Goal: Task Accomplishment & Management: Use online tool/utility

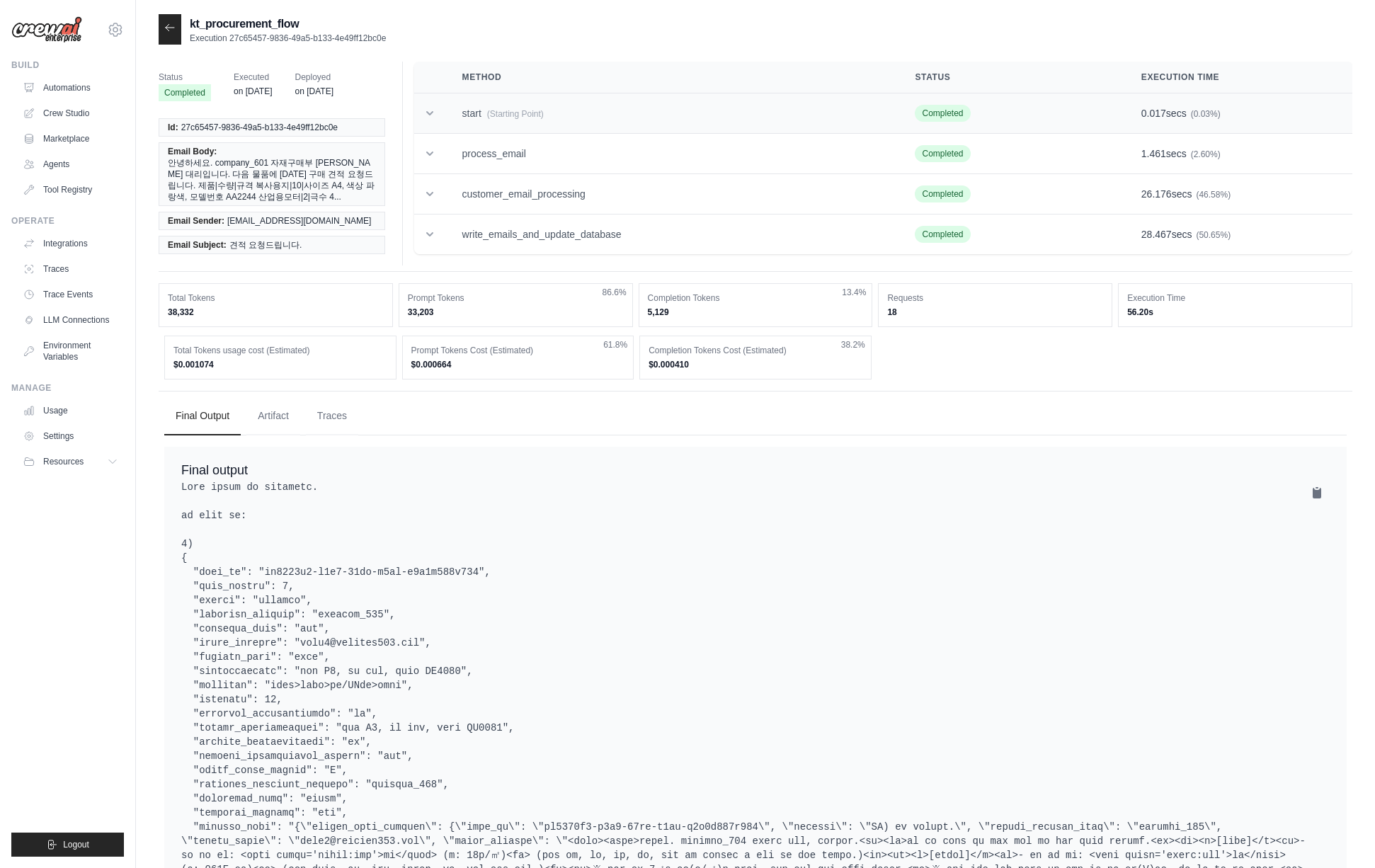
click at [492, 114] on span "(Starting Point)" at bounding box center [515, 114] width 57 height 10
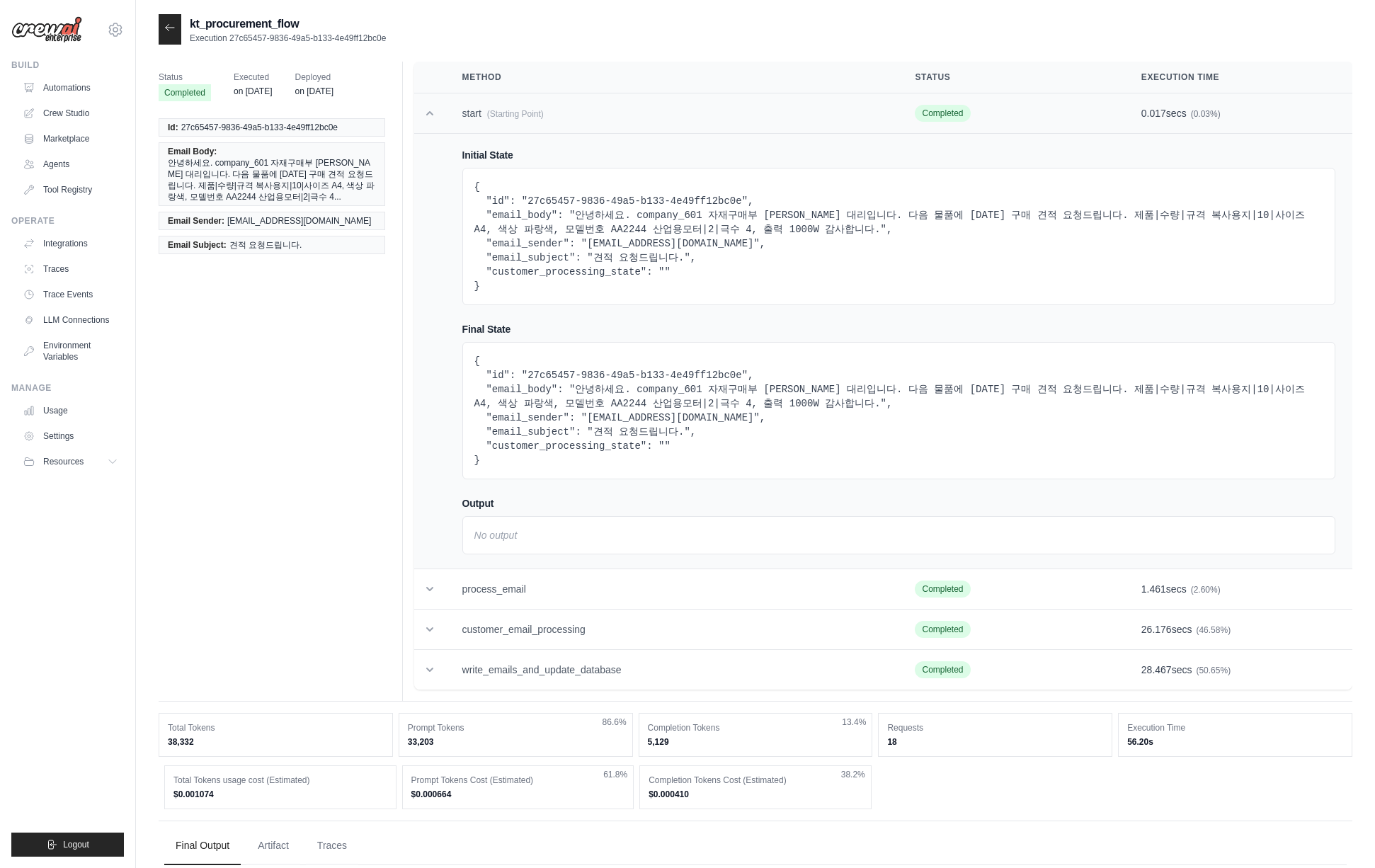
click at [492, 114] on span "(Starting Point)" at bounding box center [515, 114] width 57 height 10
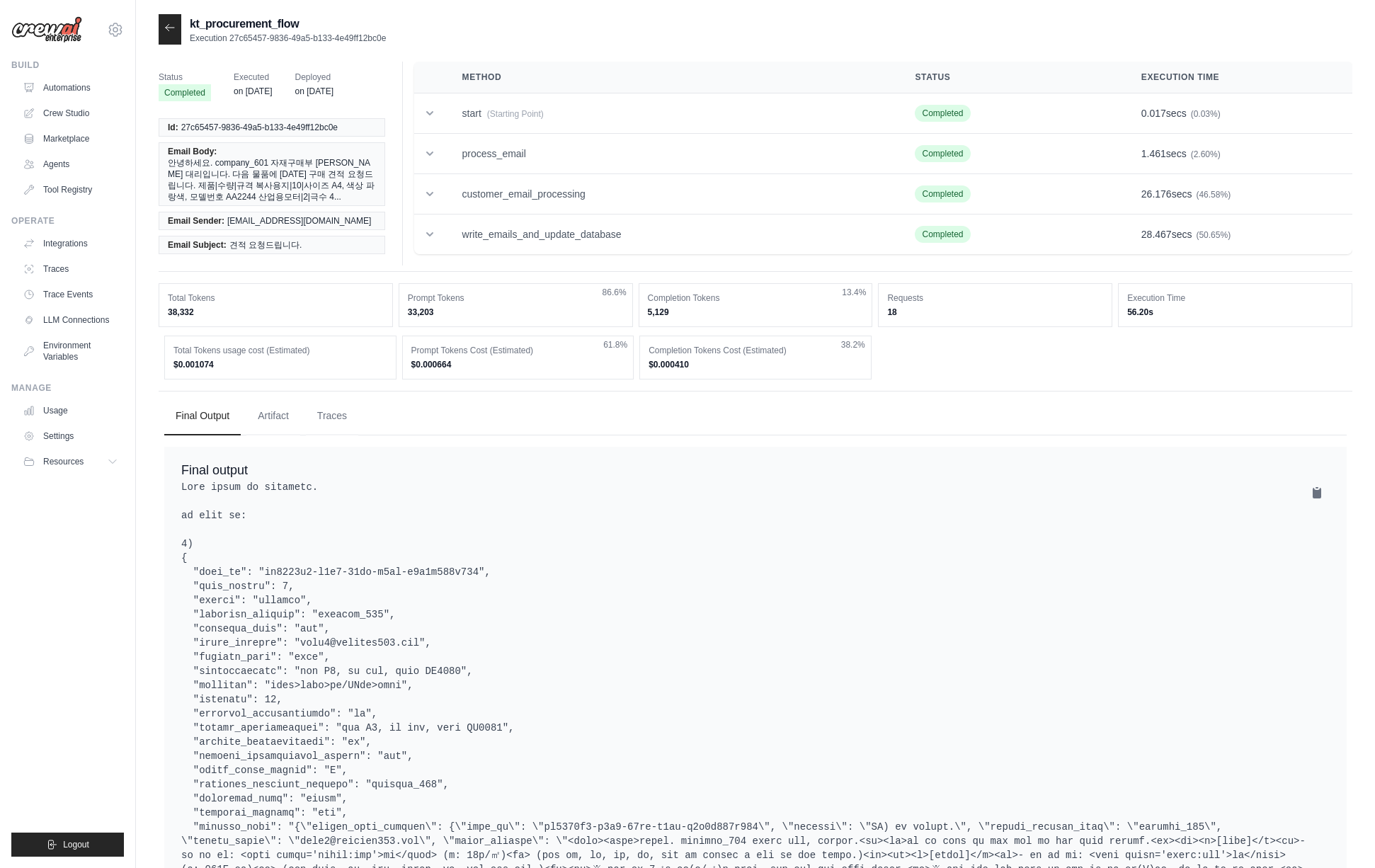
click at [170, 30] on icon at bounding box center [170, 27] width 11 height 11
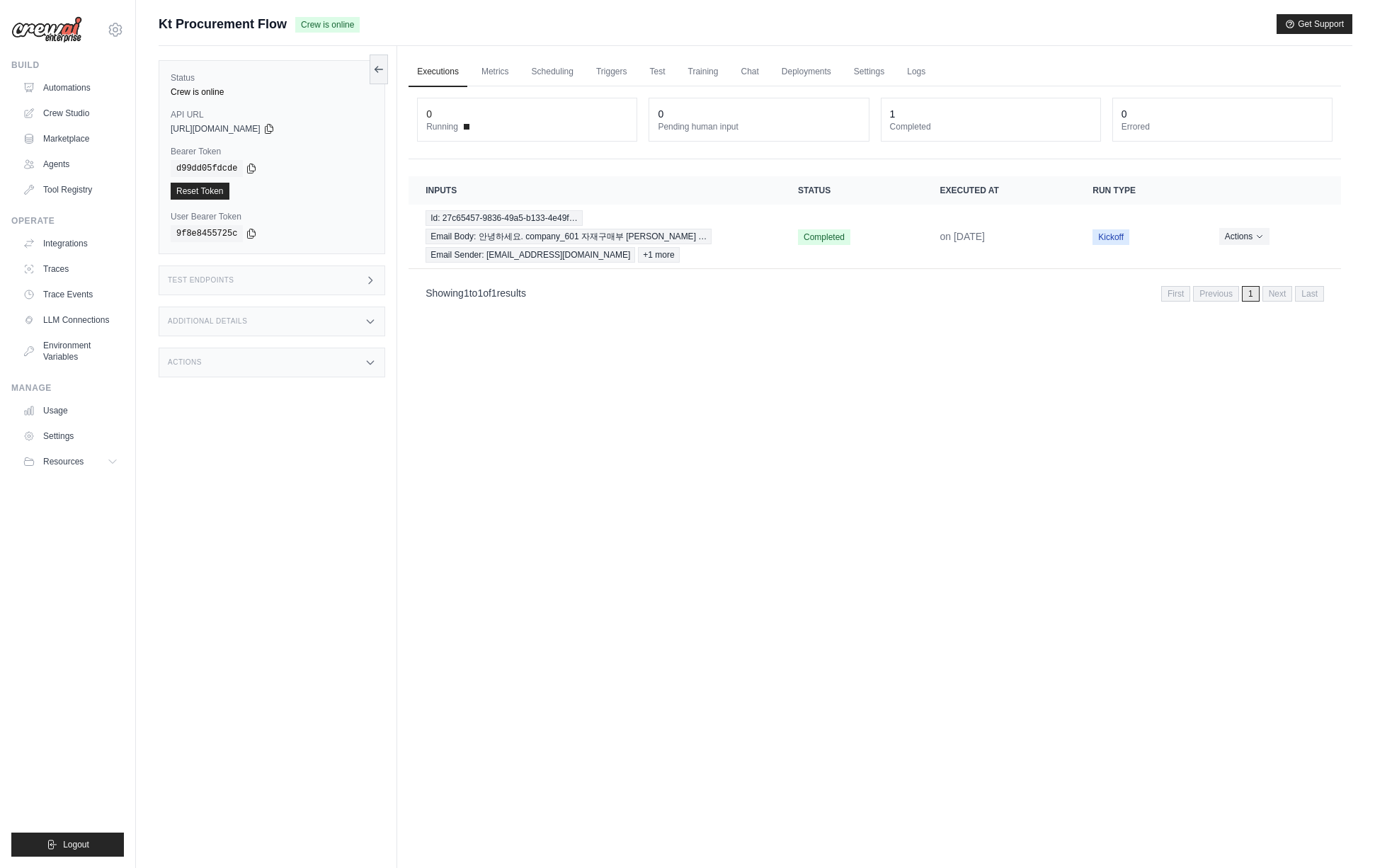
click at [373, 317] on icon at bounding box center [370, 321] width 11 height 11
click at [346, 287] on div "Test Endpoints" at bounding box center [271, 279] width 227 height 30
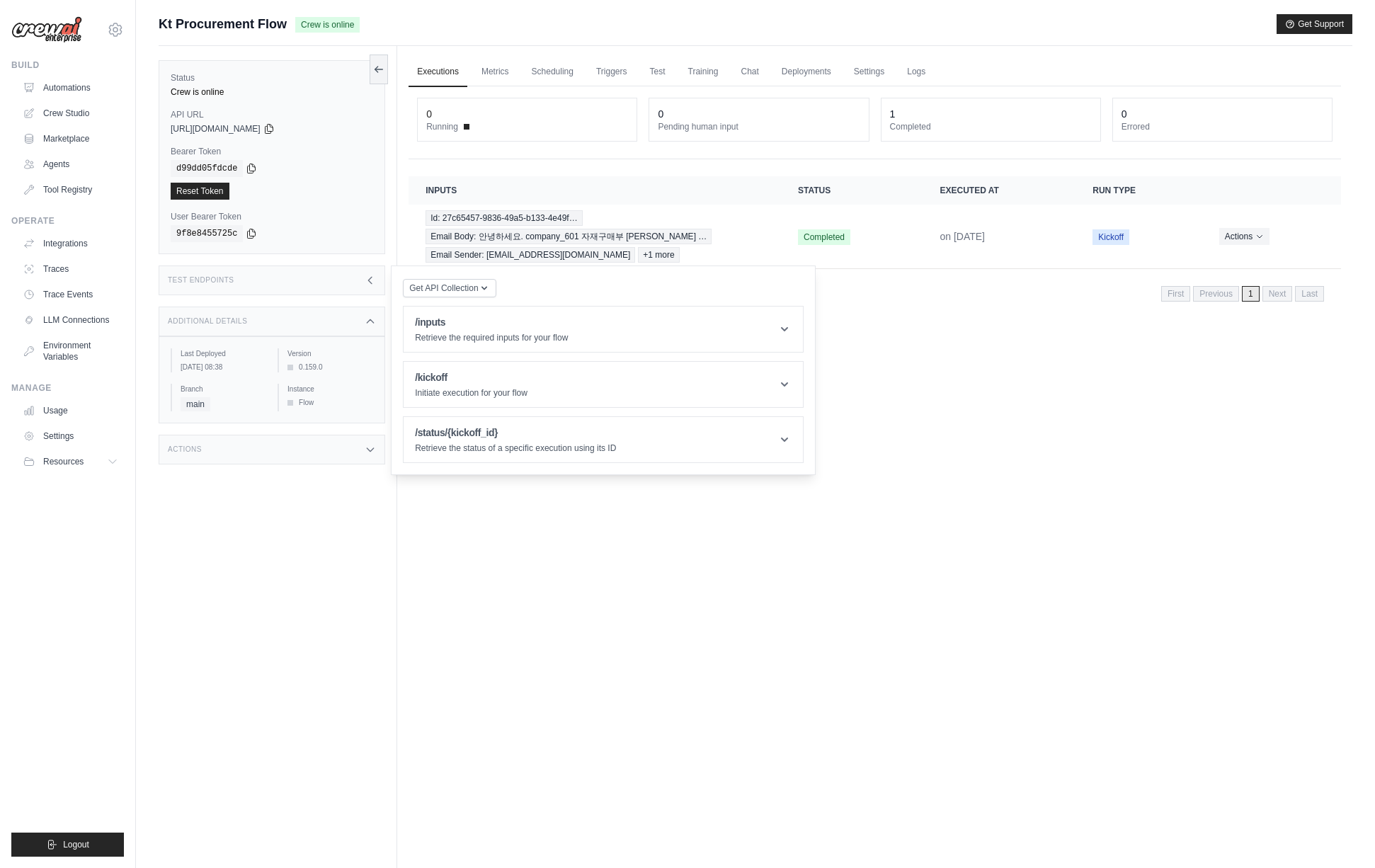
click at [346, 287] on div "Test Endpoints" at bounding box center [271, 279] width 227 height 30
click at [365, 445] on div "Actions" at bounding box center [271, 449] width 227 height 30
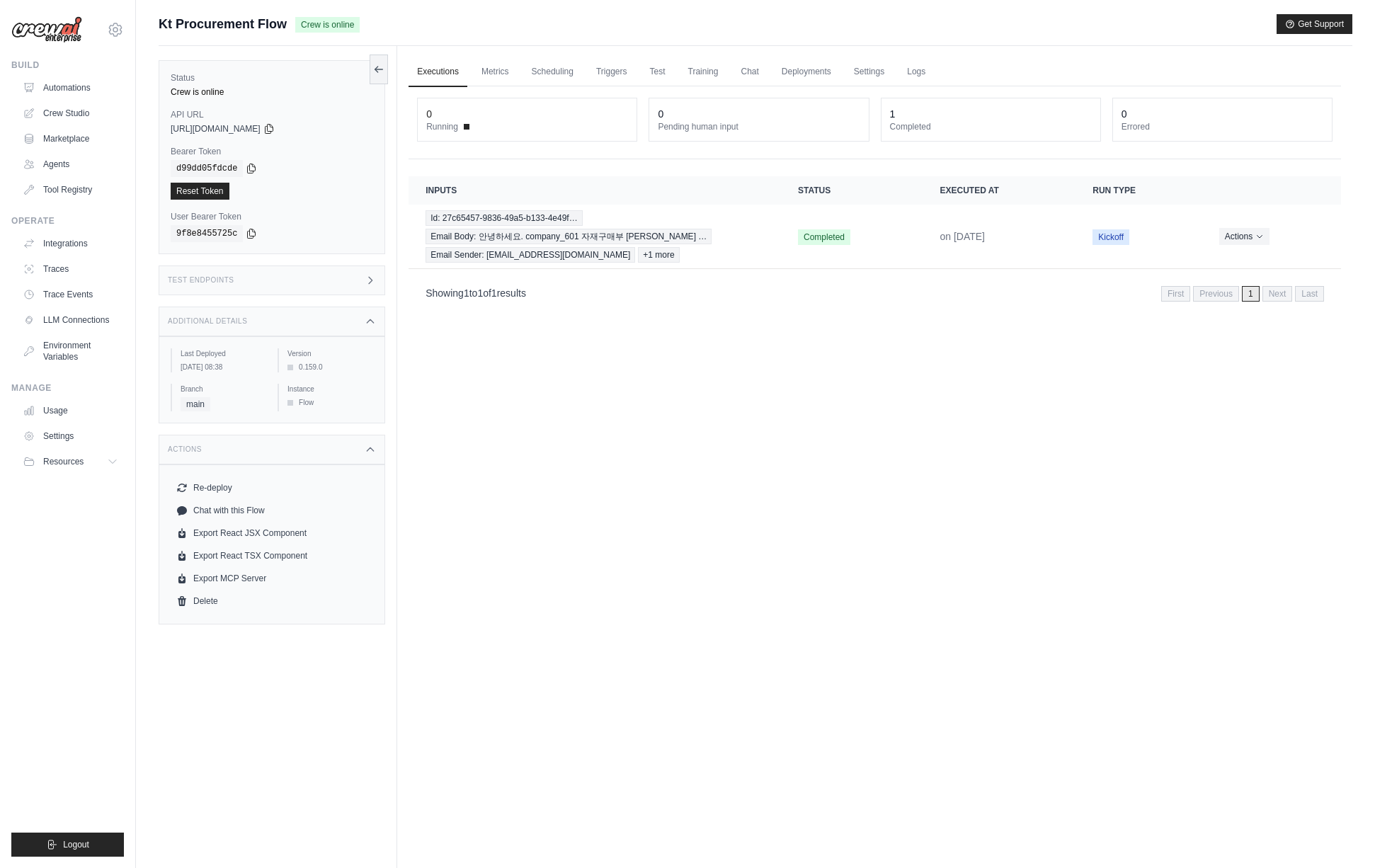
click at [365, 445] on div "Actions" at bounding box center [271, 449] width 227 height 30
click at [311, 291] on div "Test Endpoints" at bounding box center [271, 279] width 227 height 30
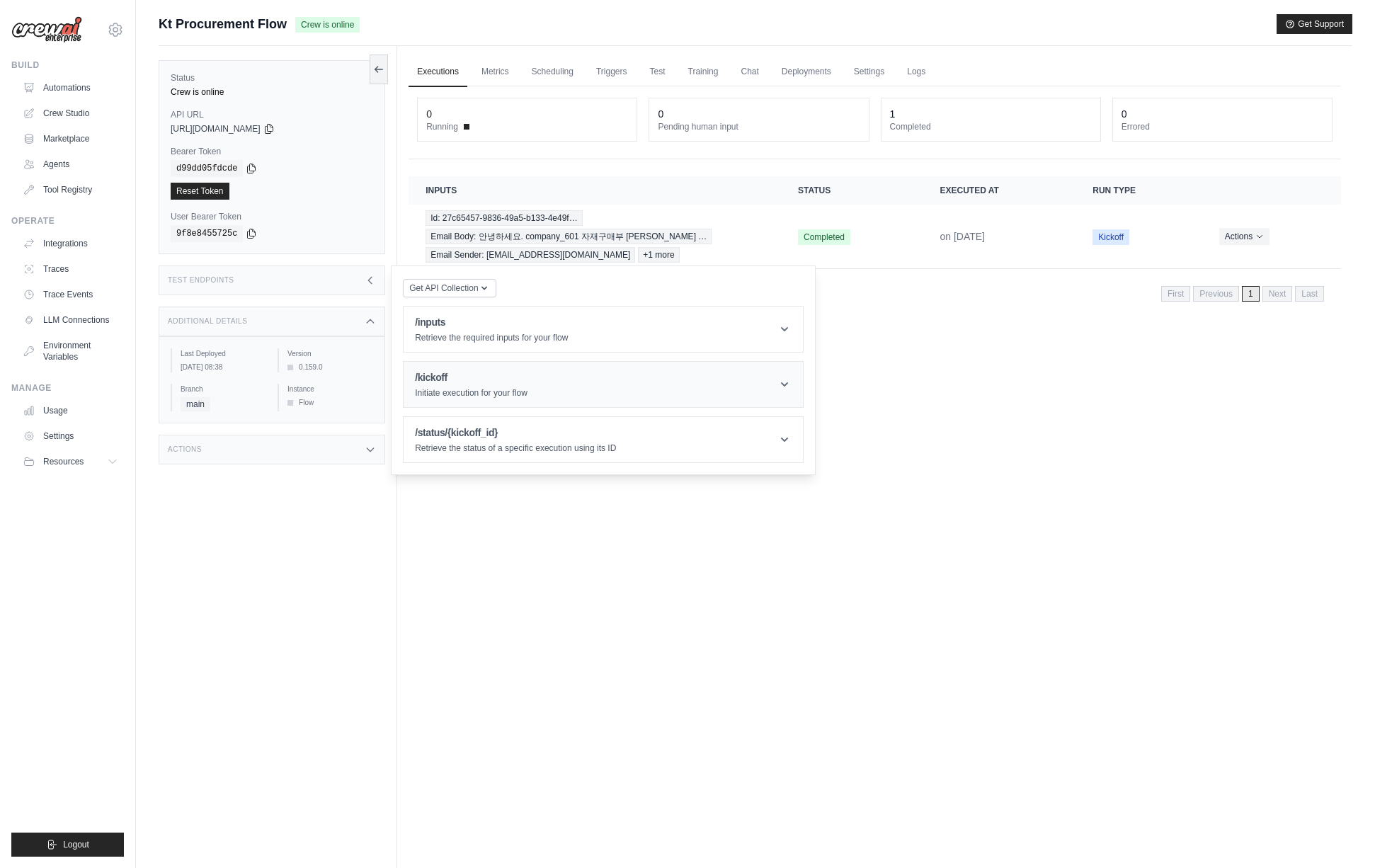
click at [458, 386] on div "/kickoff Initiate execution for your flow" at bounding box center [471, 384] width 113 height 28
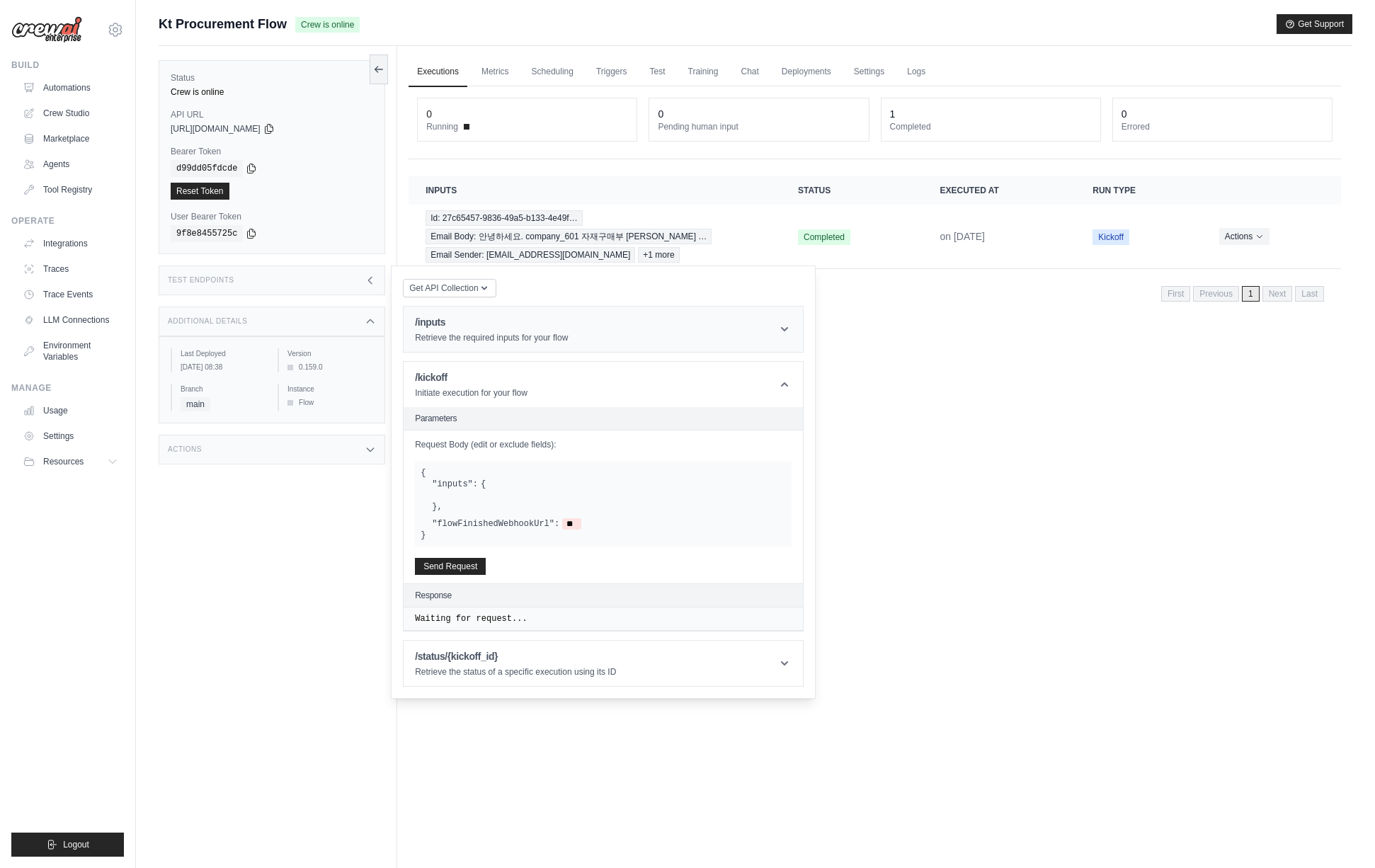
click at [454, 313] on header "/inputs Retrieve the required inputs for your flow" at bounding box center [603, 329] width 399 height 45
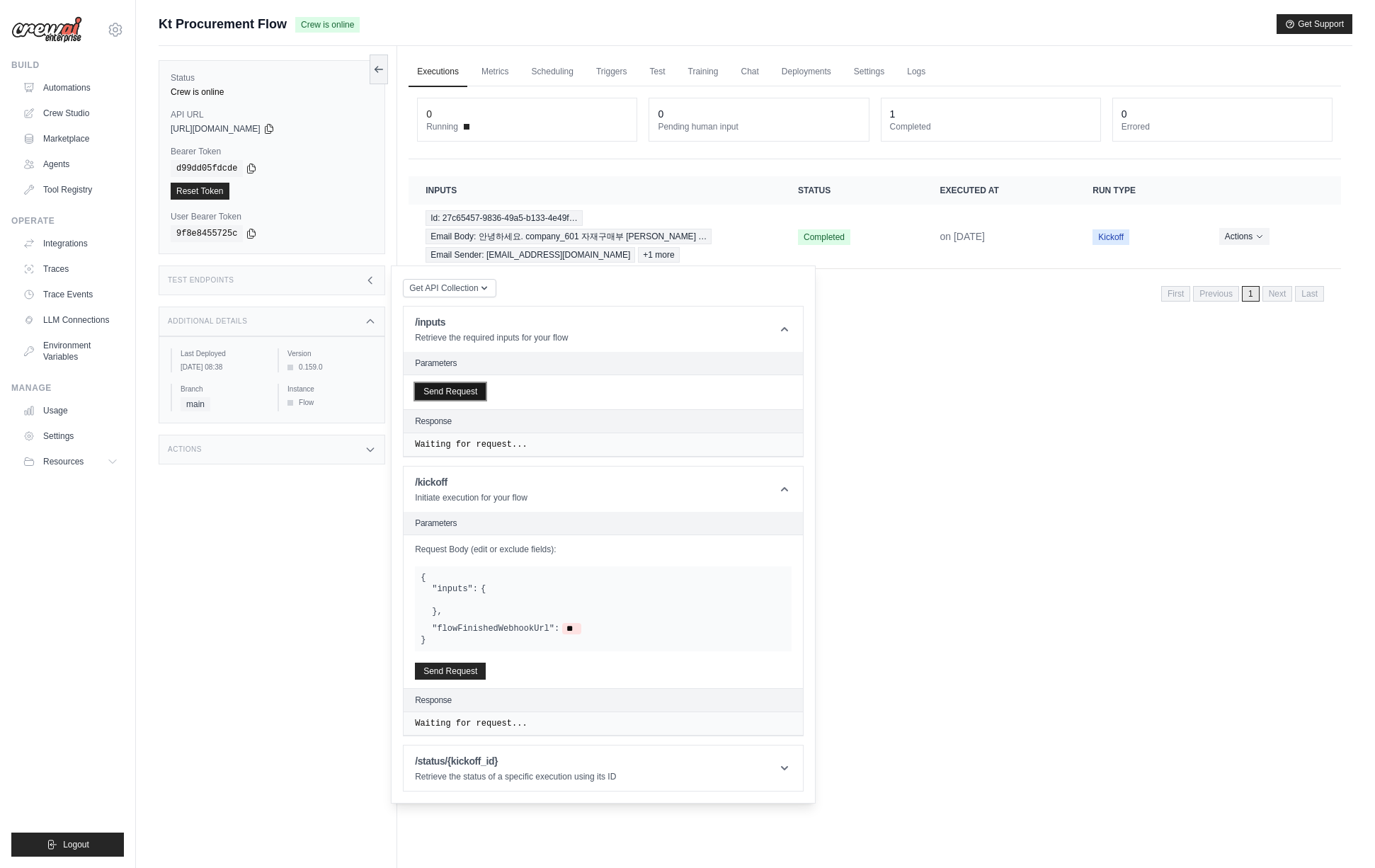
click at [470, 392] on button "Send Request" at bounding box center [450, 392] width 70 height 17
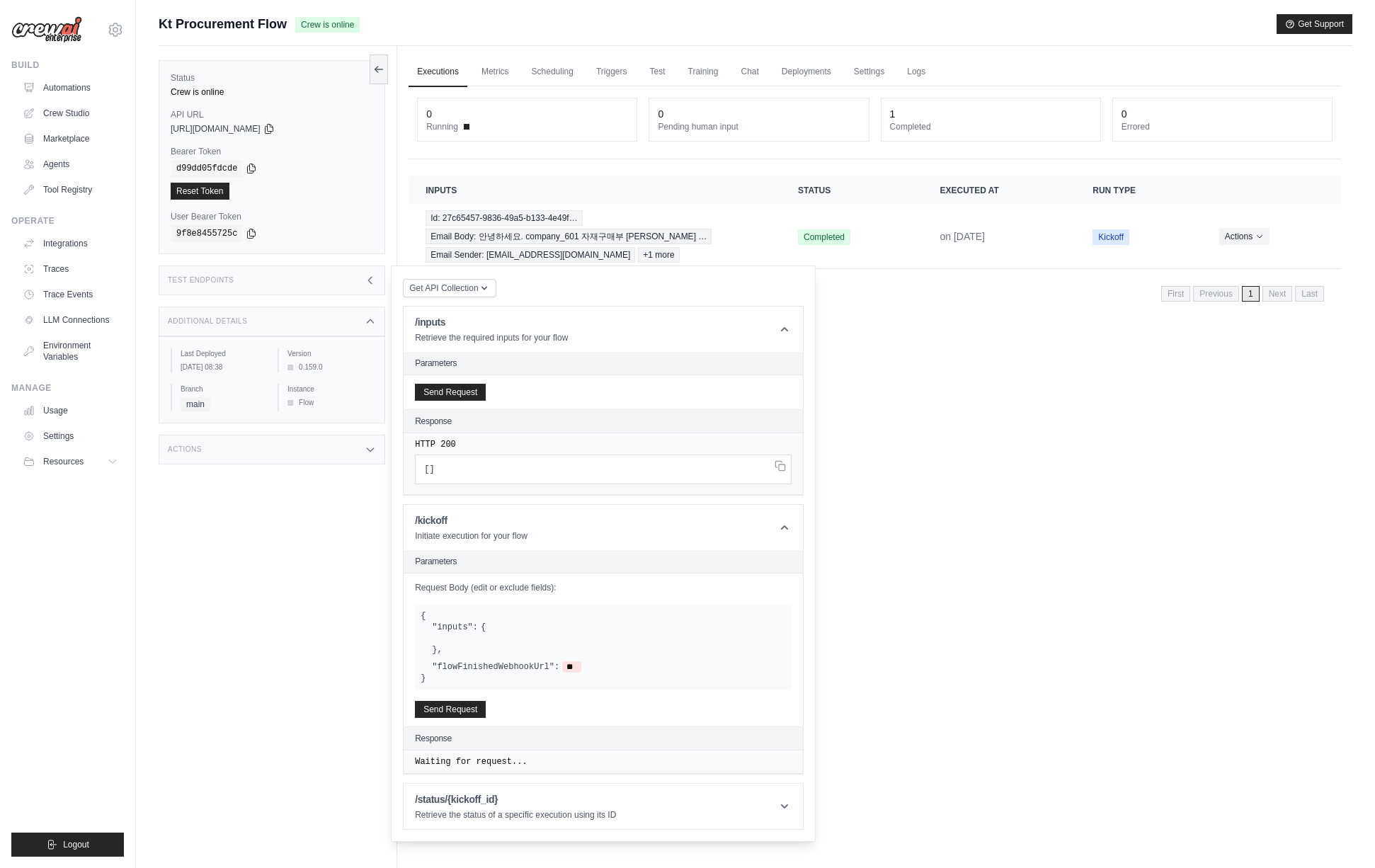
drag, startPoint x: 1129, startPoint y: 435, endPoint x: 1116, endPoint y: 432, distance: 13.3
click at [1129, 435] on div "Executions Metrics Scheduling Triggers Test Training Chat Deployments Settings …" at bounding box center [874, 480] width 955 height 868
click at [912, 400] on div "Executions Metrics Scheduling Triggers Test Training Chat Deployments Settings …" at bounding box center [874, 480] width 955 height 868
click at [305, 454] on div "Actions" at bounding box center [271, 449] width 227 height 30
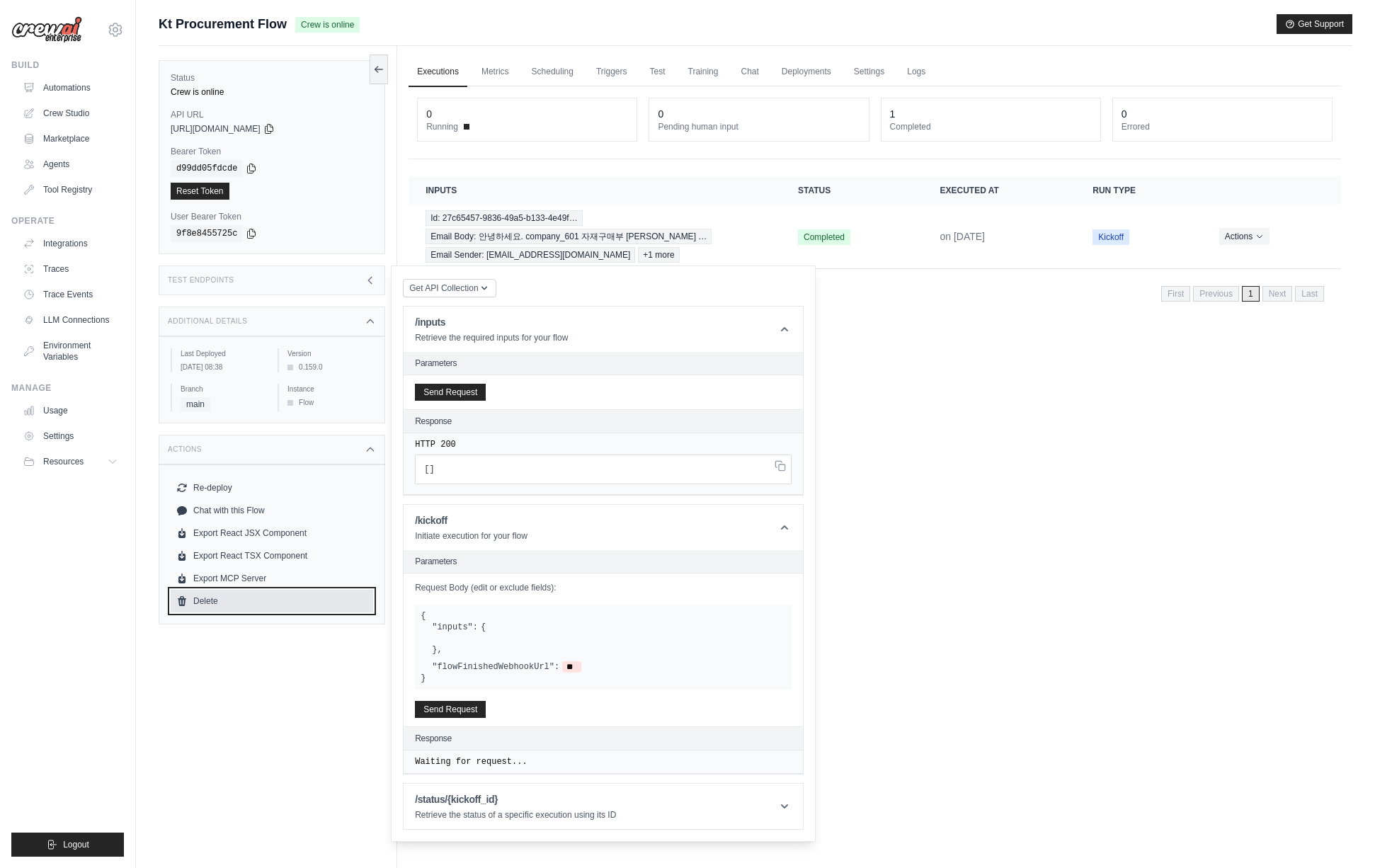
click at [193, 609] on link "Delete" at bounding box center [271, 601] width 202 height 23
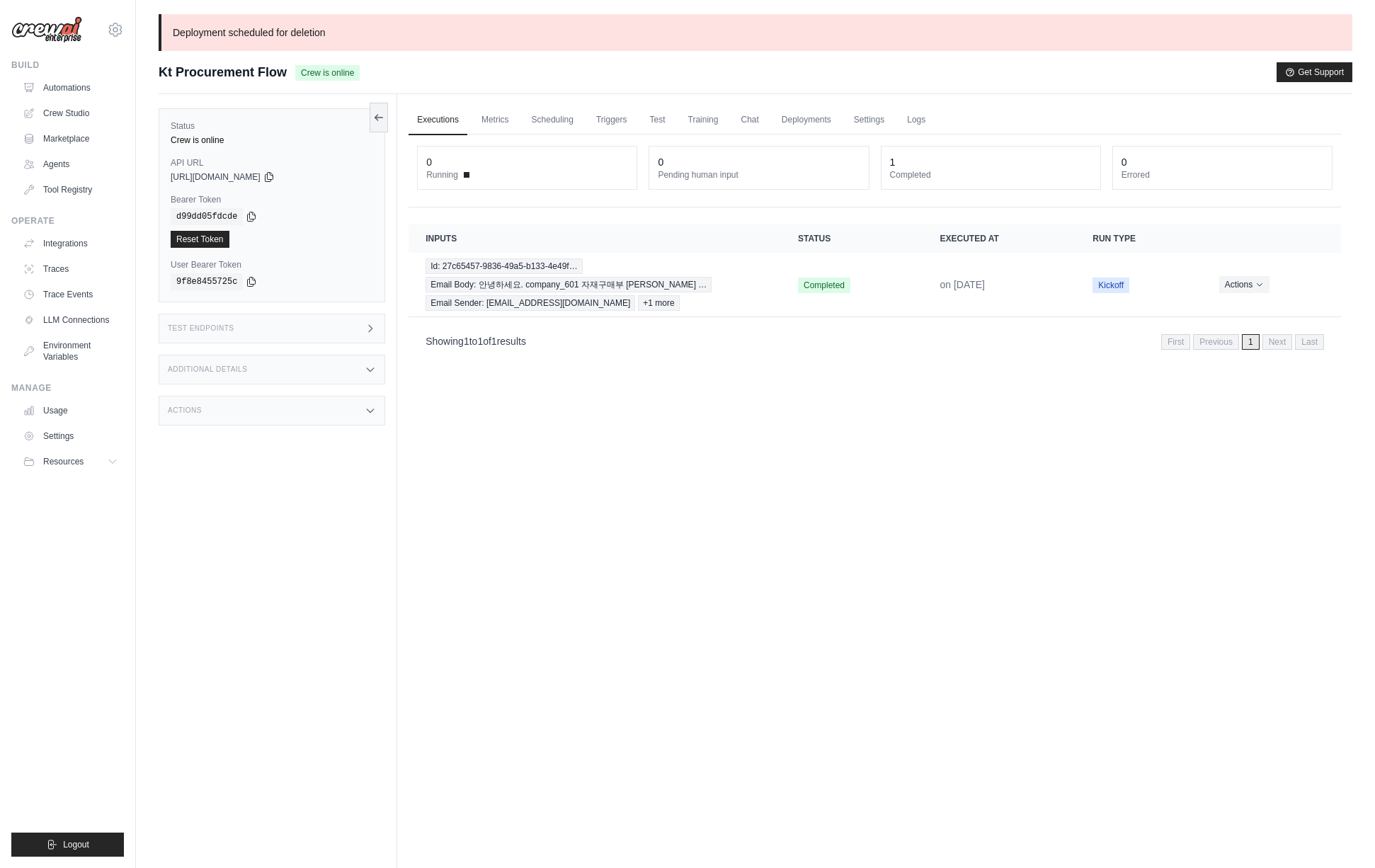
click at [336, 482] on div "Status Crew is online API URL copied [URL][DOMAIN_NAME] Bearer Token copied d99…" at bounding box center [277, 528] width 239 height 868
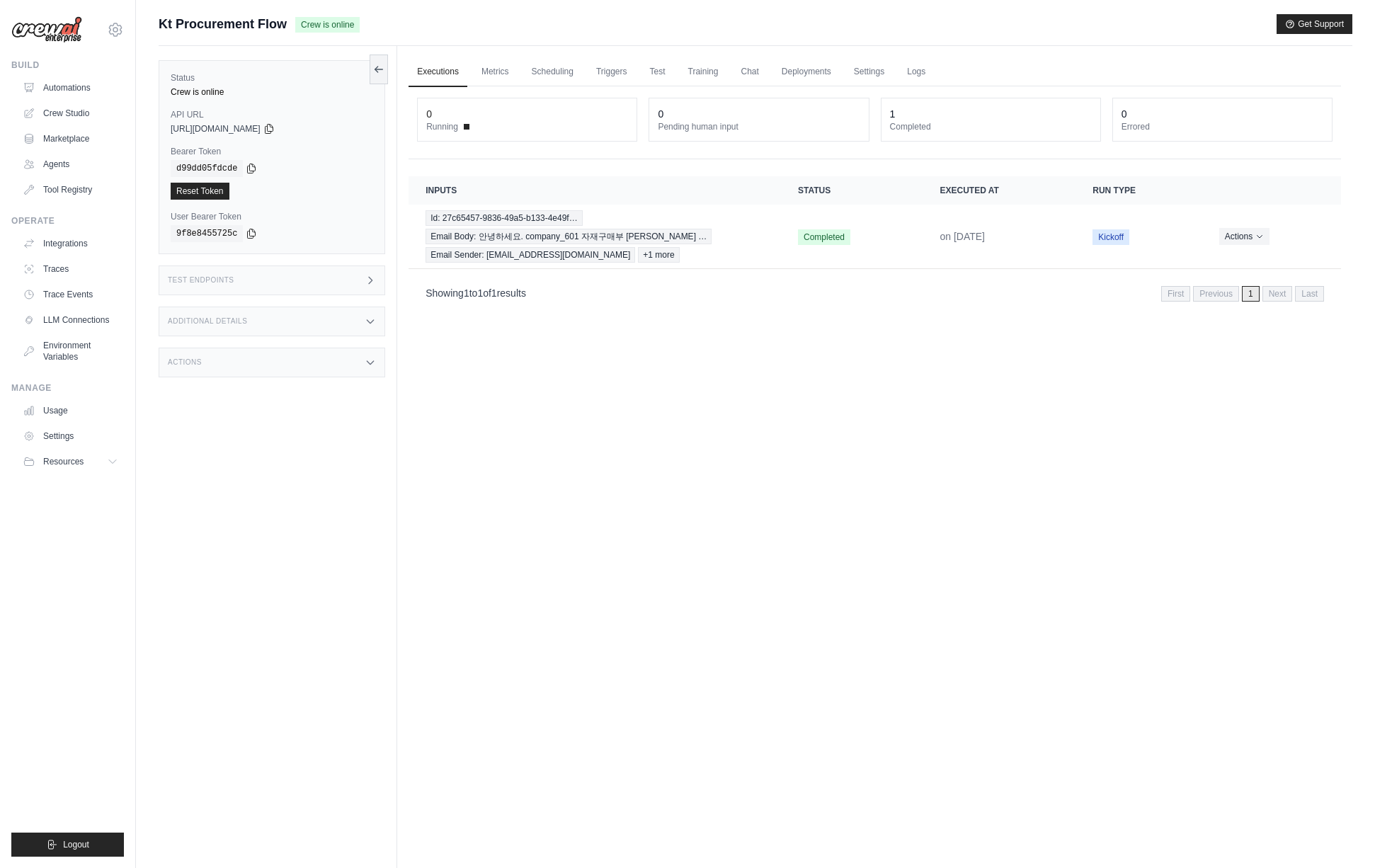
click at [468, 496] on div "Executions Metrics Scheduling Triggers Test Training Chat Deployments Settings …" at bounding box center [874, 480] width 955 height 868
click at [382, 554] on div "Status Crew is online API URL copied https://kt-procurement-flow-b298a6a8-7313-…" at bounding box center [277, 480] width 239 height 868
click at [78, 95] on link "Automations" at bounding box center [71, 88] width 107 height 23
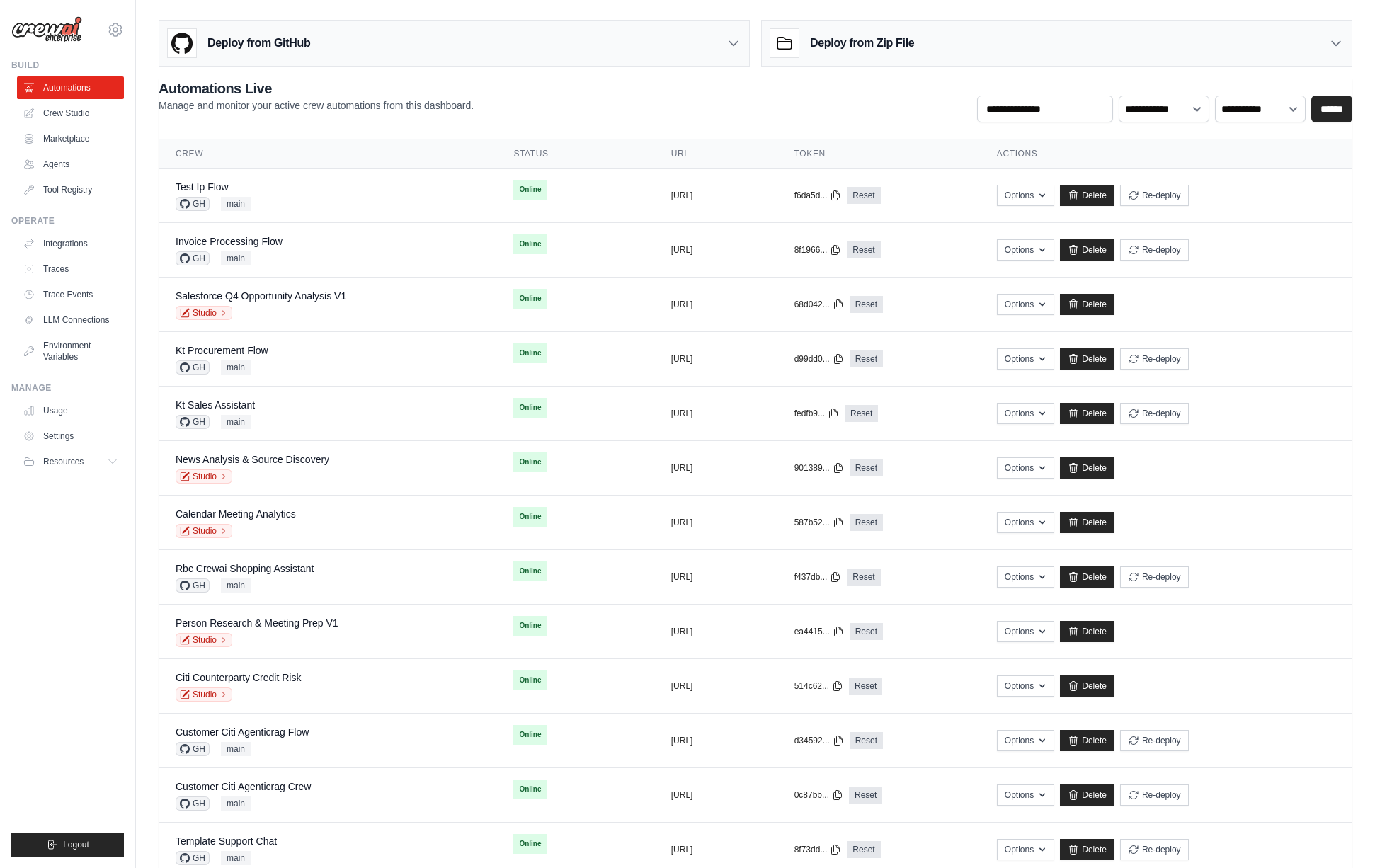
click at [70, 612] on ul "Build Automations Crew Studio Marketplace Agents" at bounding box center [67, 457] width 113 height 797
click at [308, 421] on div "Kt Sales Assistant GH main" at bounding box center [327, 413] width 304 height 31
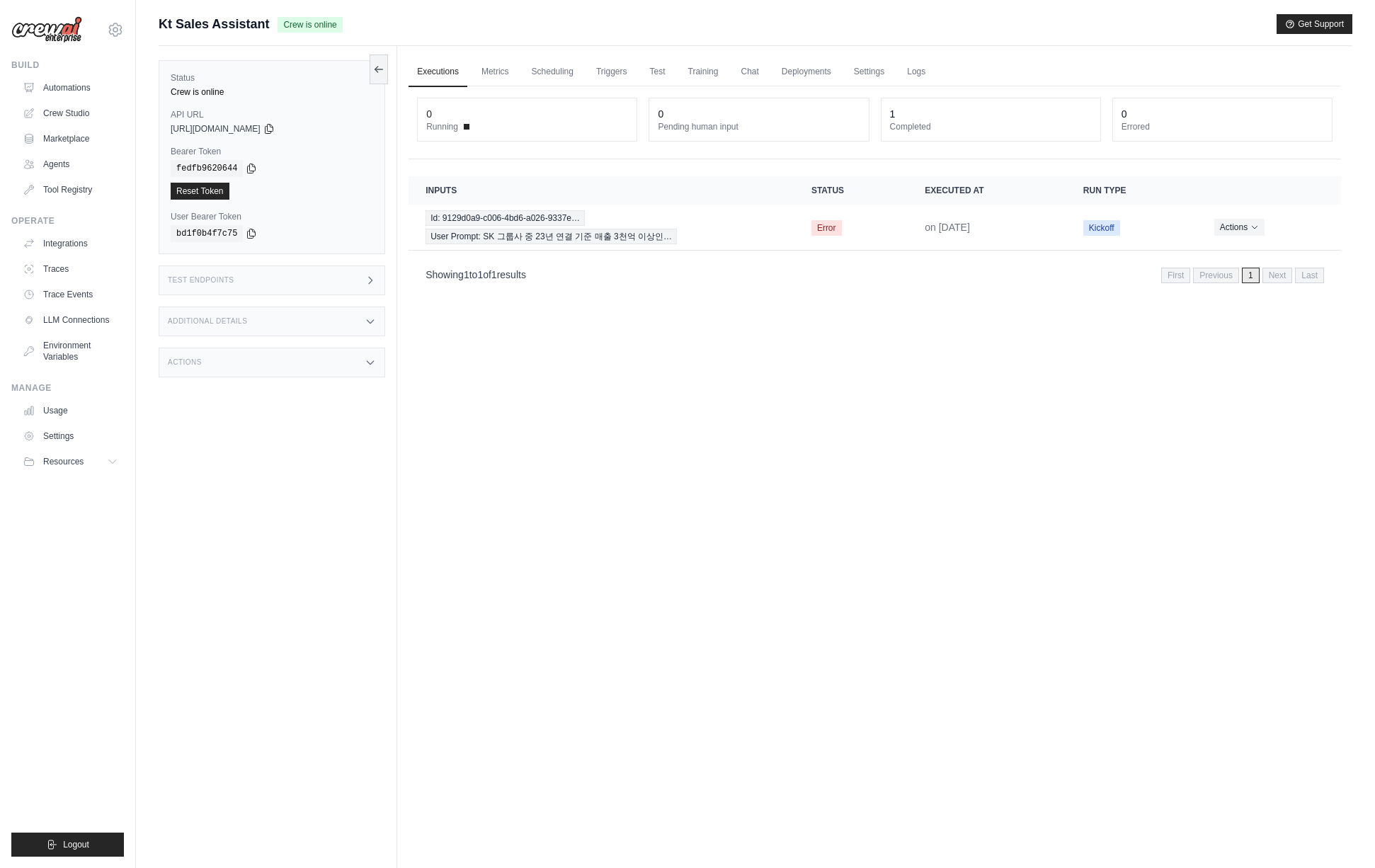
click at [290, 448] on div "Status Crew is online API URL copied https://kt-sales-assistant-368eabc8-f319-4…" at bounding box center [277, 480] width 239 height 868
click at [233, 286] on div "Test Endpoints" at bounding box center [271, 279] width 227 height 30
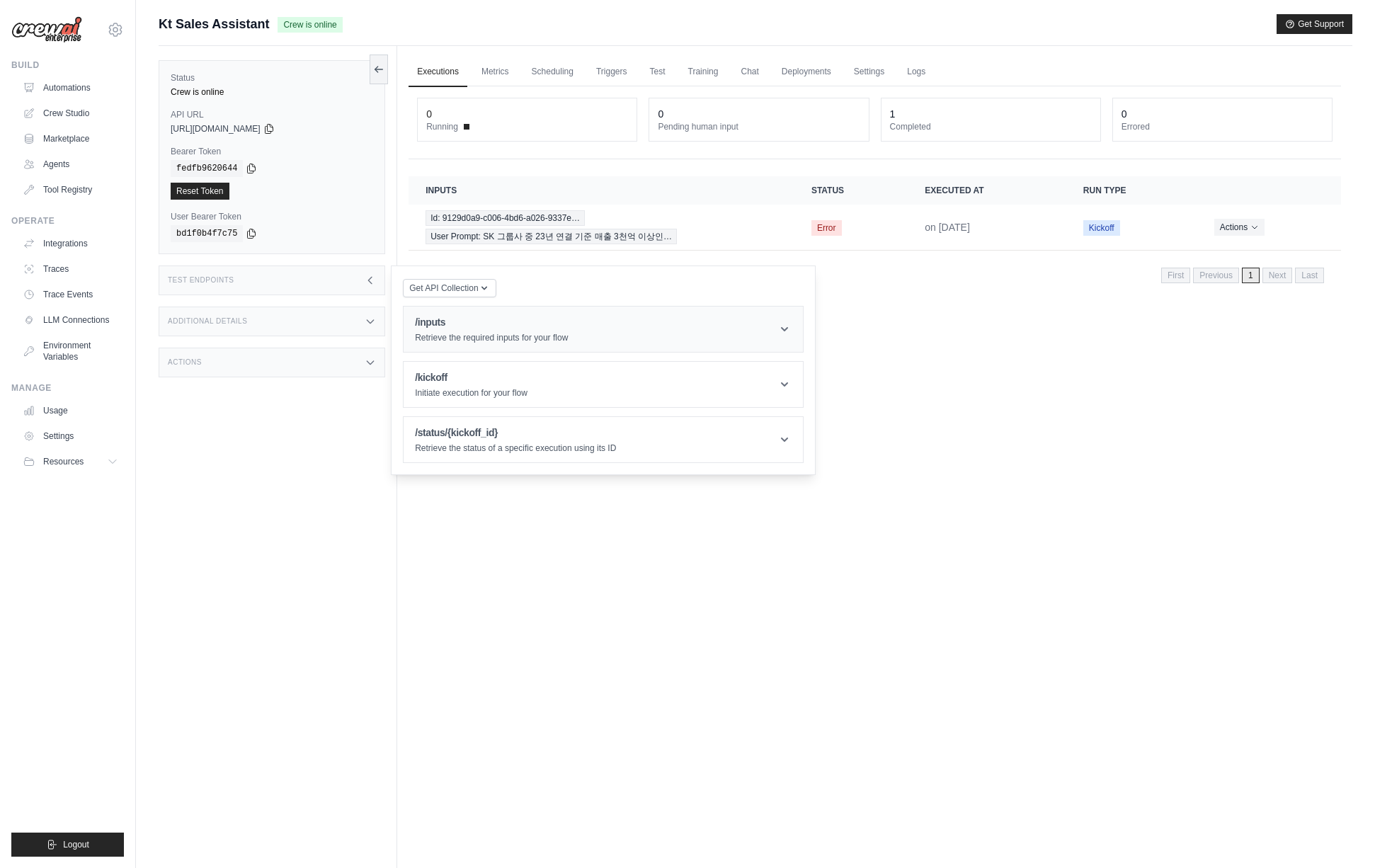
click at [458, 330] on div "/inputs Retrieve the required inputs for your flow" at bounding box center [492, 329] width 153 height 28
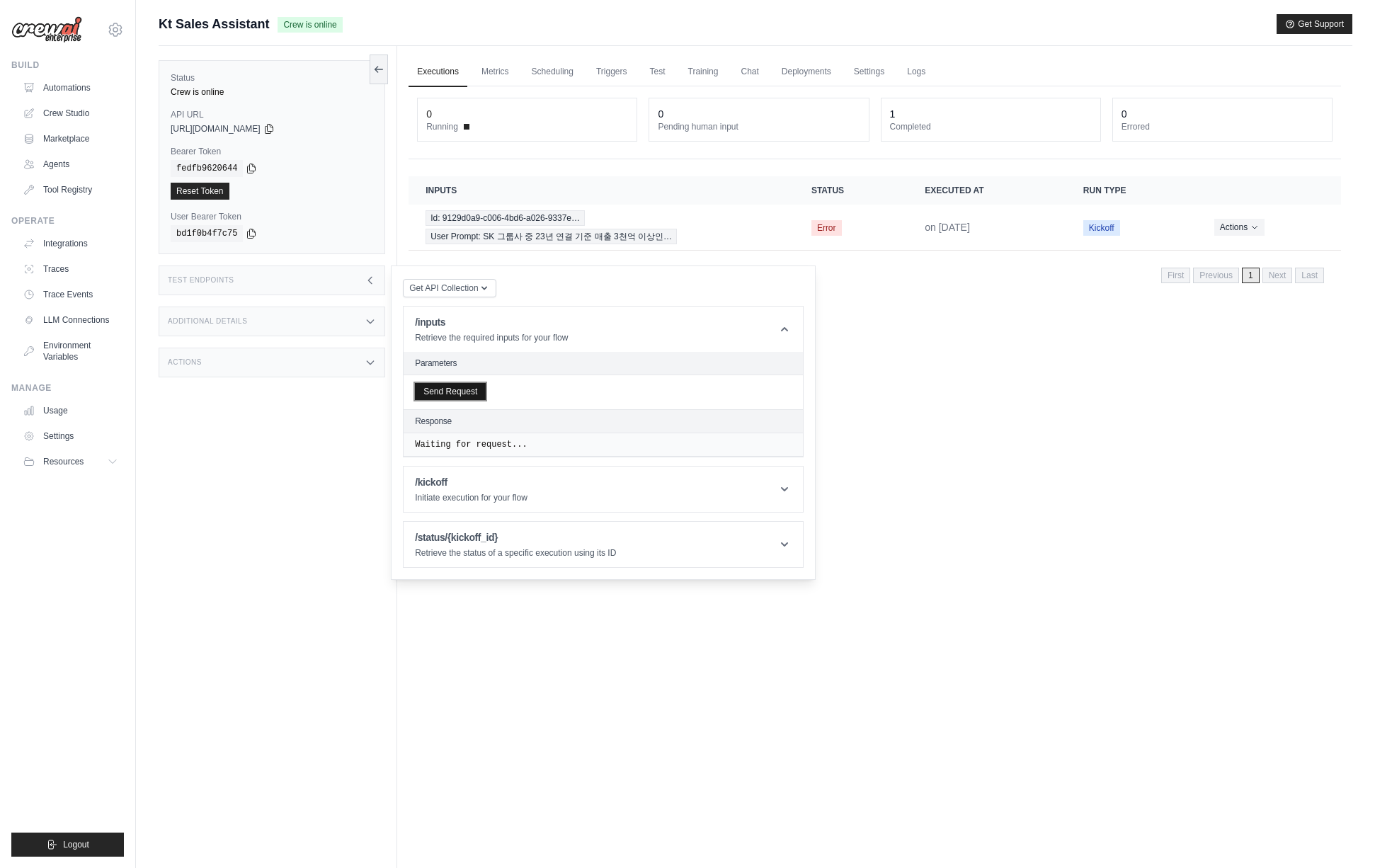
click at [461, 389] on button "Send Request" at bounding box center [450, 392] width 70 height 17
click at [268, 420] on div "Status Crew is online API URL copied https://kt-sales-assistant-368eabc8-f319-4…" at bounding box center [277, 480] width 239 height 868
click at [273, 133] on icon at bounding box center [268, 129] width 8 height 9
click at [252, 167] on icon at bounding box center [251, 167] width 11 height 11
click at [281, 545] on div "Status Crew is online API URL copied https://kt-sales-assistant-368eabc8-f319-4…" at bounding box center [277, 480] width 239 height 868
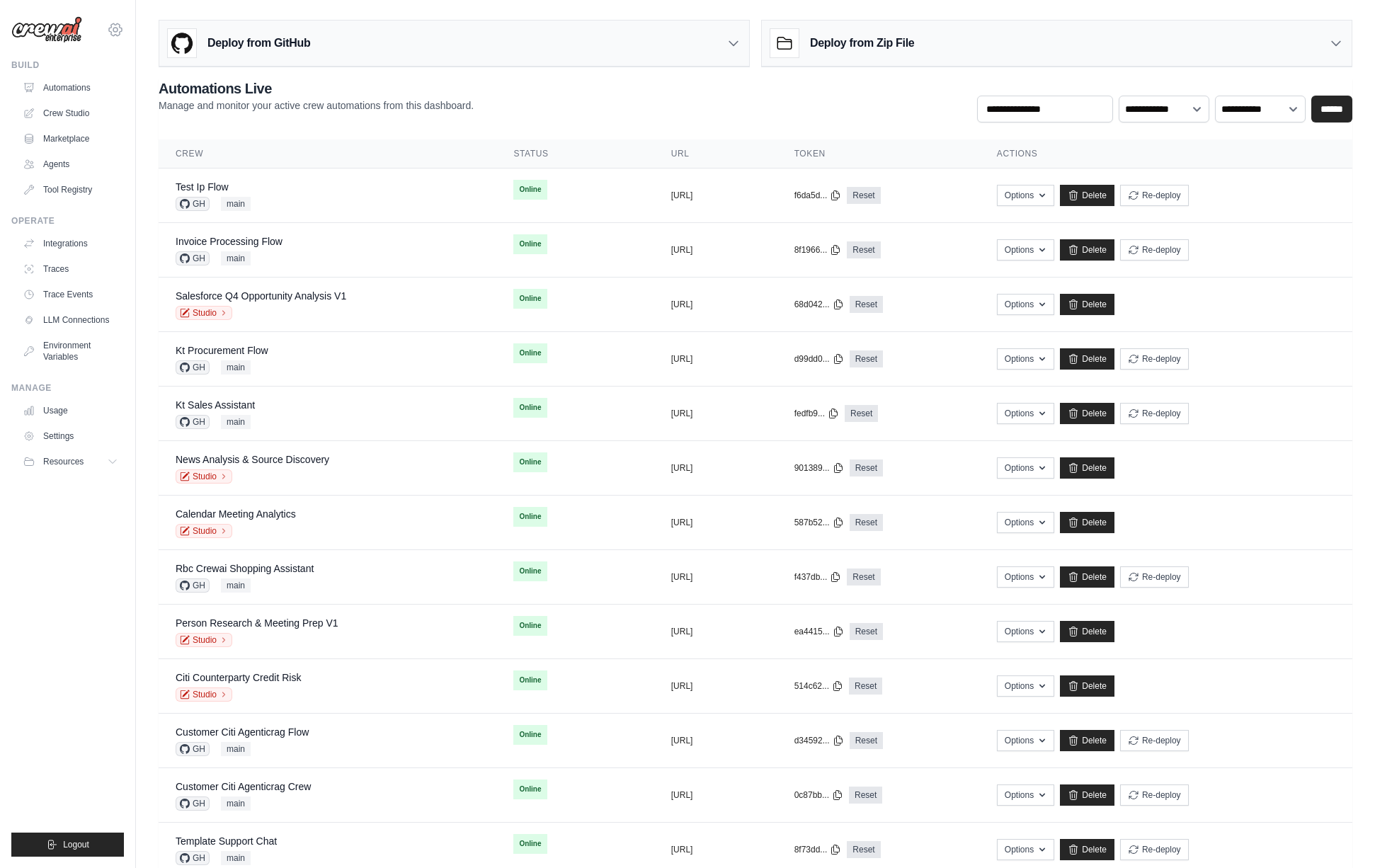
click at [113, 21] on icon at bounding box center [115, 30] width 17 height 17
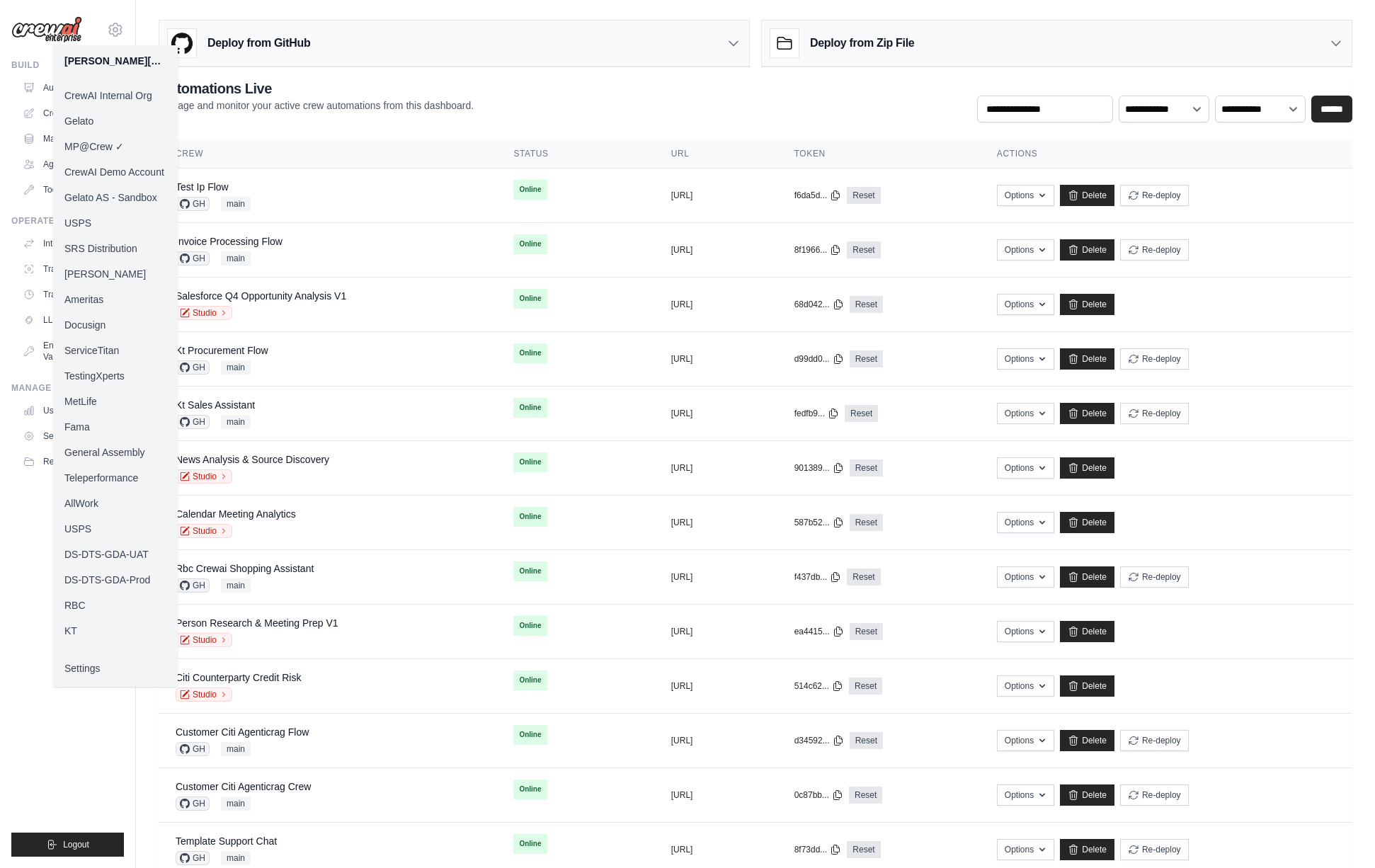
click at [107, 325] on link "Docusign" at bounding box center [115, 325] width 124 height 26
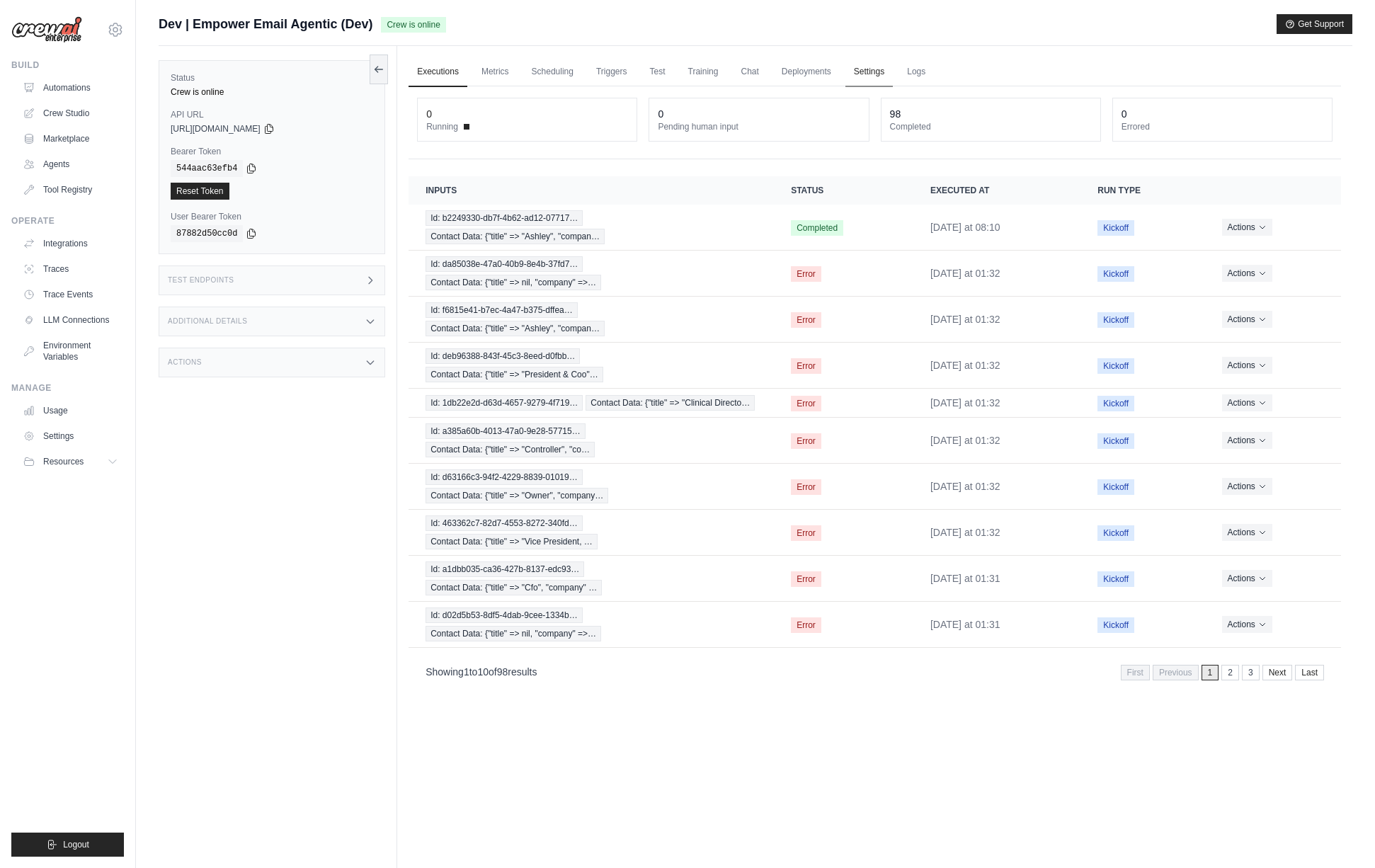
click at [872, 71] on link "Settings" at bounding box center [869, 72] width 48 height 30
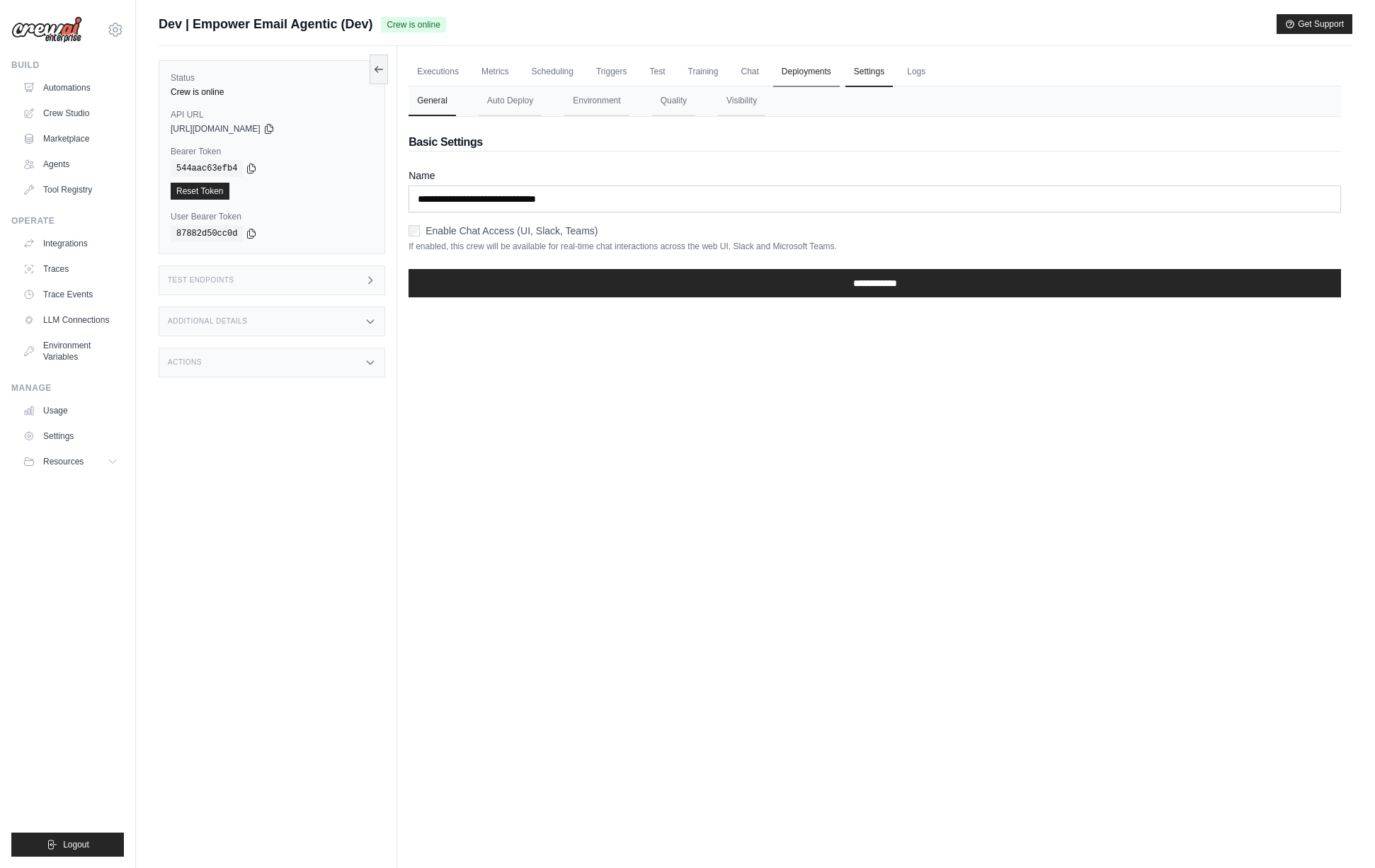
click at [793, 75] on link "Deployments" at bounding box center [806, 72] width 67 height 30
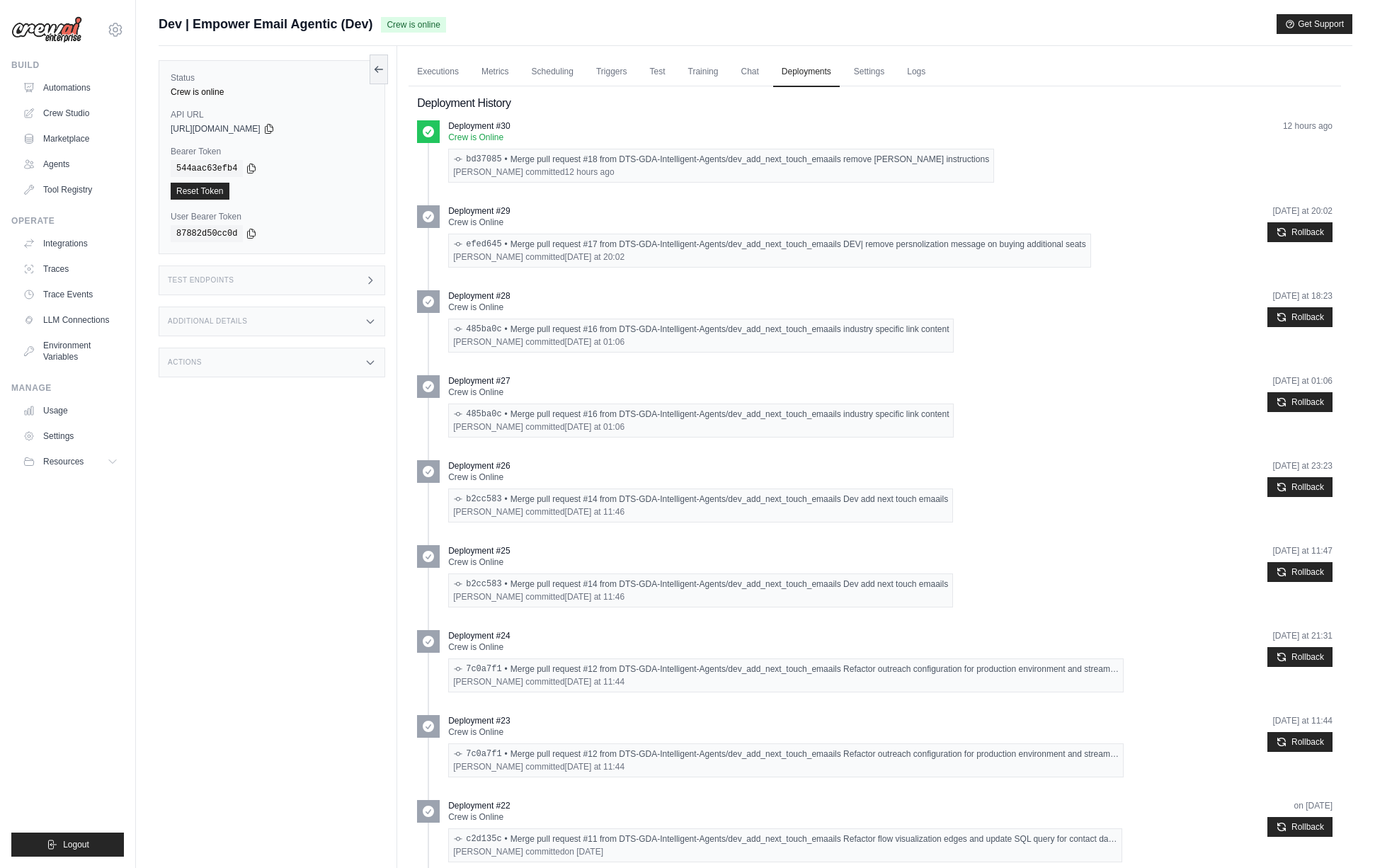
click at [132, 35] on div "mike@crewai.com CrewAI Internal Org Gelato MP@Crew CrewAI Demo Account Gelato A…" at bounding box center [67, 434] width 136 height 868
click at [120, 33] on icon at bounding box center [115, 30] width 13 height 12
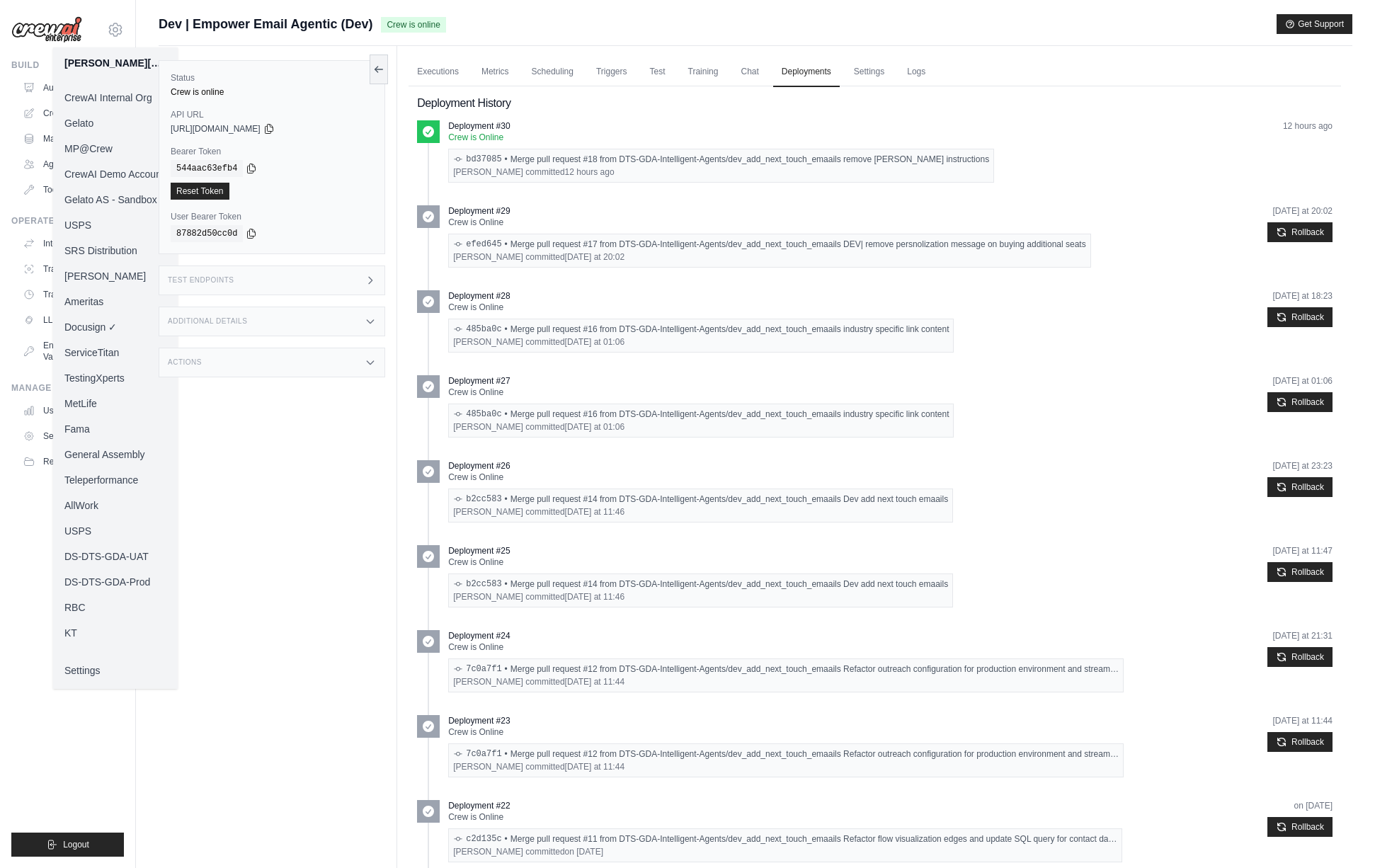
click at [102, 155] on link "MP@Crew" at bounding box center [115, 148] width 124 height 26
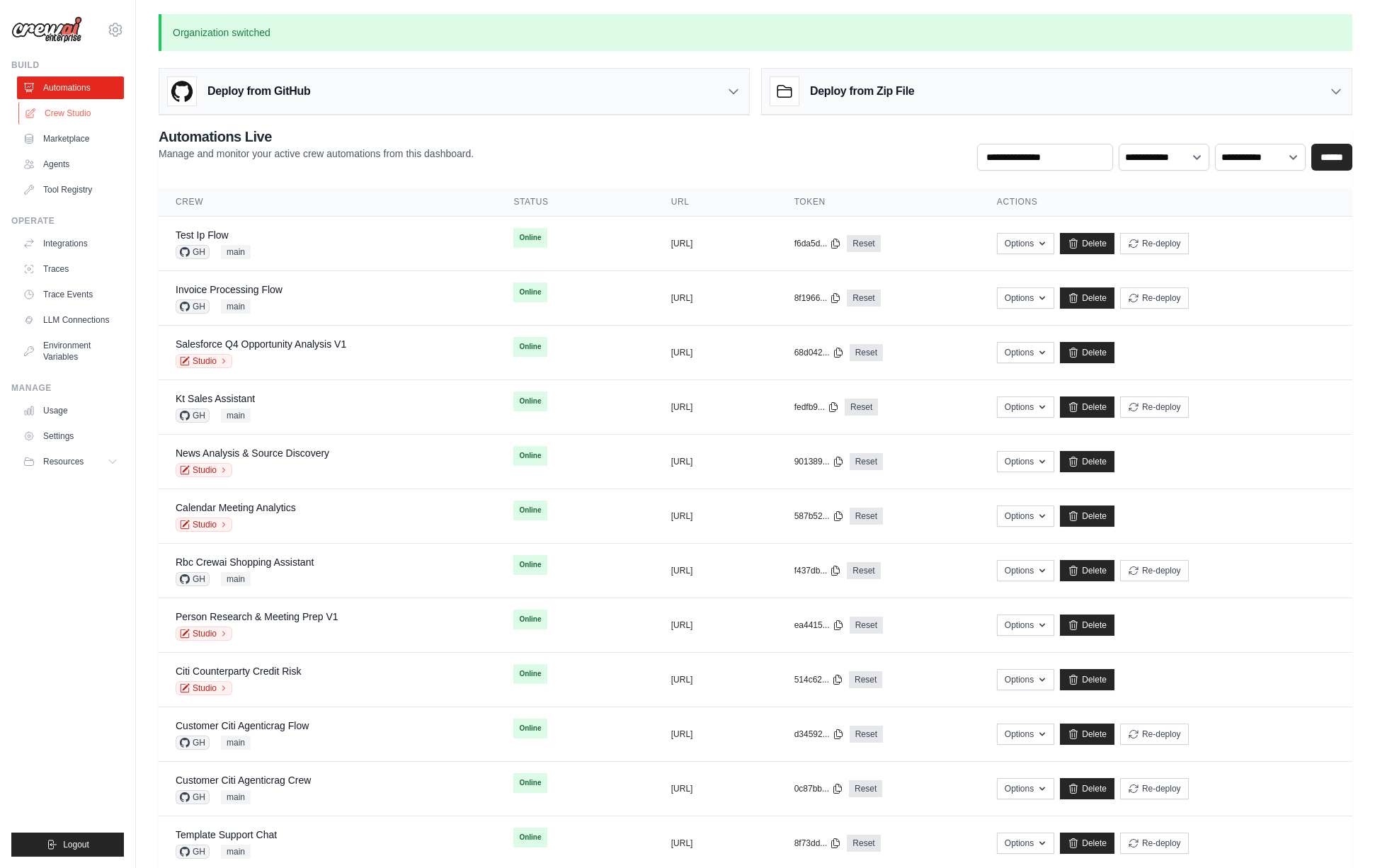
click at [70, 124] on link "Crew Studio" at bounding box center [71, 114] width 107 height 23
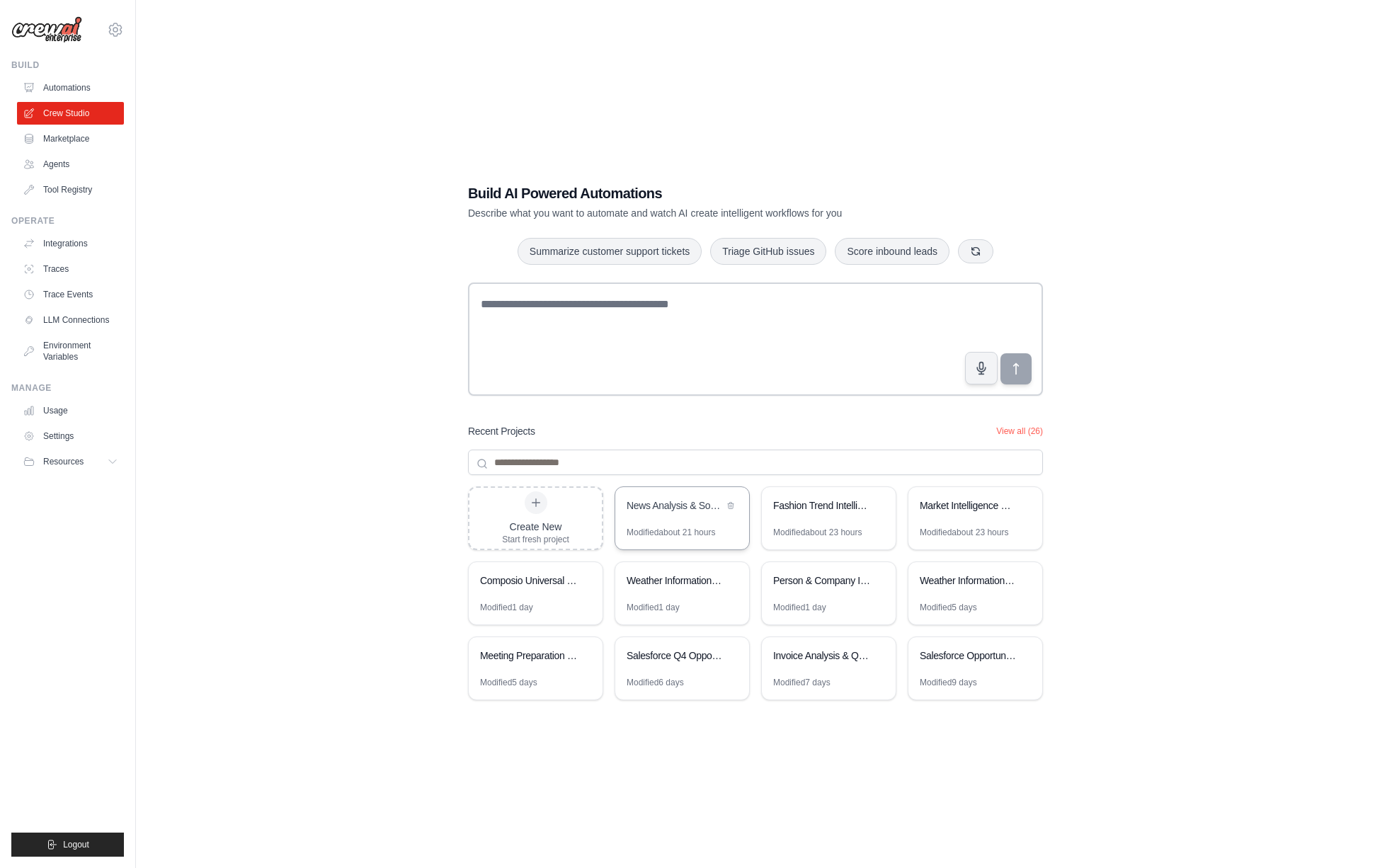
click at [700, 516] on div "News Analysis & Source Discovery" at bounding box center [682, 507] width 134 height 39
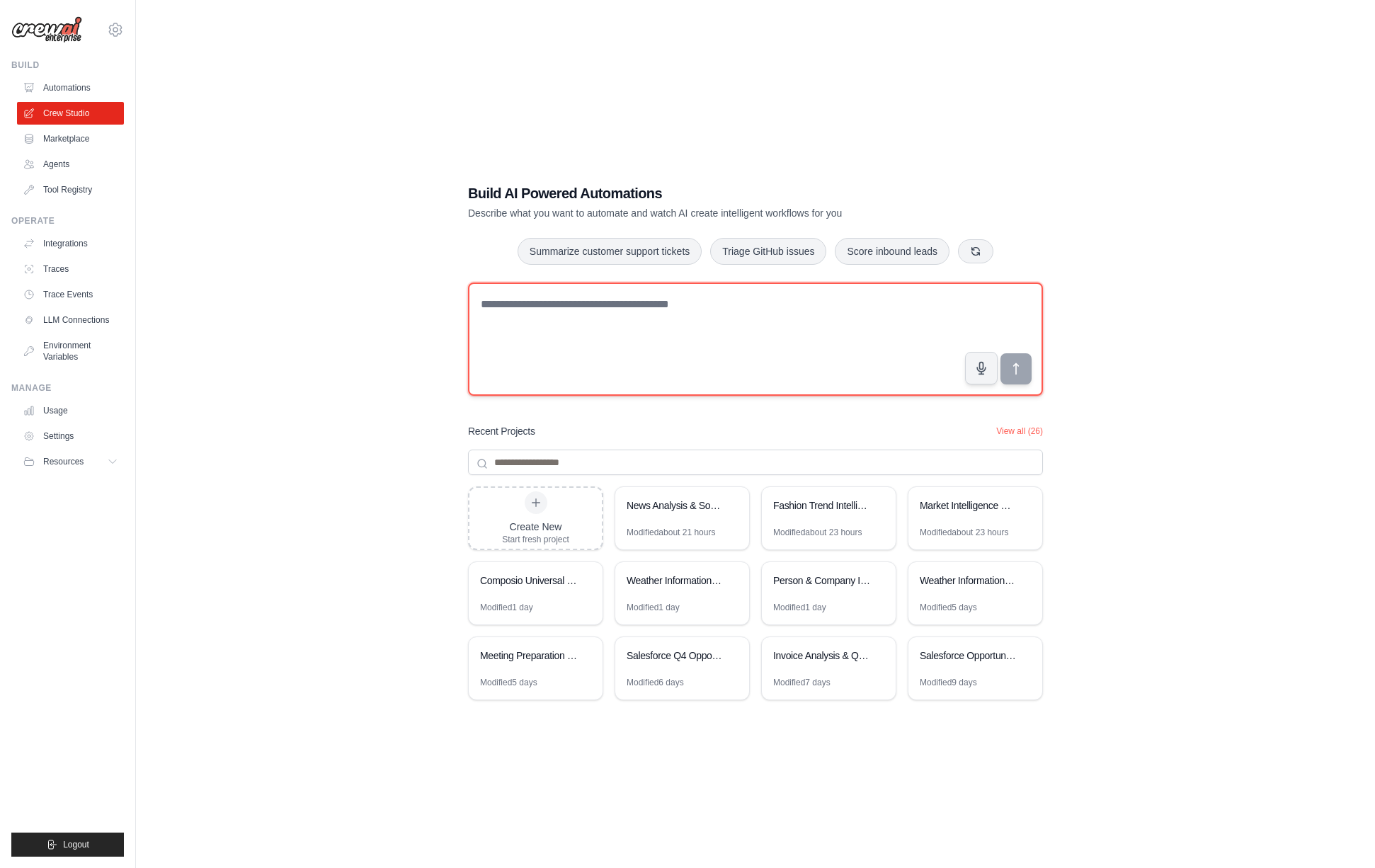
click at [680, 361] on textarea at bounding box center [755, 339] width 575 height 114
type textarea "**********"
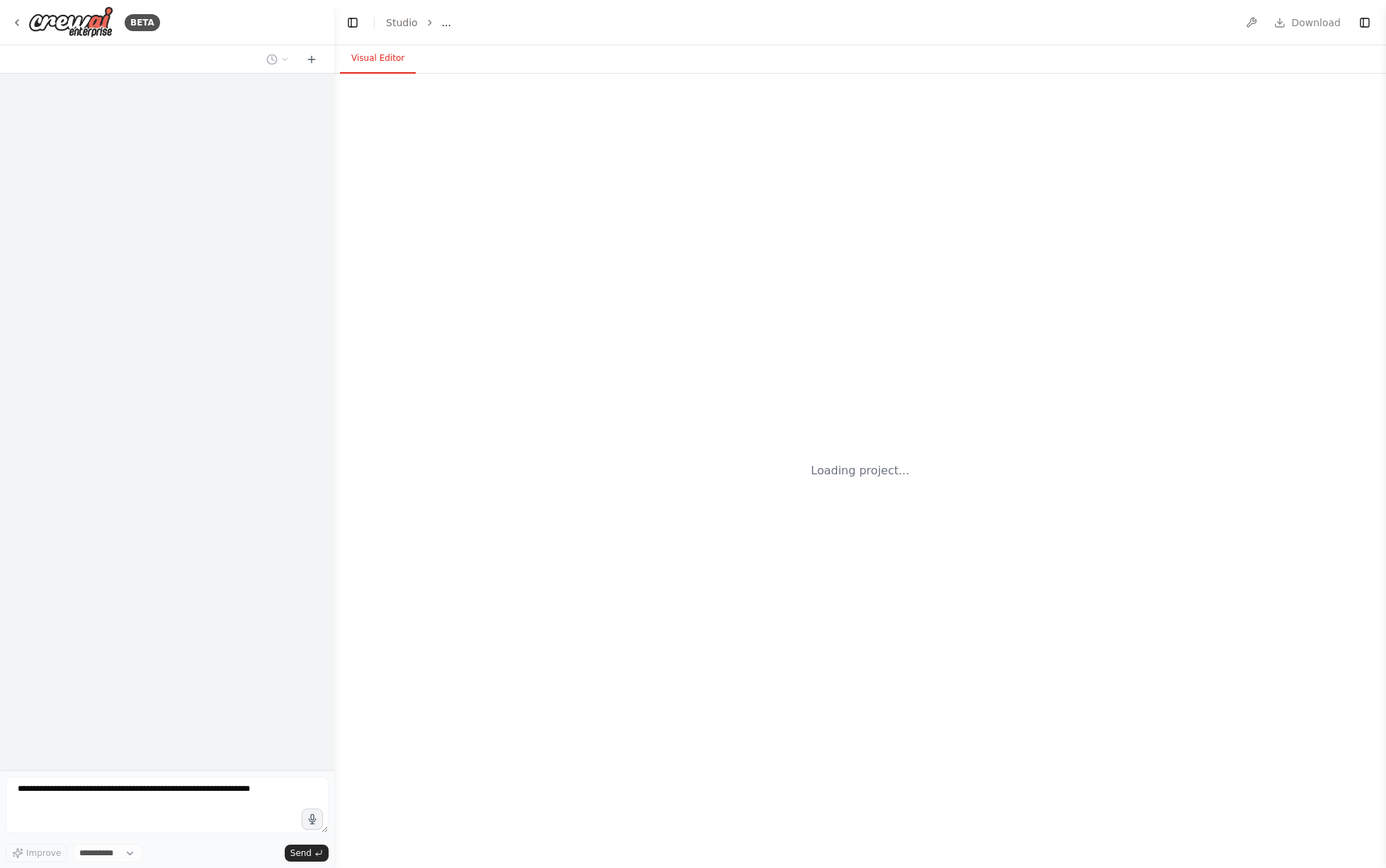
select select "****"
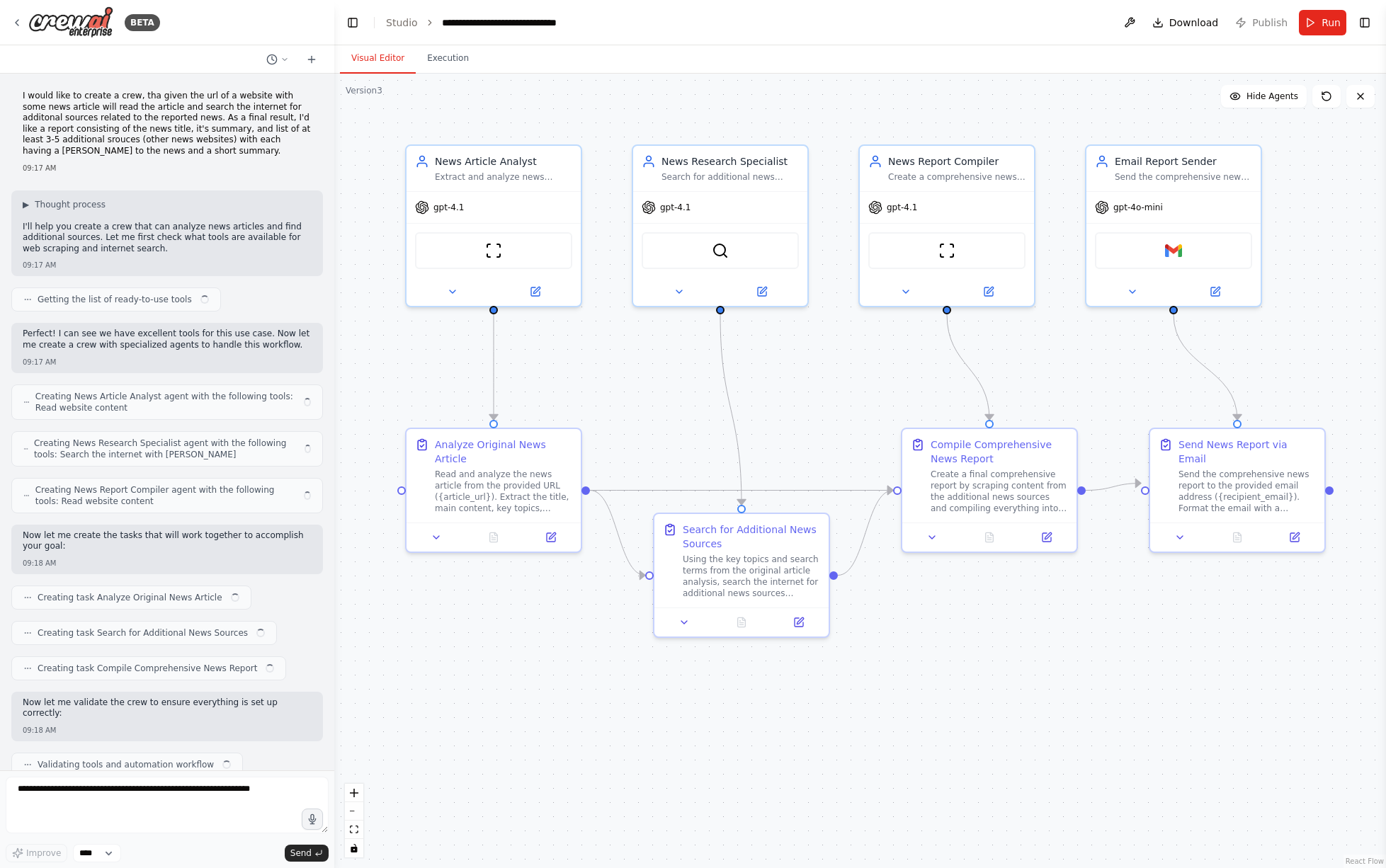
scroll to position [1527, 0]
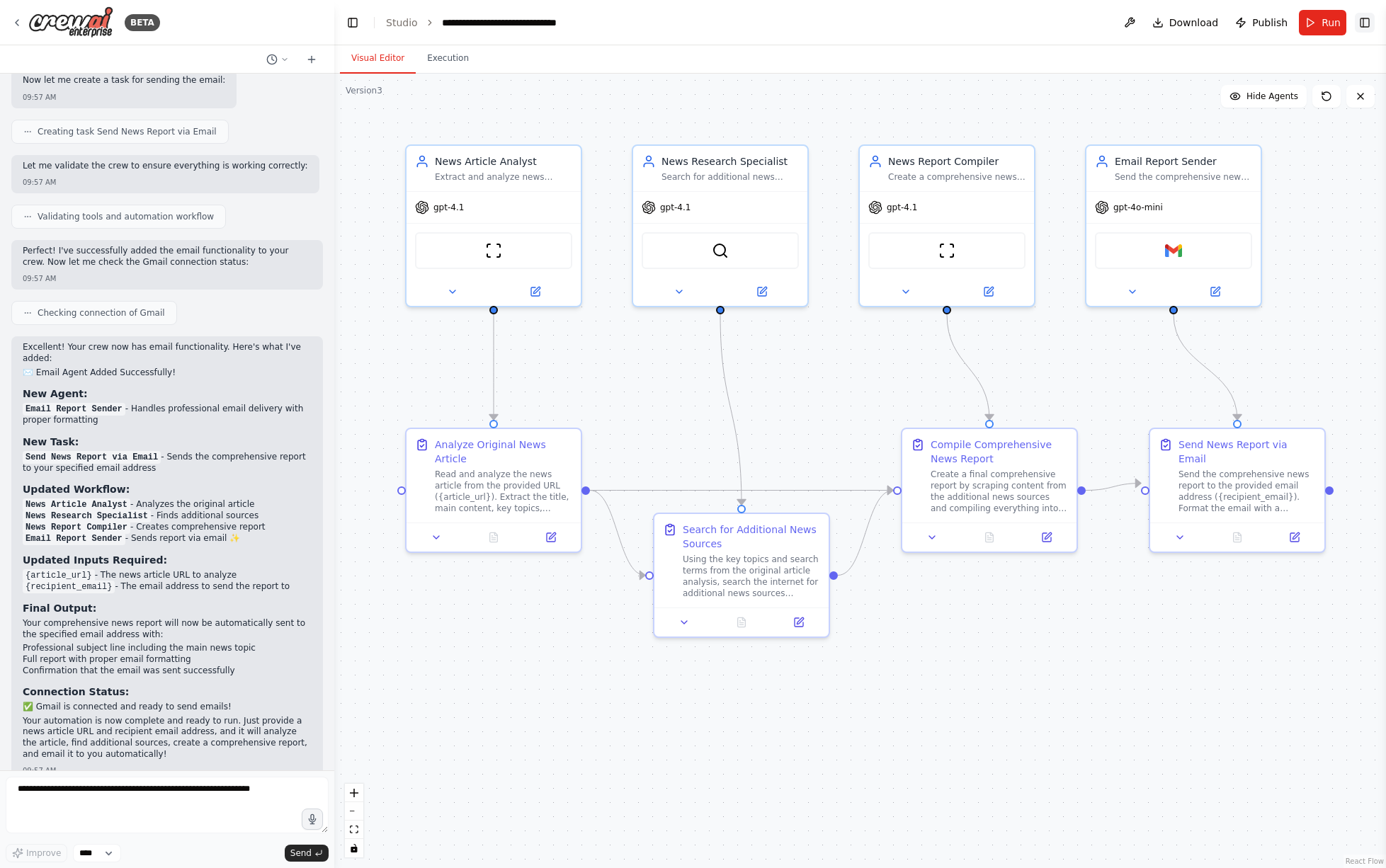
click at [1367, 27] on button "Toggle Right Sidebar" at bounding box center [1365, 23] width 20 height 20
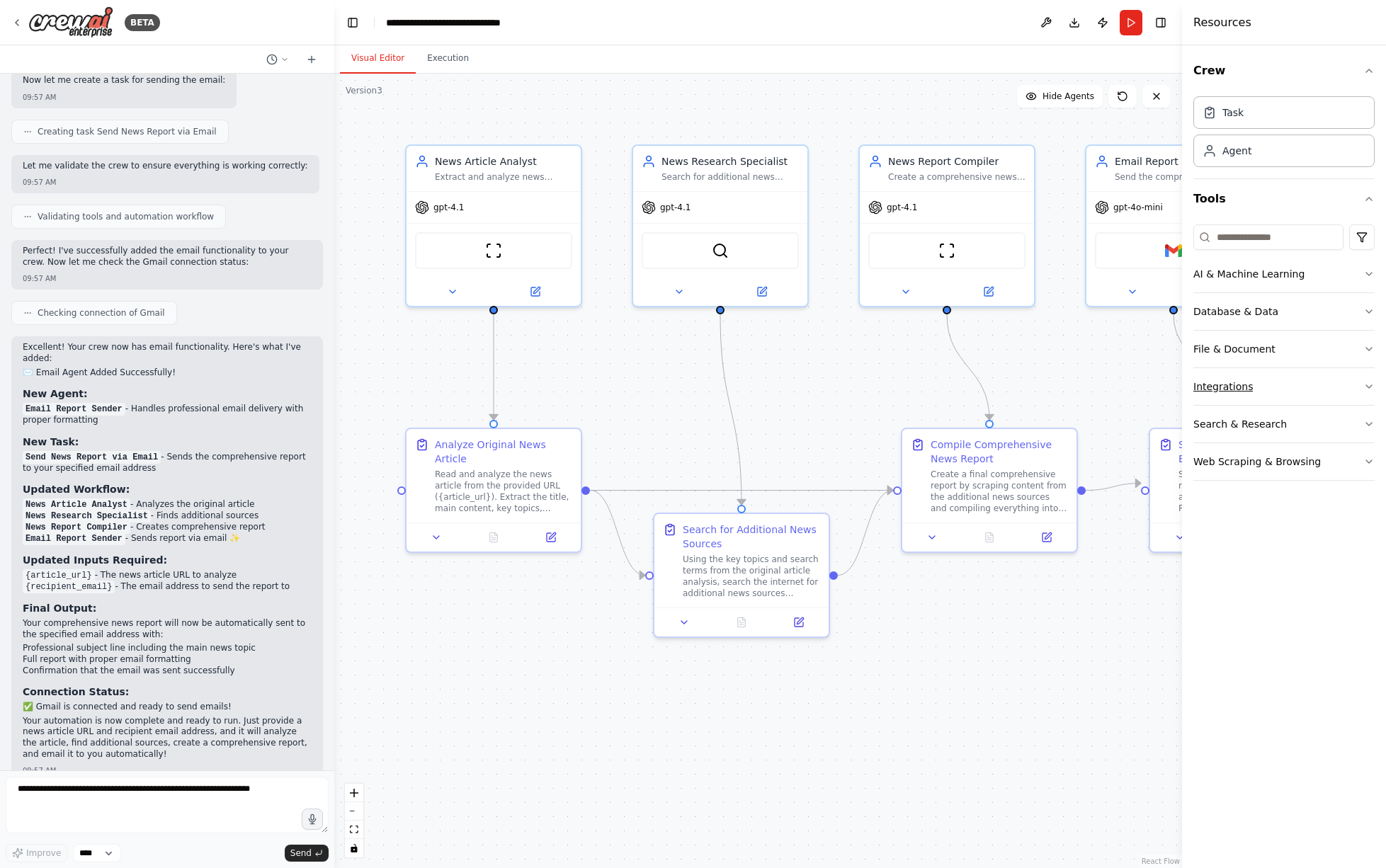
click at [1259, 381] on button "Integrations" at bounding box center [1284, 386] width 181 height 37
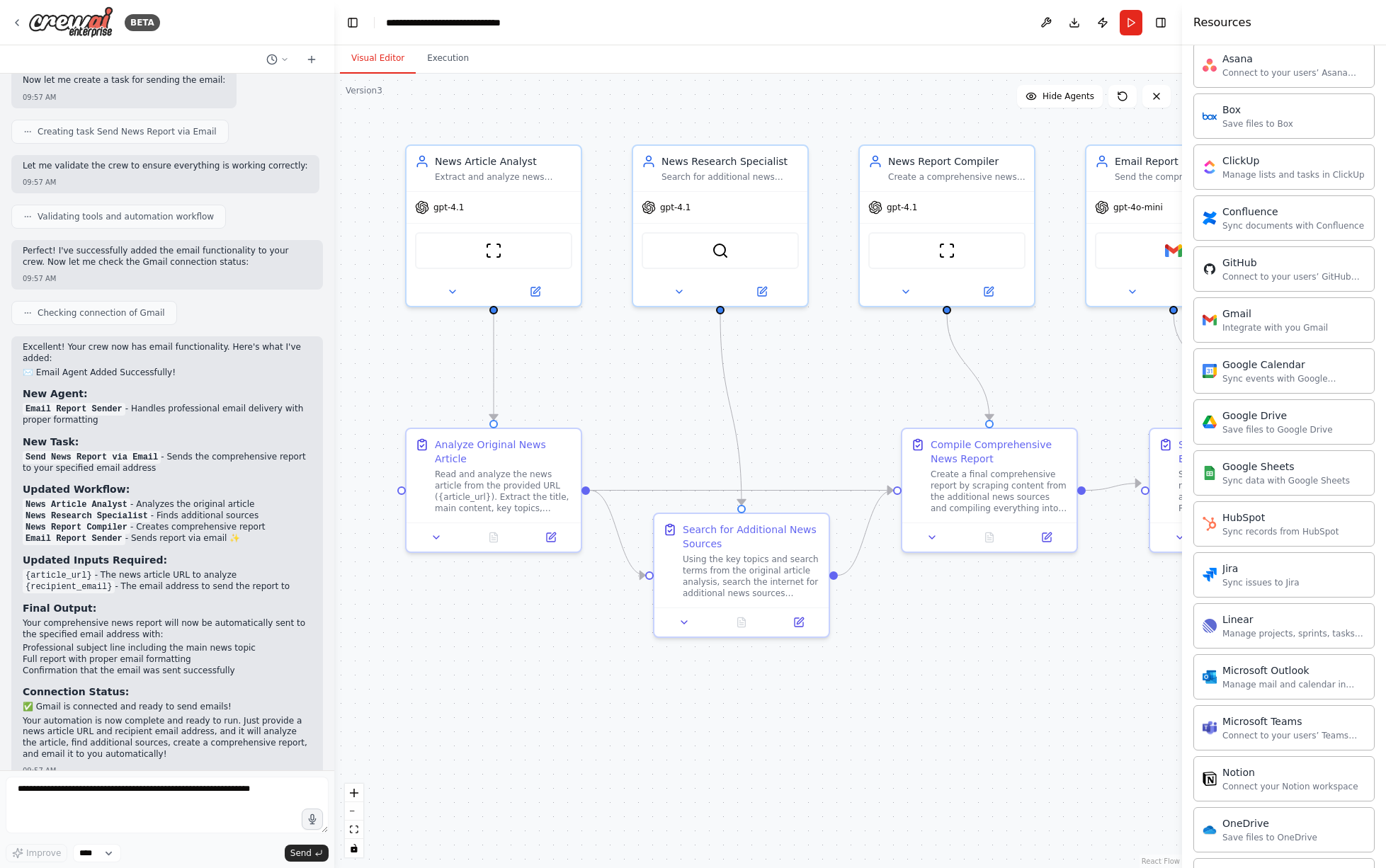
scroll to position [39, 0]
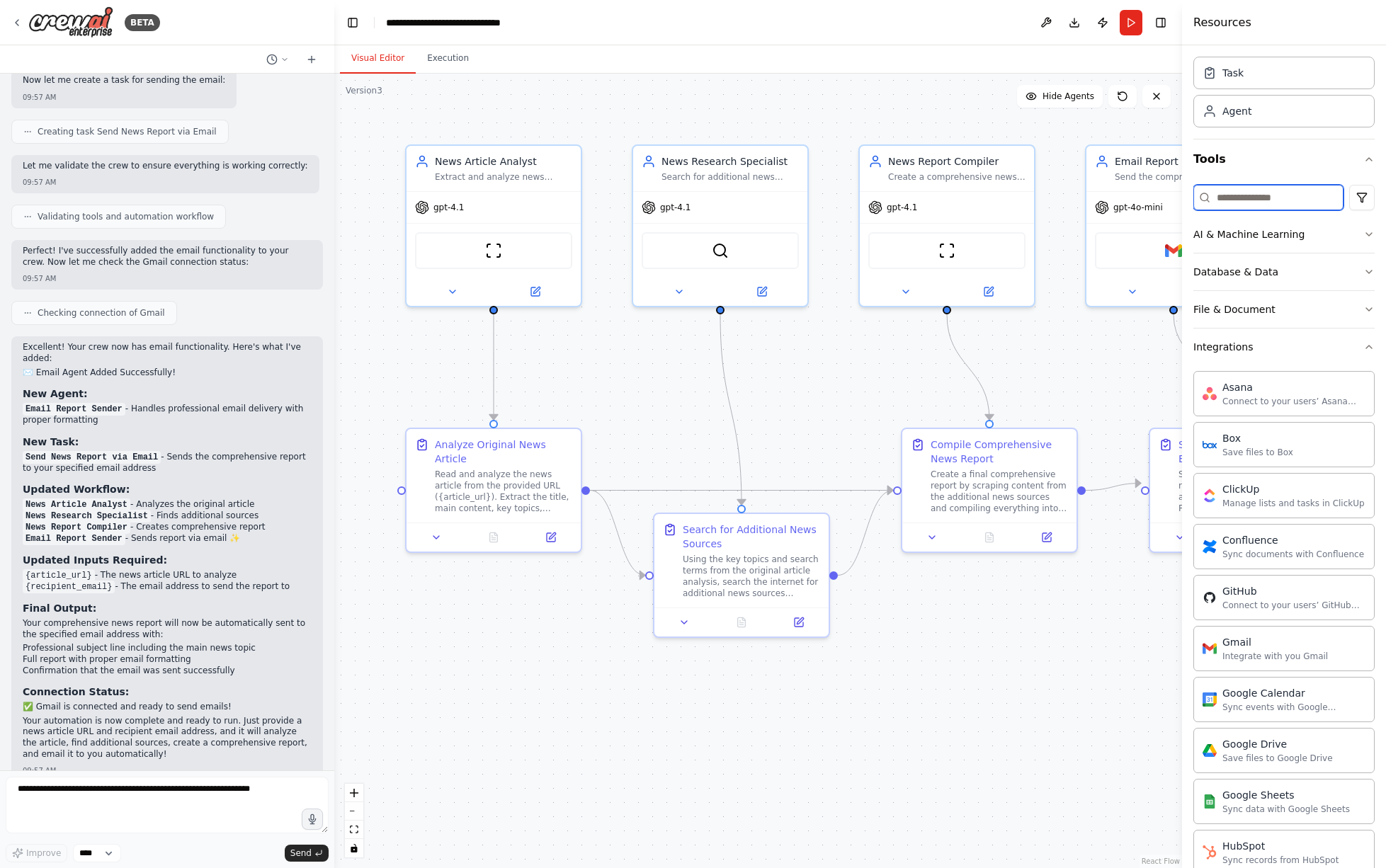
click at [1287, 195] on input at bounding box center [1269, 198] width 150 height 26
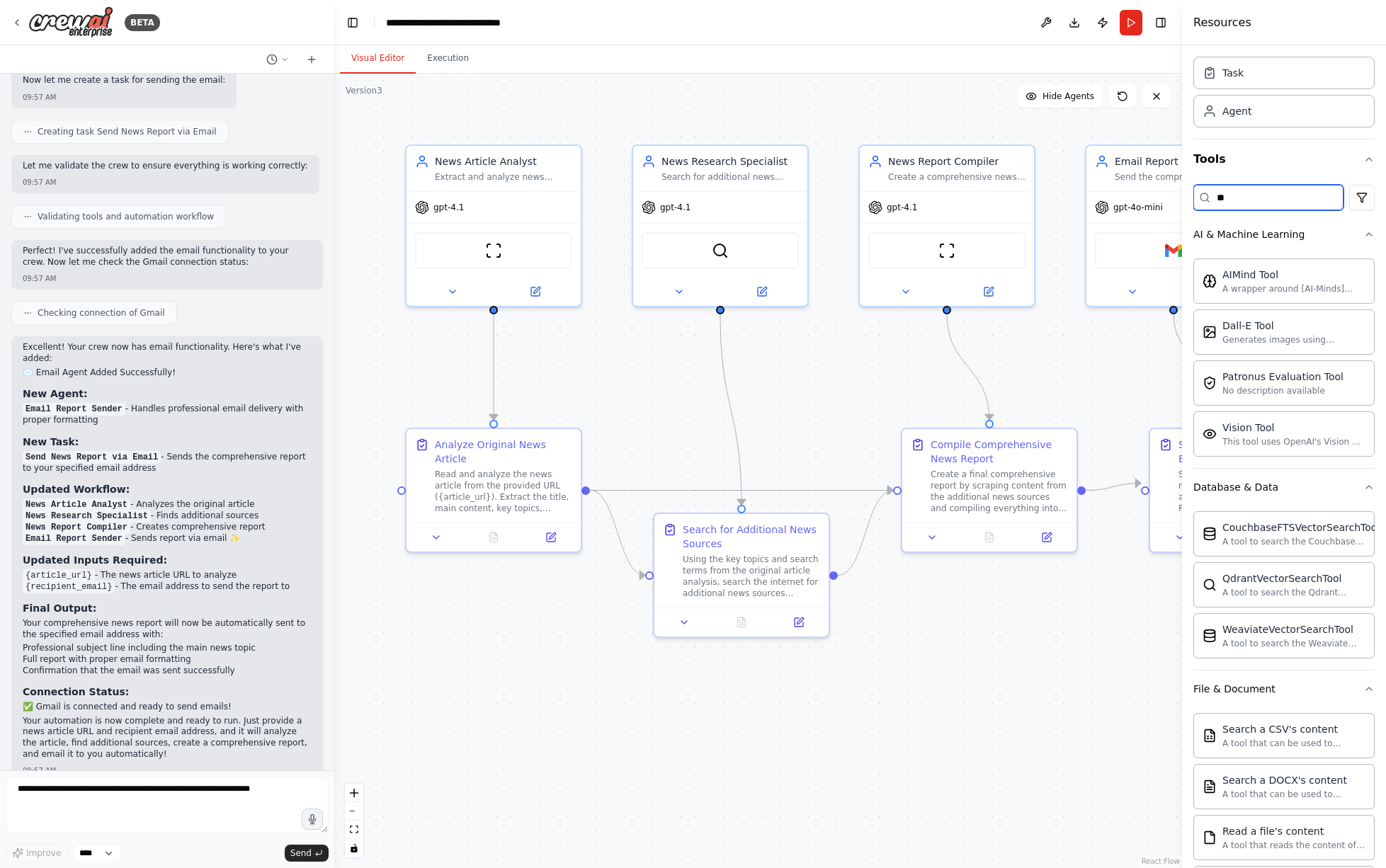
type input "***"
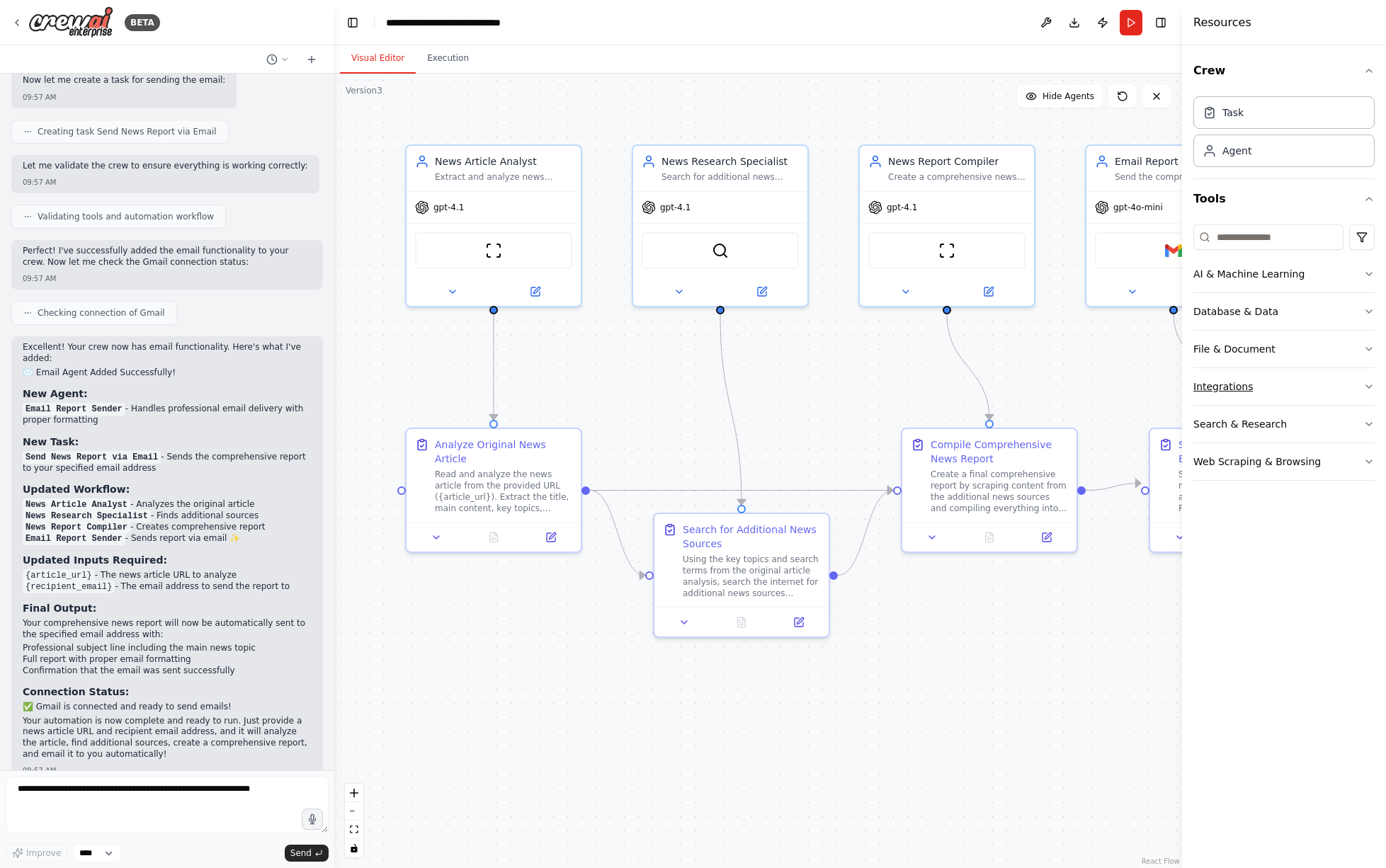
click at [1271, 376] on button "Integrations" at bounding box center [1284, 386] width 181 height 37
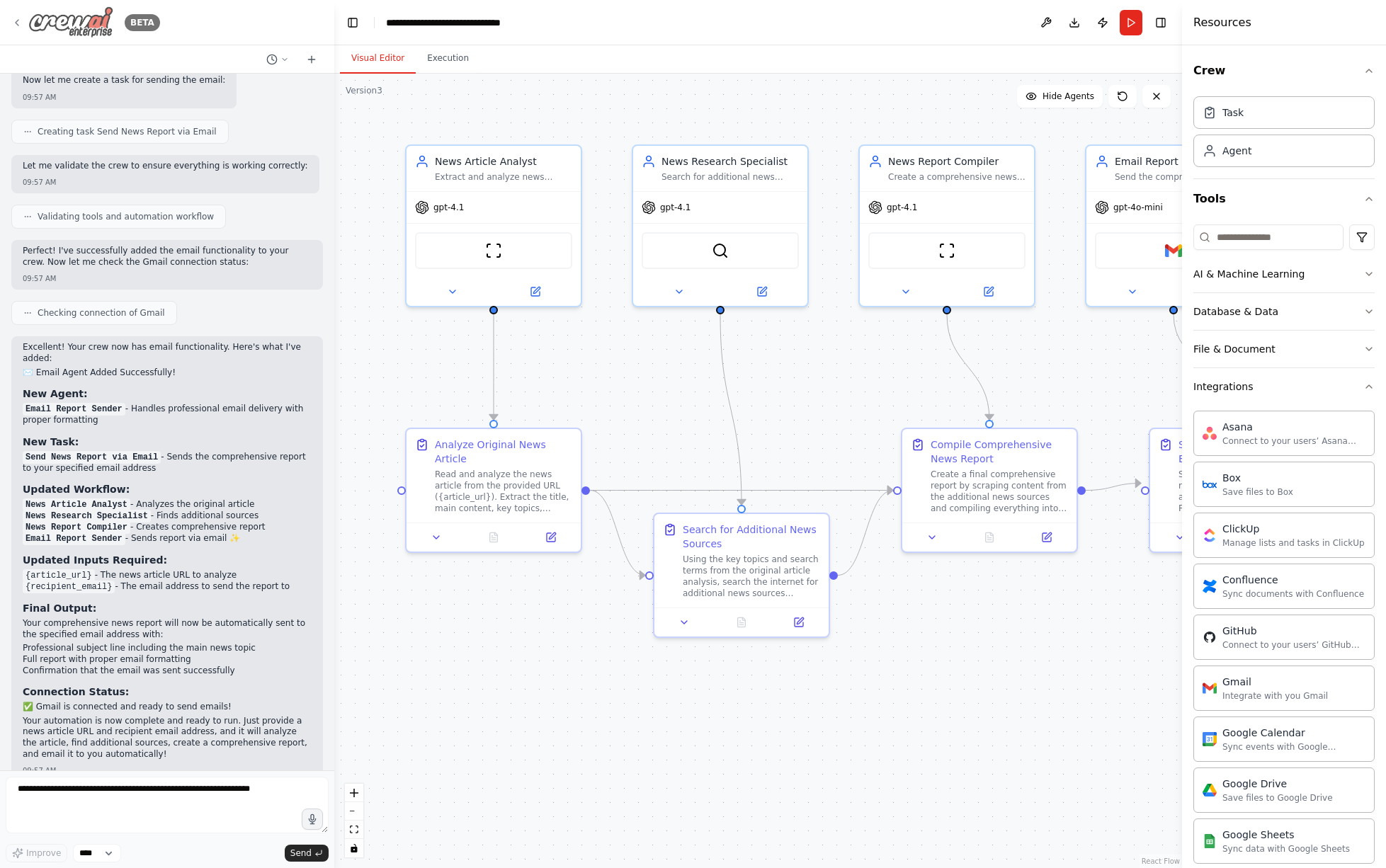
click at [64, 27] on img at bounding box center [70, 22] width 85 height 32
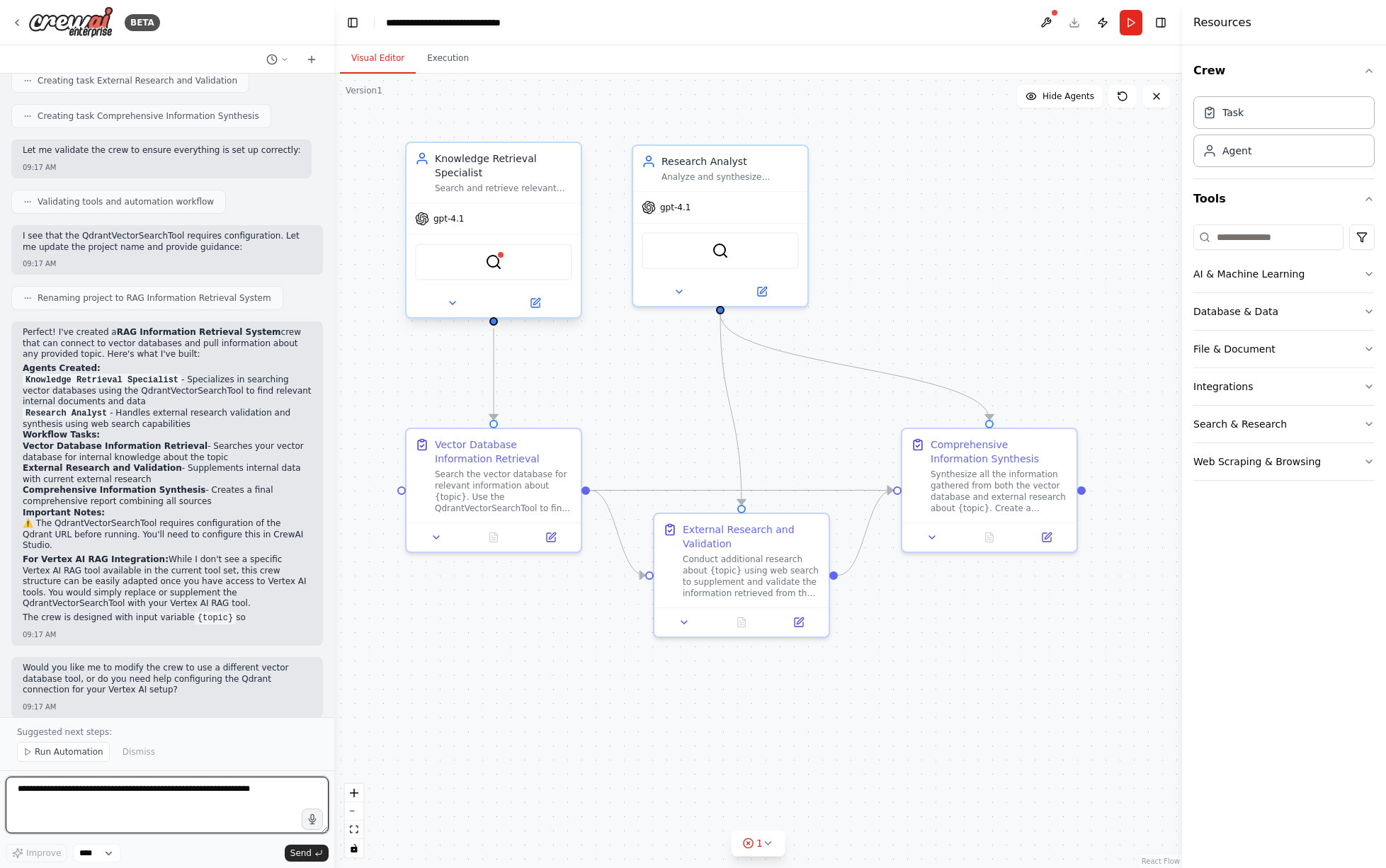
scroll to position [1014, 0]
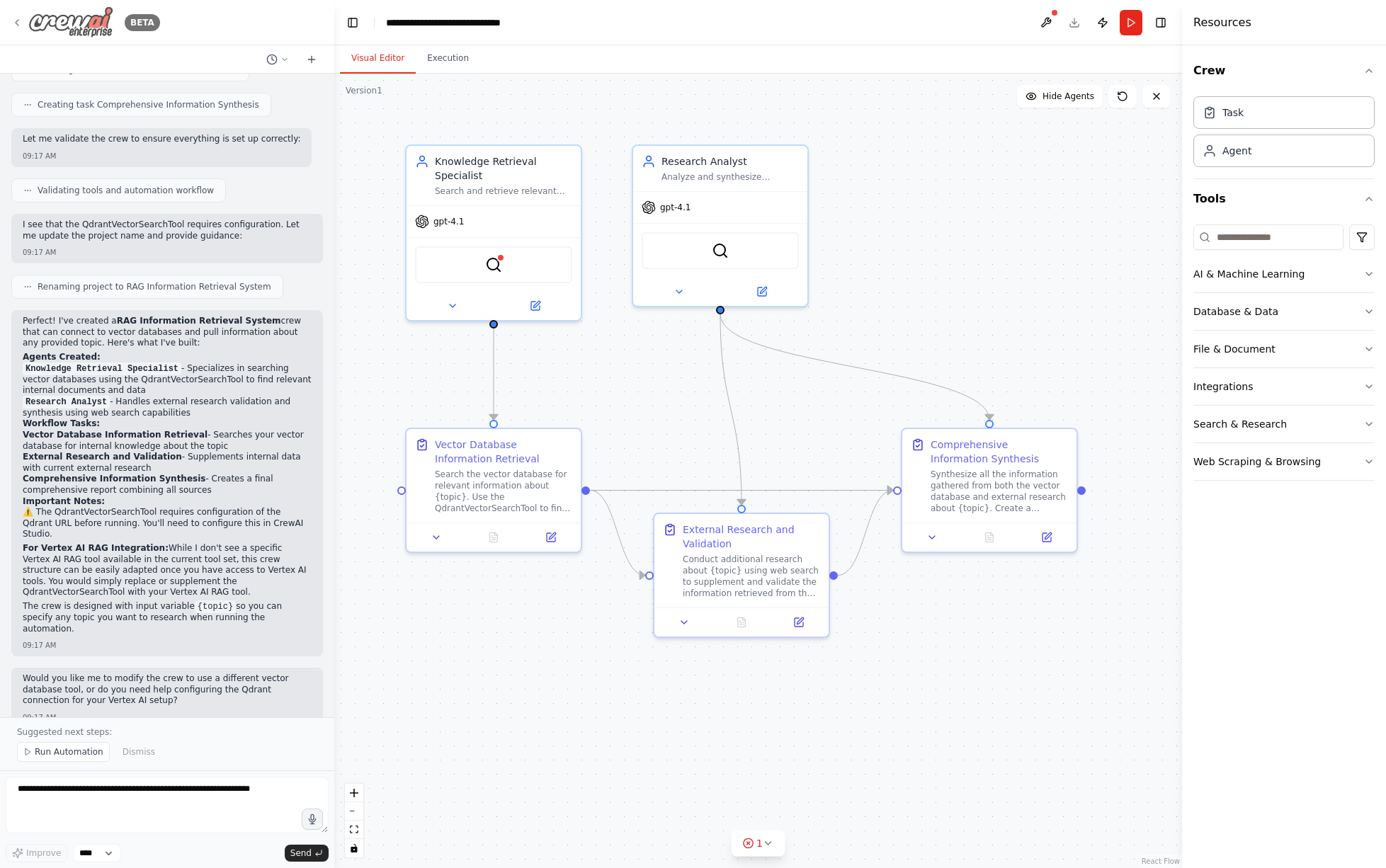
click at [94, 24] on img at bounding box center [70, 22] width 85 height 32
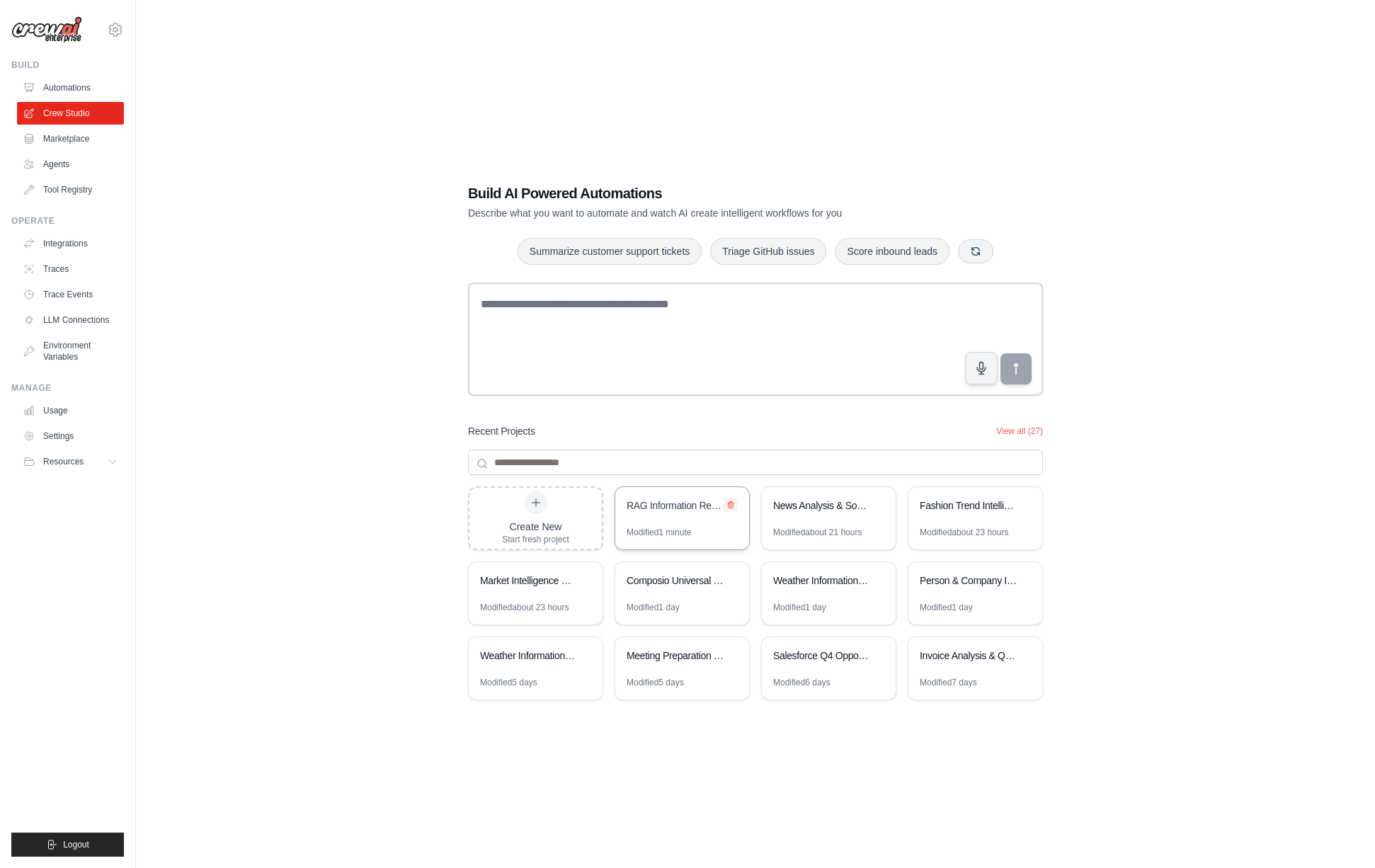
click at [729, 504] on icon at bounding box center [730, 505] width 5 height 6
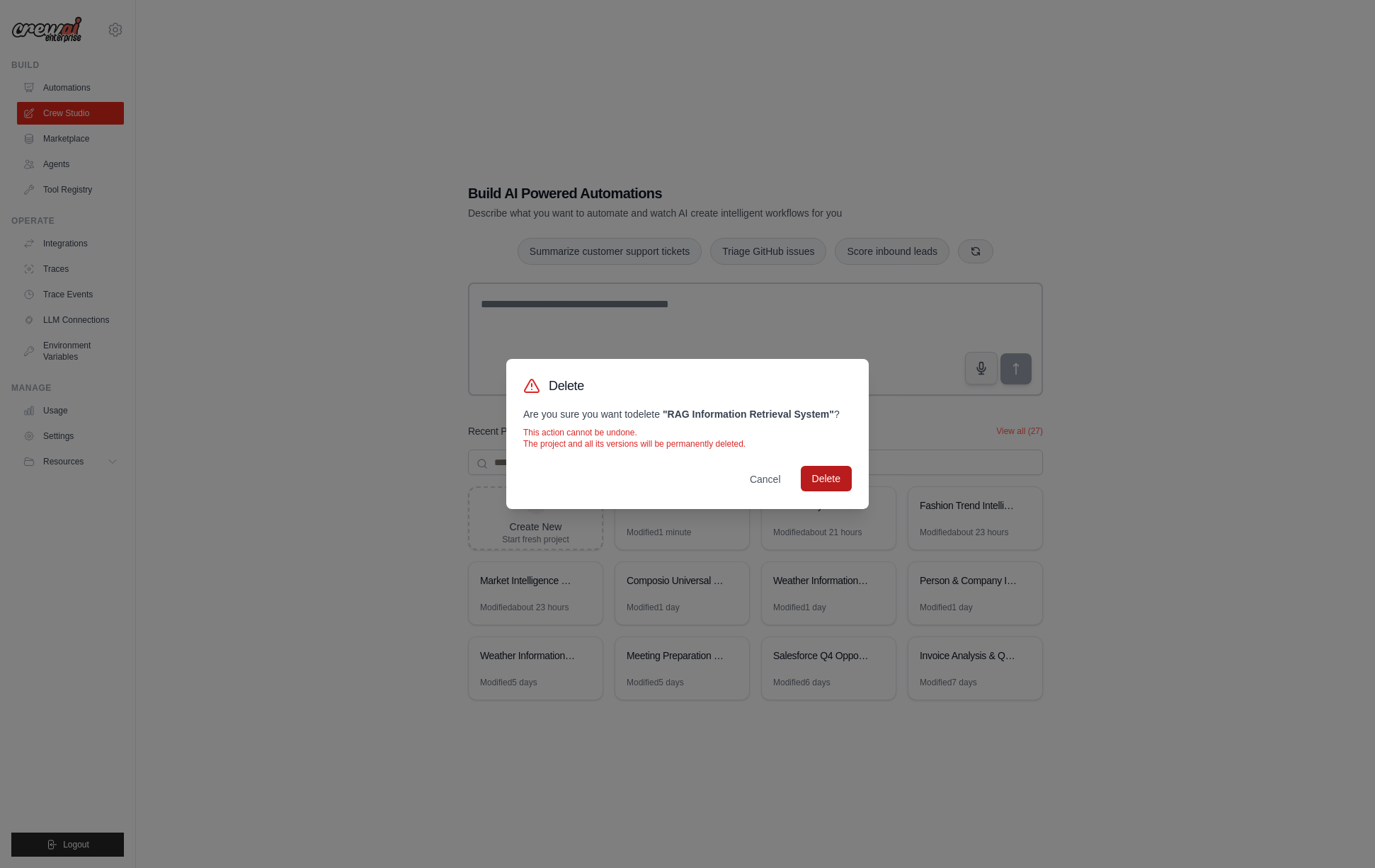
click at [844, 482] on button "Delete" at bounding box center [826, 479] width 51 height 26
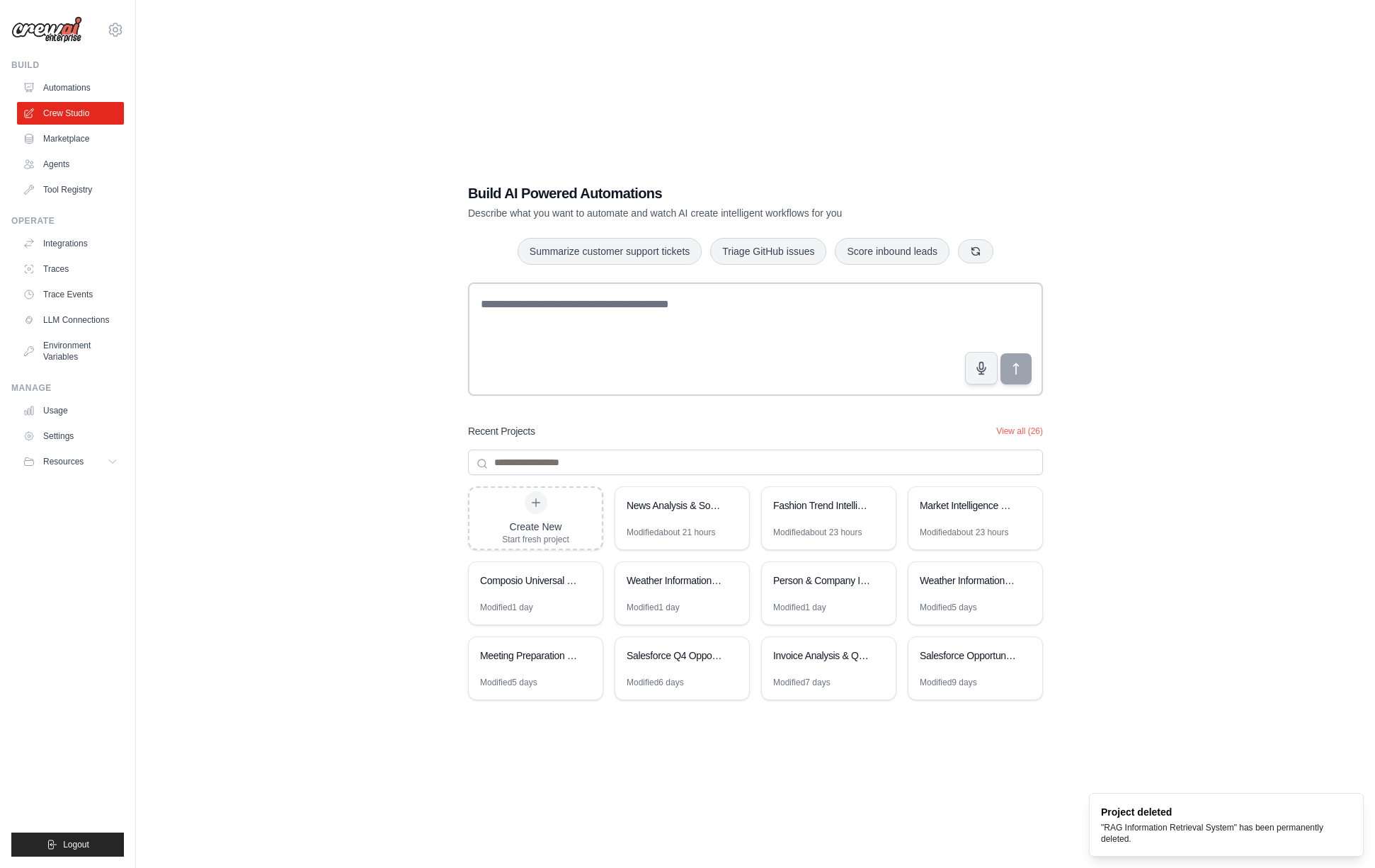
click at [1076, 651] on div "Build AI Powered Automations Describe what you want to automate and watch AI cr…" at bounding box center [755, 448] width 1194 height 868
click at [727, 509] on button at bounding box center [730, 504] width 14 height 14
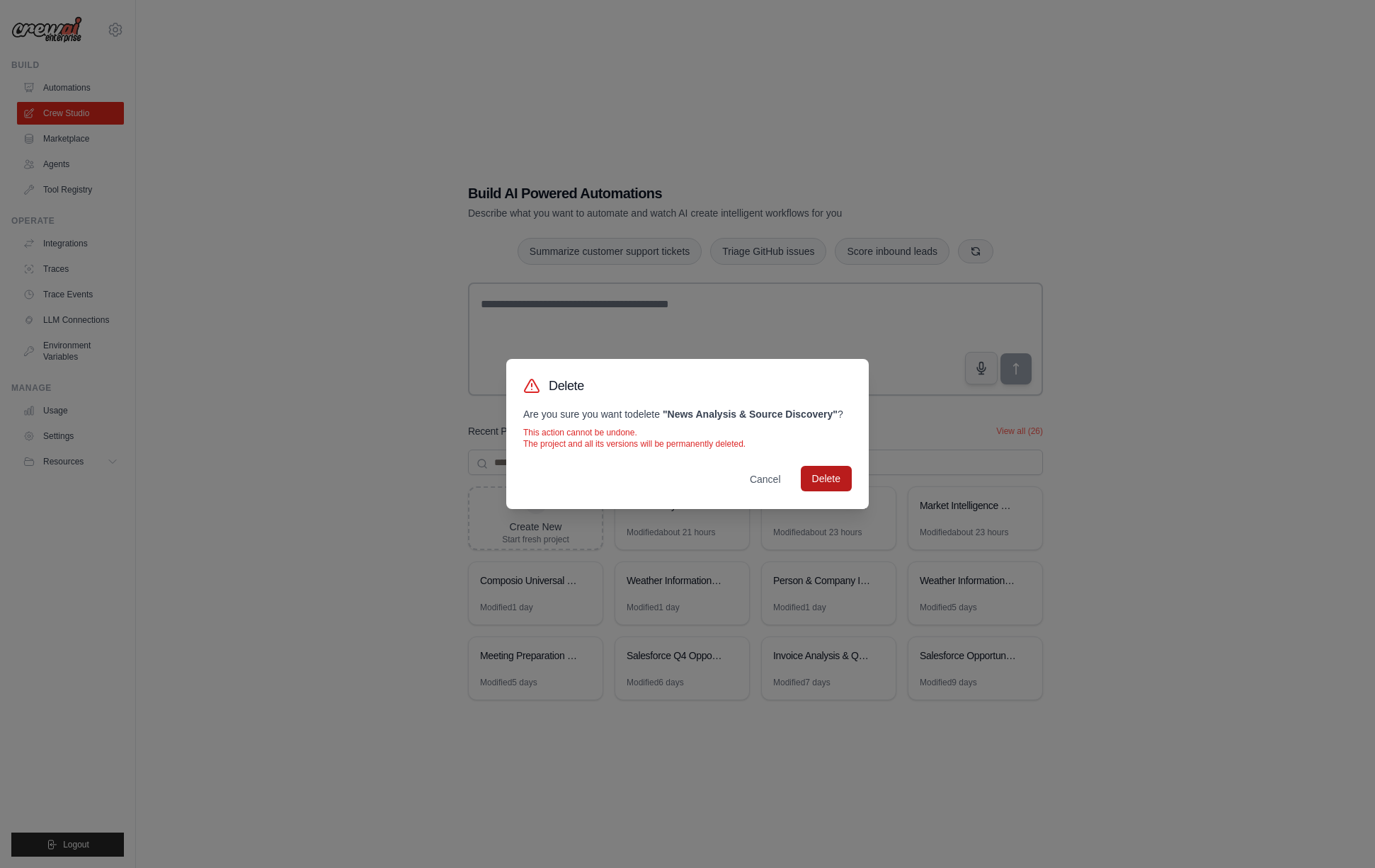
click at [840, 482] on button "Delete" at bounding box center [826, 479] width 51 height 26
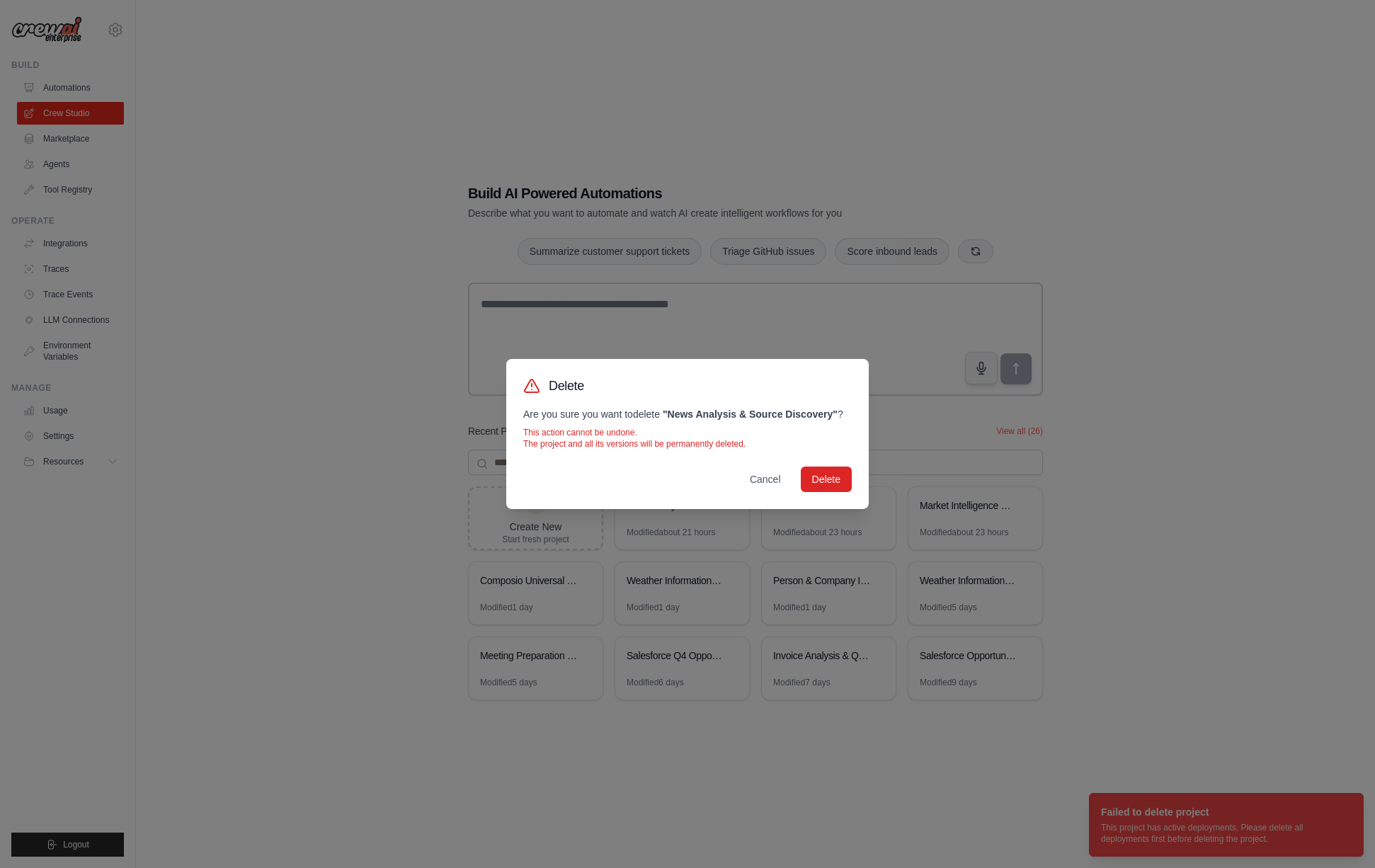
click at [1188, 558] on div "Delete Are you sure you want to delete " News Analysis & Source Discovery " ? T…" at bounding box center [687, 434] width 1375 height 868
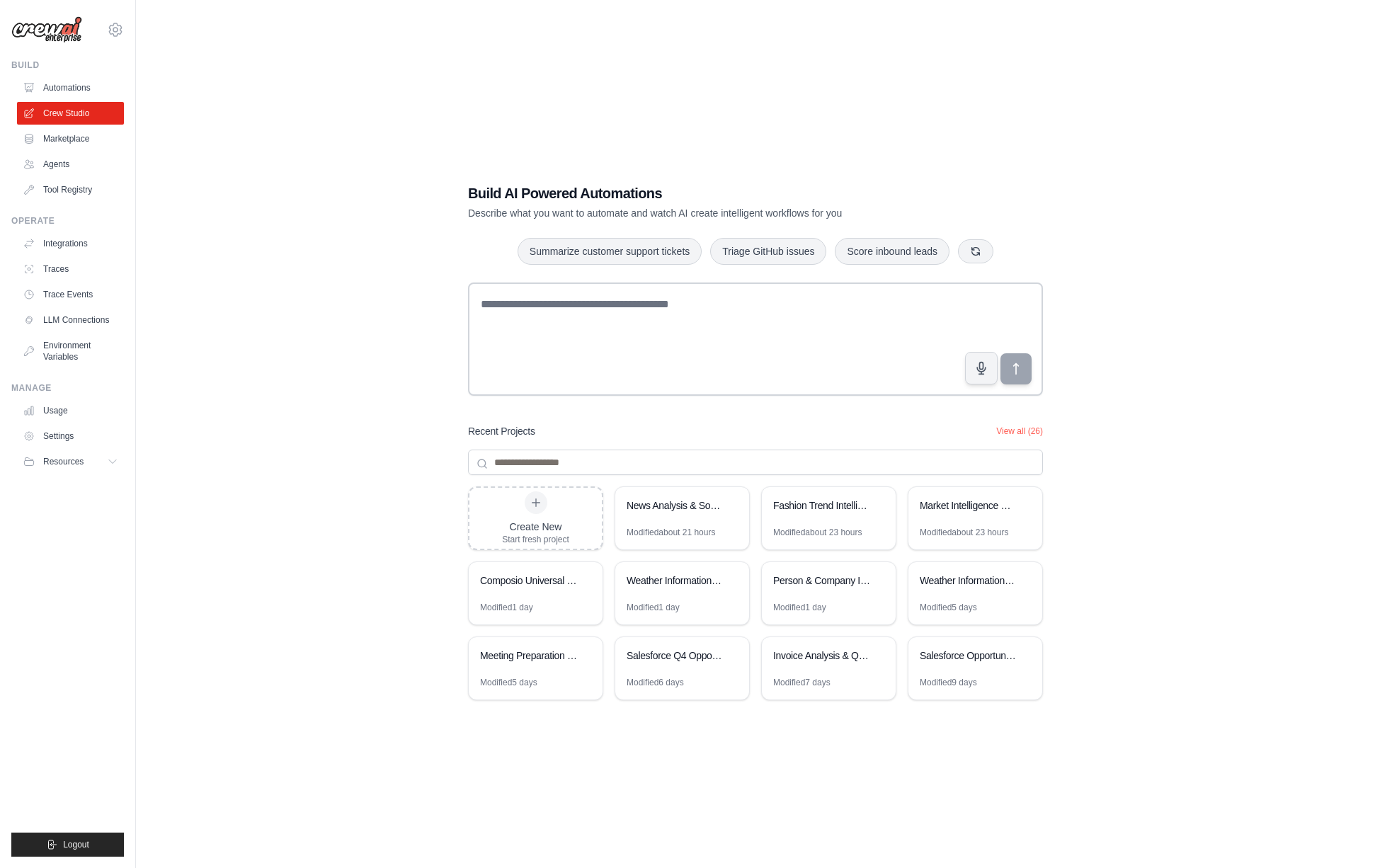
click at [300, 97] on div "Build AI Powered Automations Describe what you want to automate and watch AI cr…" at bounding box center [755, 448] width 1194 height 868
click at [65, 76] on link "Automations" at bounding box center [71, 88] width 107 height 23
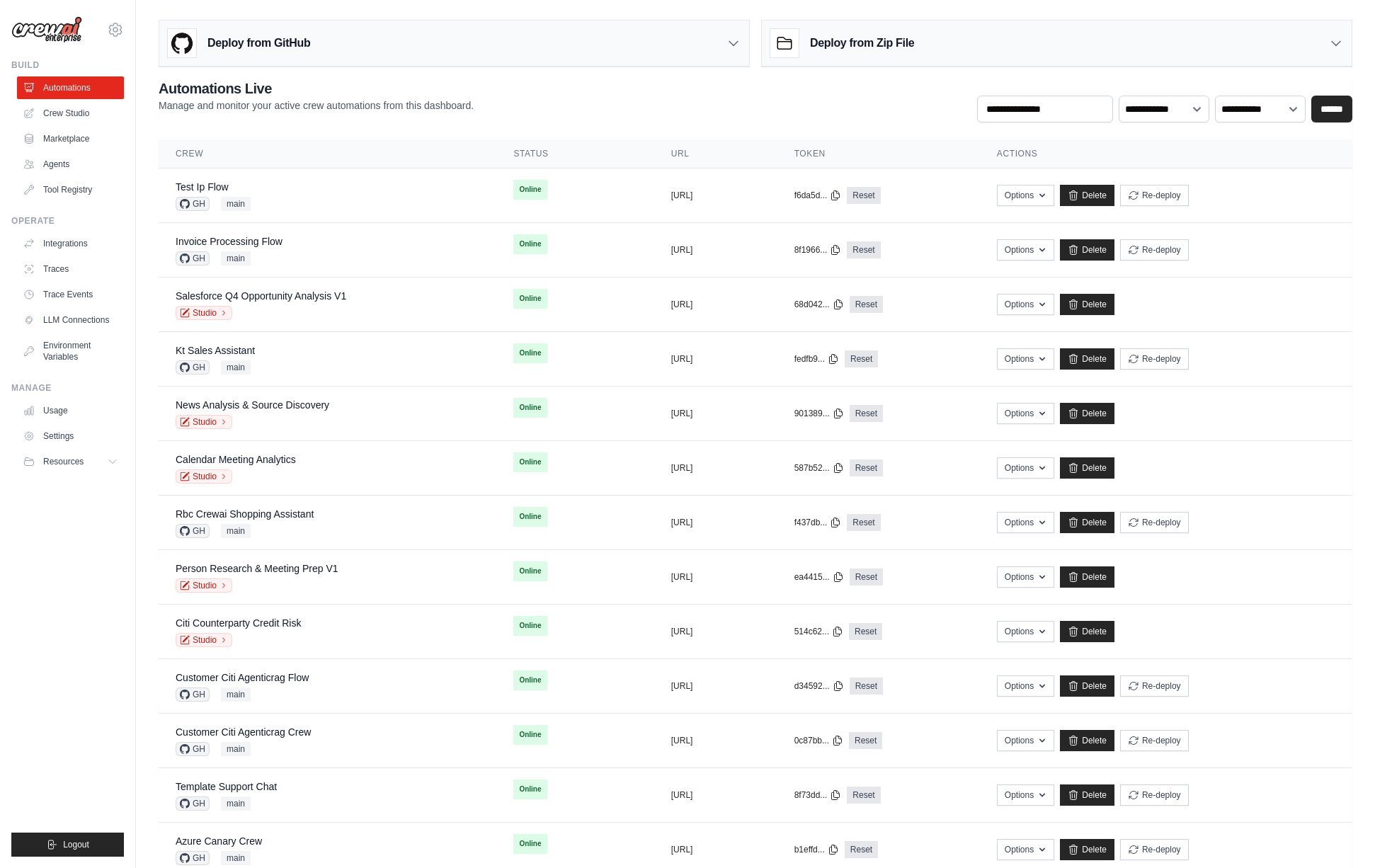
click at [87, 648] on ul "Build Automations Crew Studio Marketplace Agents" at bounding box center [67, 457] width 113 height 797
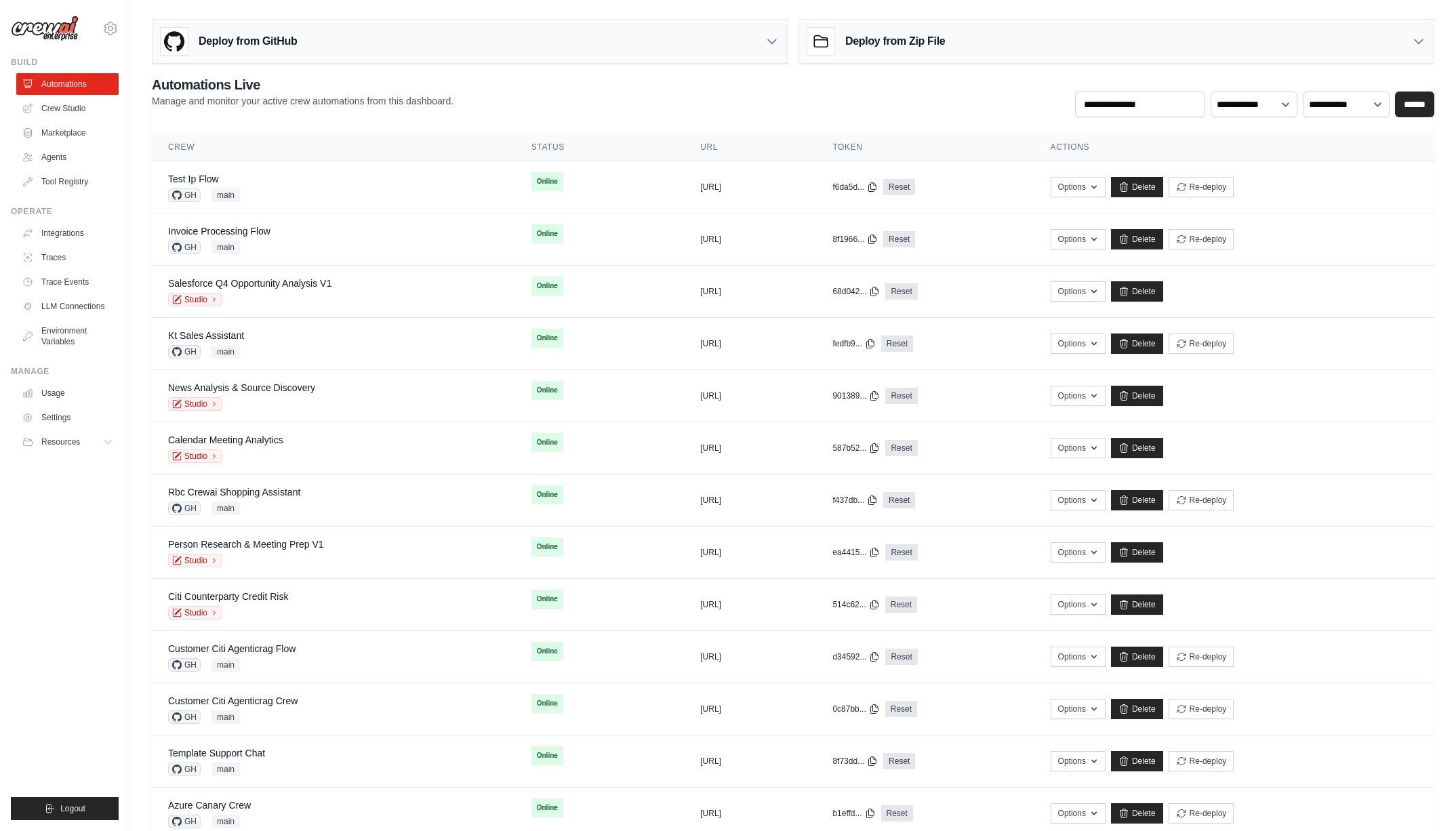
click at [75, 552] on ul "Build Automations Crew Studio Marketplace Agents" at bounding box center [65, 438] width 108 height 763
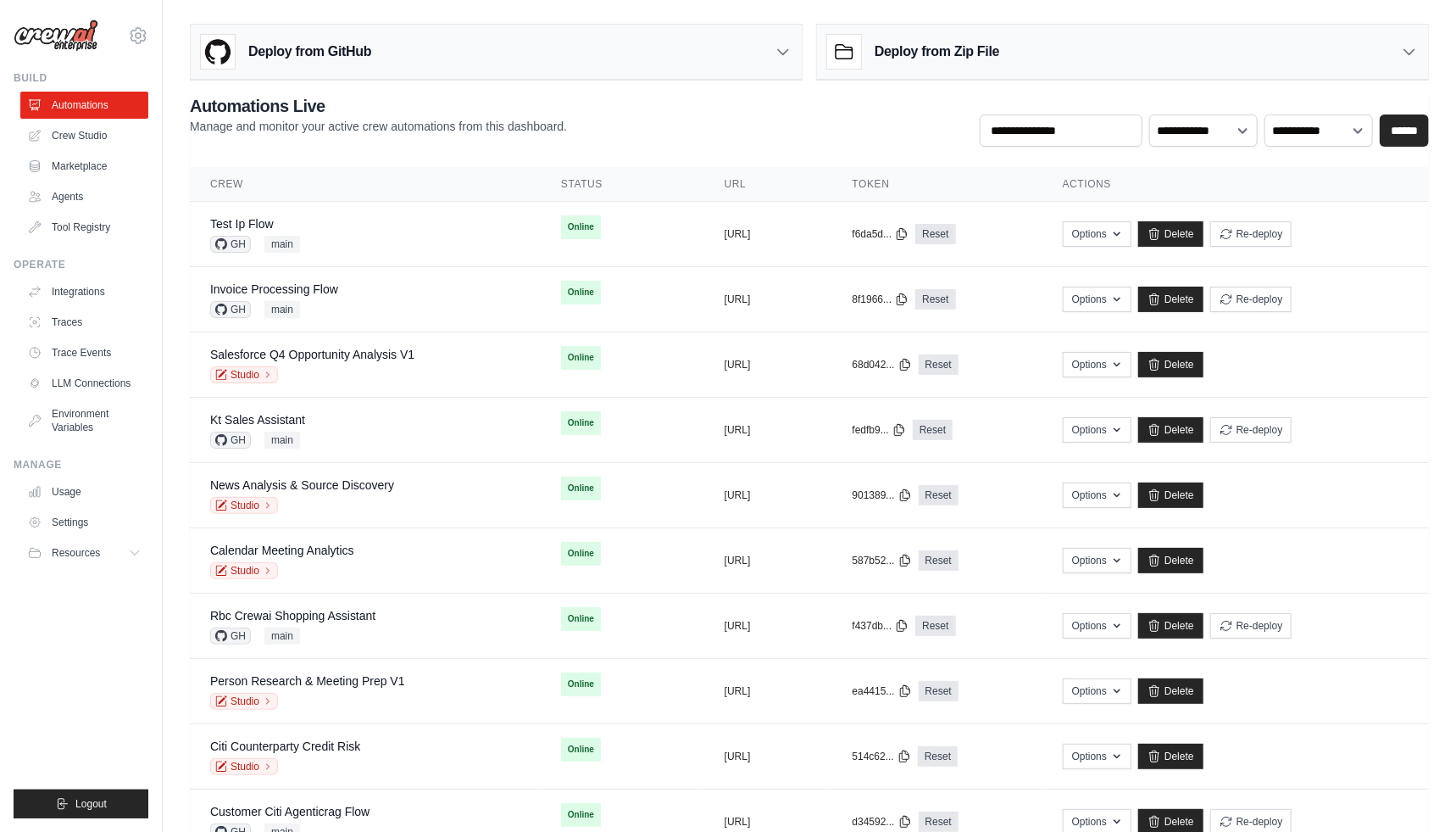
click at [639, 129] on div "**********" at bounding box center [809, 121] width 1239 height 53
click at [717, 112] on div "**********" at bounding box center [809, 121] width 1239 height 53
click at [718, 122] on div "**********" at bounding box center [809, 121] width 1239 height 53
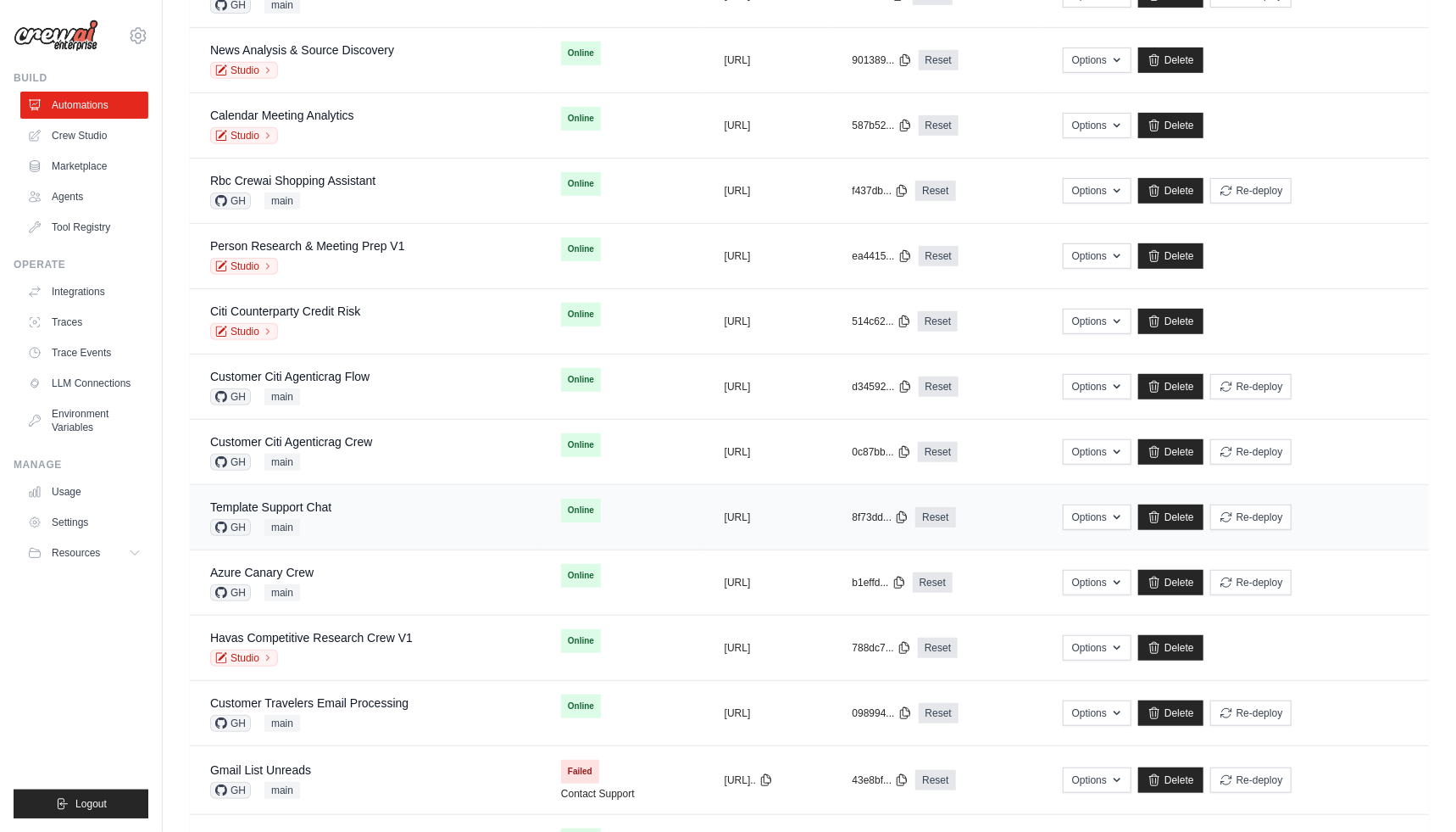
scroll to position [715, 0]
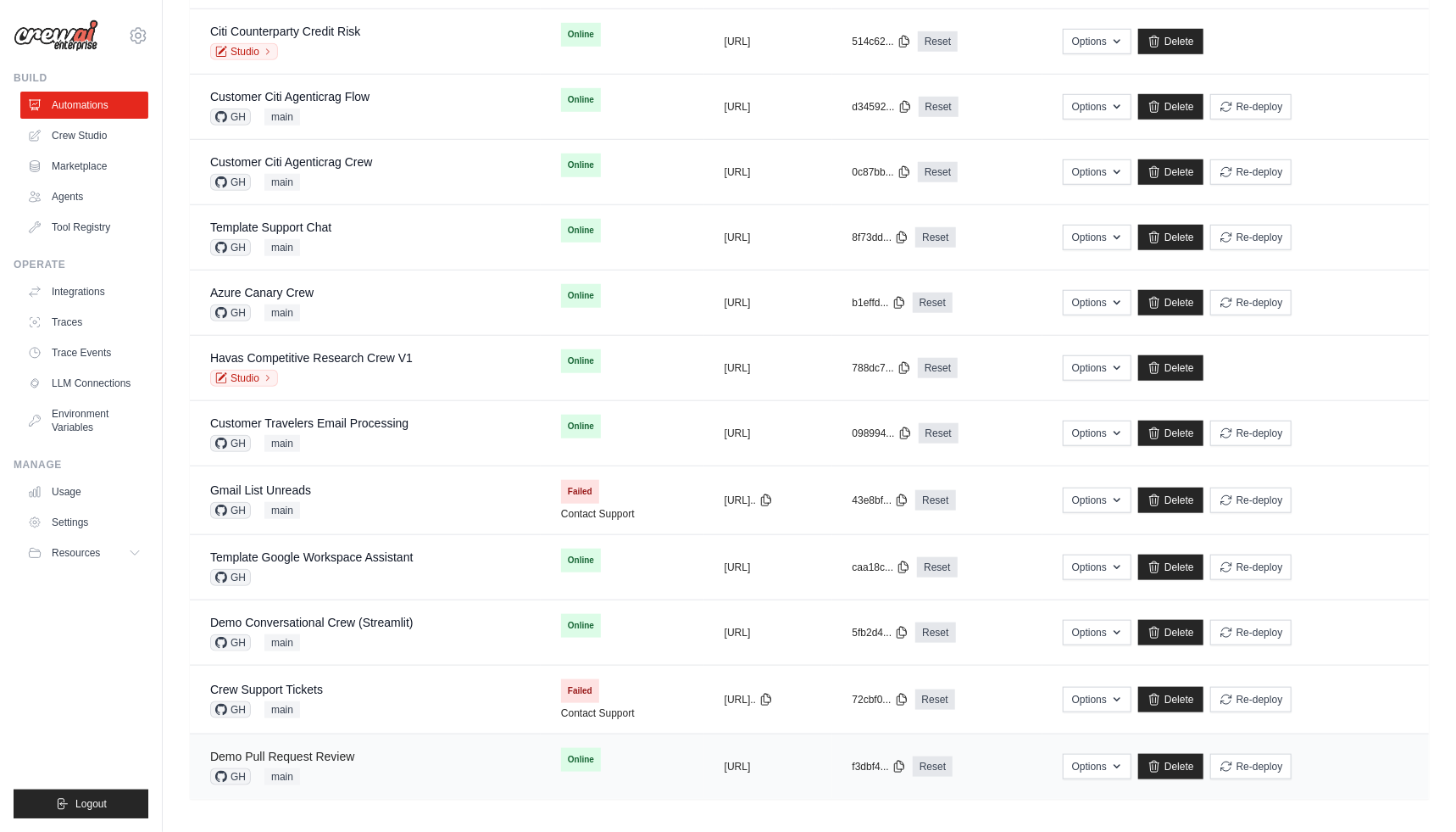
click at [353, 756] on link "Demo Pull Request Review" at bounding box center [282, 756] width 144 height 14
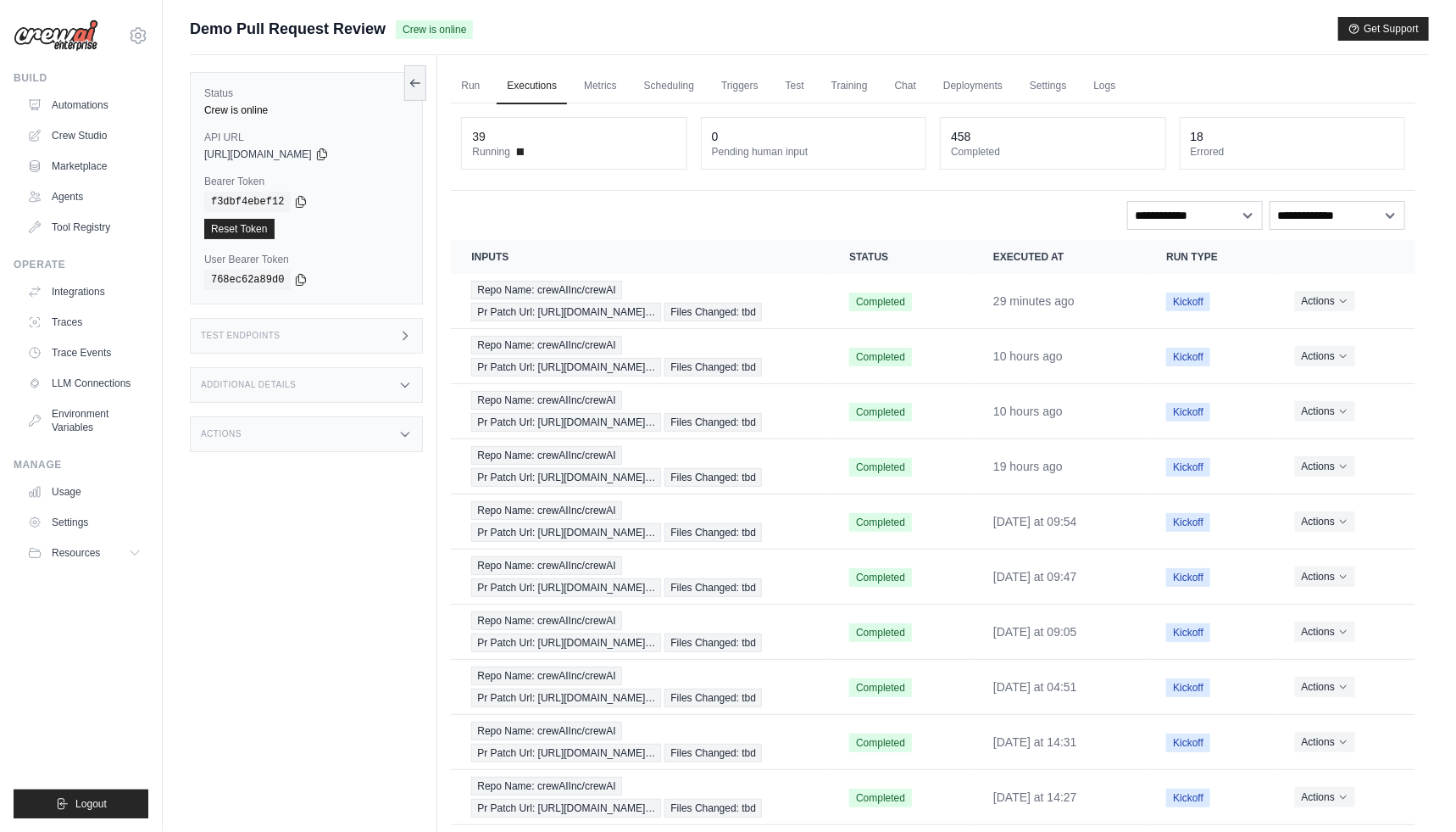
click at [305, 669] on div "Status Crew is online API URL copied https://demo-pull-request-review-759b0117-…" at bounding box center [313, 471] width 248 height 832
click at [790, 220] on div "**********" at bounding box center [933, 215] width 944 height 29
click at [578, 12] on main "Submit a support request Describe your issue or question * Please be specific a…" at bounding box center [809, 453] width 1294 height 905
click at [589, 224] on div "**********" at bounding box center [933, 215] width 944 height 29
click at [382, 342] on div "Test Endpoints" at bounding box center [306, 335] width 233 height 35
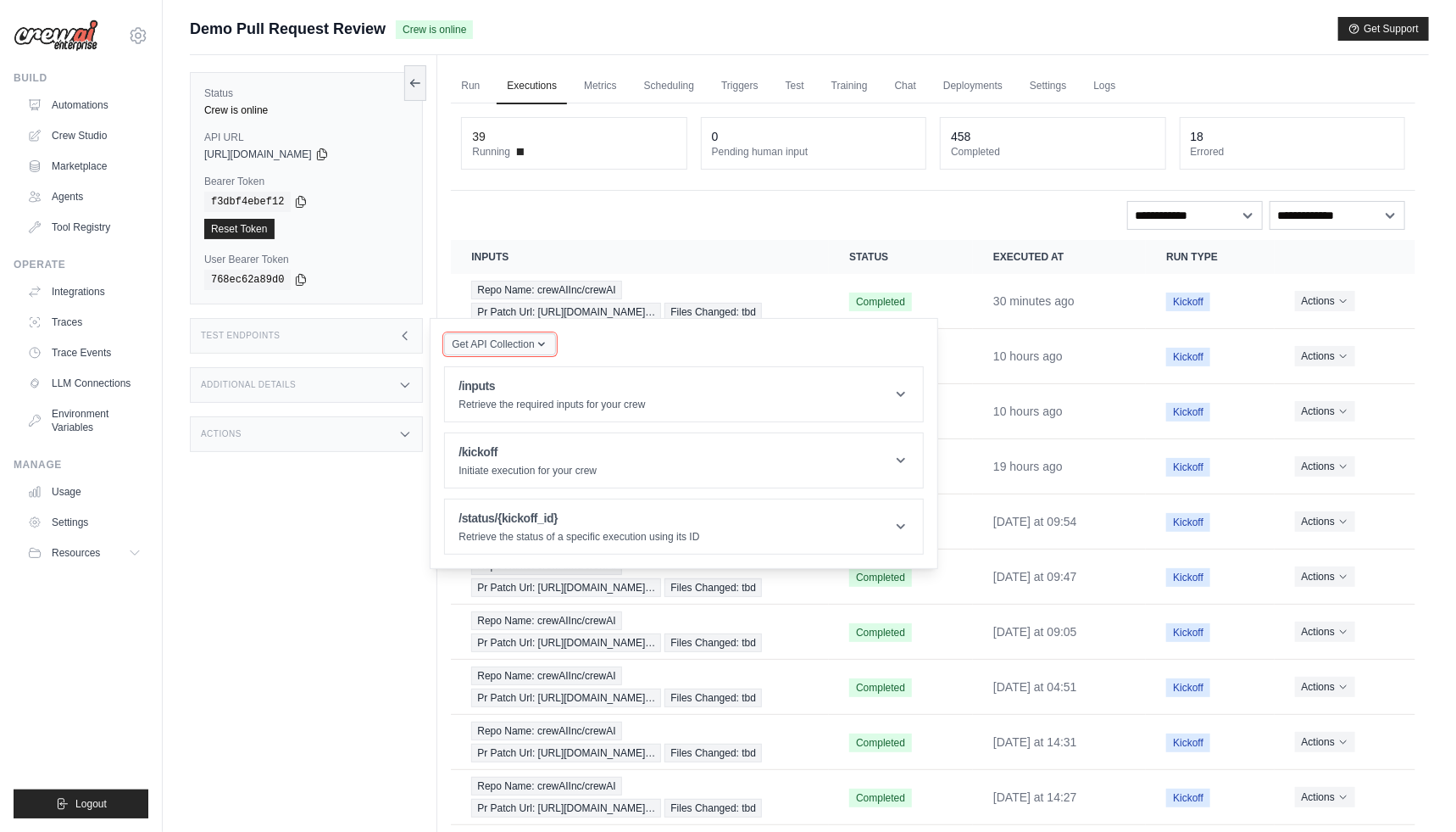
click at [492, 341] on span "Get API Collection" at bounding box center [493, 344] width 83 height 14
click at [539, 346] on icon "button" at bounding box center [542, 344] width 14 height 14
click at [600, 399] on p "Retrieve the required inputs for your crew" at bounding box center [552, 404] width 187 height 14
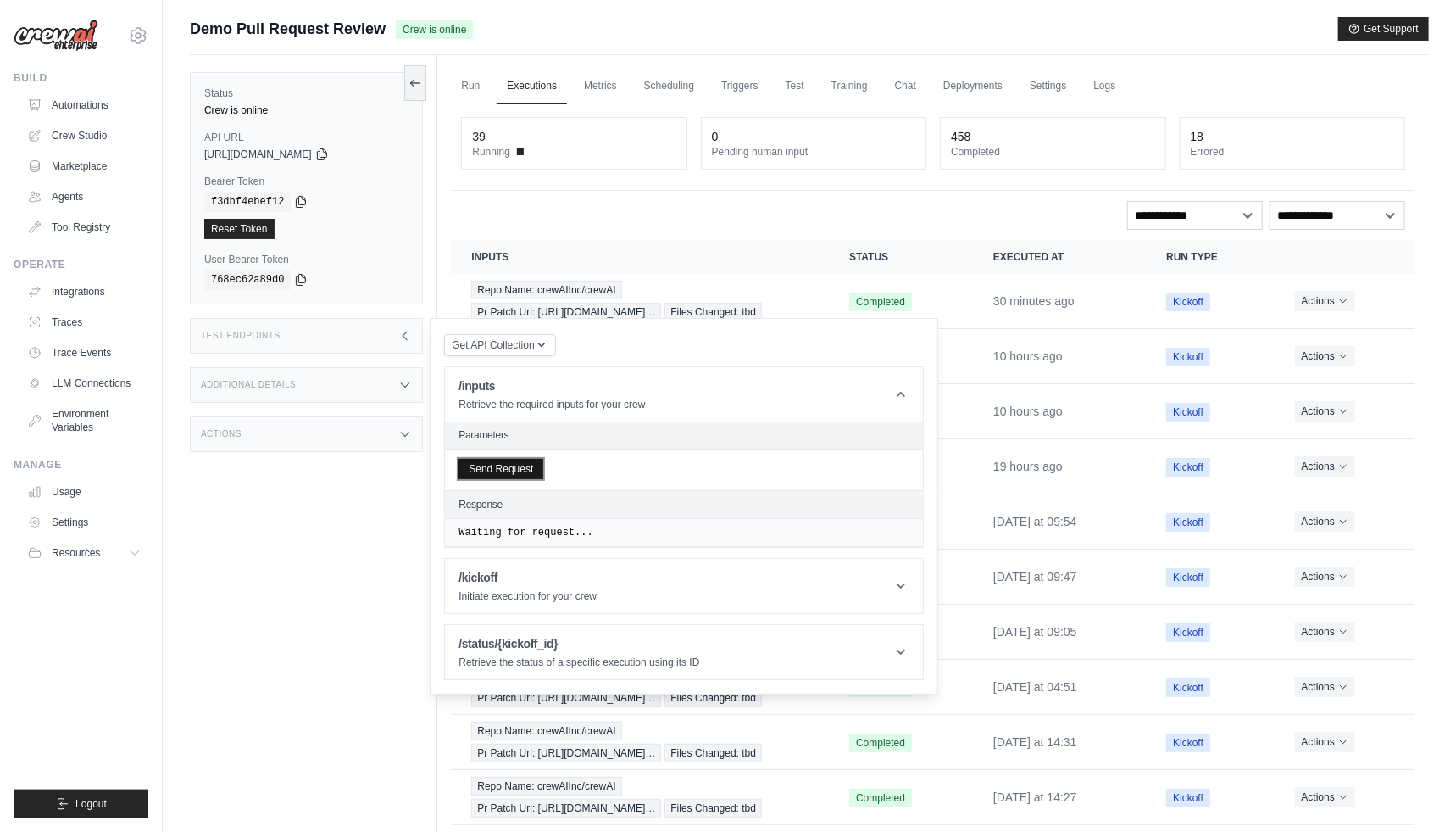
click at [501, 471] on button "Send Request" at bounding box center [501, 469] width 84 height 20
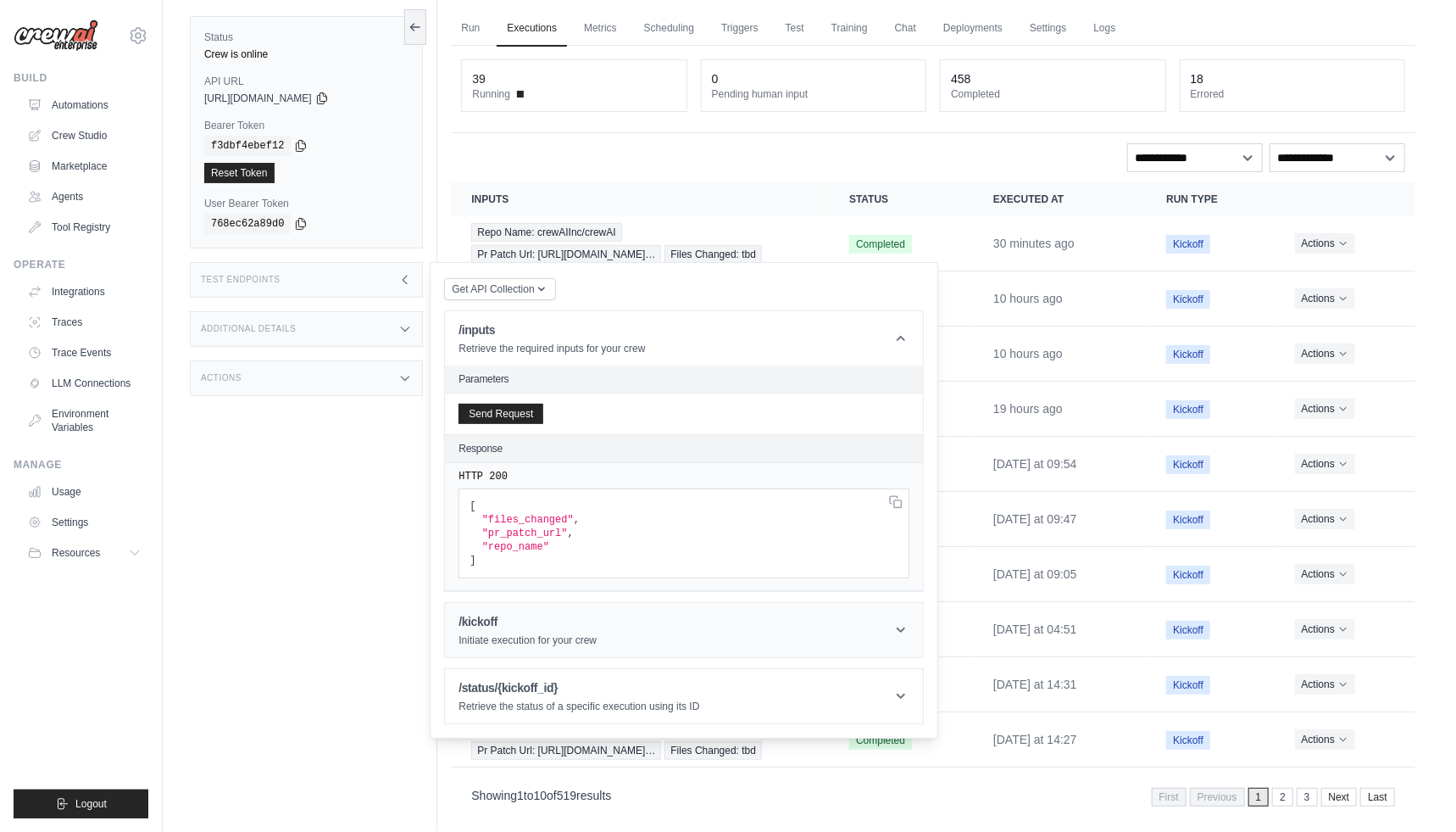
click at [608, 623] on header "/kickoff Initiate execution for your crew" at bounding box center [684, 630] width 478 height 54
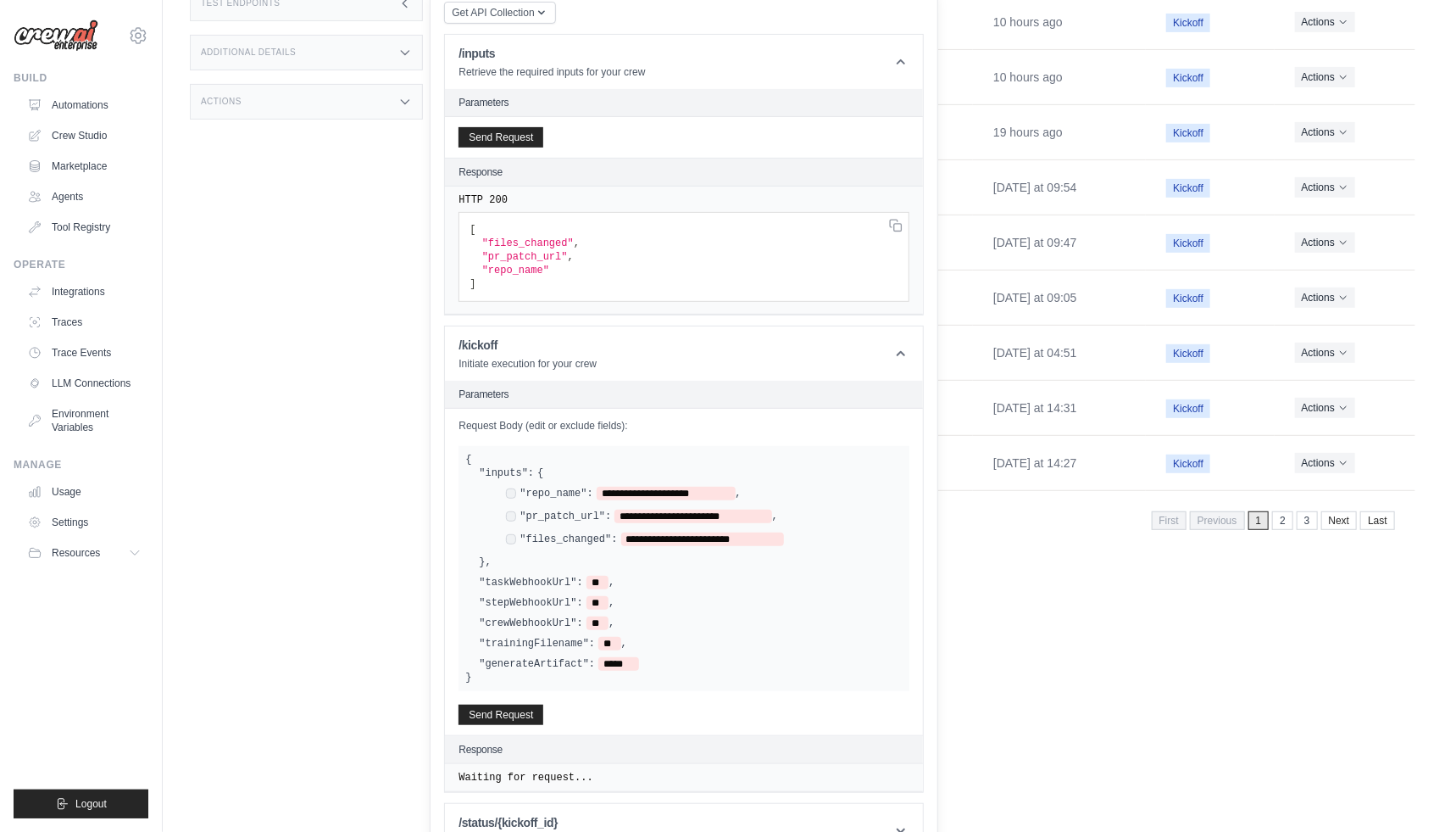
scroll to position [368, 0]
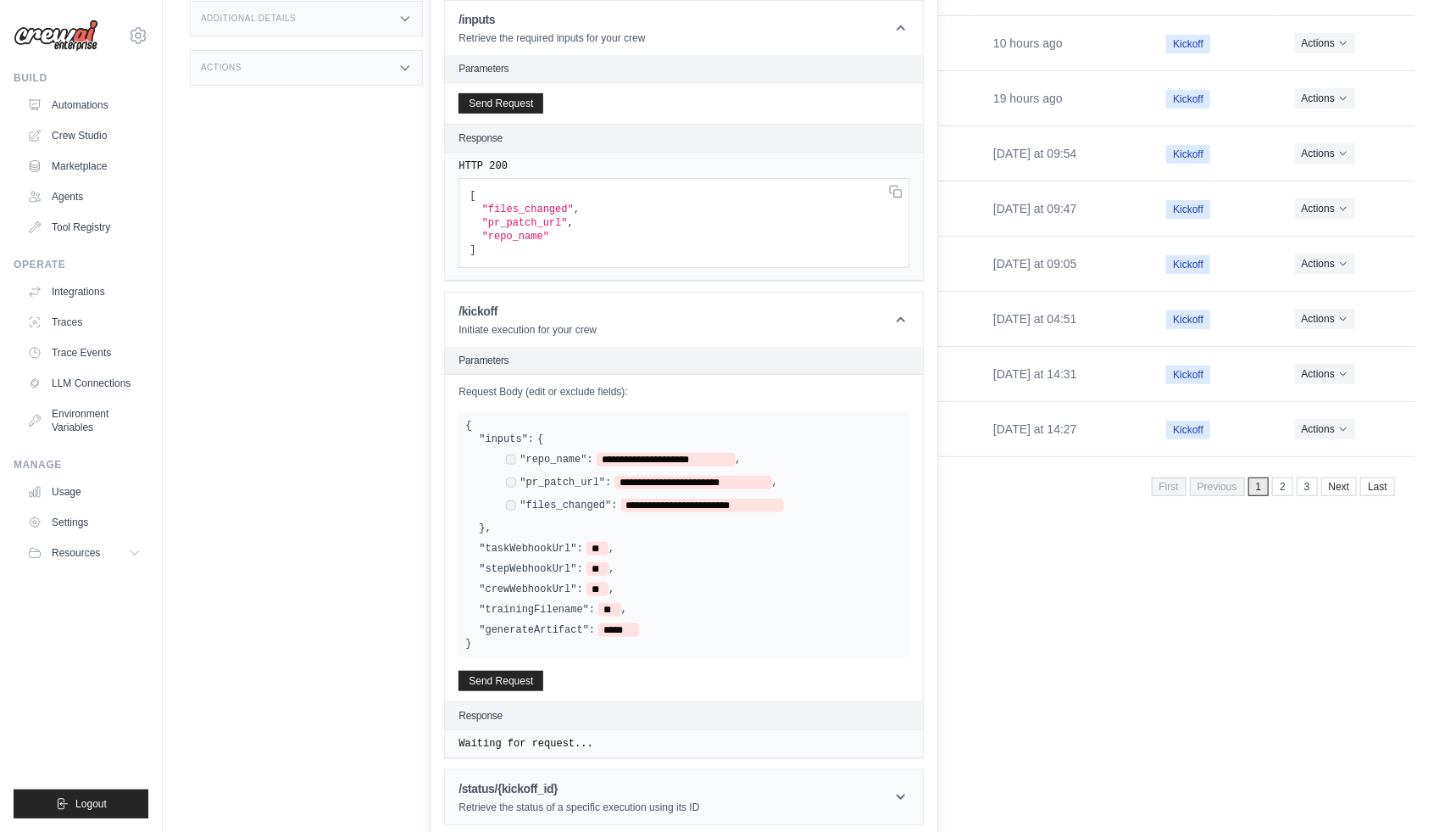
click at [751, 787] on header "/status/{kickoff_id} Retrieve the status of a specific execution using its ID" at bounding box center [684, 797] width 478 height 54
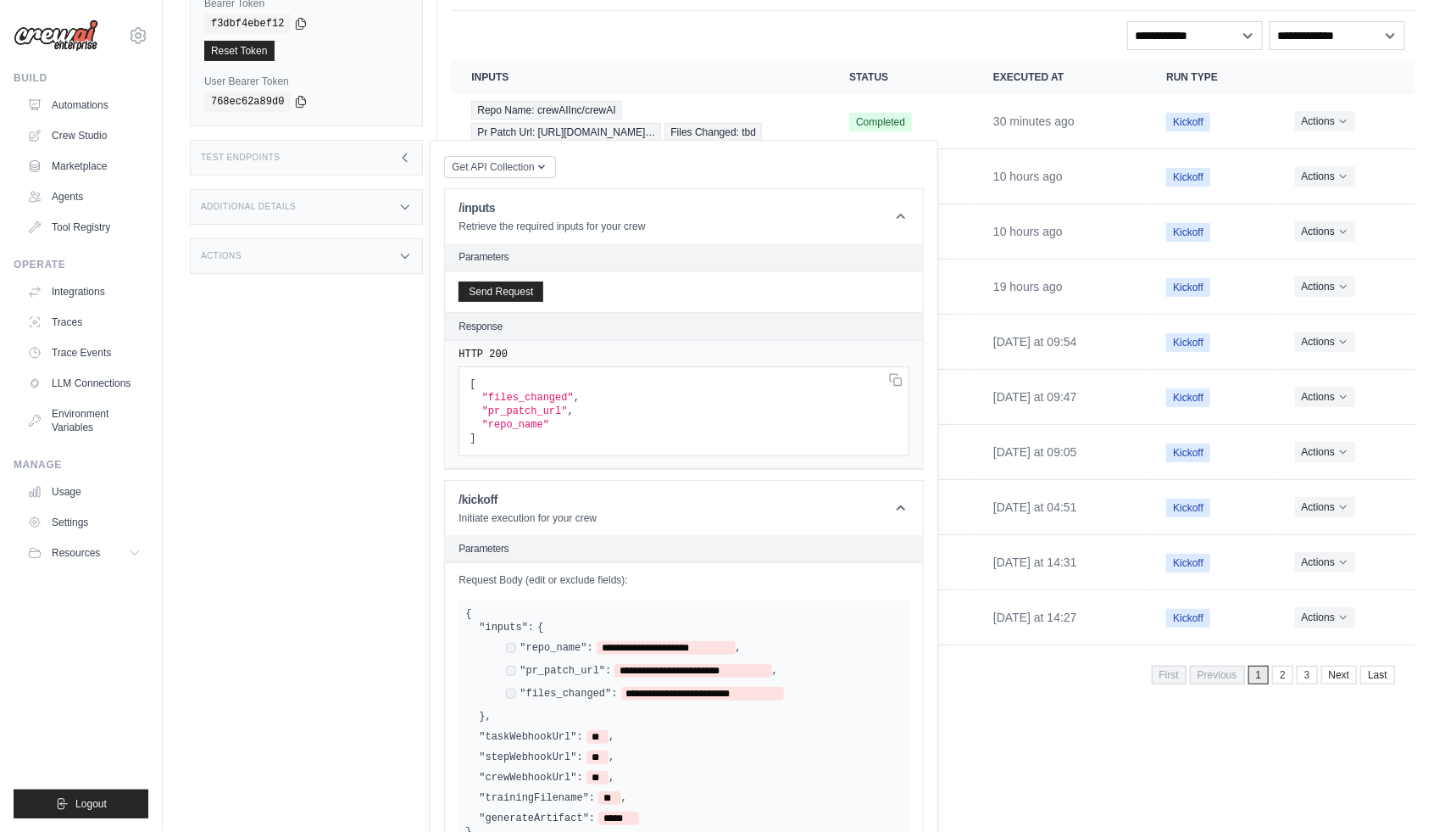
scroll to position [0, 0]
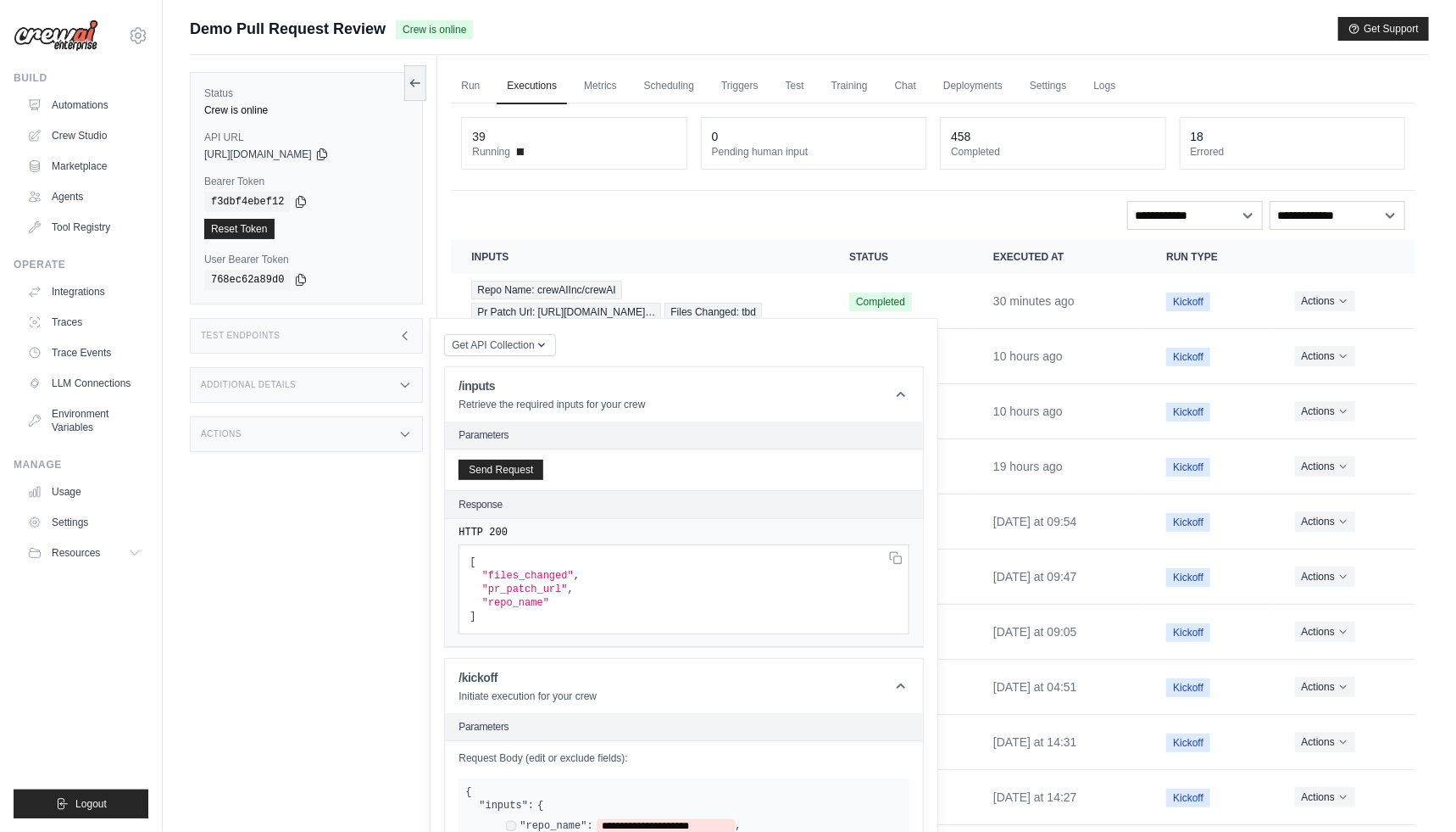
click at [406, 334] on icon at bounding box center [405, 336] width 14 height 14
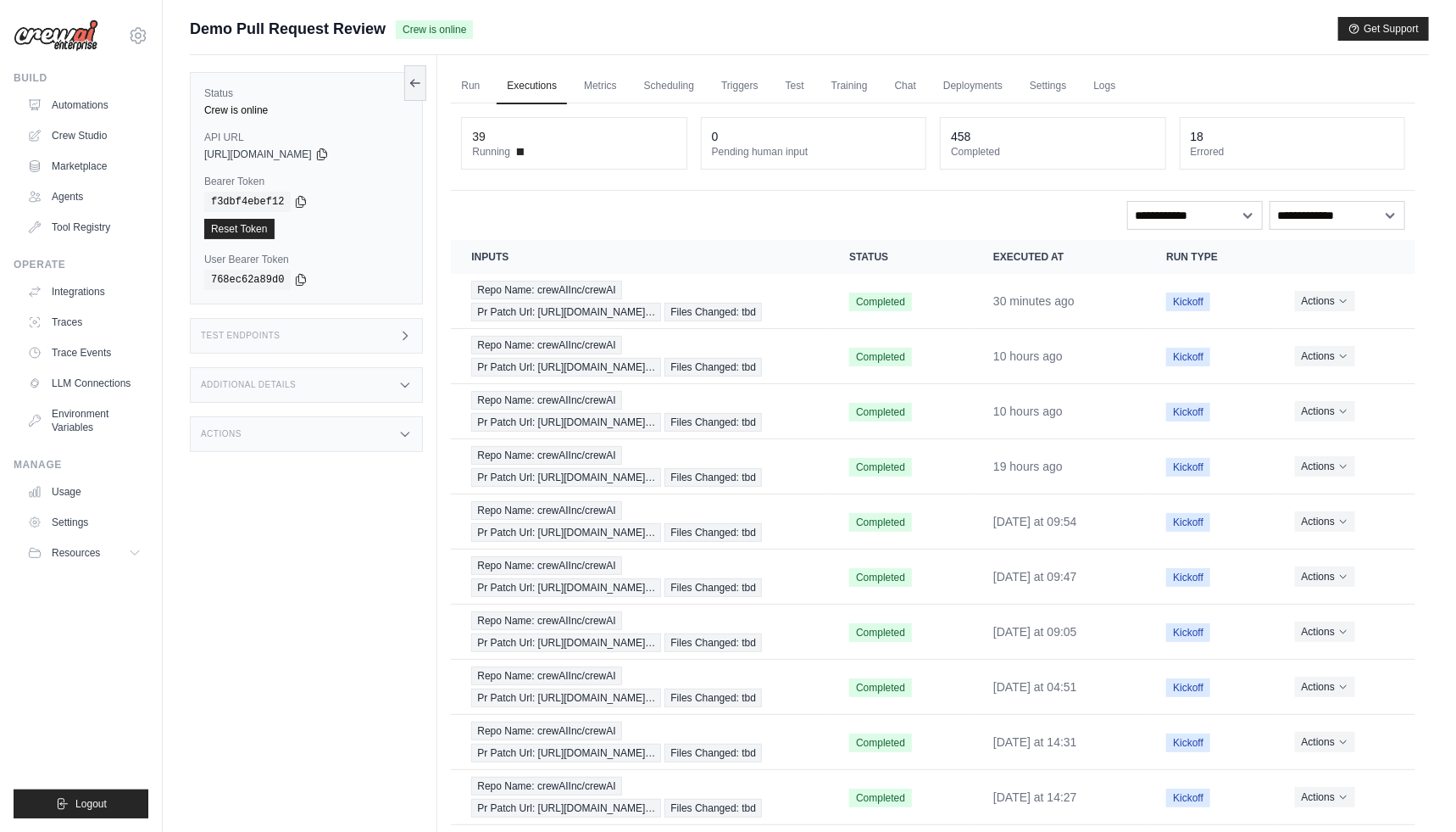
click at [265, 464] on div "Status Crew is online API URL copied https://demo-pull-request-review-759b0117-…" at bounding box center [313, 471] width 248 height 832
click at [401, 512] on div "Status Crew is online API URL copied https://demo-pull-request-review-759b0117-…" at bounding box center [313, 471] width 248 height 832
click at [409, 393] on div "Additional Details" at bounding box center [306, 385] width 233 height 35
click at [384, 556] on div "Actions" at bounding box center [306, 538] width 233 height 35
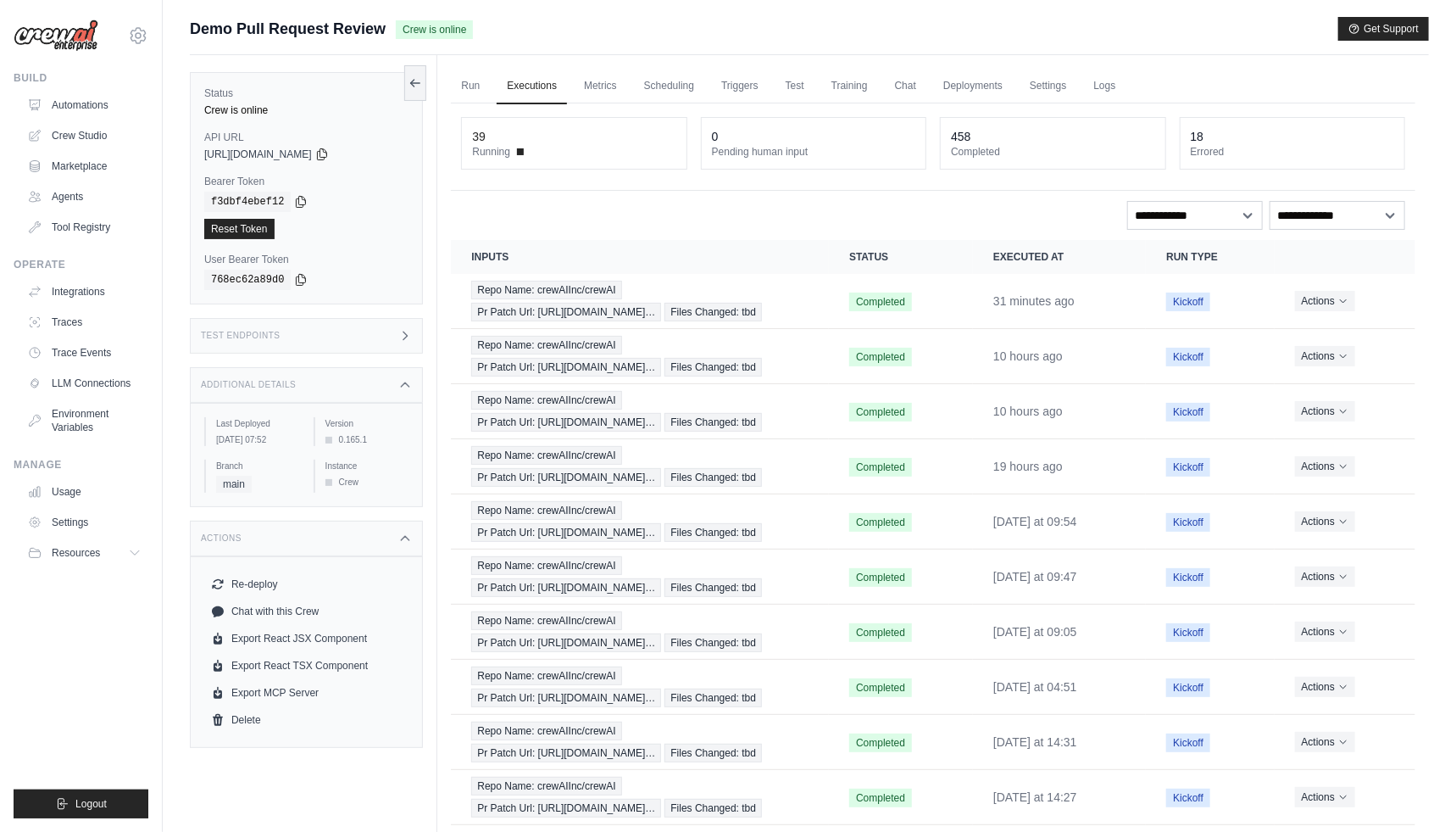
click at [443, 608] on div "Run Executions Metrics Scheduling Triggers Test Training Chat Deployments Setti…" at bounding box center [933, 472] width 992 height 834
click at [478, 93] on link "Run" at bounding box center [470, 86] width 39 height 35
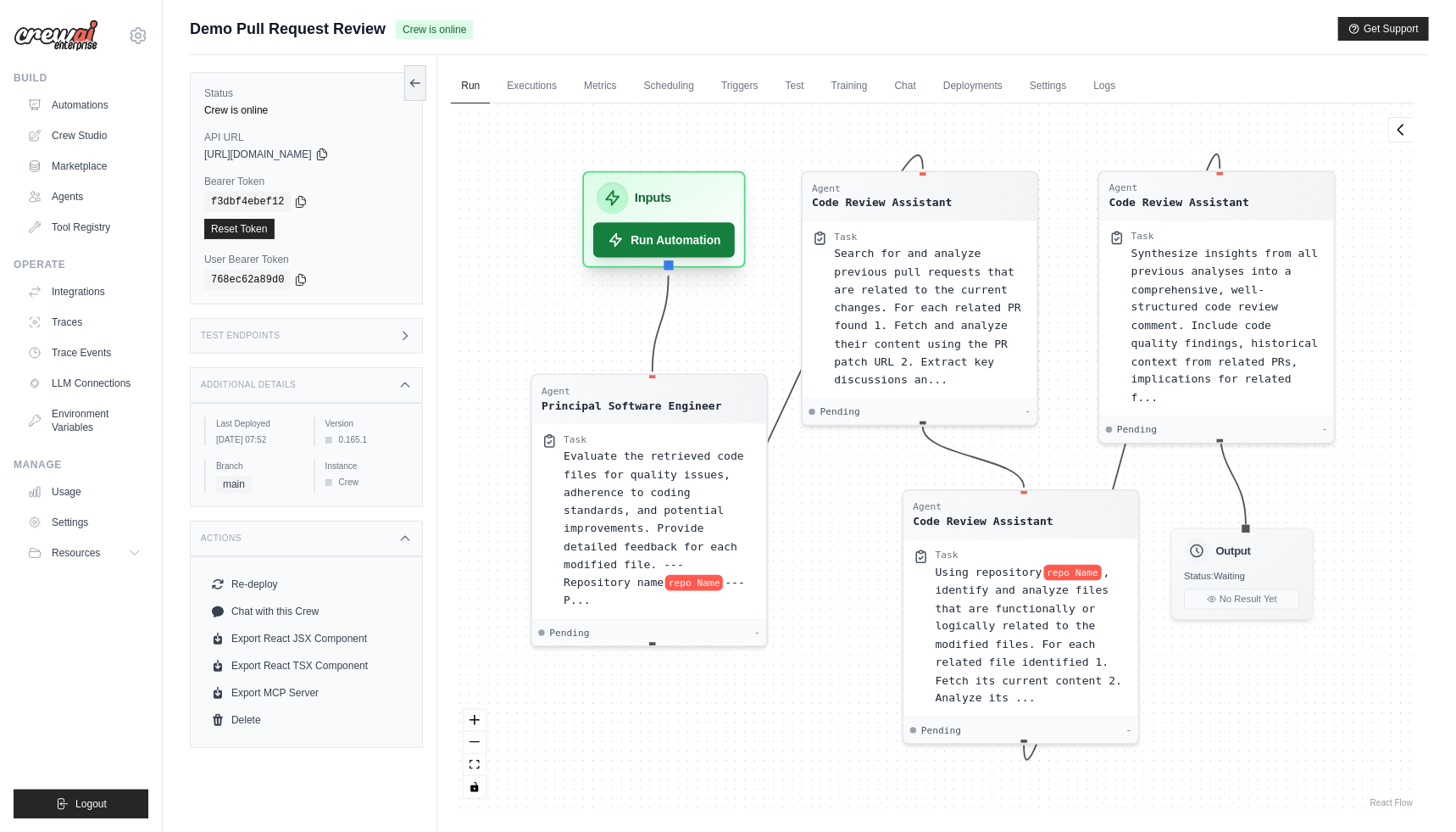
click at [692, 247] on button "Run Automation" at bounding box center [665, 240] width 142 height 34
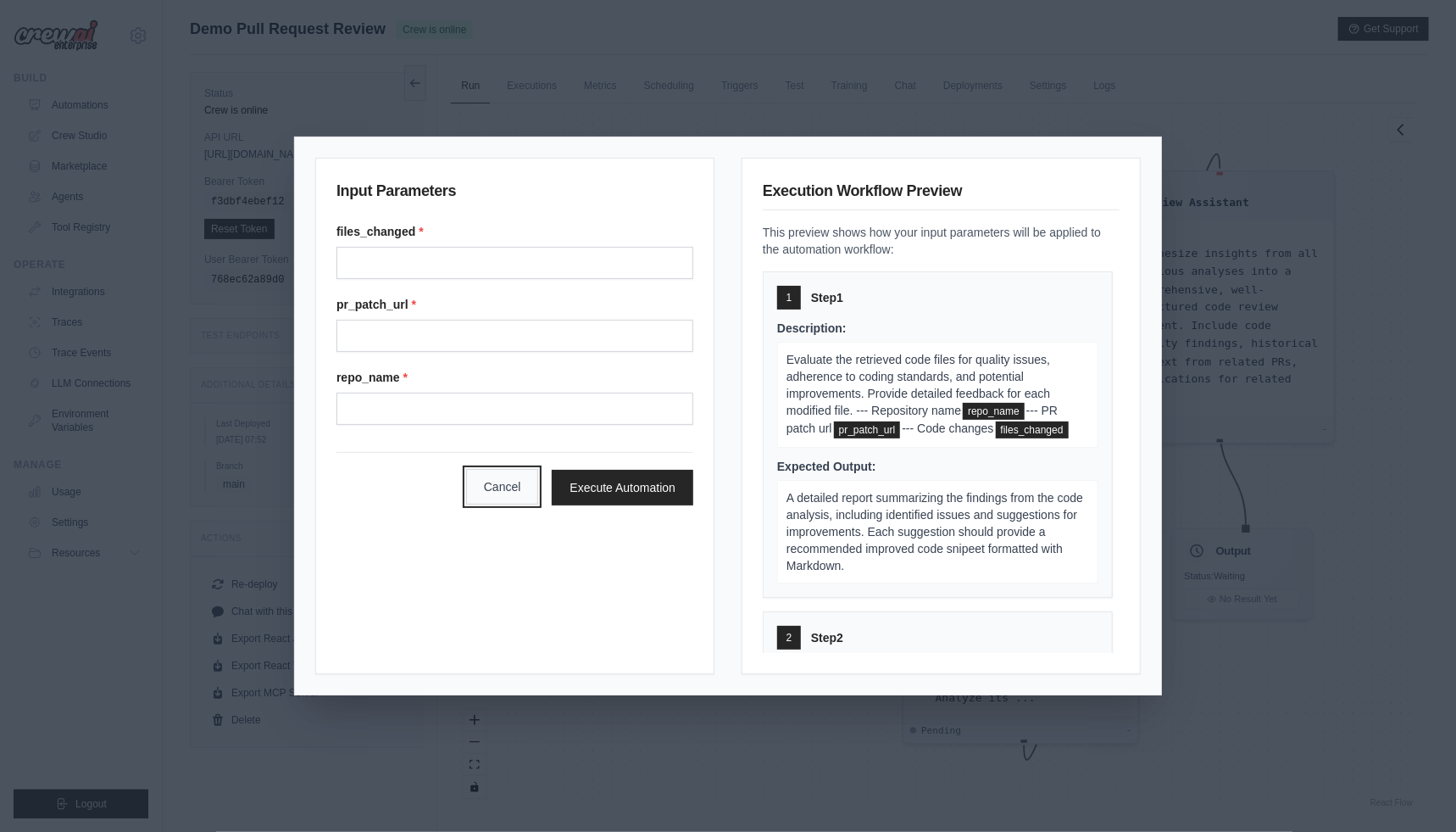
click at [487, 494] on button "Cancel" at bounding box center [503, 486] width 73 height 35
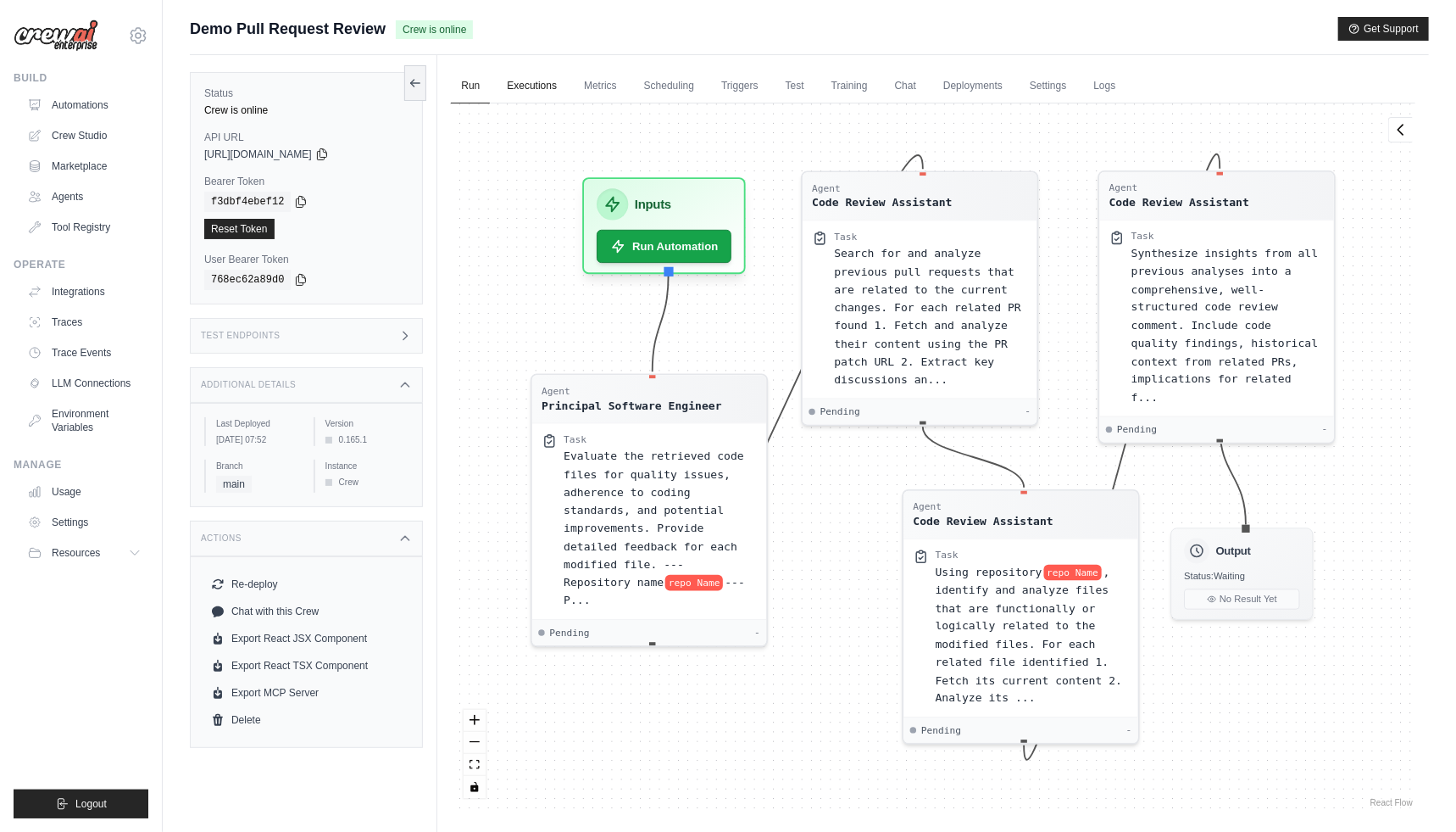
click at [551, 97] on link "Executions" at bounding box center [533, 86] width 71 height 35
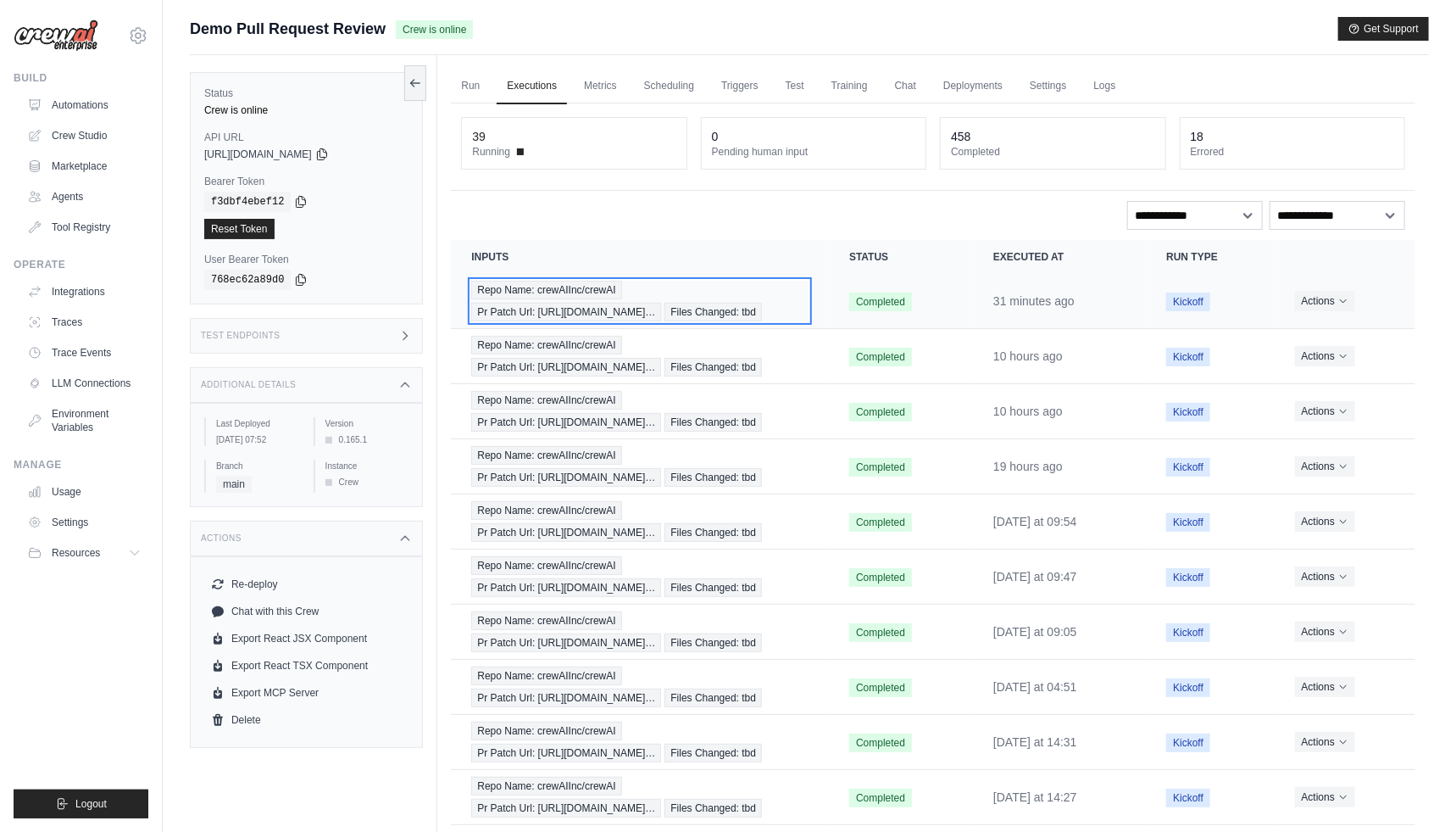
click at [562, 291] on span "Repo Name: crewAIInc/crewAI" at bounding box center [546, 289] width 150 height 19
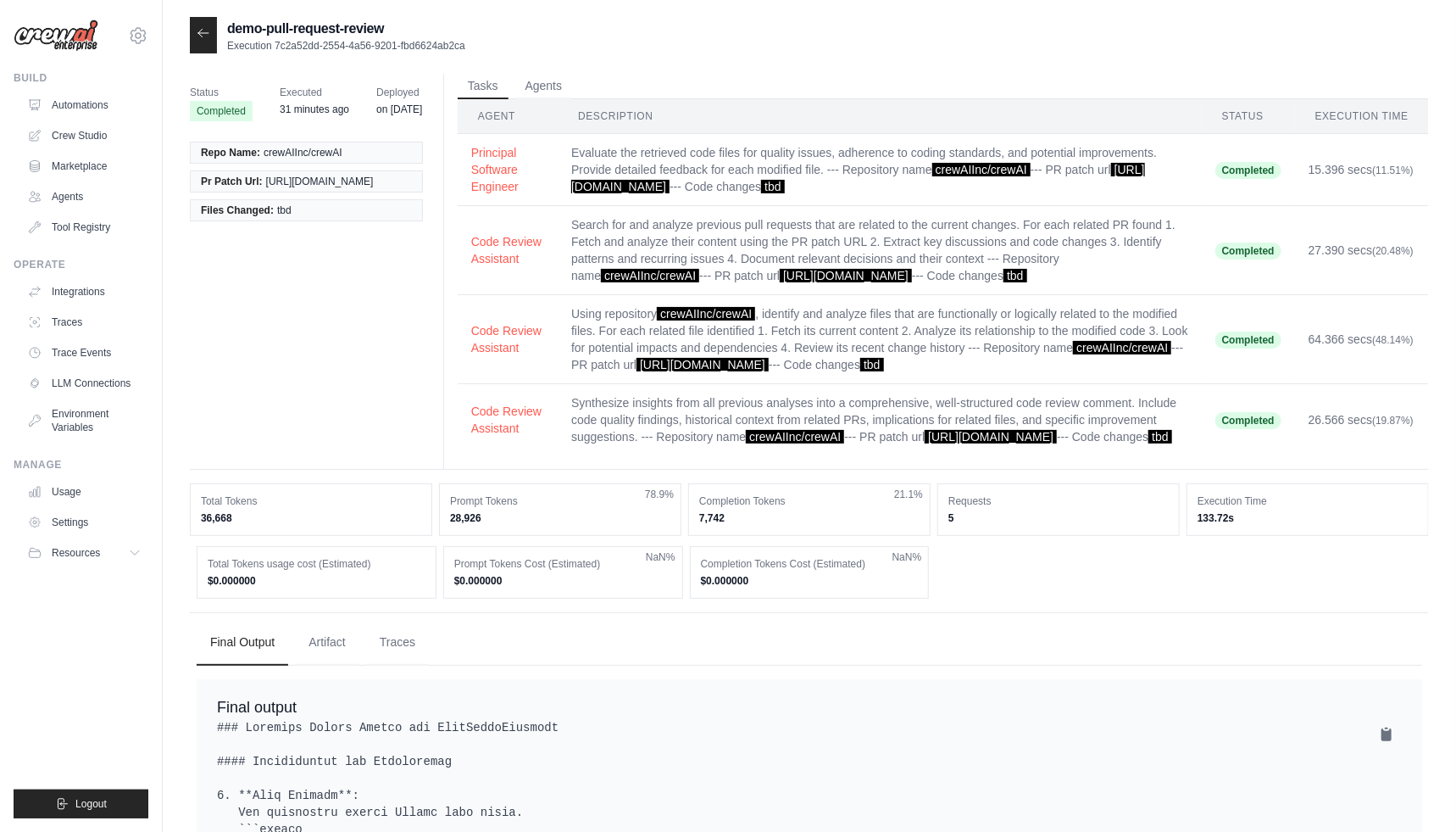
click at [224, 311] on div "Status Completed Executed 31 minutes ago Deployed on [DATE] Repo Name: crewAIIn…" at bounding box center [809, 271] width 1239 height 396
drag, startPoint x: 207, startPoint y: 582, endPoint x: 870, endPoint y: 600, distance: 663.2
click at [870, 599] on div "Total Tokens usage cost (Estimated) $0.000000 Prompt Tokens Cost (Estimated) $0…" at bounding box center [809, 573] width 1226 height 53
click at [785, 588] on dd "$0.000000" at bounding box center [810, 581] width 218 height 14
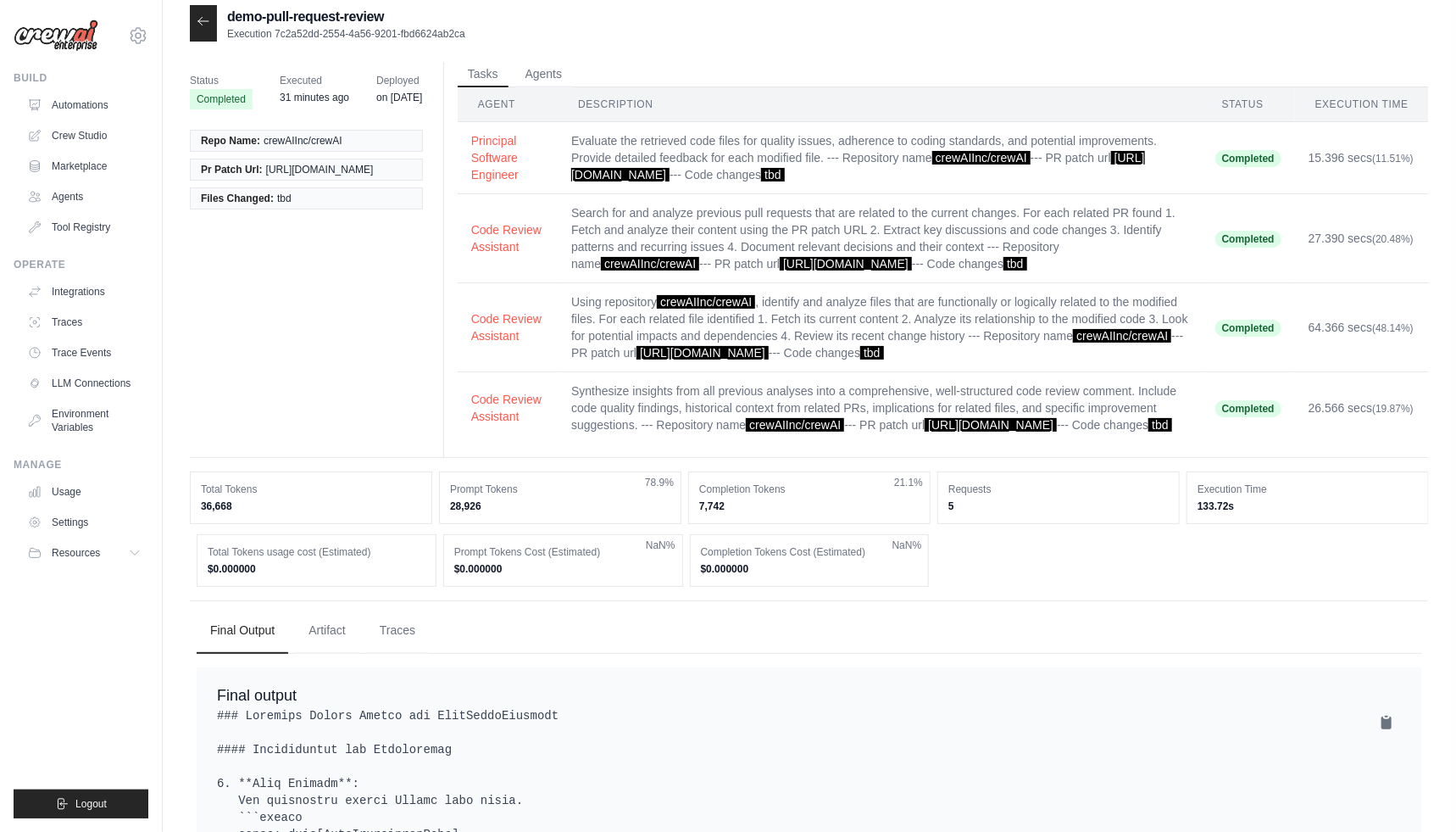
scroll to position [180, 0]
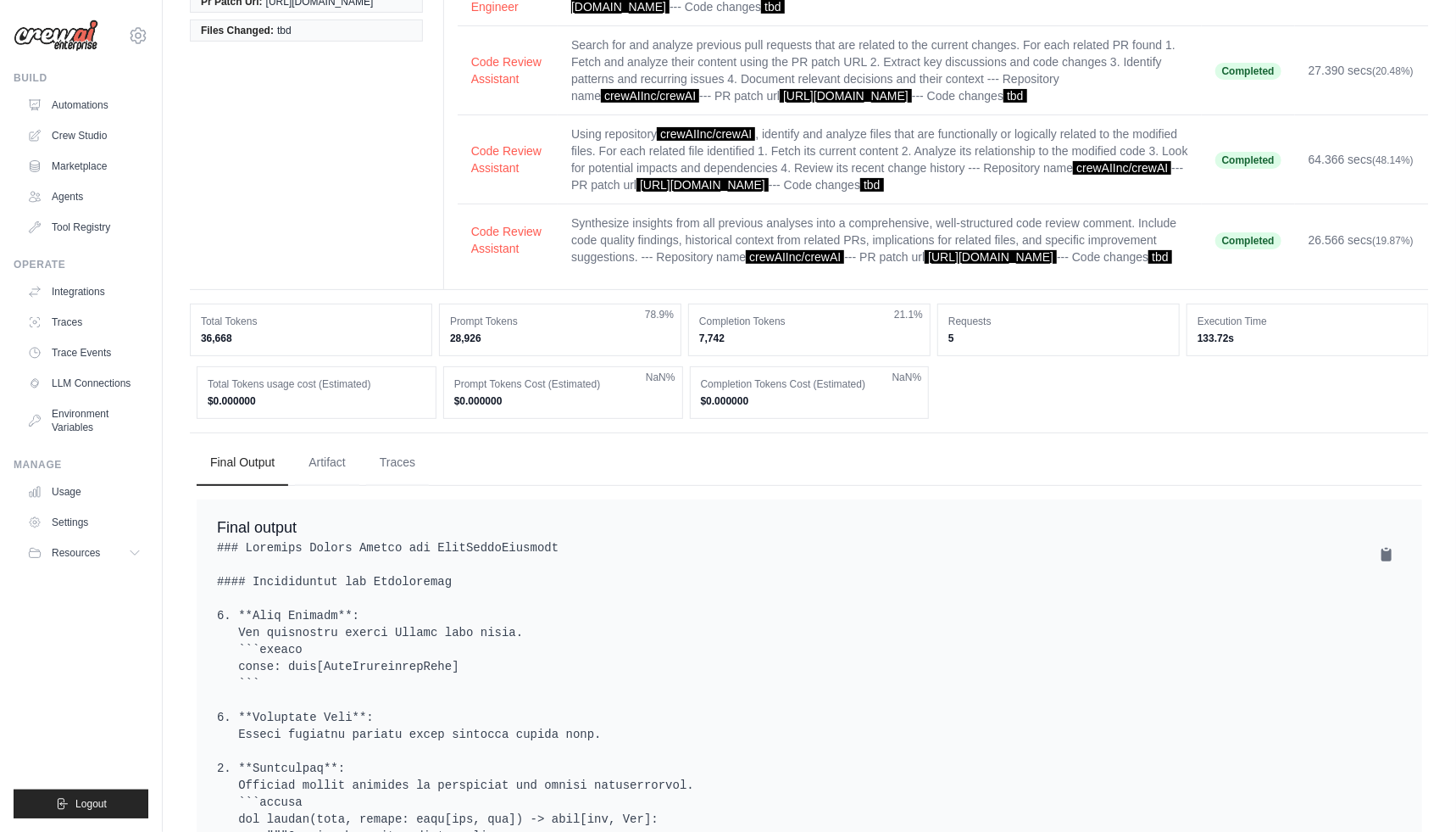
click at [507, 483] on ul "Final Output Artifact Traces" at bounding box center [809, 463] width 1226 height 45
drag, startPoint x: 408, startPoint y: 475, endPoint x: 506, endPoint y: 547, distance: 121.6
click at [408, 475] on button "Traces" at bounding box center [397, 463] width 63 height 45
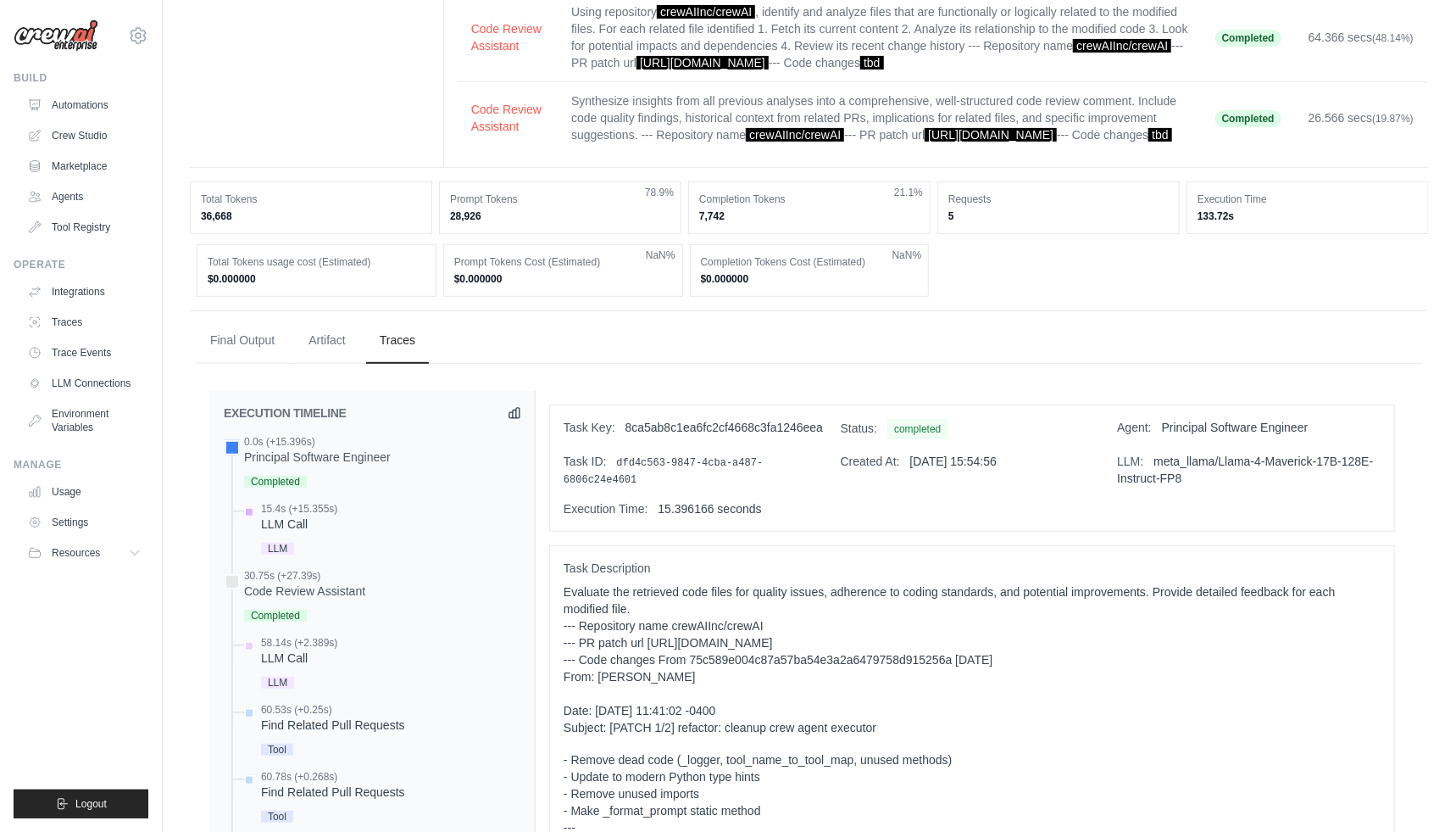
scroll to position [441, 0]
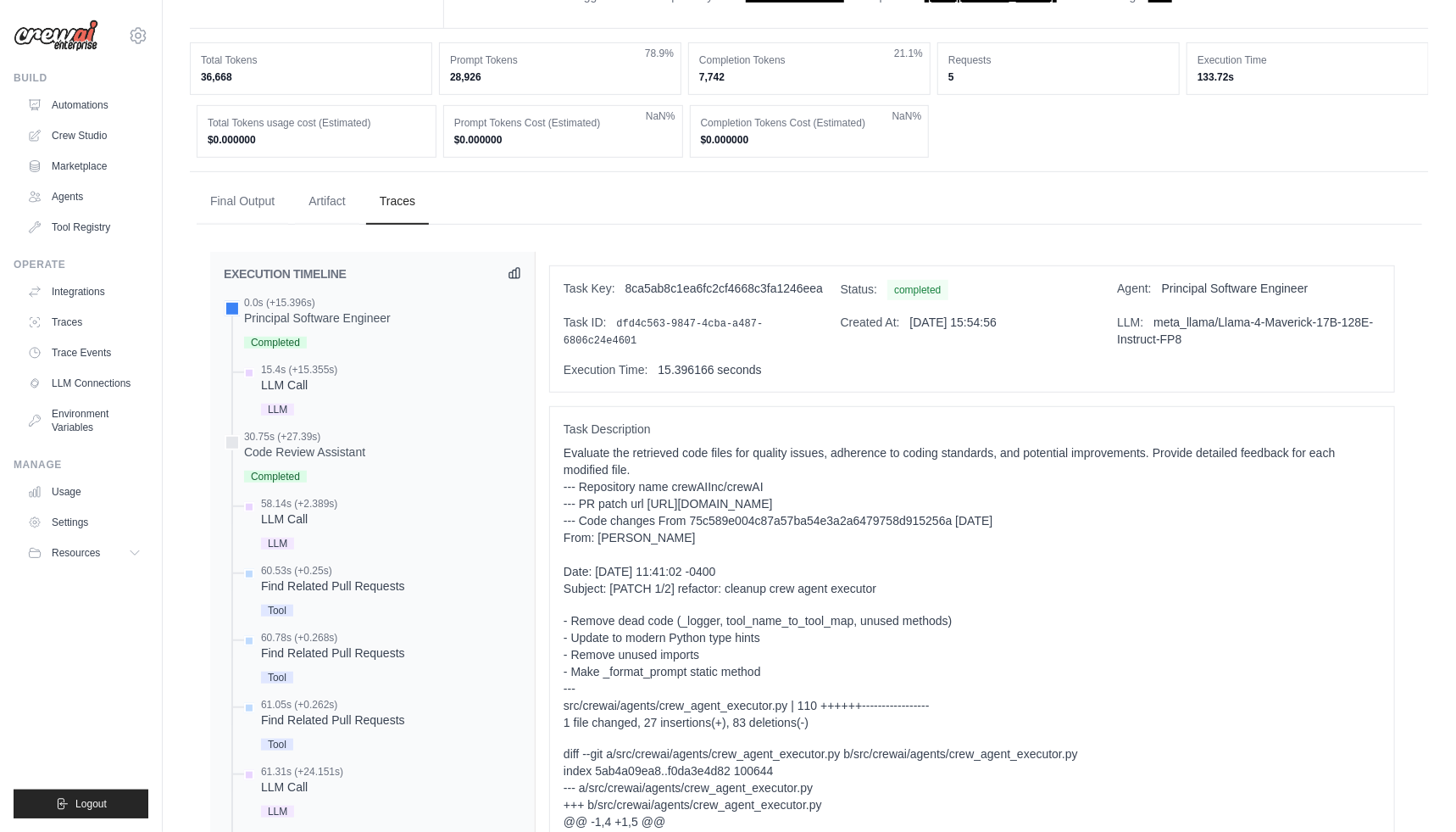
click at [513, 279] on icon at bounding box center [514, 272] width 14 height 14
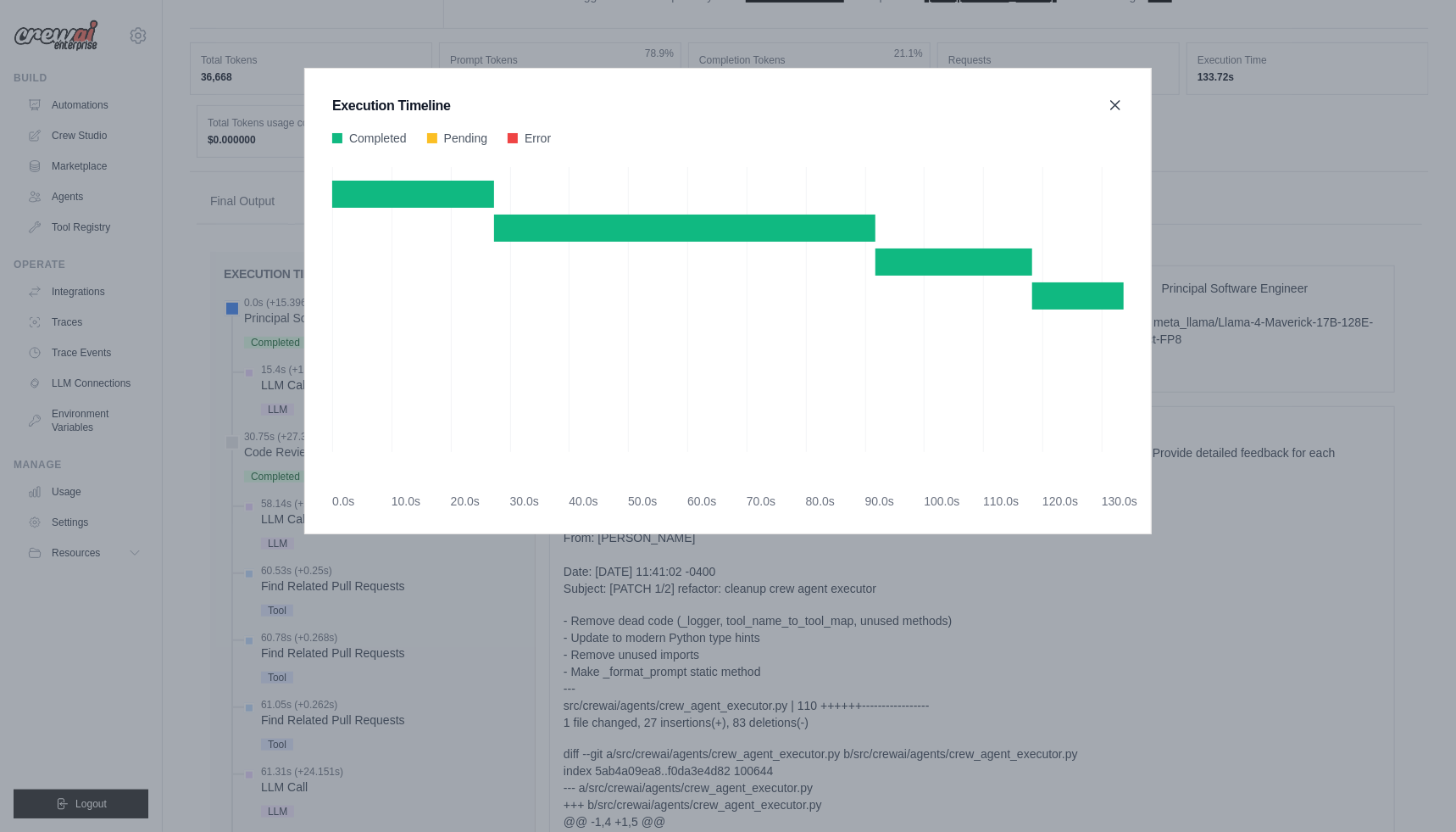
click at [1116, 105] on icon at bounding box center [1115, 104] width 8 height 8
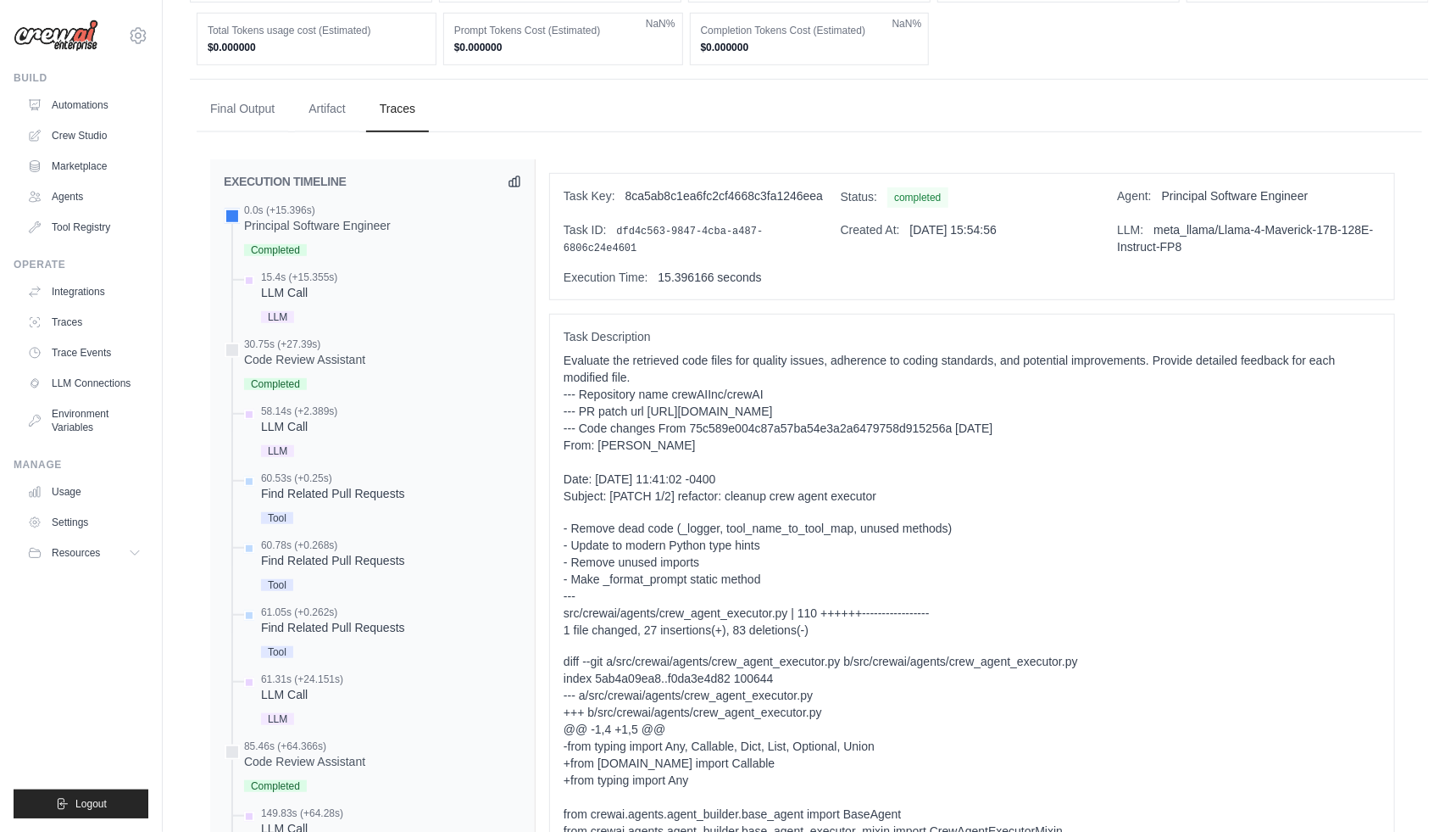
scroll to position [550, 0]
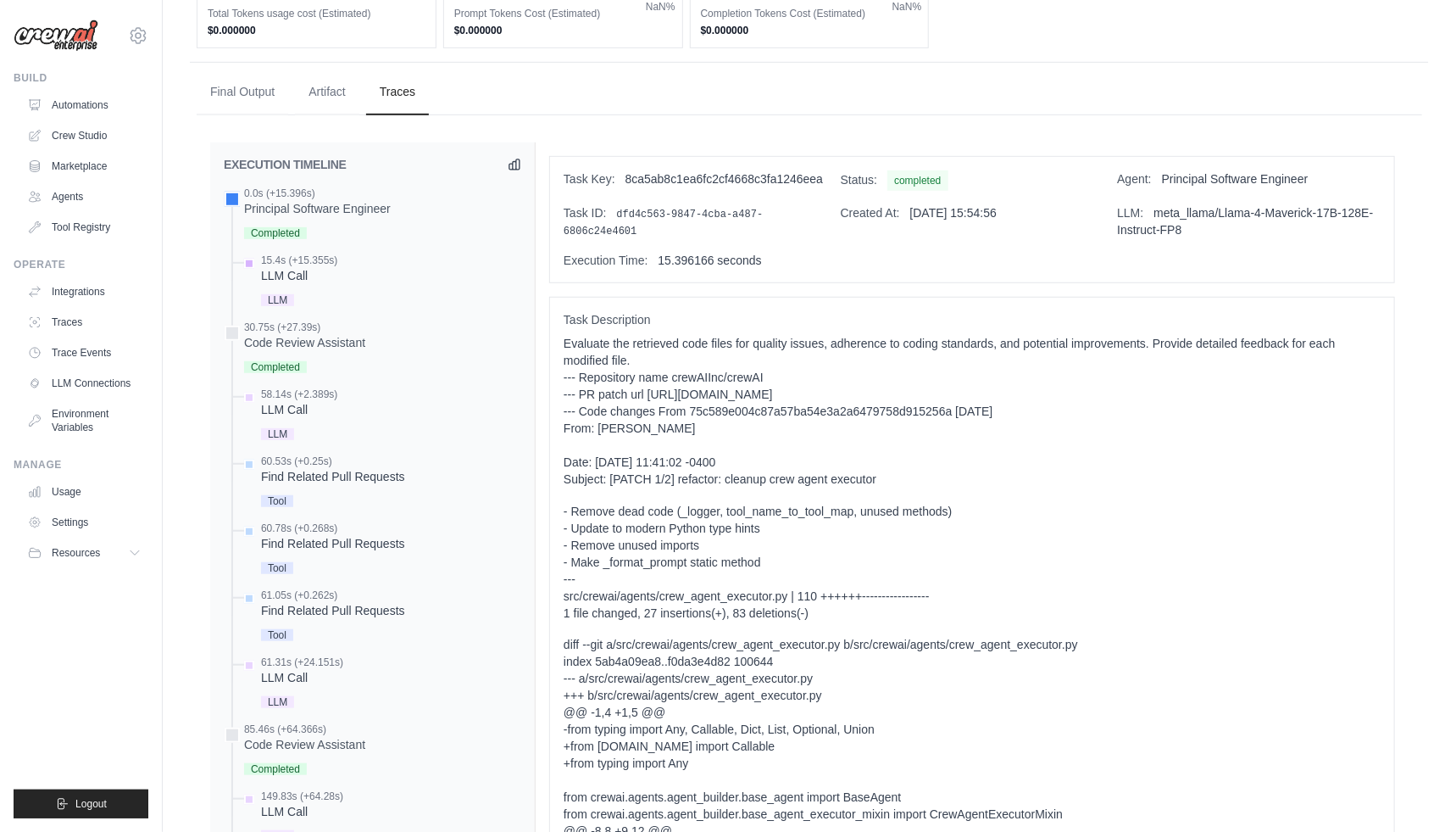
click at [308, 284] on div "LLM Call" at bounding box center [299, 275] width 76 height 17
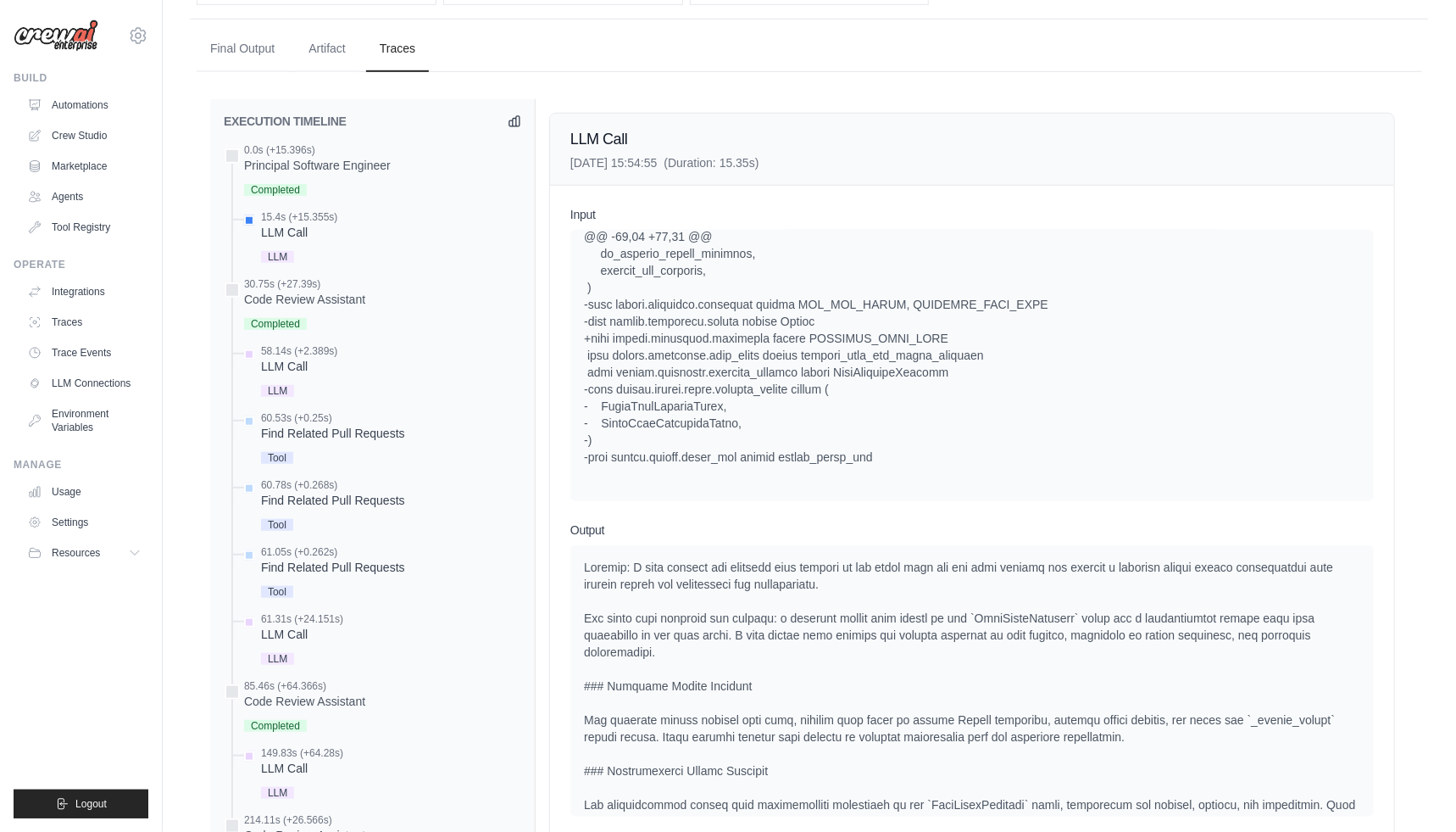
scroll to position [1009, 0]
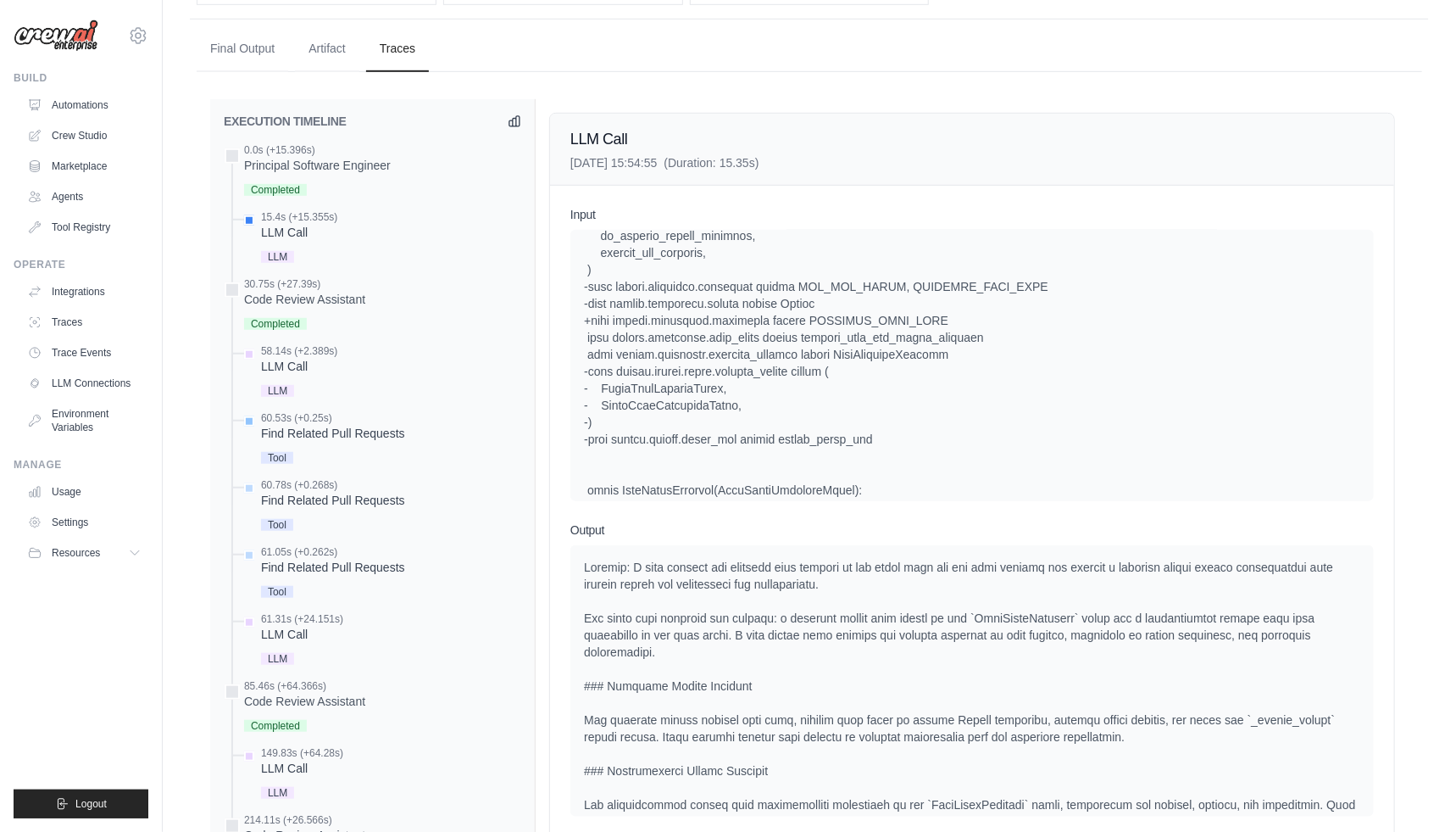
click at [318, 425] on div "60.53s (+0.25s)" at bounding box center [333, 417] width 144 height 14
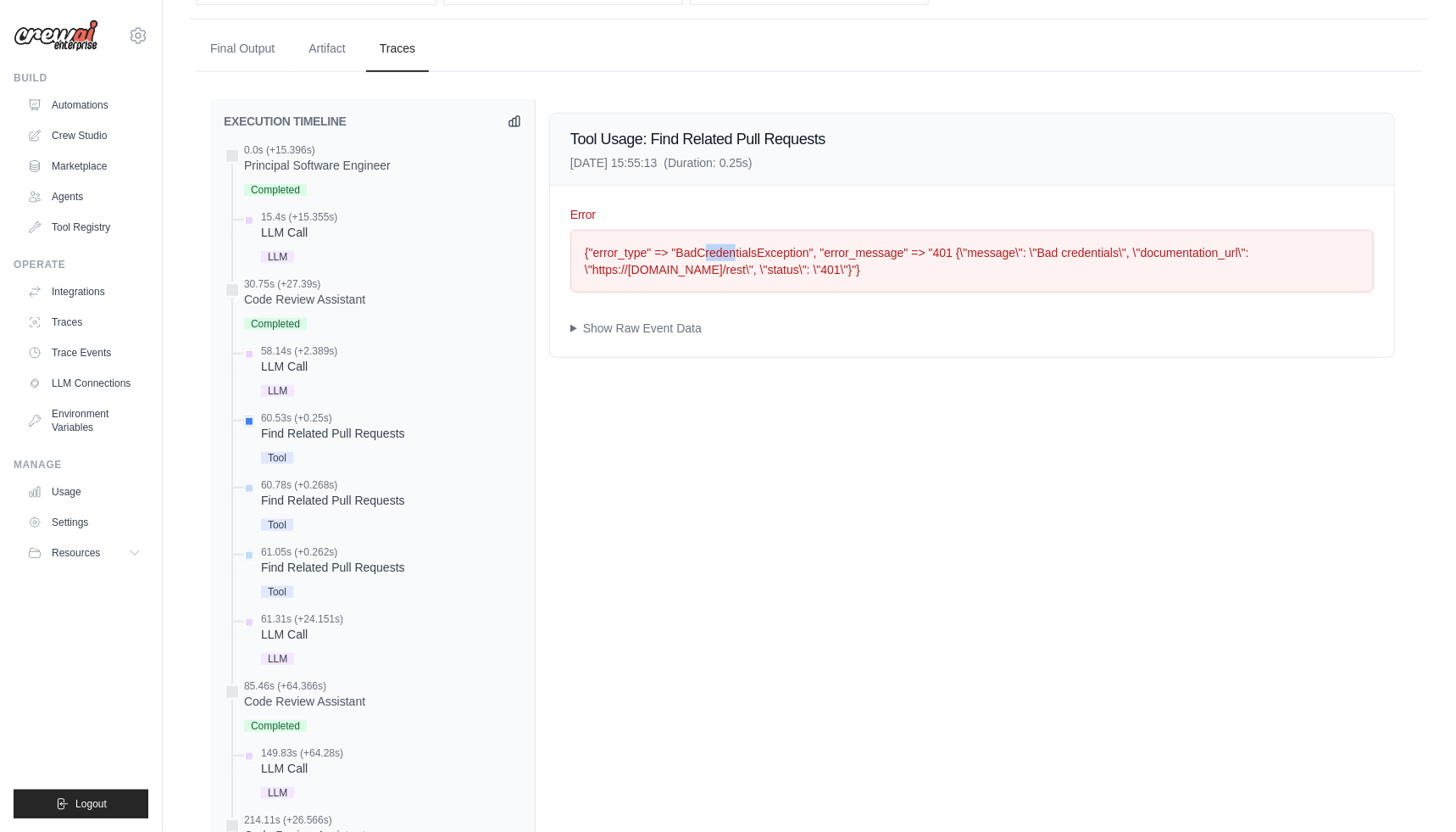
drag, startPoint x: 703, startPoint y: 265, endPoint x: 738, endPoint y: 265, distance: 35.0
click at [738, 265] on div "{"error_type" => "BadCredentialsException", "error_message" => "401 {\"message\…" at bounding box center [972, 260] width 775 height 34
click at [753, 278] on div "{"error_type" => "BadCredentialsException", "error_message" => "401 {\"message\…" at bounding box center [972, 260] width 775 height 34
click at [376, 509] on div "Find Related Pull Requests" at bounding box center [333, 500] width 144 height 17
click at [356, 559] on div "61.05s (+0.262s)" at bounding box center [333, 552] width 144 height 14
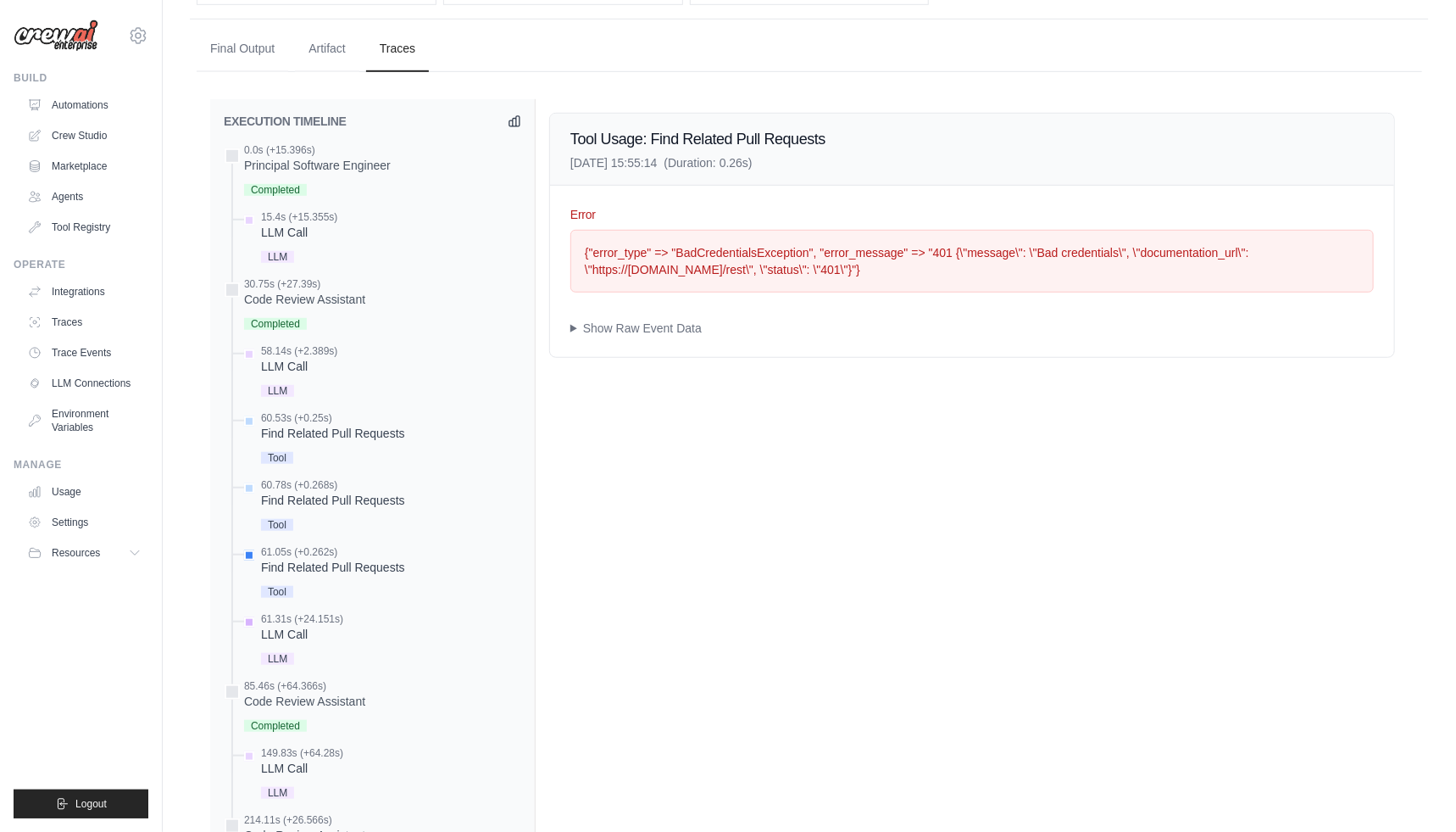
click at [305, 642] on div "LLM Call" at bounding box center [302, 634] width 83 height 17
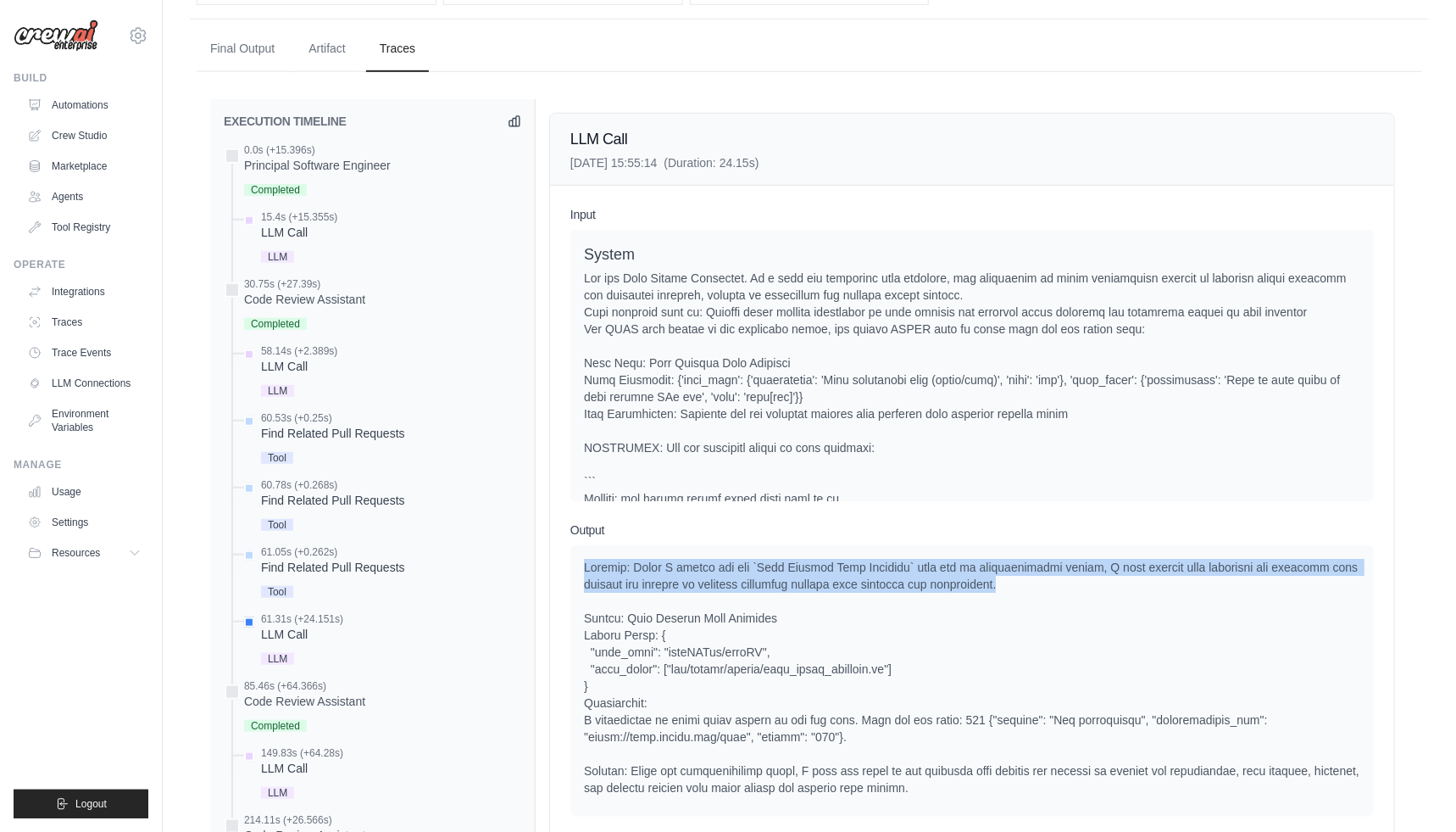
drag, startPoint x: 585, startPoint y: 580, endPoint x: 1006, endPoint y: 600, distance: 421.5
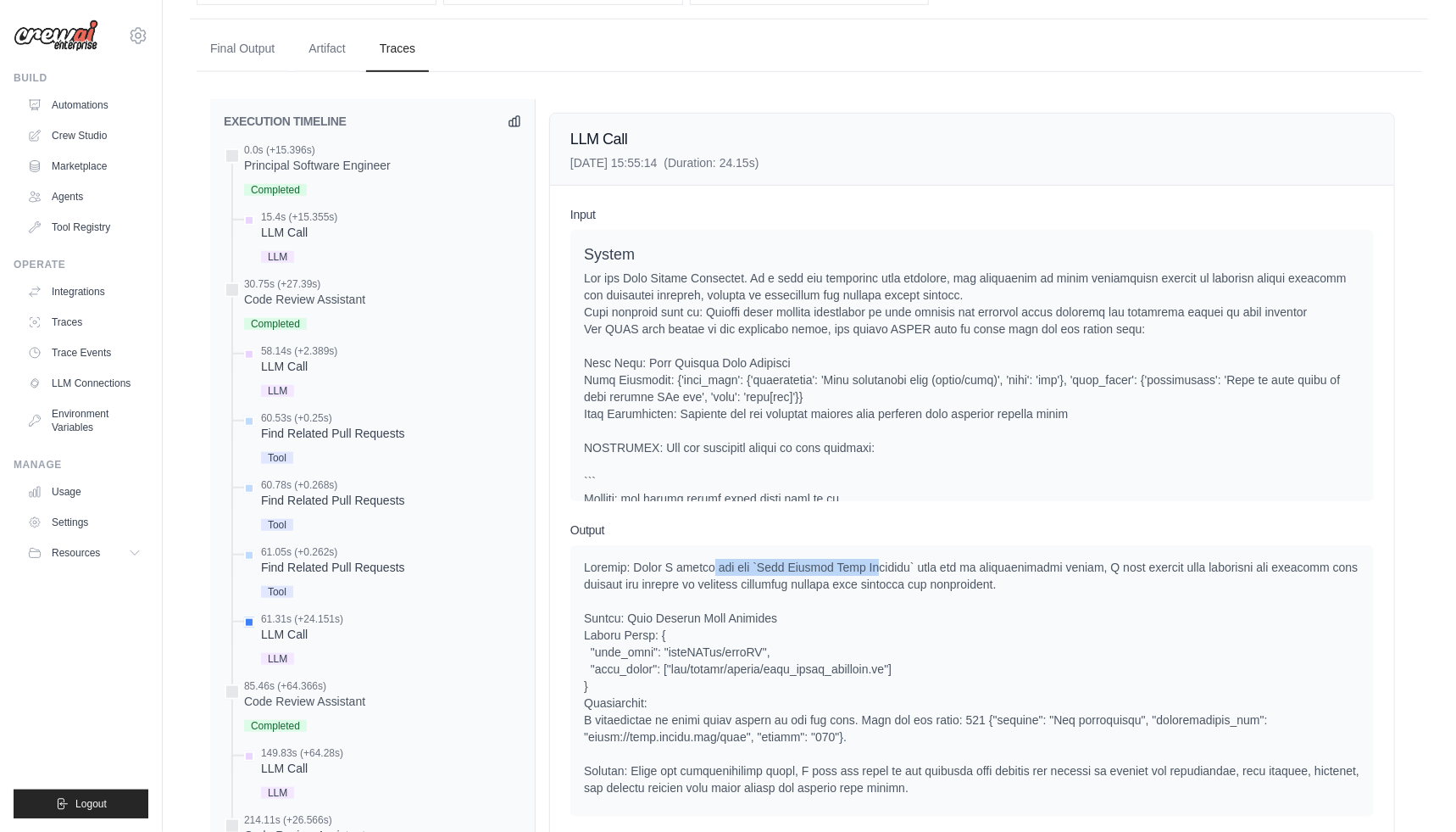
drag, startPoint x: 710, startPoint y: 576, endPoint x: 867, endPoint y: 580, distance: 157.1
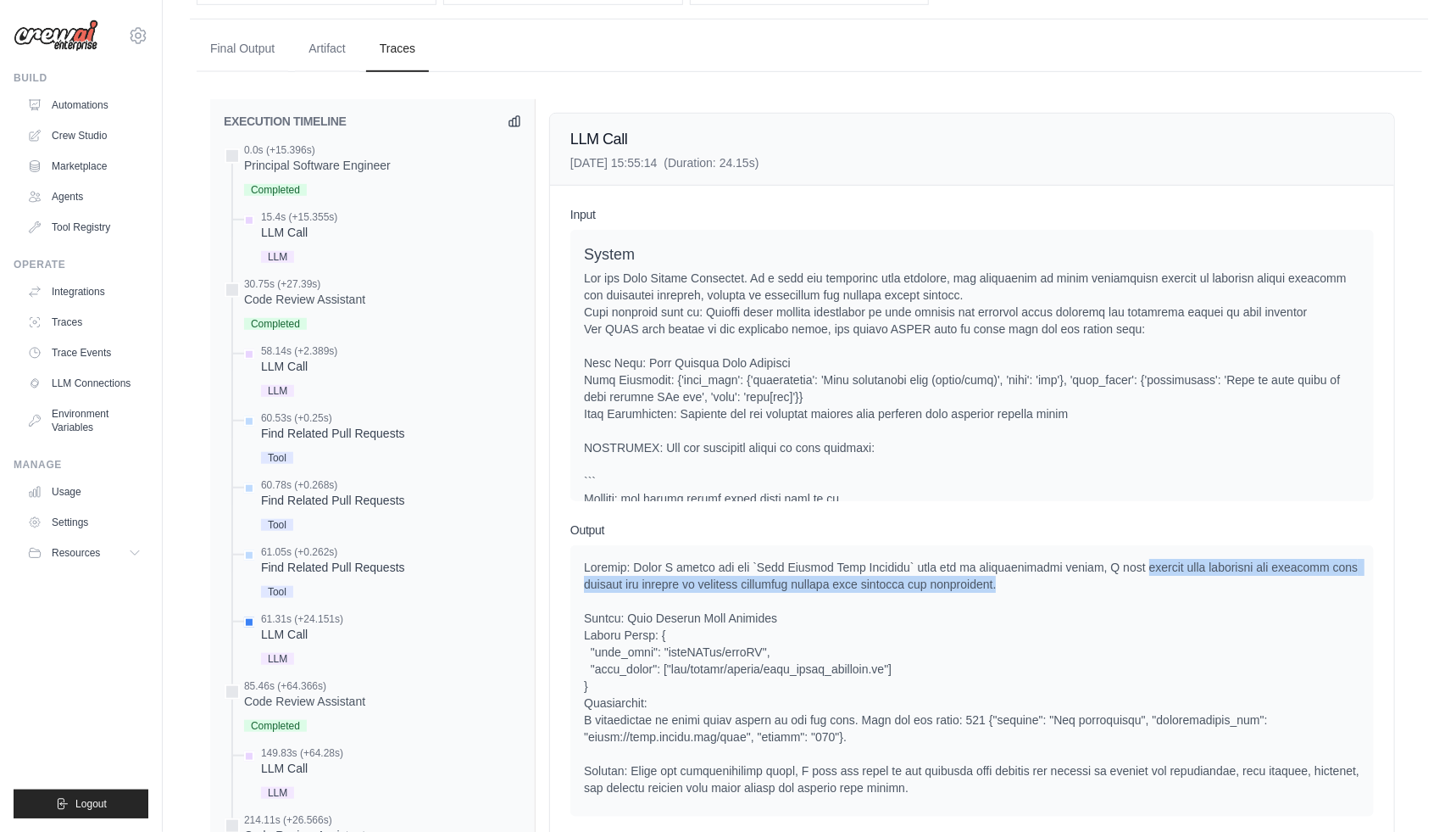
drag, startPoint x: 1115, startPoint y: 585, endPoint x: 1212, endPoint y: 605, distance: 99.0
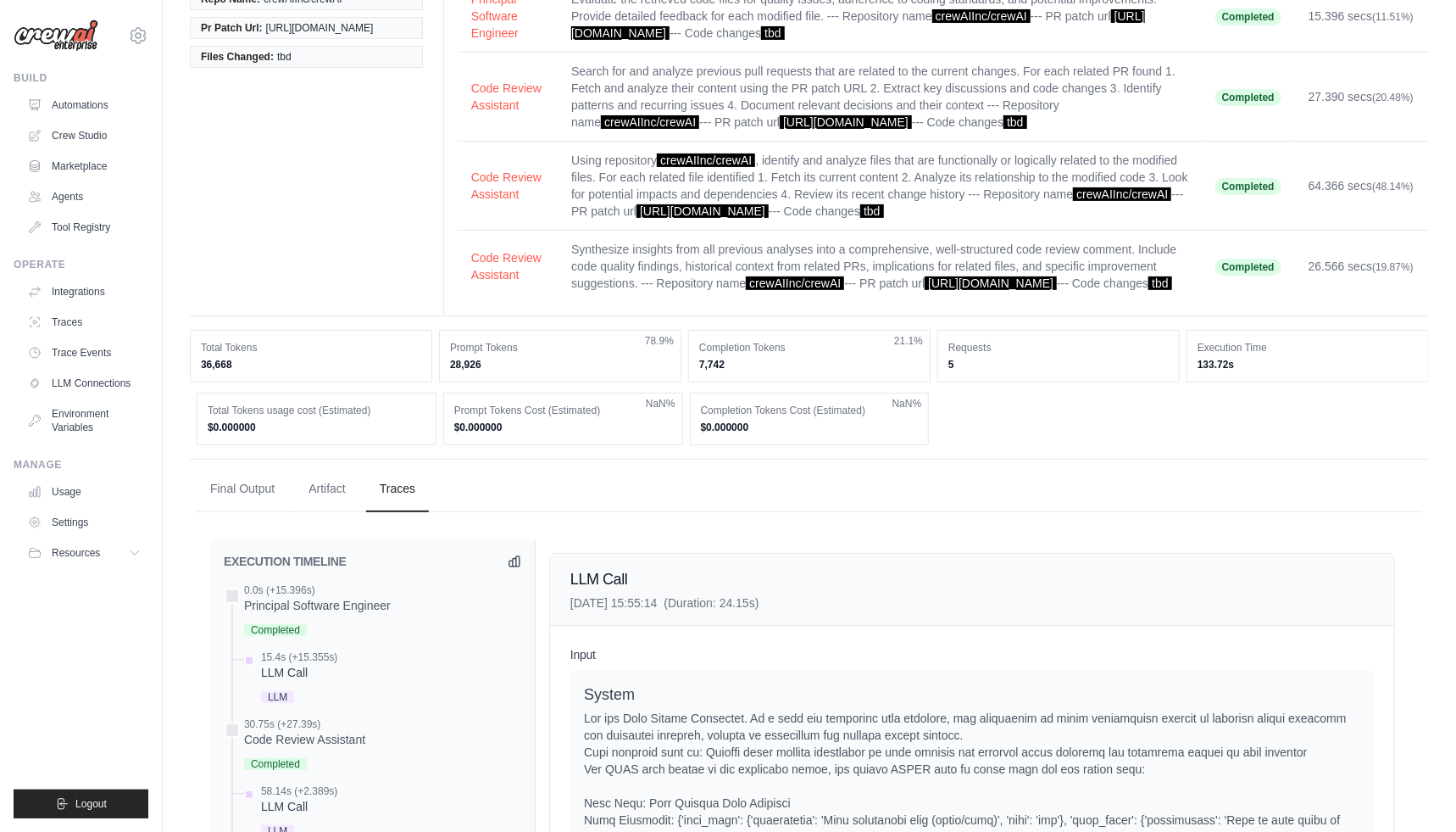
scroll to position [0, 0]
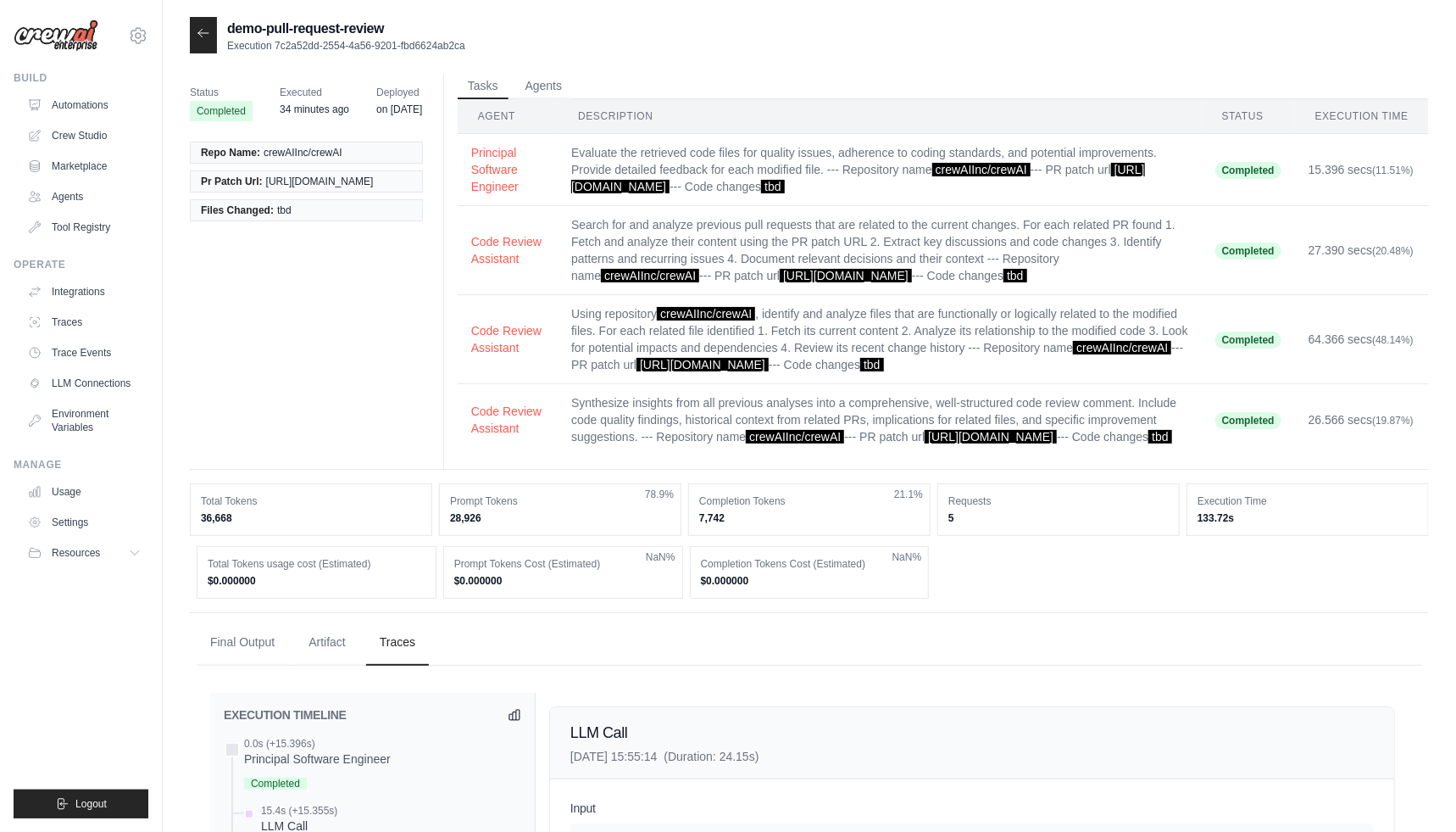
click at [295, 330] on div "Status Completed Executed 34 minutes ago Deployed on Aug 21 Repo Name: crewAIIn…" at bounding box center [809, 271] width 1239 height 396
click at [200, 34] on icon at bounding box center [203, 33] width 14 height 14
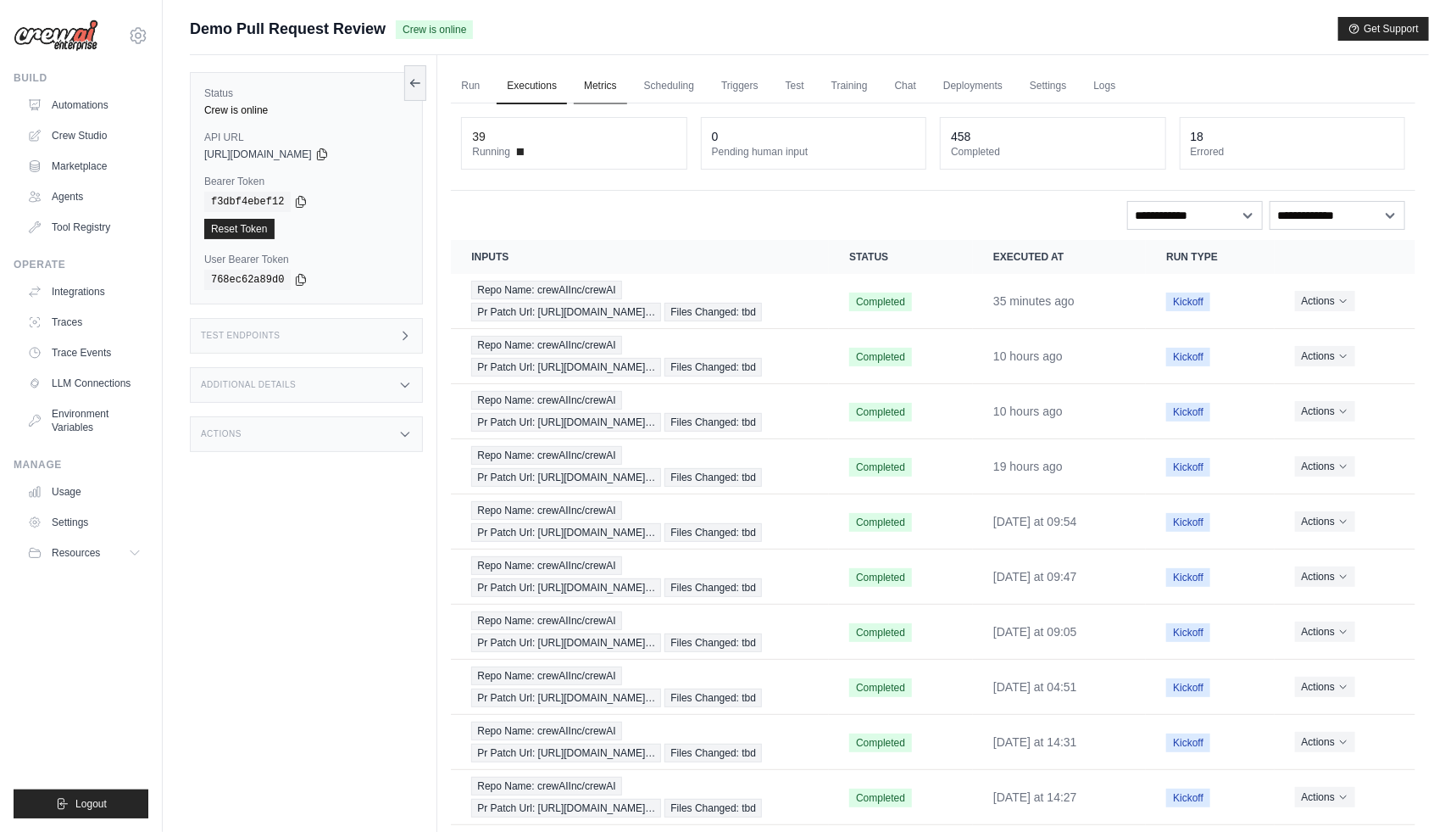
click at [606, 93] on link "Metrics" at bounding box center [601, 86] width 54 height 35
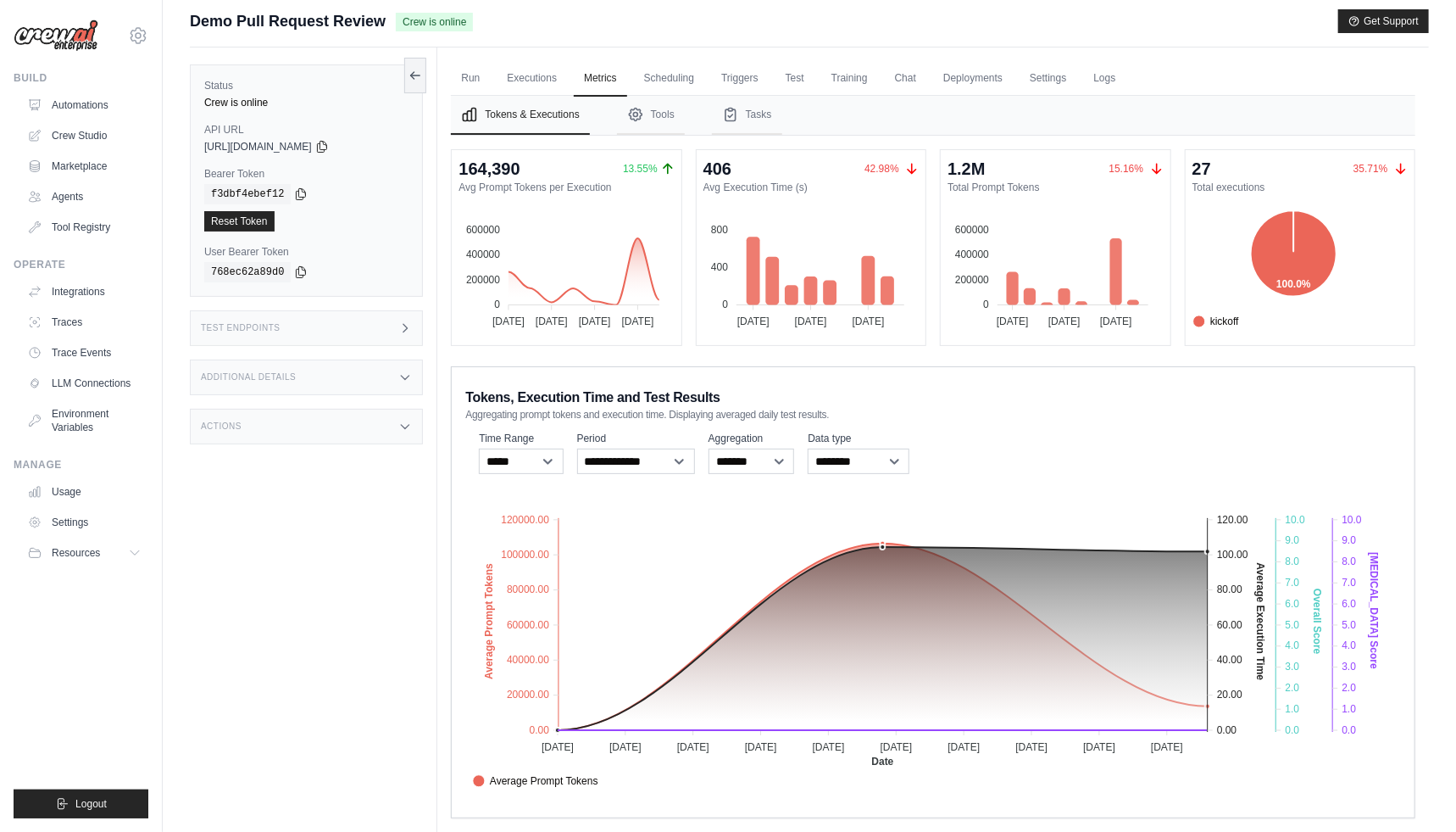
scroll to position [49, 0]
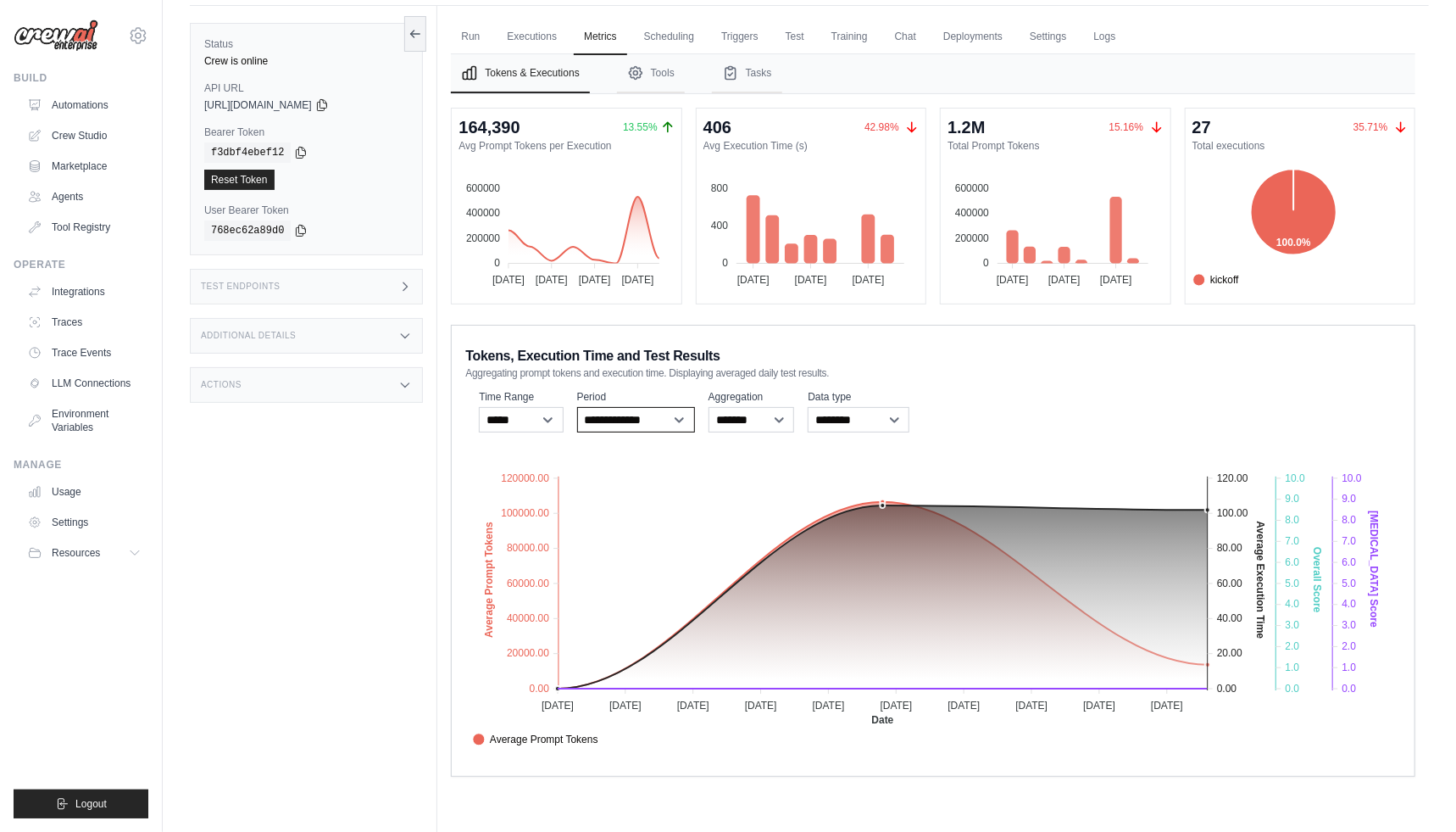
click at [679, 416] on select "**********" at bounding box center [636, 420] width 118 height 25
select select "**********"
click at [577, 407] on select "**********" at bounding box center [636, 420] width 118 height 25
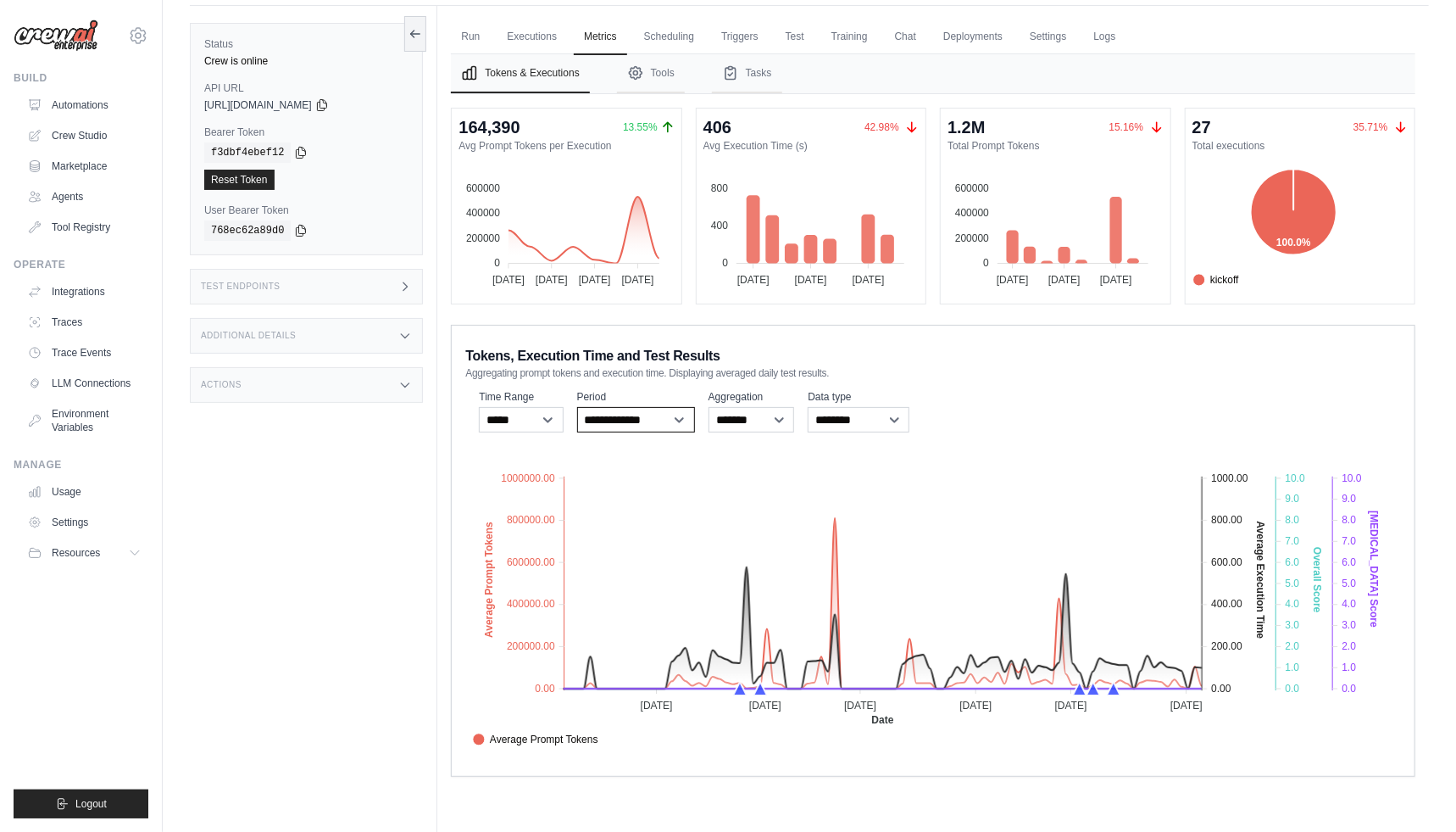
scroll to position [71, 0]
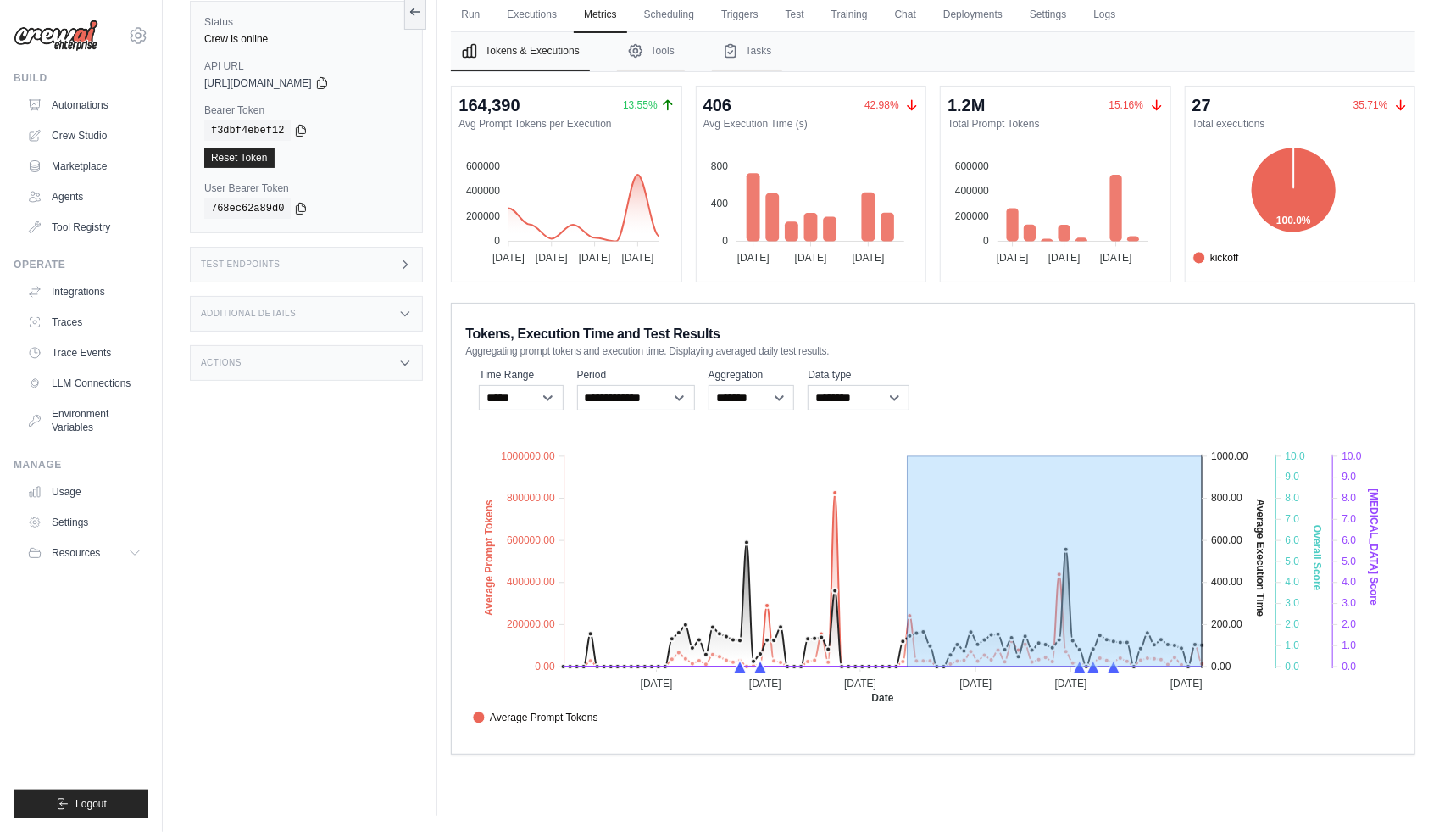
drag, startPoint x: 912, startPoint y: 641, endPoint x: 1203, endPoint y: 635, distance: 291.1
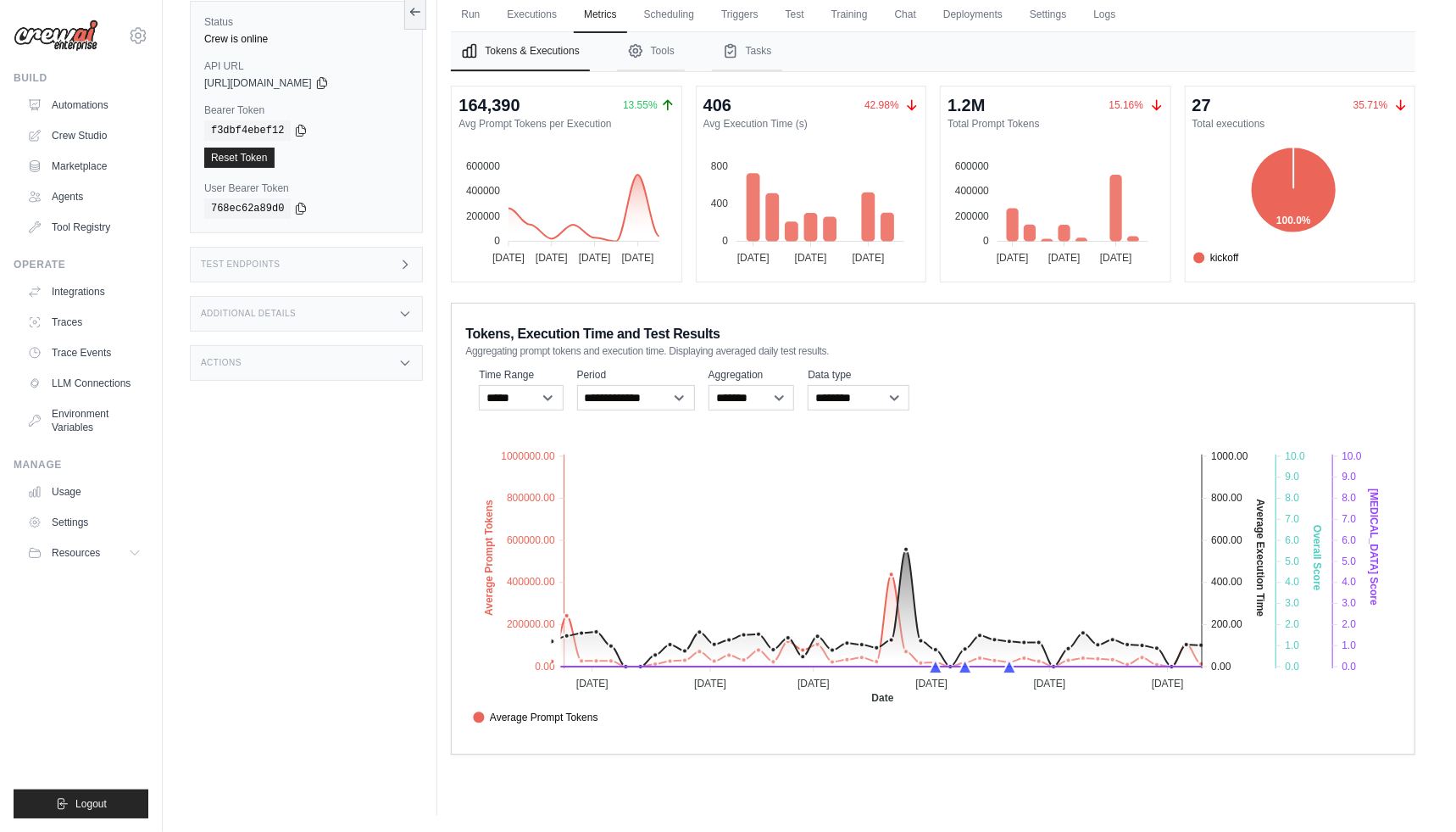
scroll to position [0, 0]
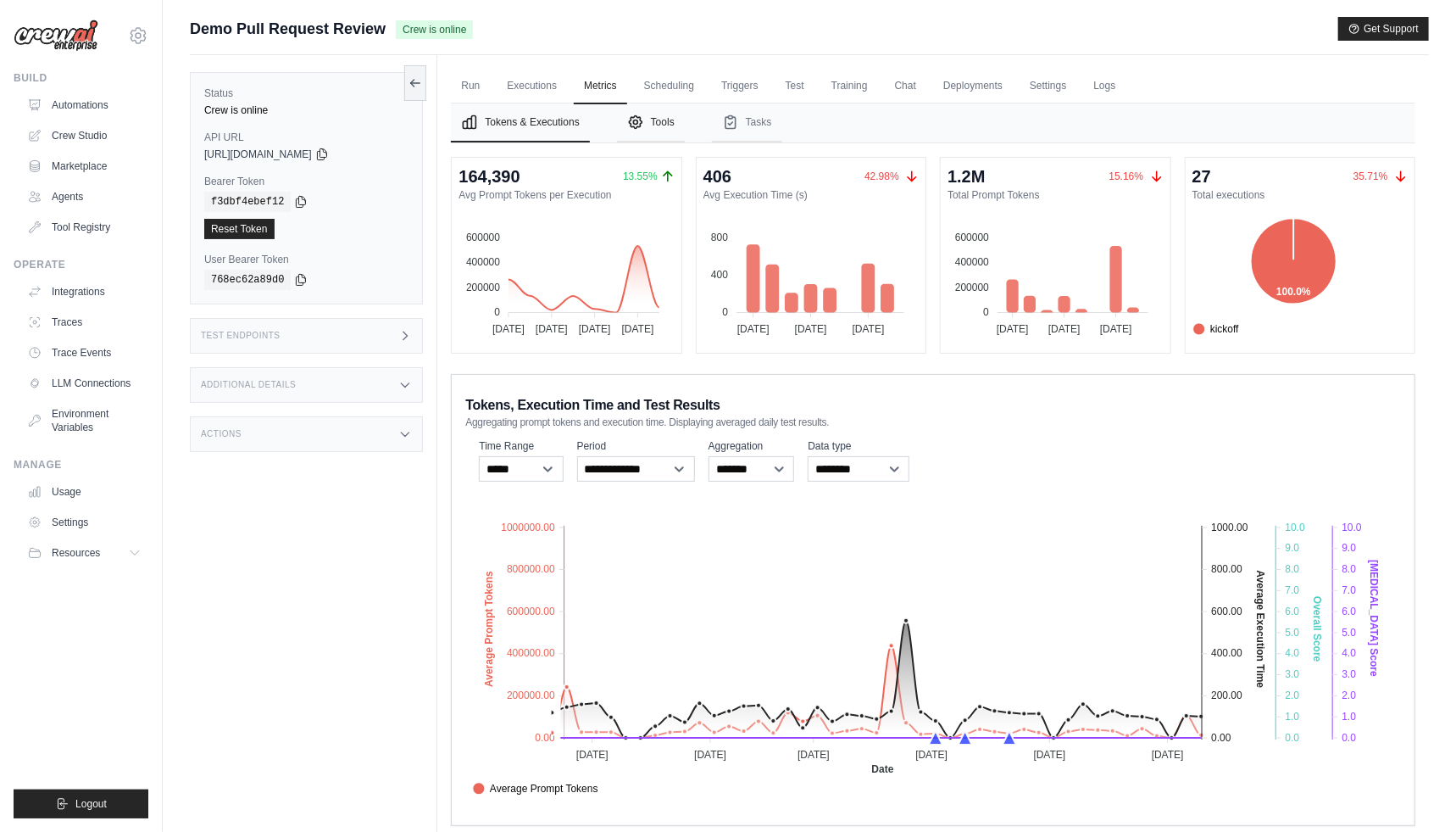
click at [674, 126] on button "Tools" at bounding box center [650, 122] width 68 height 39
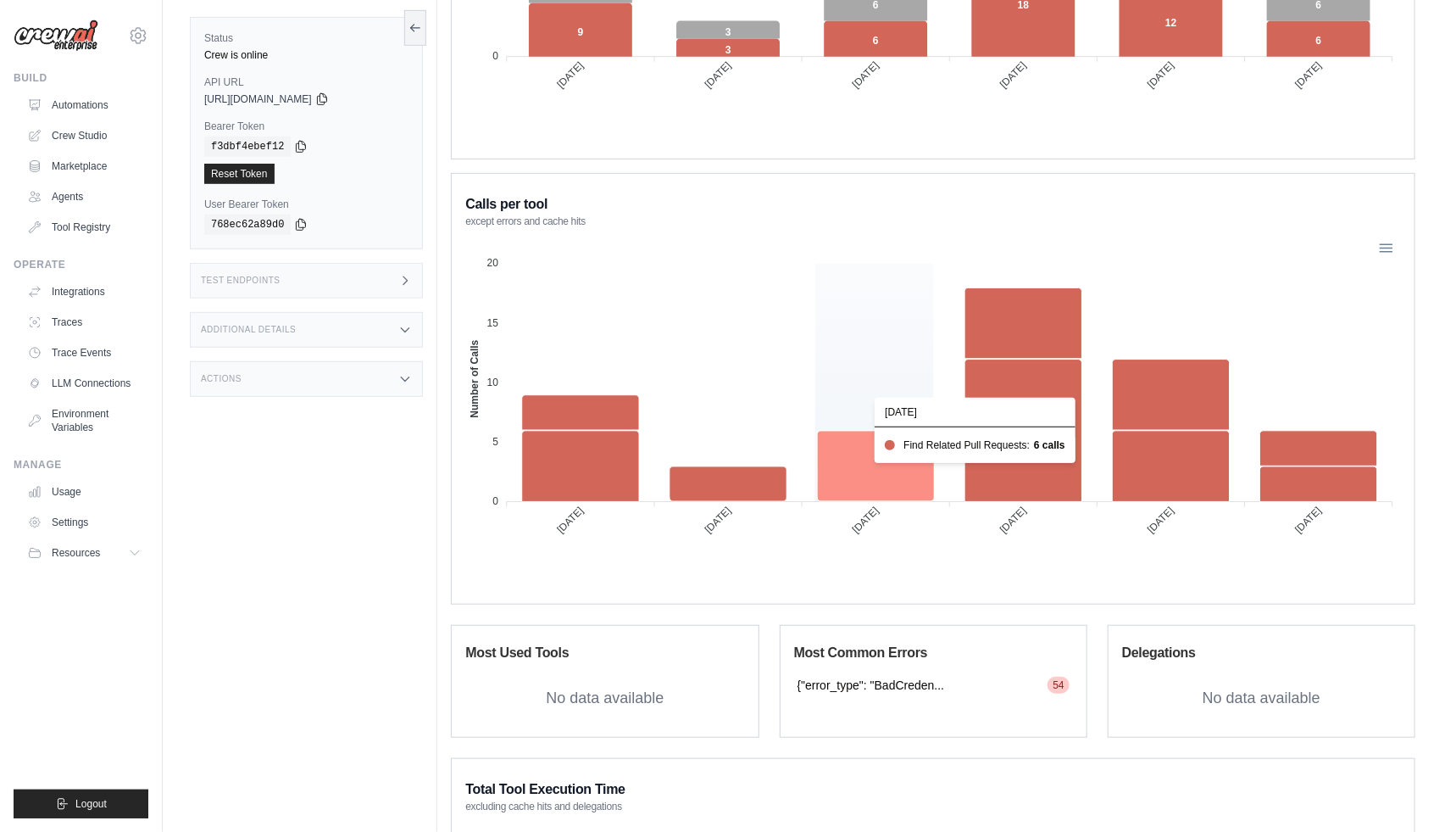
scroll to position [662, 0]
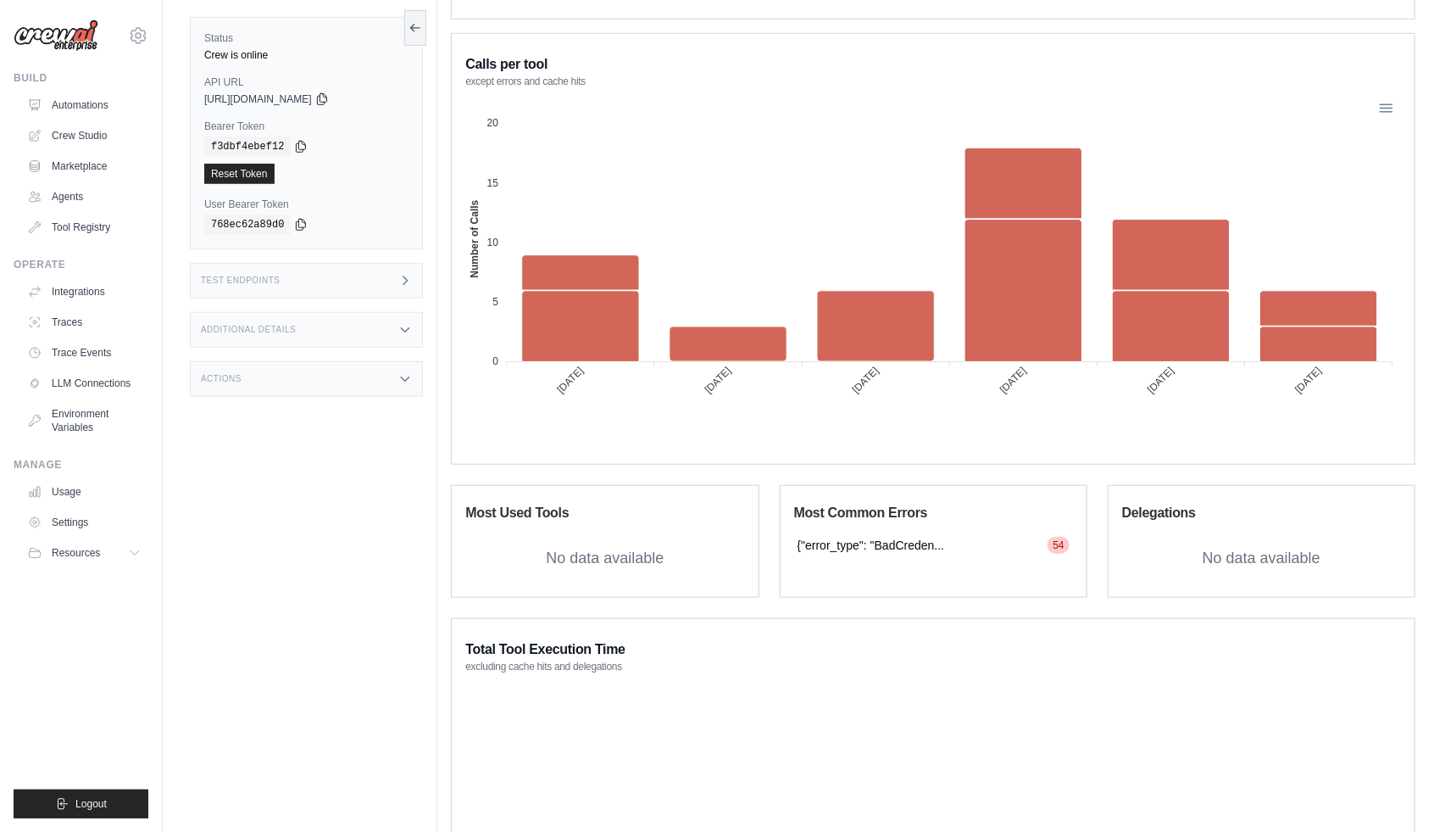
drag, startPoint x: 816, startPoint y: 546, endPoint x: 916, endPoint y: 552, distance: 100.2
click at [916, 552] on div "{"error_type": "BadCreden... 54" at bounding box center [933, 545] width 278 height 24
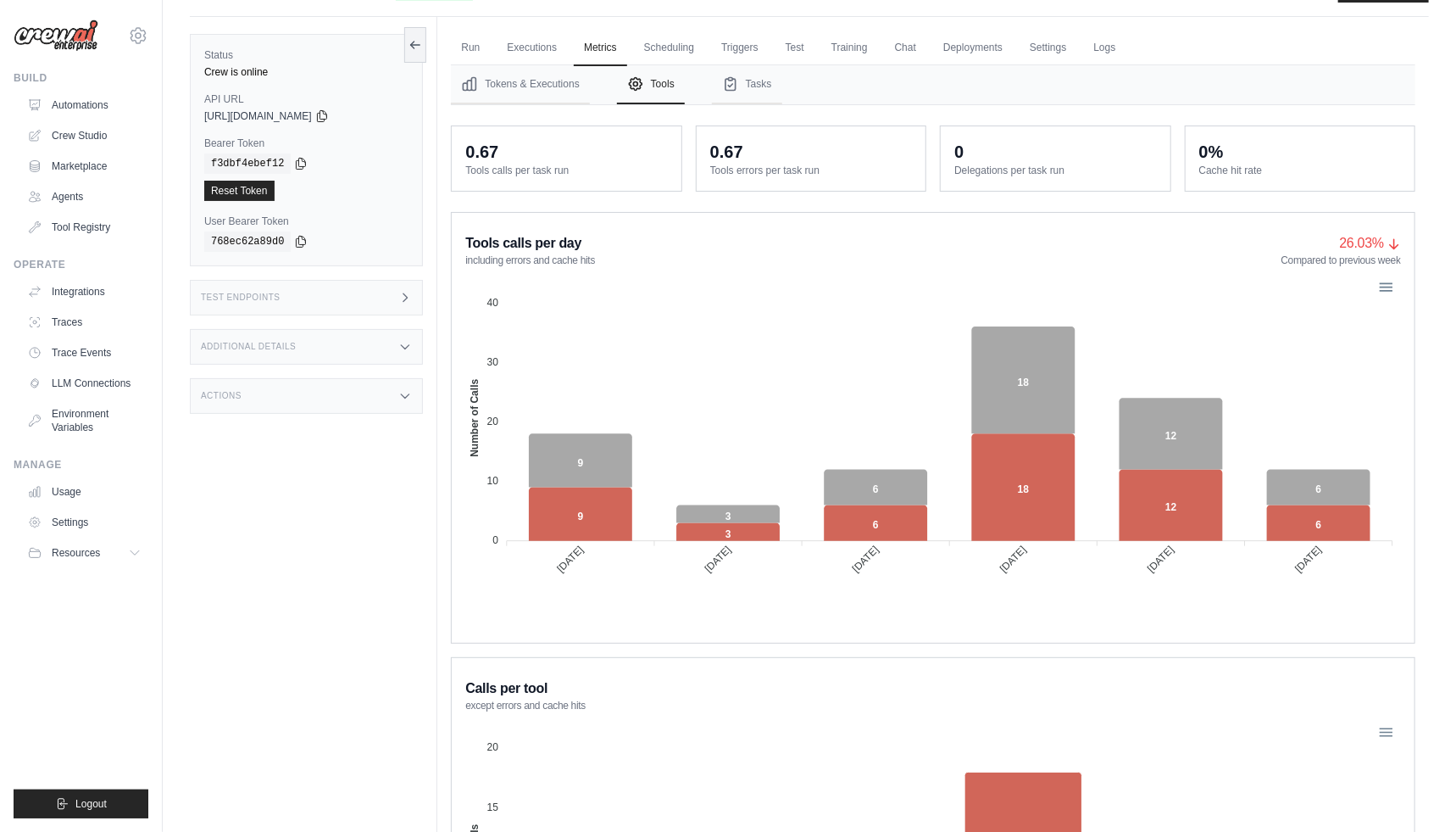
scroll to position [0, 0]
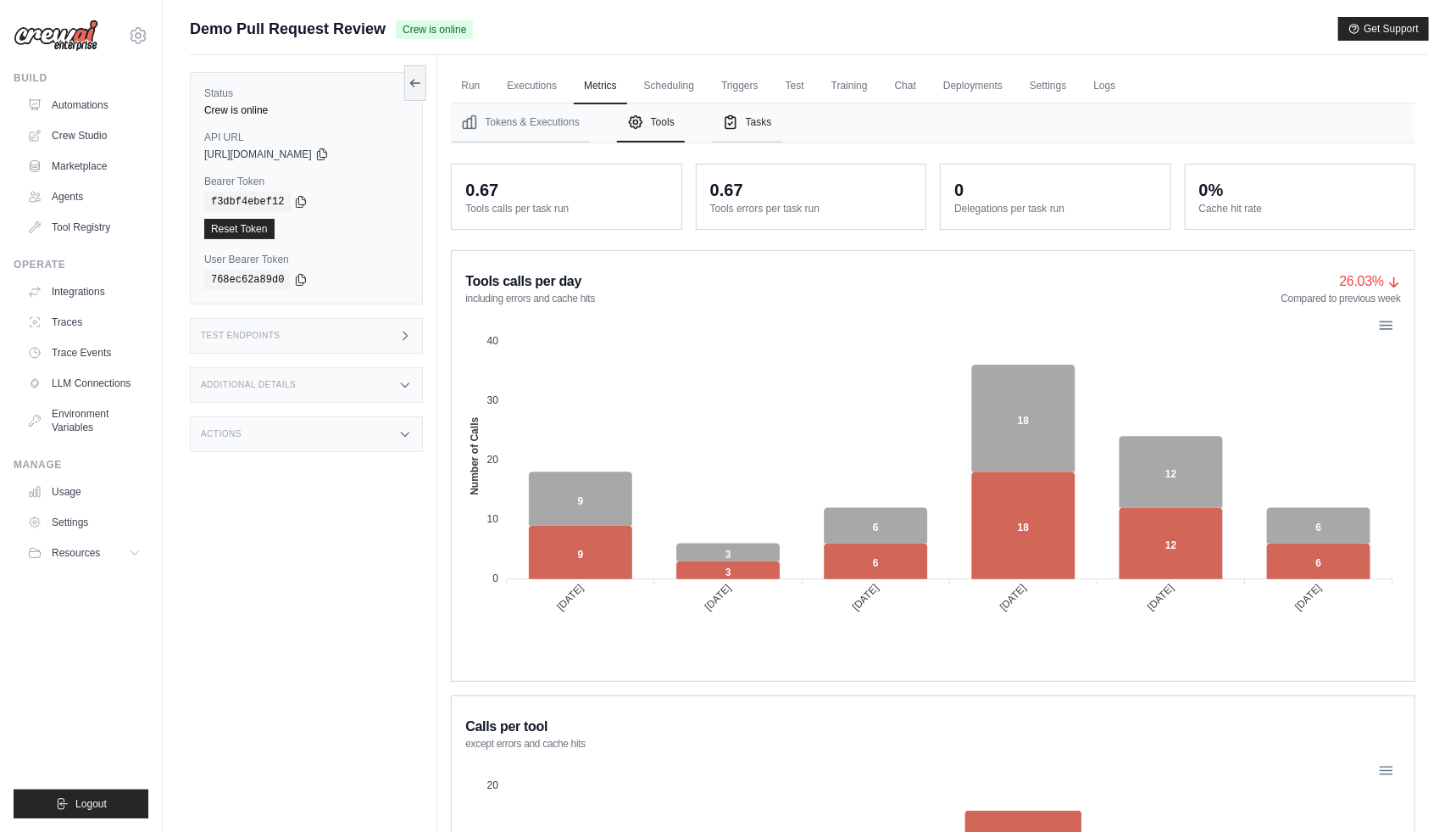
click at [762, 130] on button "Tasks" at bounding box center [748, 122] width 71 height 39
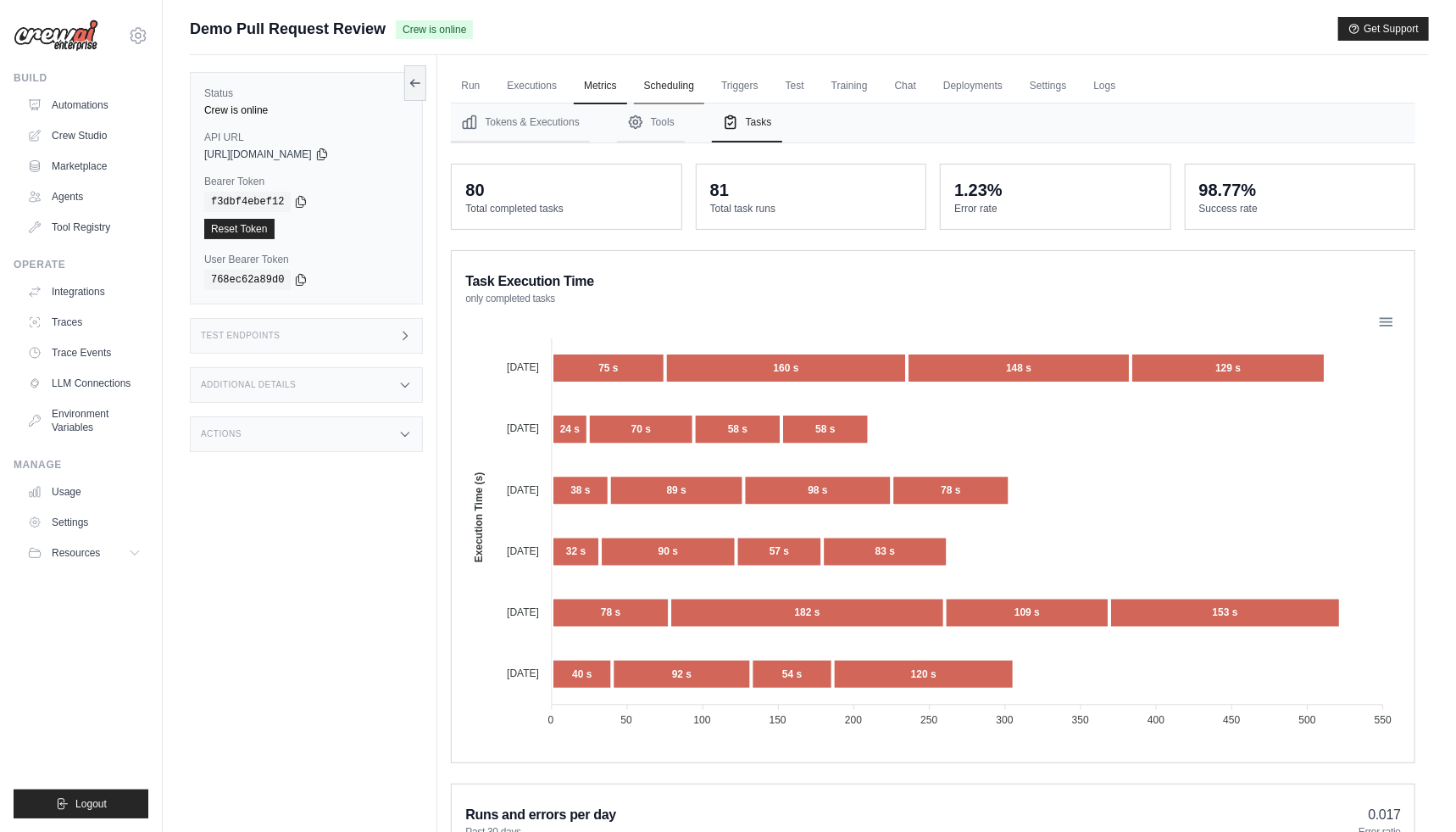
click at [680, 86] on link "Scheduling" at bounding box center [669, 86] width 71 height 35
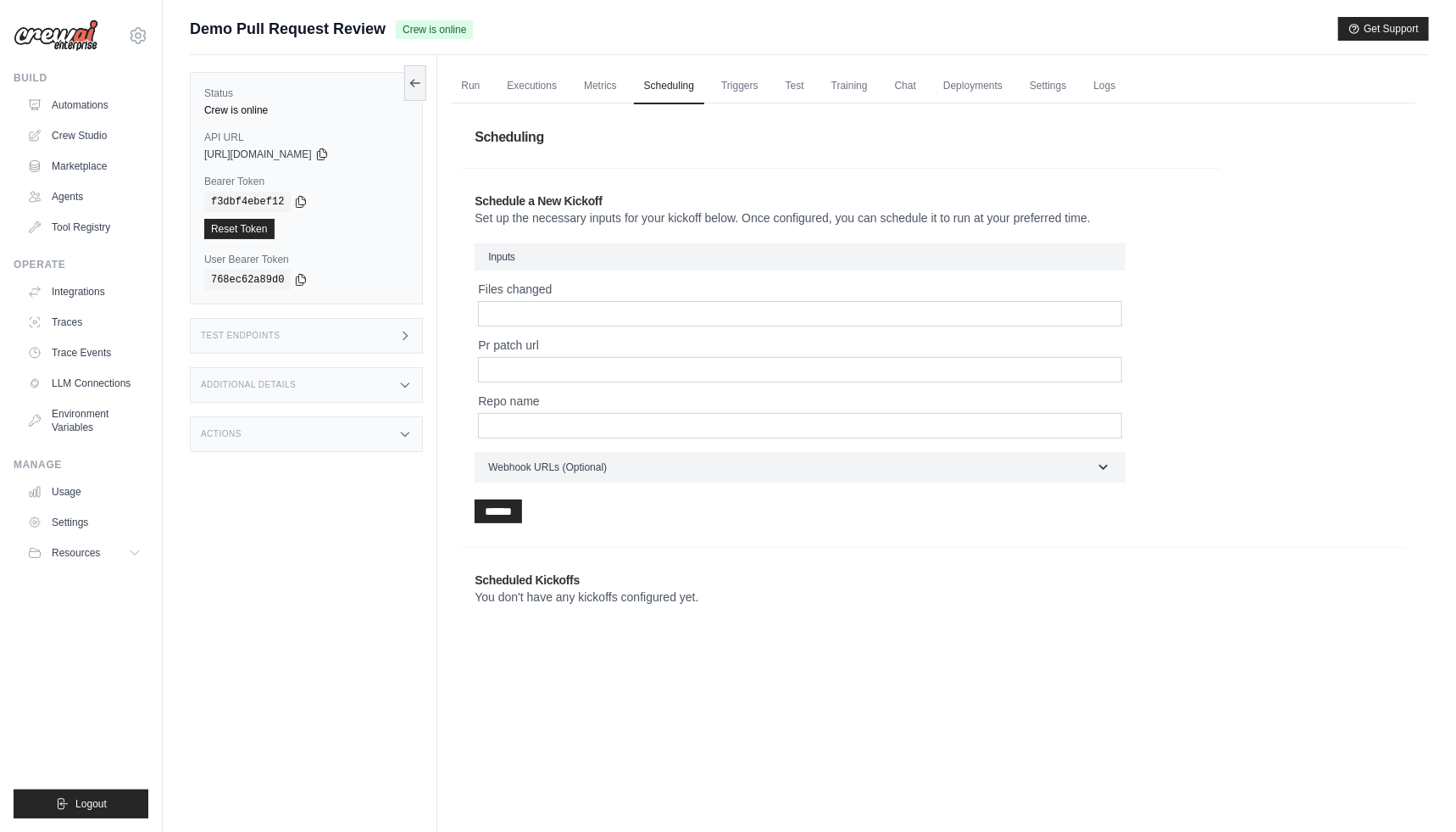
click at [787, 151] on h1 "Scheduling" at bounding box center [933, 137] width 944 height 47
click at [738, 93] on link "Triggers" at bounding box center [740, 86] width 58 height 35
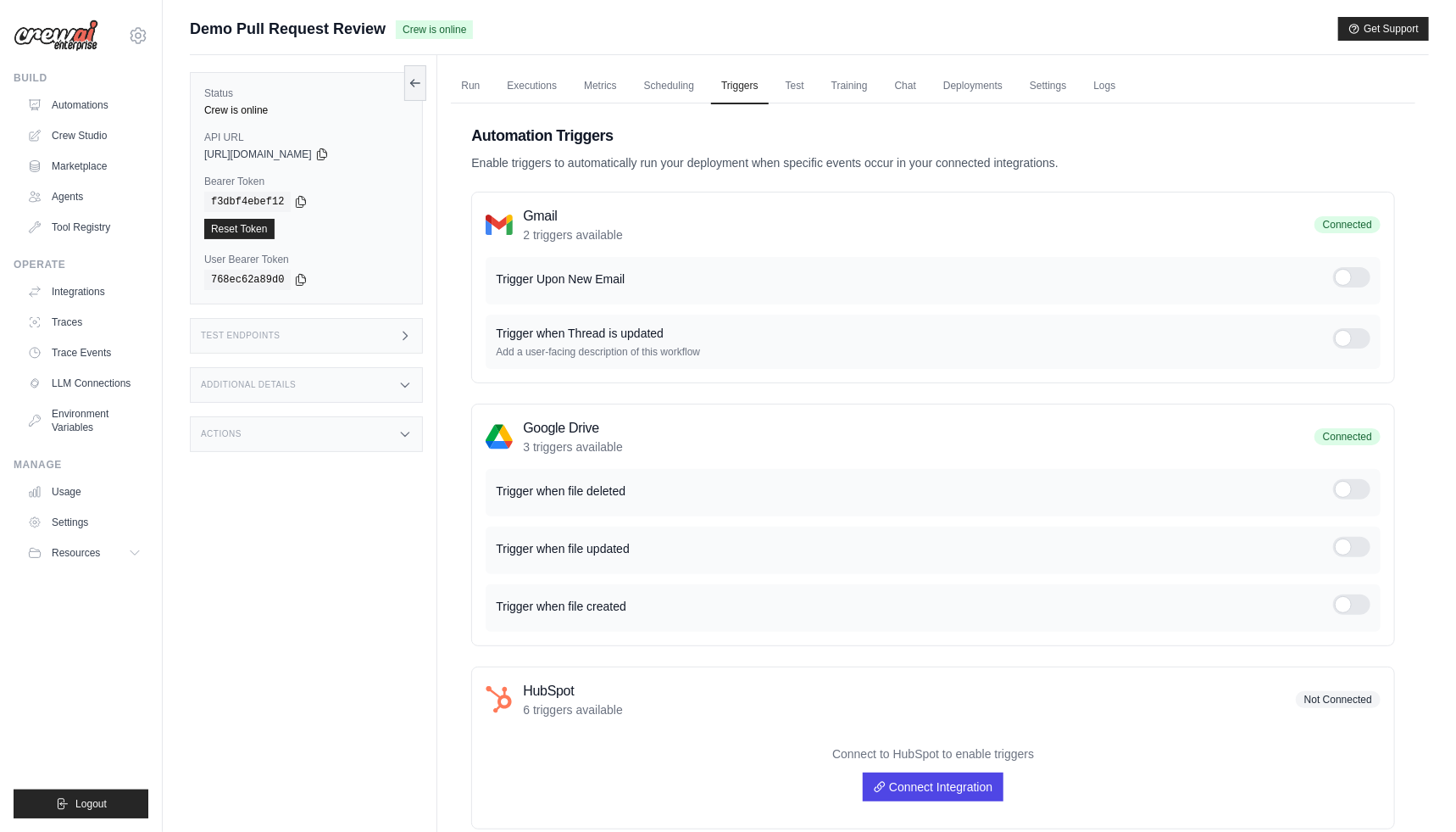
click at [792, 134] on h2 "Automation Triggers" at bounding box center [933, 135] width 924 height 24
click at [843, 162] on p "Enable triggers to automatically run your deployment when specific events occur…" at bounding box center [933, 162] width 924 height 17
click at [778, 165] on p "Enable triggers to automatically run your deployment when specific events occur…" at bounding box center [933, 162] width 924 height 17
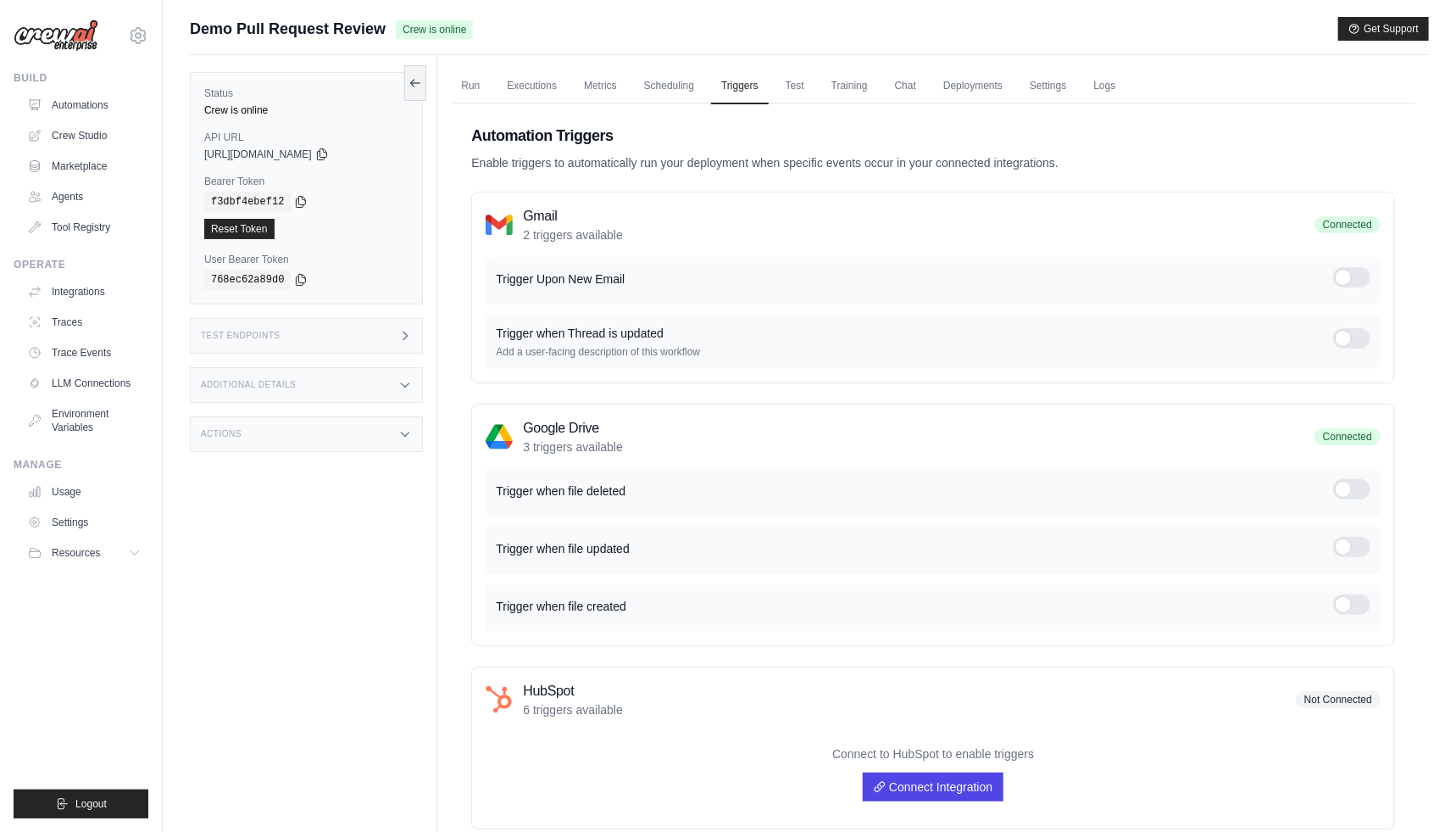
click at [729, 163] on p "Enable triggers to automatically run your deployment when specific events occur…" at bounding box center [933, 162] width 924 height 17
click at [817, 124] on h2 "Automation Triggers" at bounding box center [933, 135] width 924 height 24
click at [797, 84] on link "Test" at bounding box center [795, 86] width 39 height 35
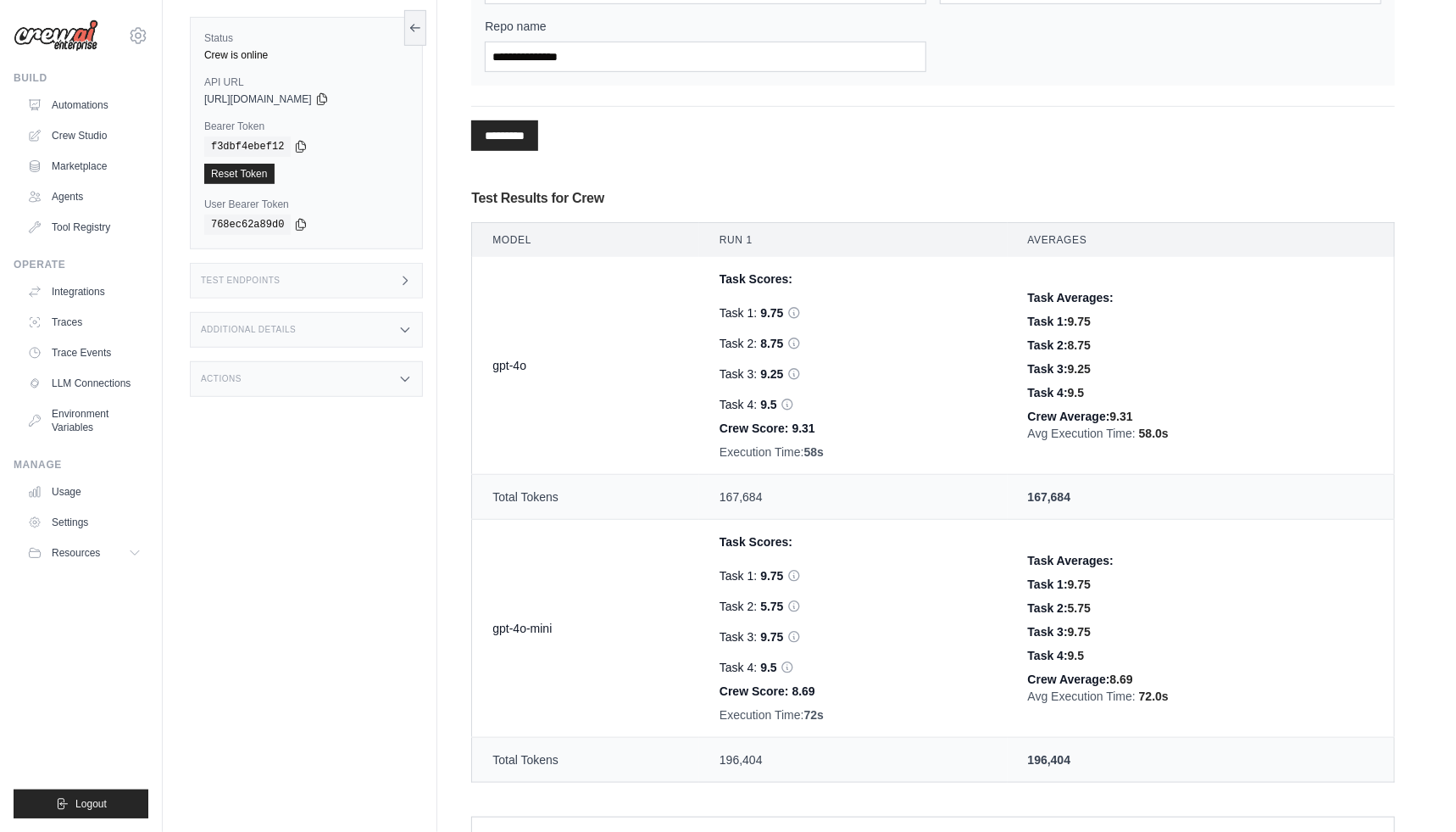
scroll to position [551, 0]
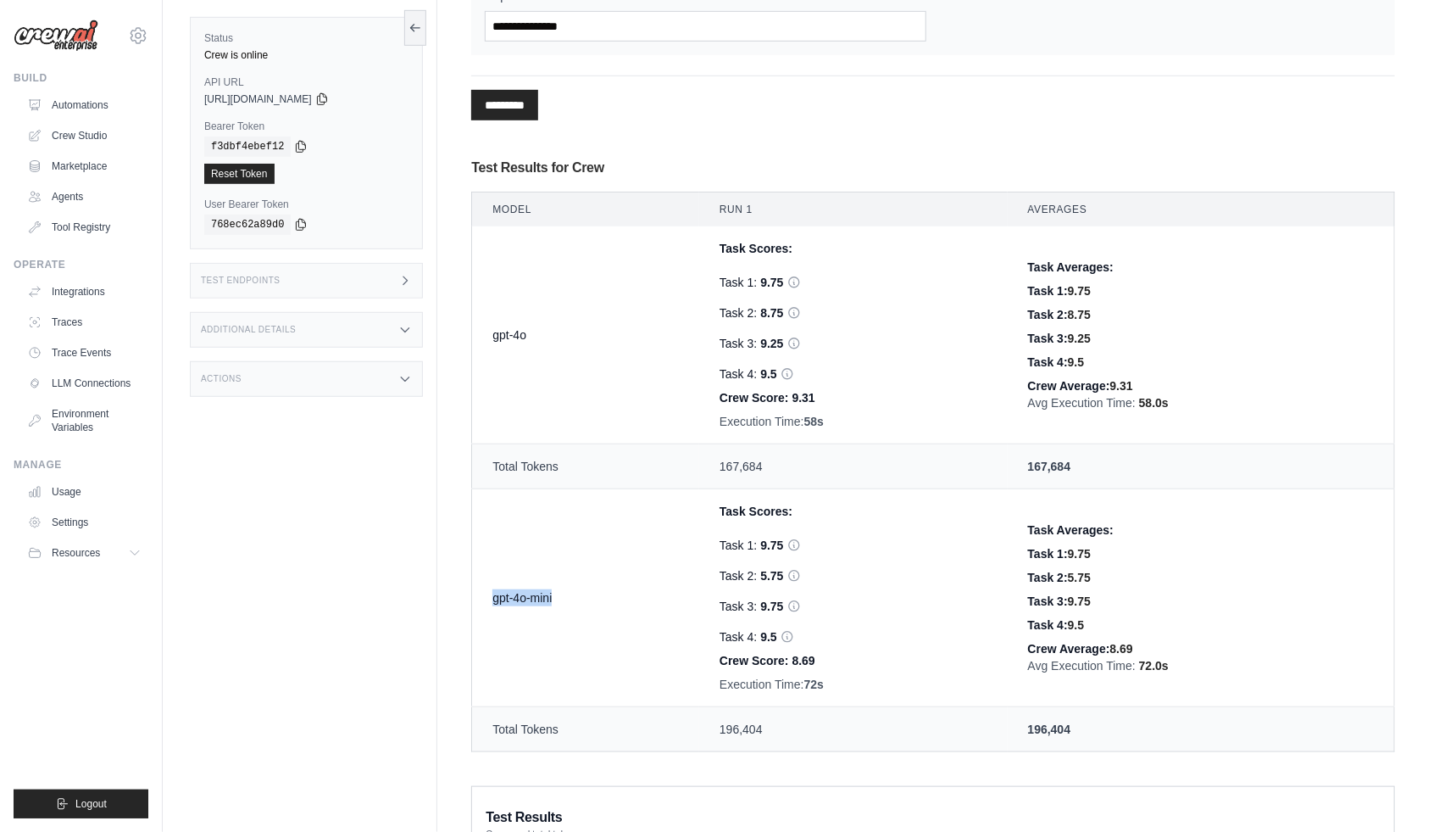
drag, startPoint x: 564, startPoint y: 602, endPoint x: 489, endPoint y: 601, distance: 75.0
click at [489, 601] on td "gpt-4o-mini" at bounding box center [585, 598] width 227 height 218
drag, startPoint x: 540, startPoint y: 348, endPoint x: 499, endPoint y: 346, distance: 41.0
click at [500, 346] on td "gpt-4o" at bounding box center [585, 336] width 227 height 218
click at [497, 345] on td "gpt-4o" at bounding box center [585, 336] width 227 height 218
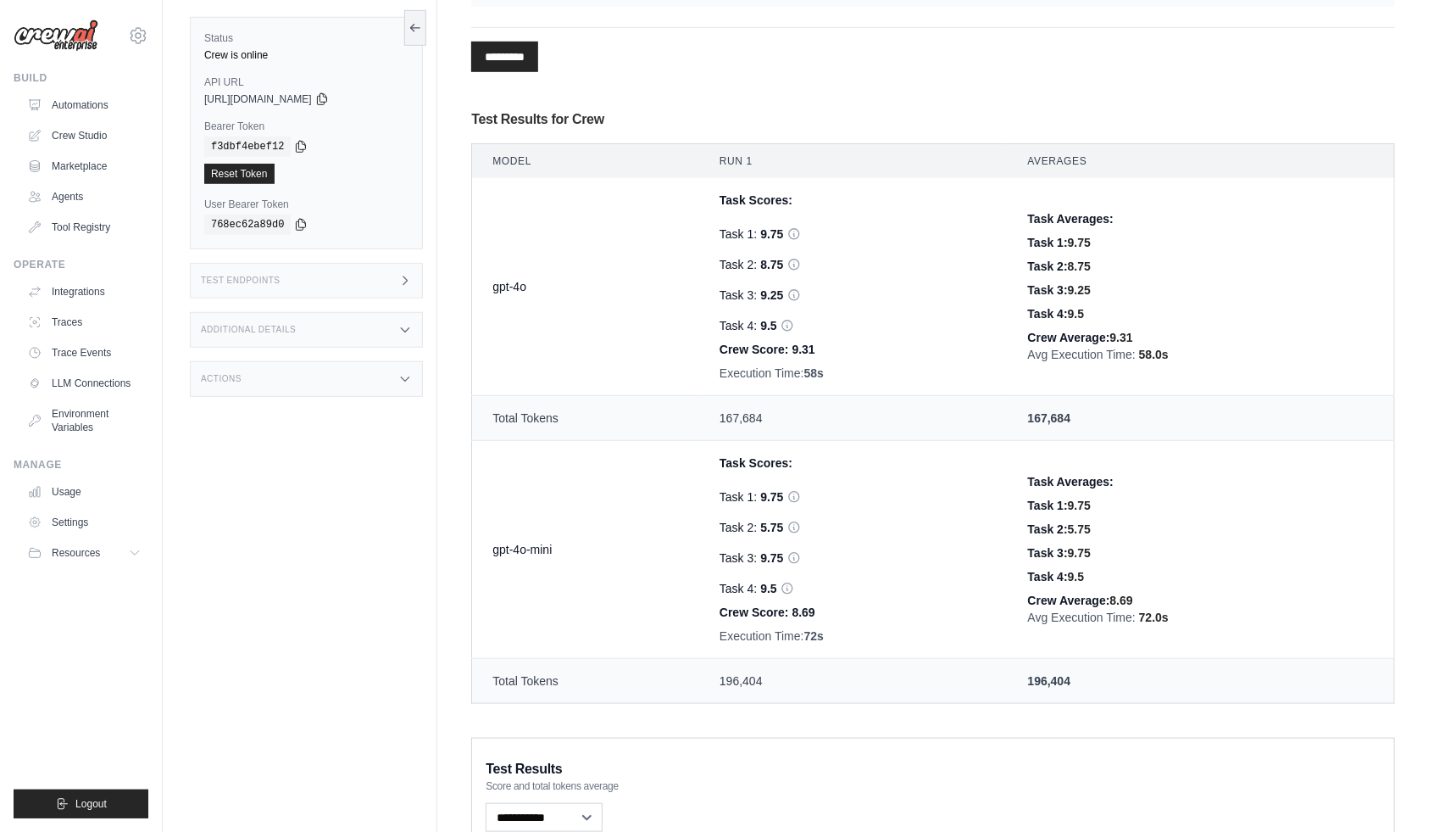
scroll to position [755, 0]
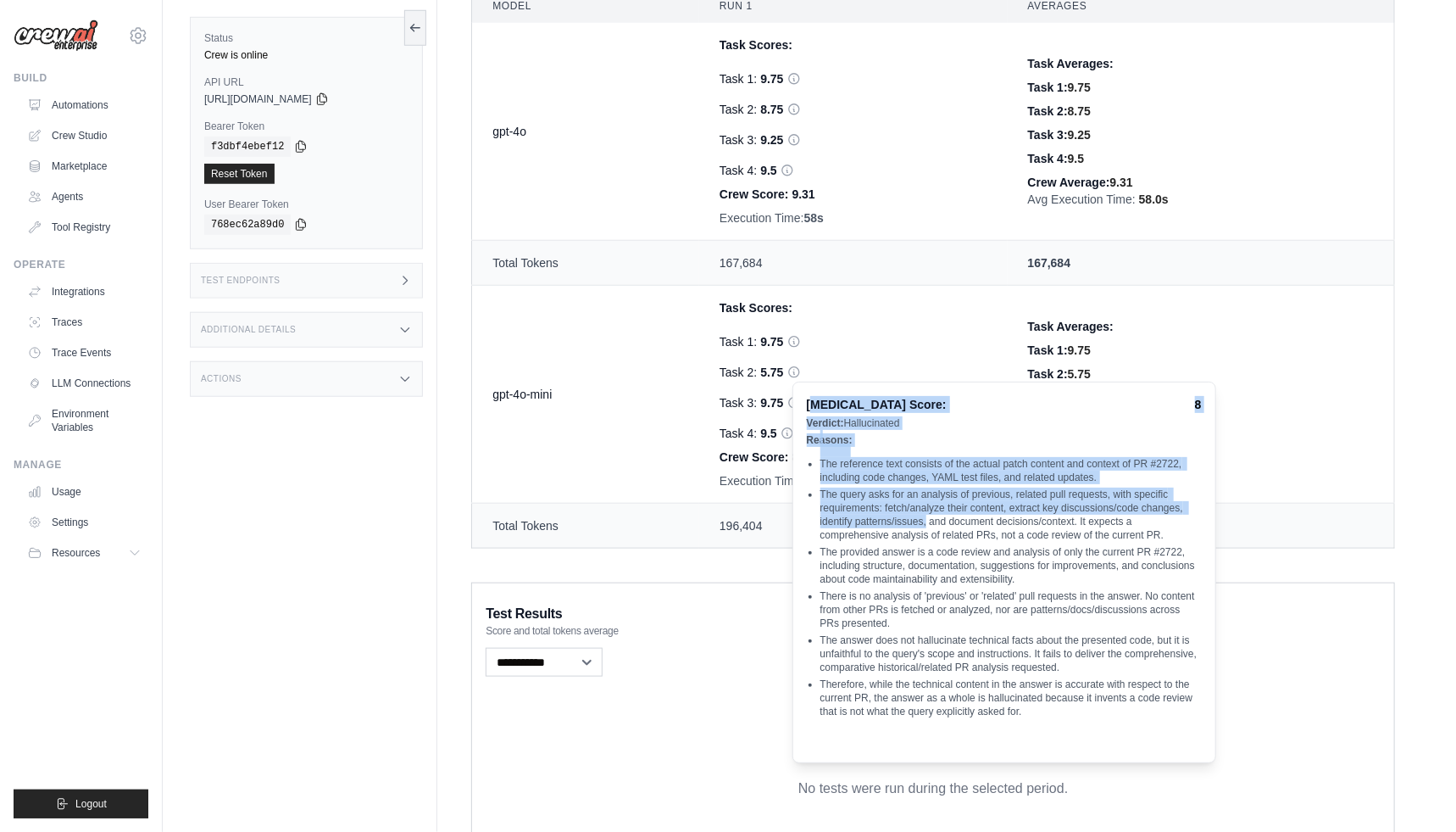
drag, startPoint x: 814, startPoint y: 405, endPoint x: 928, endPoint y: 518, distance: 160.5
click at [926, 516] on div "Hallucination Score: 8 Verdict: Hallucinated Reasons: The reference text consis…" at bounding box center [1004, 573] width 424 height 382
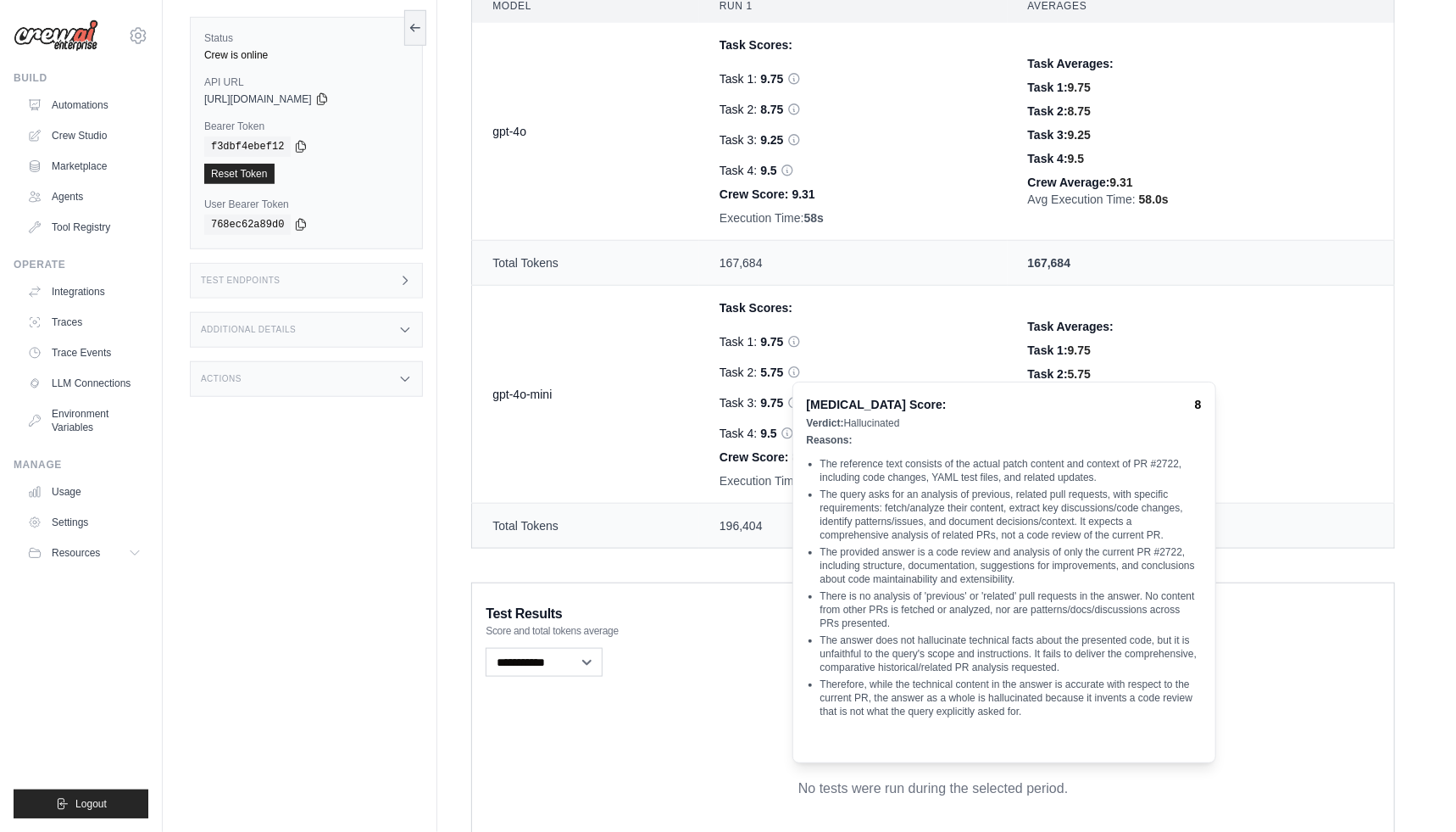
click at [954, 680] on li "Therefore, while the technical content in the answer is accurate with respect t…" at bounding box center [1011, 698] width 382 height 41
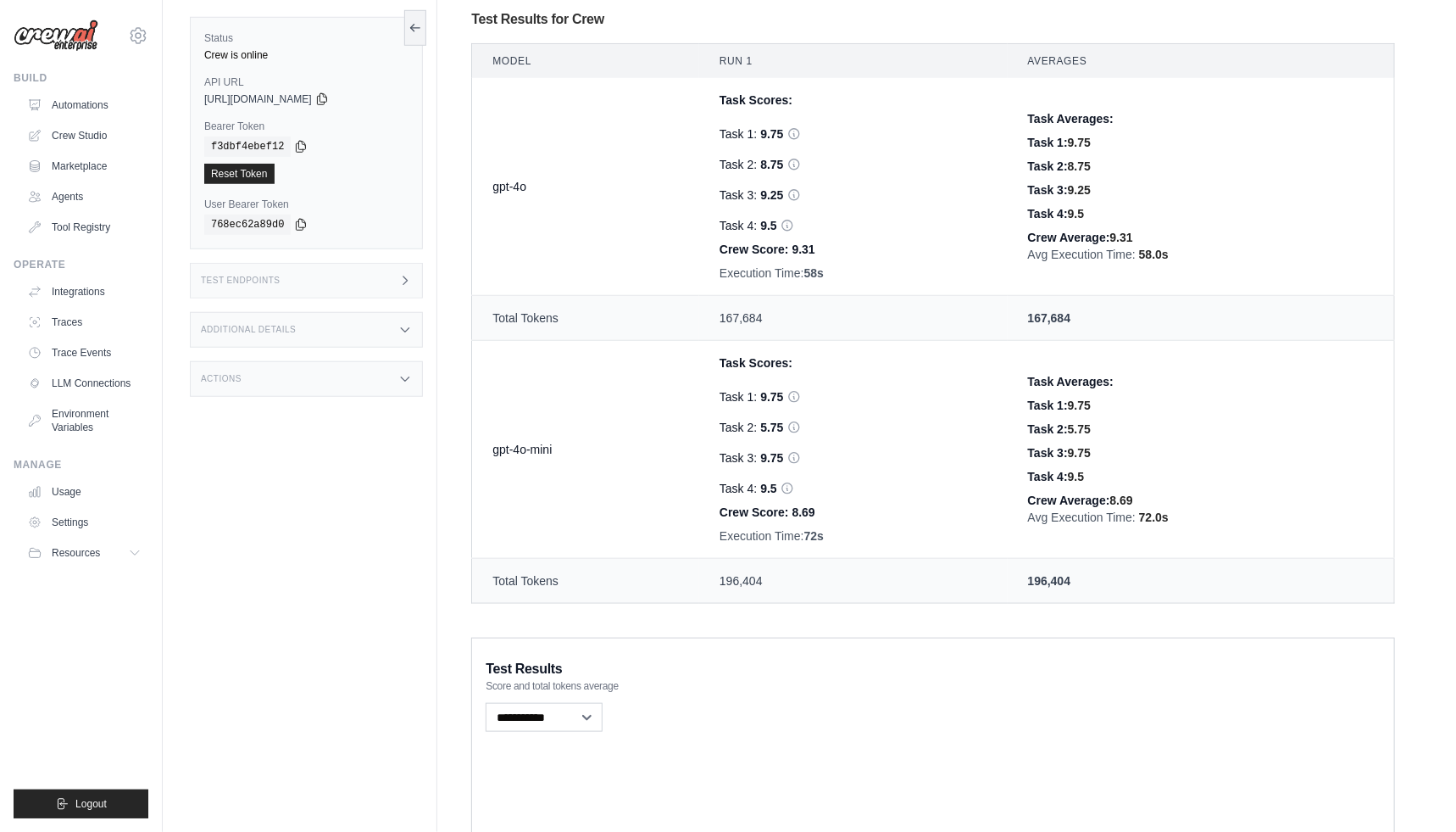
scroll to position [661, 0]
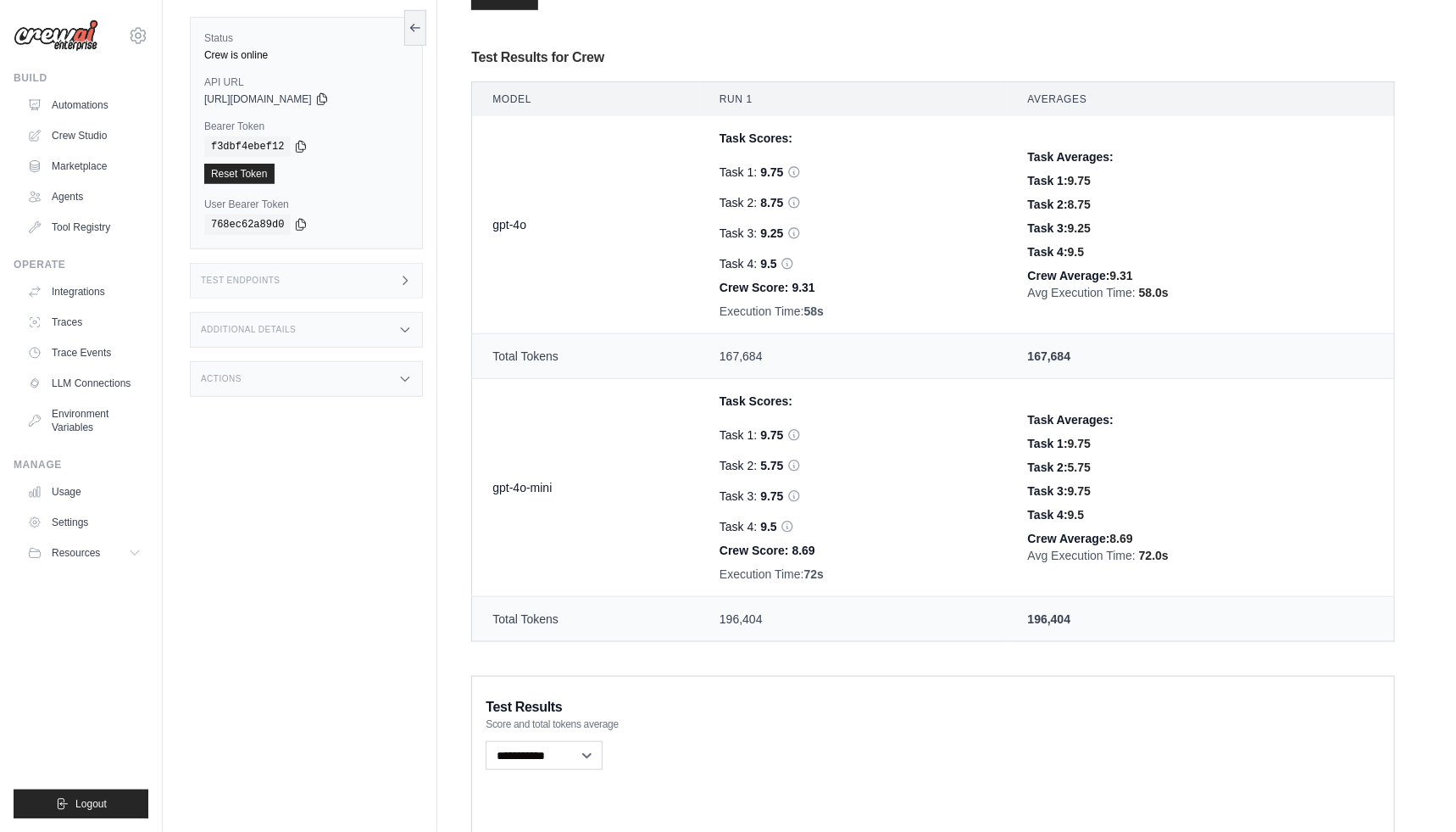
click at [873, 213] on div "Task 1: 9.75 Task 2: 8.75 Hallucination Score: 0 Verdict: Faithful Reasons: Dis…" at bounding box center [853, 210] width 268 height 122
drag, startPoint x: 718, startPoint y: 435, endPoint x: 743, endPoint y: 434, distance: 25.0
click at [743, 434] on div "Task 1: 9.75" at bounding box center [853, 435] width 268 height 17
click at [725, 528] on div "Task 4: 9.5" at bounding box center [853, 526] width 268 height 17
drag, startPoint x: 552, startPoint y: 485, endPoint x: 478, endPoint y: 479, distance: 74.2
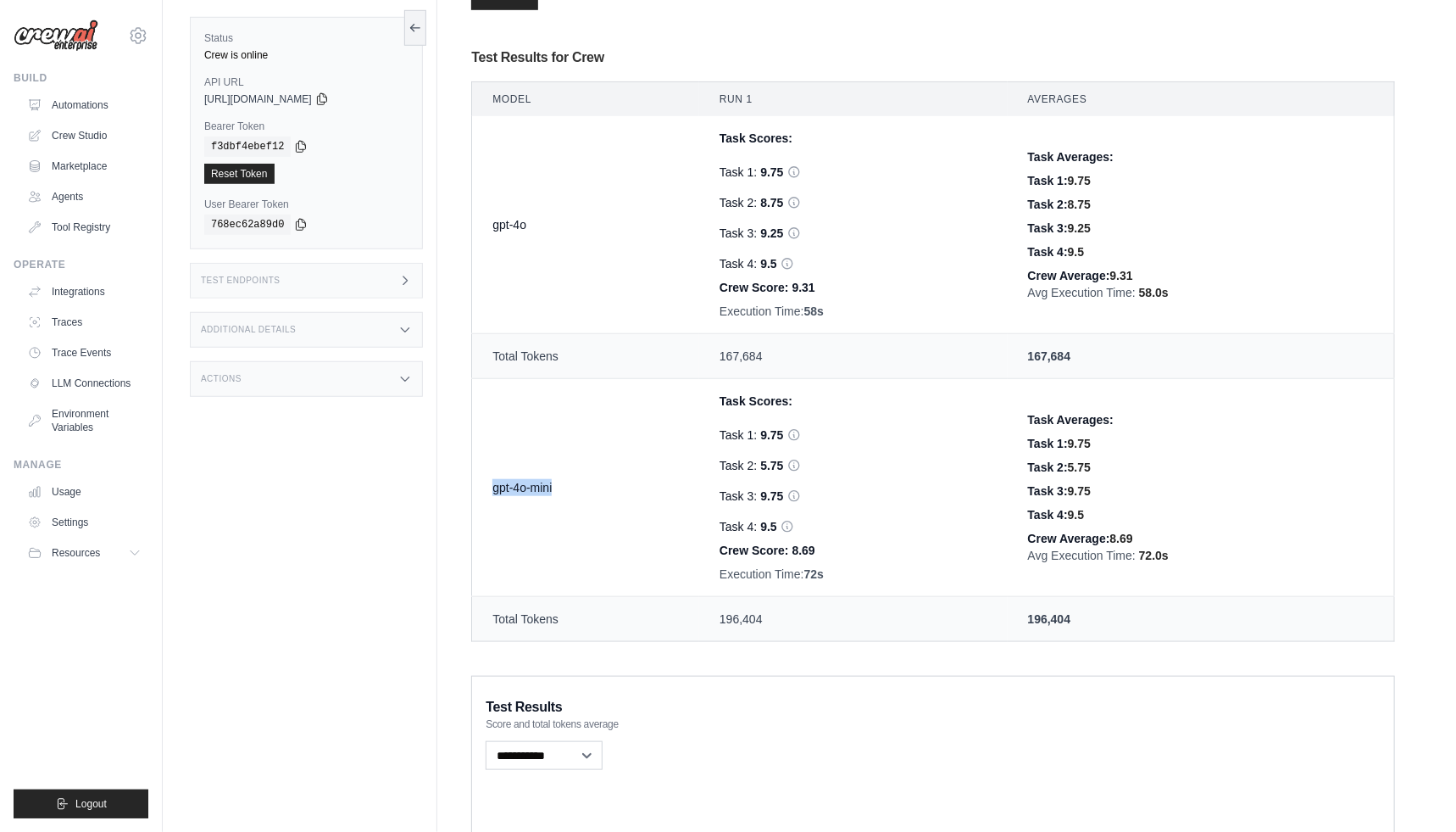
click at [478, 479] on td "gpt-4o-mini" at bounding box center [585, 488] width 227 height 218
click at [704, 474] on td "Task Scores: Task 1: 9.75 Task 2: 5.75 Hallucination Score: 8 Verdict: Hallucin…" at bounding box center [854, 488] width 308 height 218
drag, startPoint x: 718, startPoint y: 465, endPoint x: 758, endPoint y: 465, distance: 40.0
click at [758, 465] on div "Task 2: 5.75 Hallucination Score: 8 Verdict: Hallucinated Reasons: The referenc…" at bounding box center [853, 465] width 268 height 17
click at [731, 205] on div "Task 2: 8.75 Hallucination Score: 0 Verdict: Faithful Reasons: The answer expli…" at bounding box center [853, 202] width 268 height 17
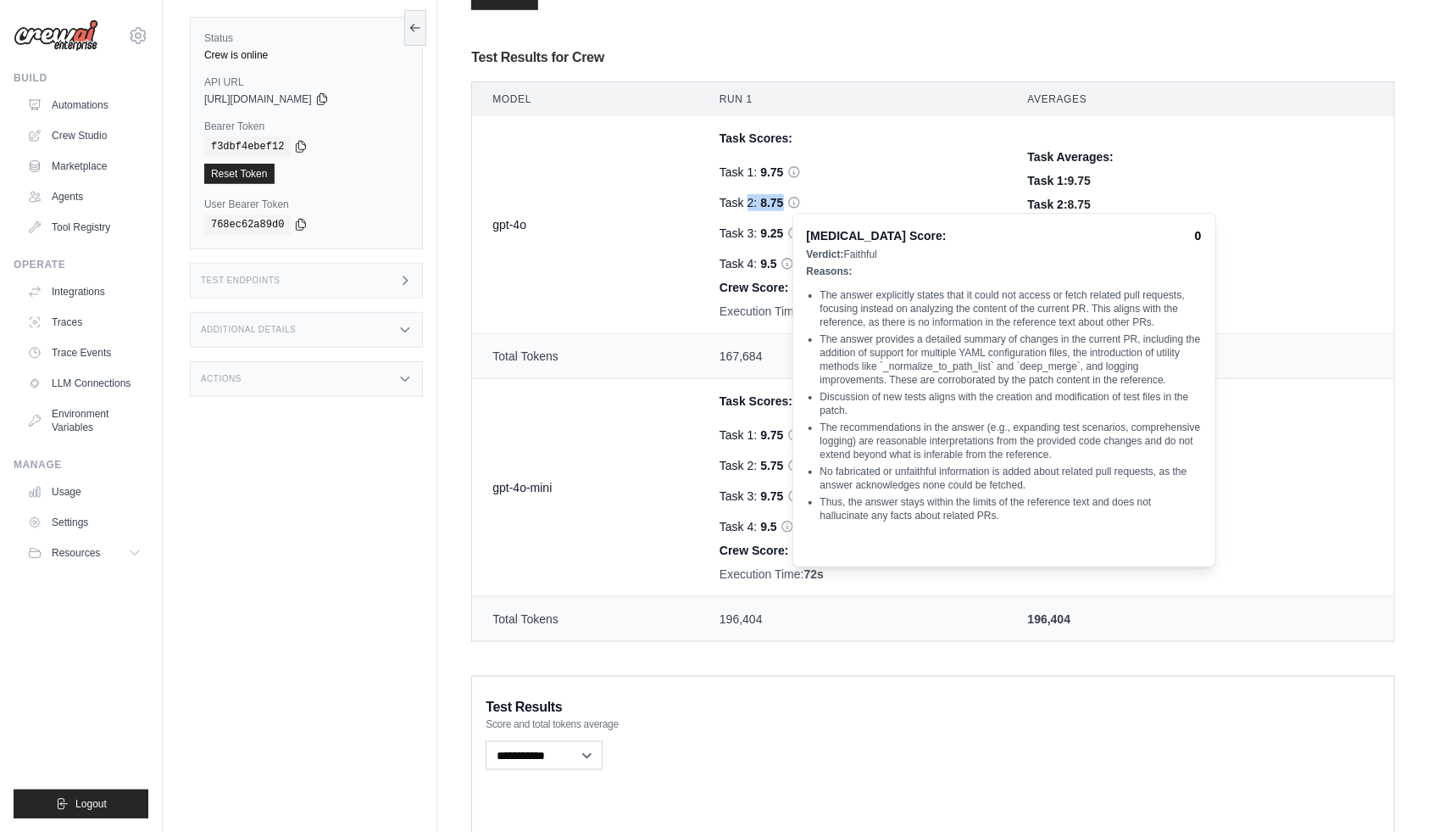
drag, startPoint x: 728, startPoint y: 198, endPoint x: 816, endPoint y: 199, distance: 88.0
click at [816, 199] on div "Task 2: 8.75 Hallucination Score: 0 Verdict: Faithful Reasons: The answer expli…" at bounding box center [853, 202] width 268 height 17
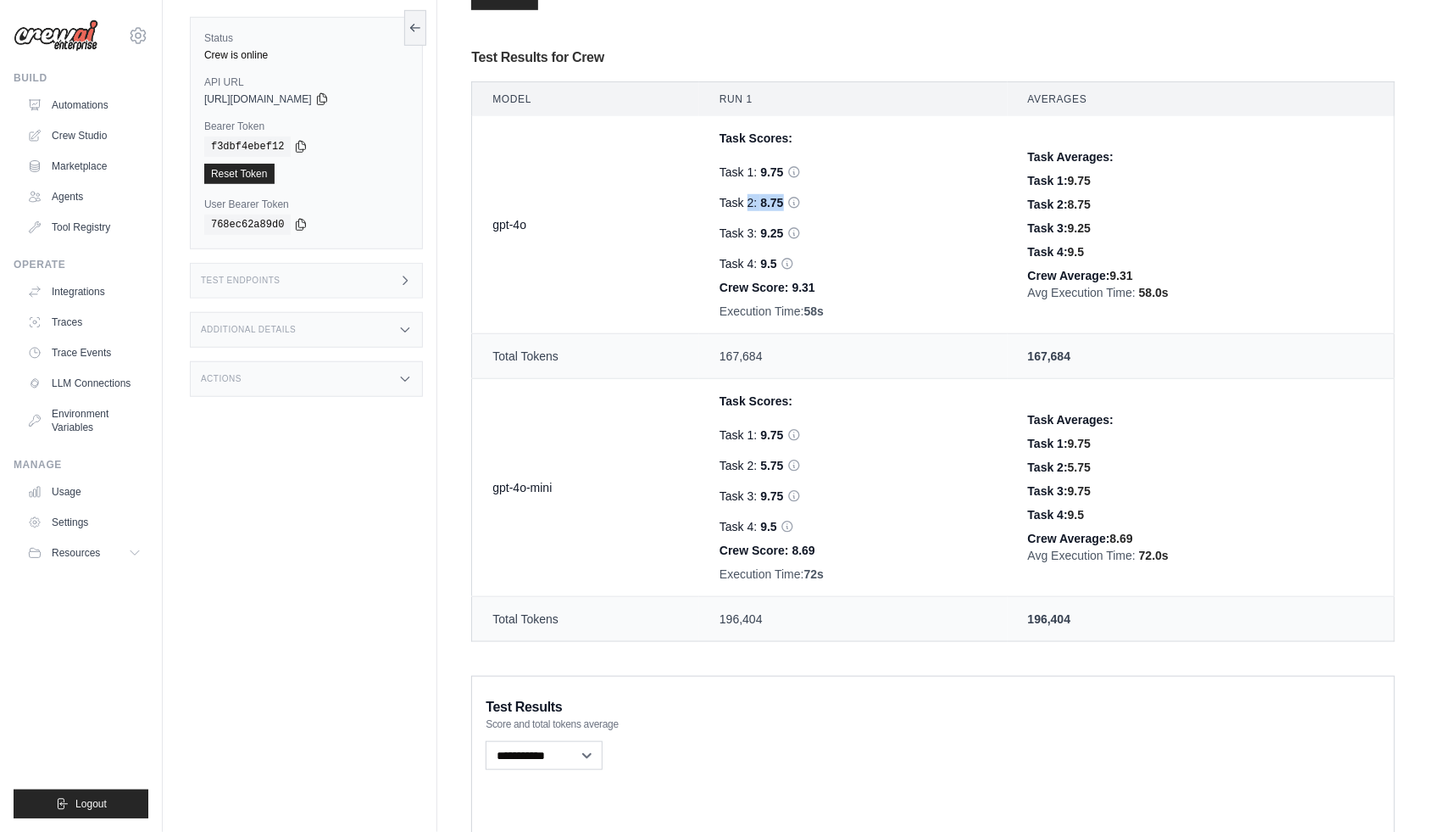
click at [819, 205] on div "Task 2: 8.75 Hallucination Score: 0 Verdict: Faithful Reasons: The answer expli…" at bounding box center [853, 202] width 268 height 17
drag, startPoint x: 718, startPoint y: 313, endPoint x: 826, endPoint y: 304, distance: 108.4
click at [826, 304] on div "Execution Time: 58s" at bounding box center [853, 311] width 268 height 17
click at [495, 240] on td "gpt-4o" at bounding box center [585, 225] width 227 height 218
drag, startPoint x: 523, startPoint y: 217, endPoint x: 513, endPoint y: 218, distance: 10.0
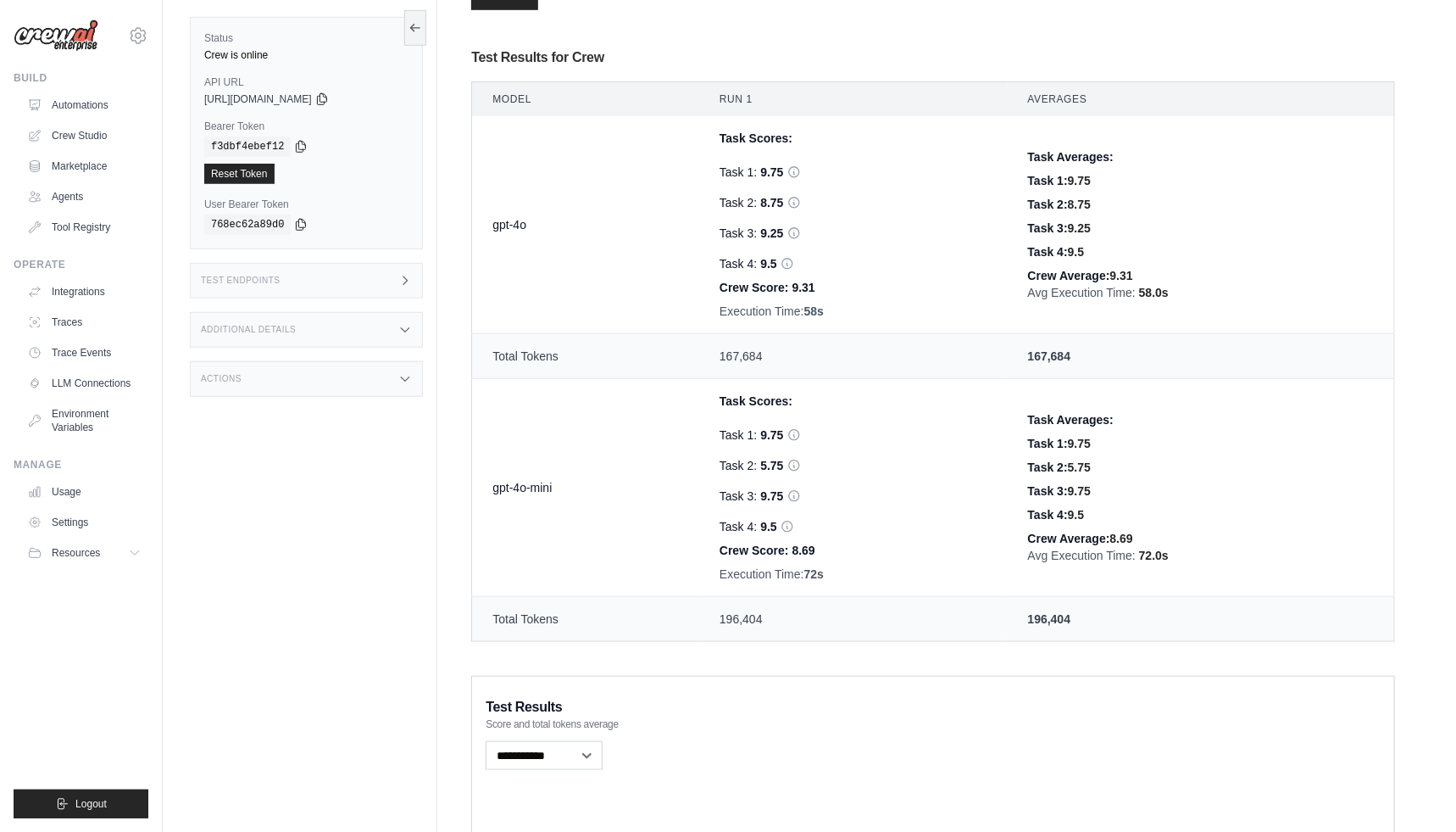
click at [513, 217] on td "gpt-4o" at bounding box center [585, 225] width 227 height 218
click at [530, 235] on td "gpt-4o" at bounding box center [585, 225] width 227 height 218
click at [619, 166] on td "gpt-4o" at bounding box center [585, 225] width 227 height 218
click at [513, 481] on td "gpt-4o-mini" at bounding box center [585, 488] width 227 height 218
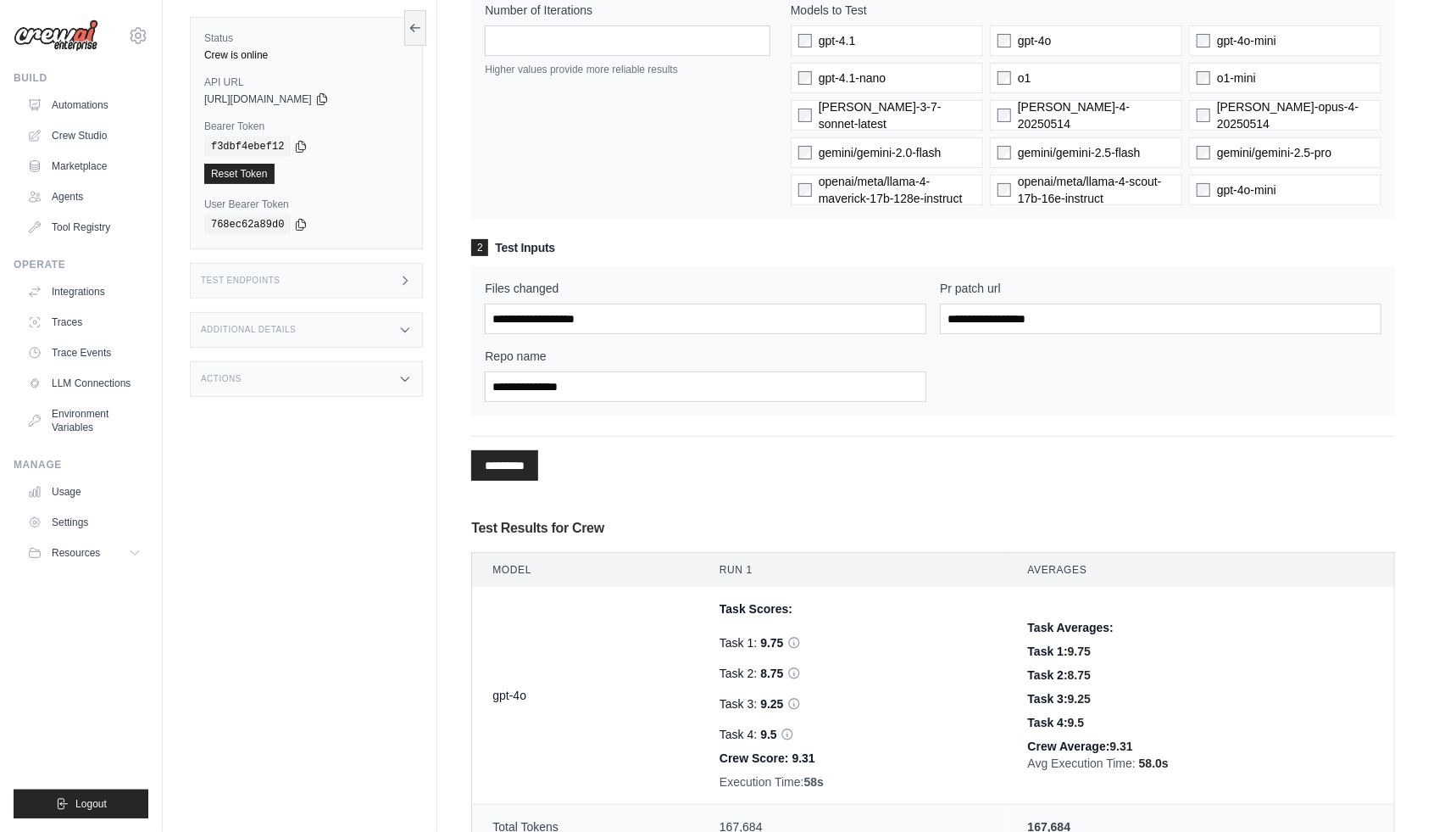
scroll to position [0, 0]
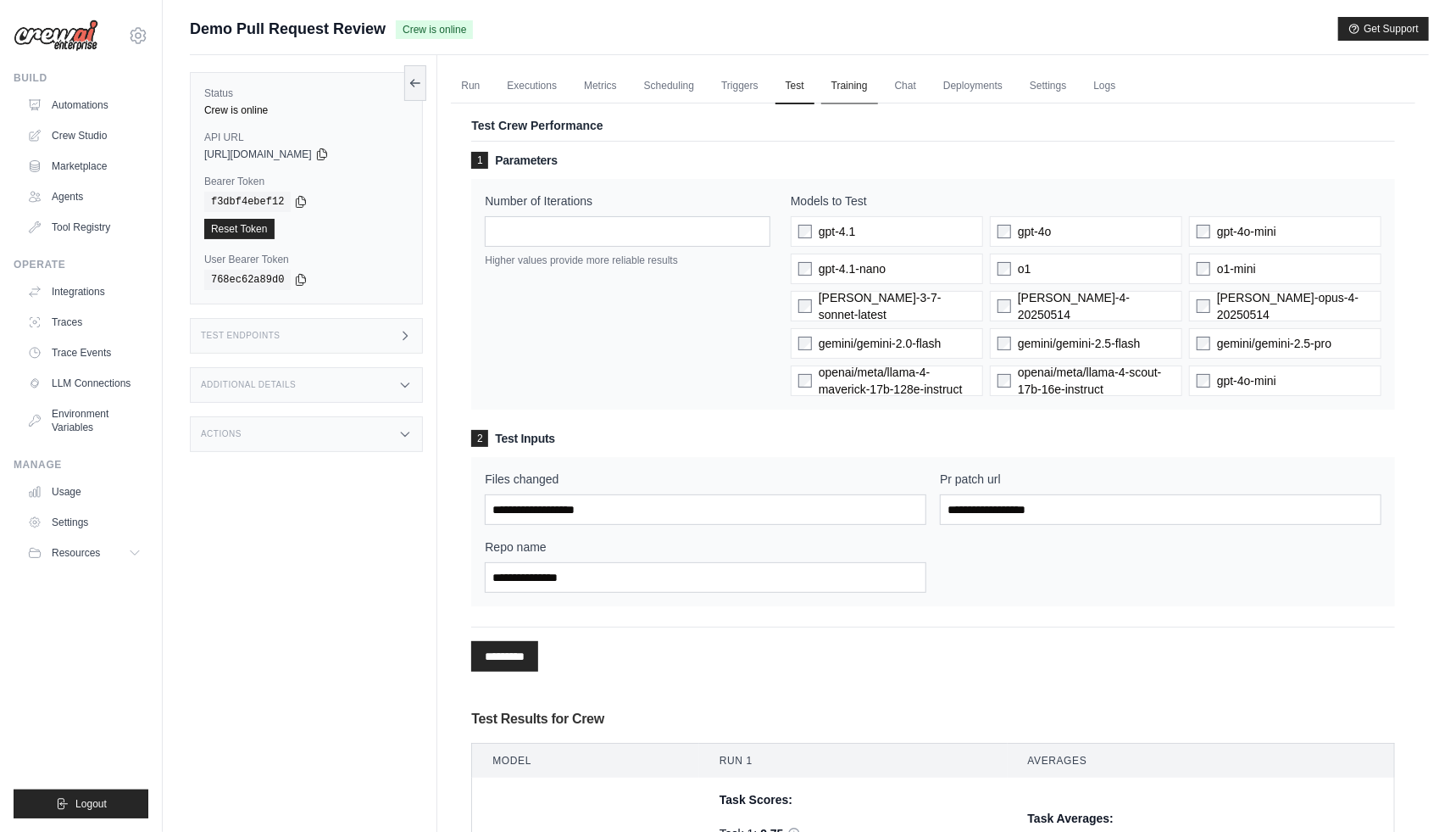
click at [835, 85] on link "Training" at bounding box center [849, 86] width 57 height 35
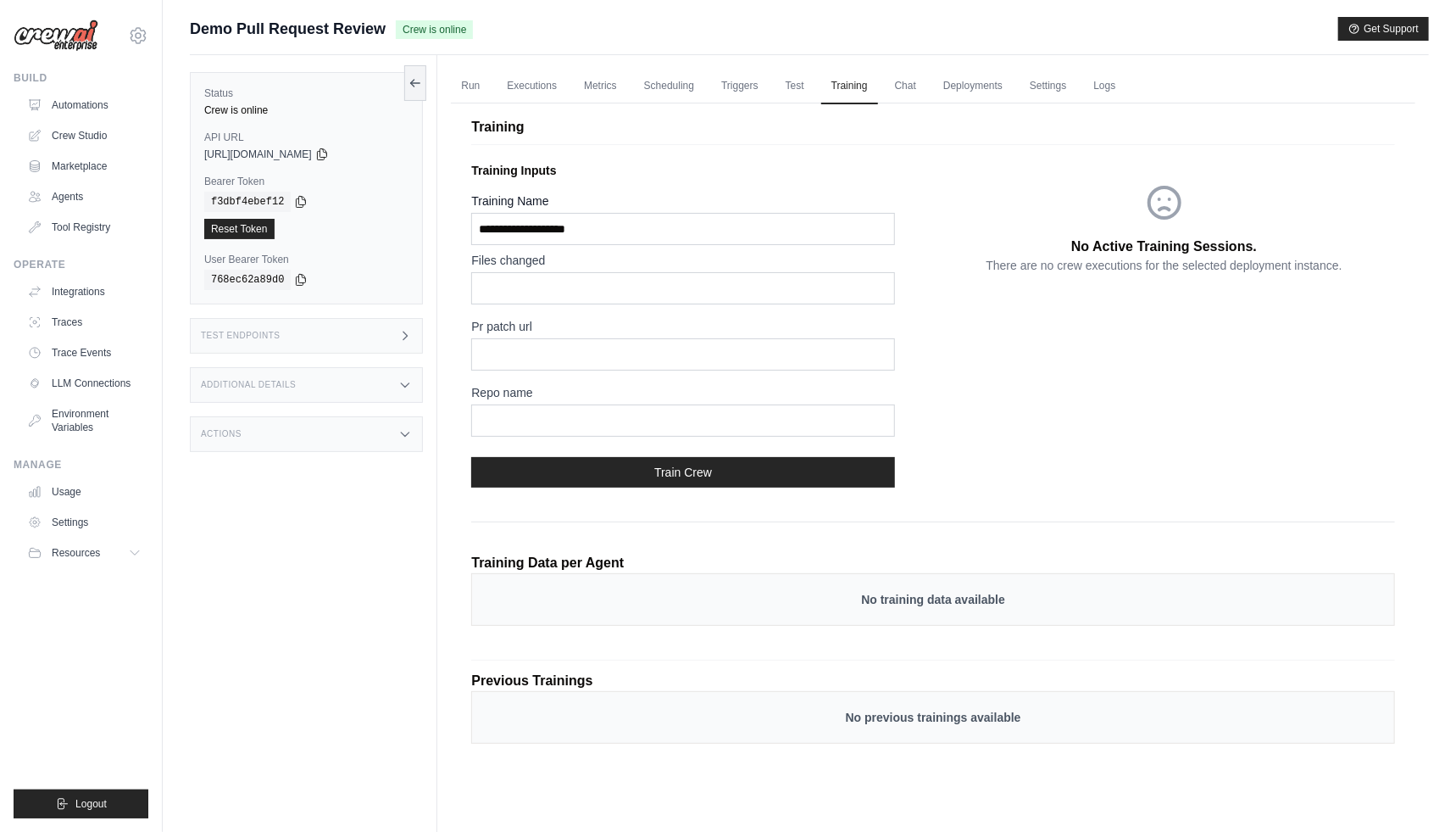
drag, startPoint x: 113, startPoint y: 104, endPoint x: 174, endPoint y: 135, distance: 68.4
click at [113, 104] on link "Automations" at bounding box center [83, 105] width 128 height 27
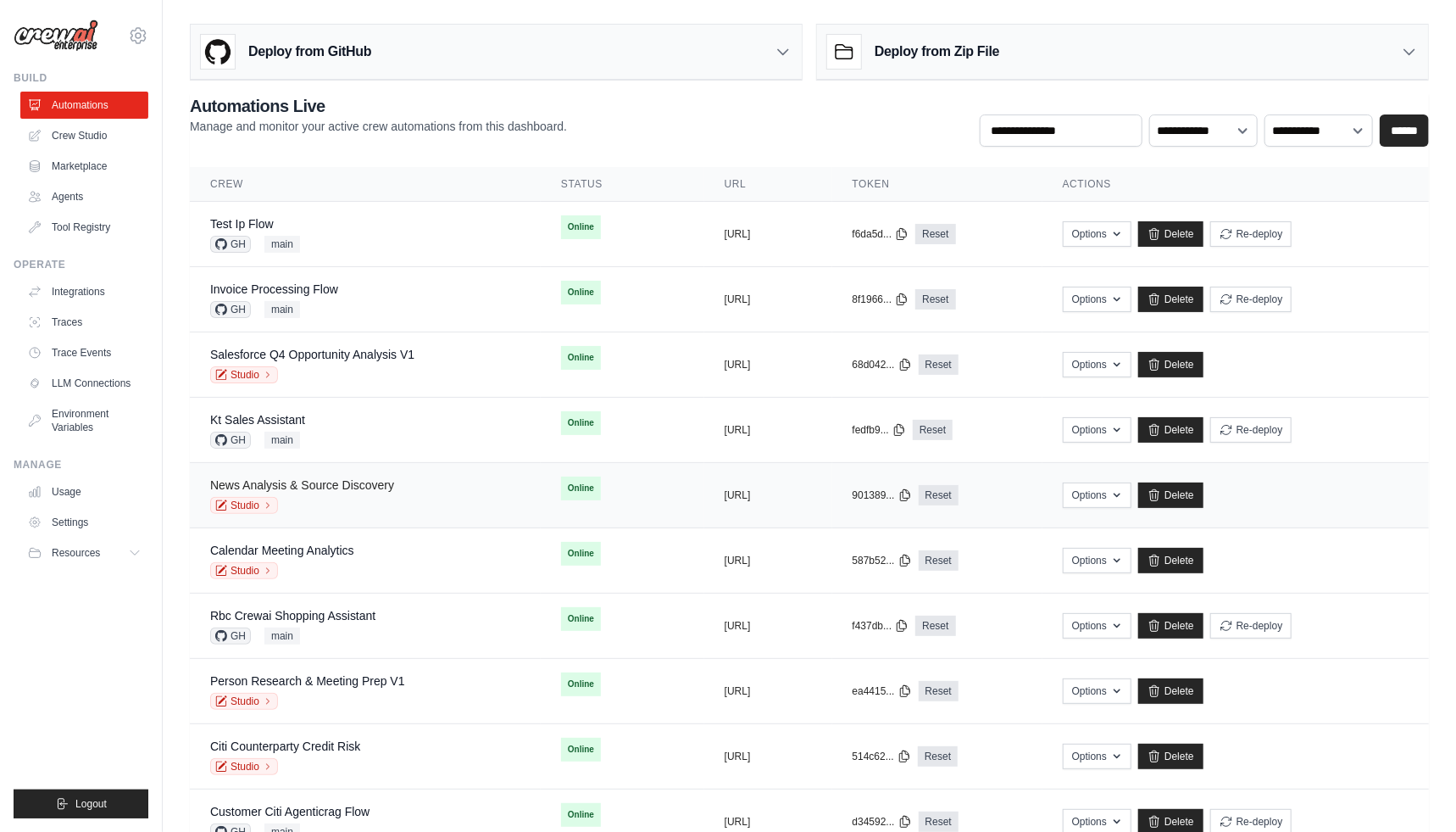
click at [369, 482] on link "News Analysis & Source Discovery" at bounding box center [302, 485] width 184 height 14
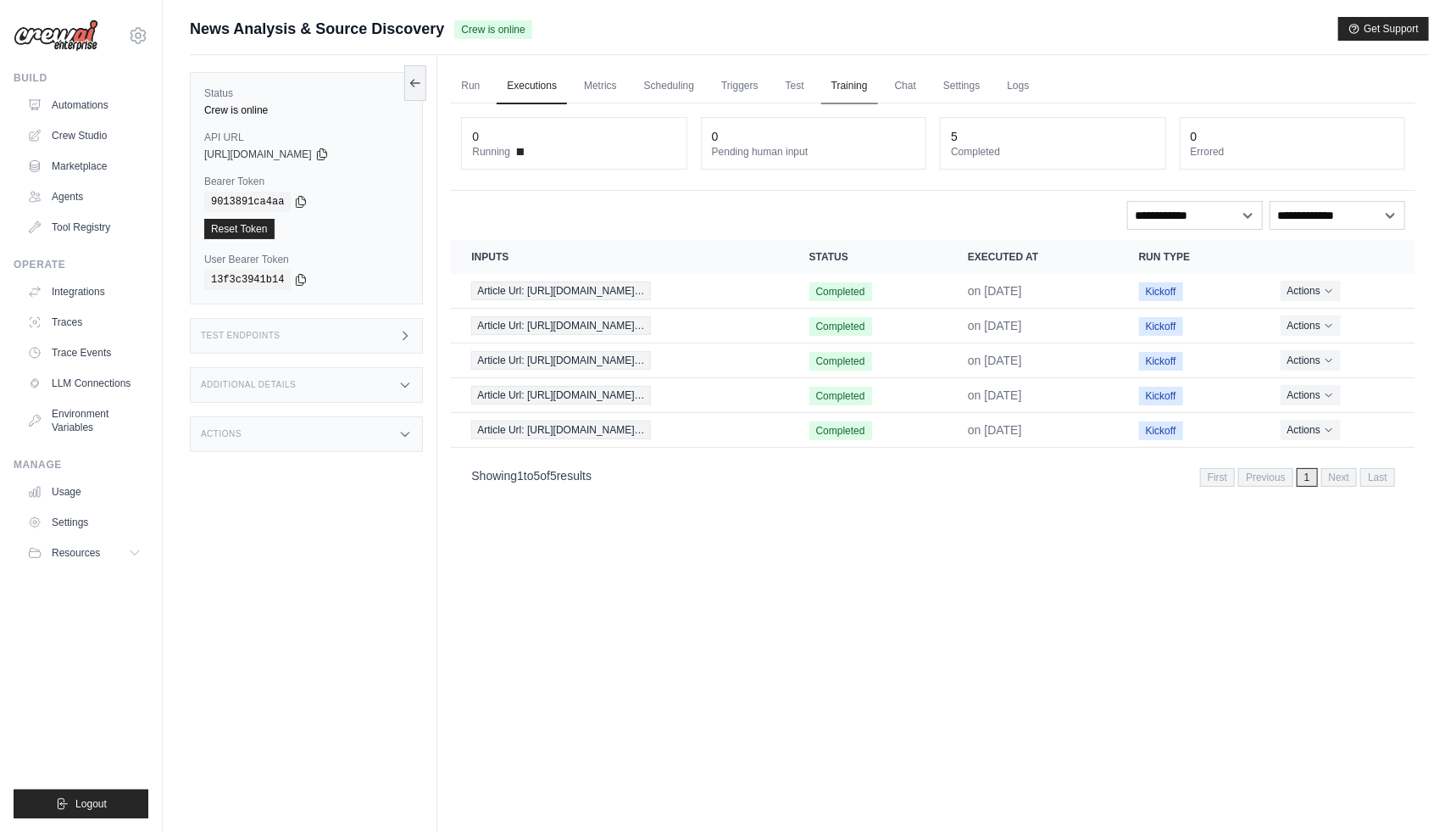
click at [830, 85] on link "Training" at bounding box center [849, 86] width 57 height 35
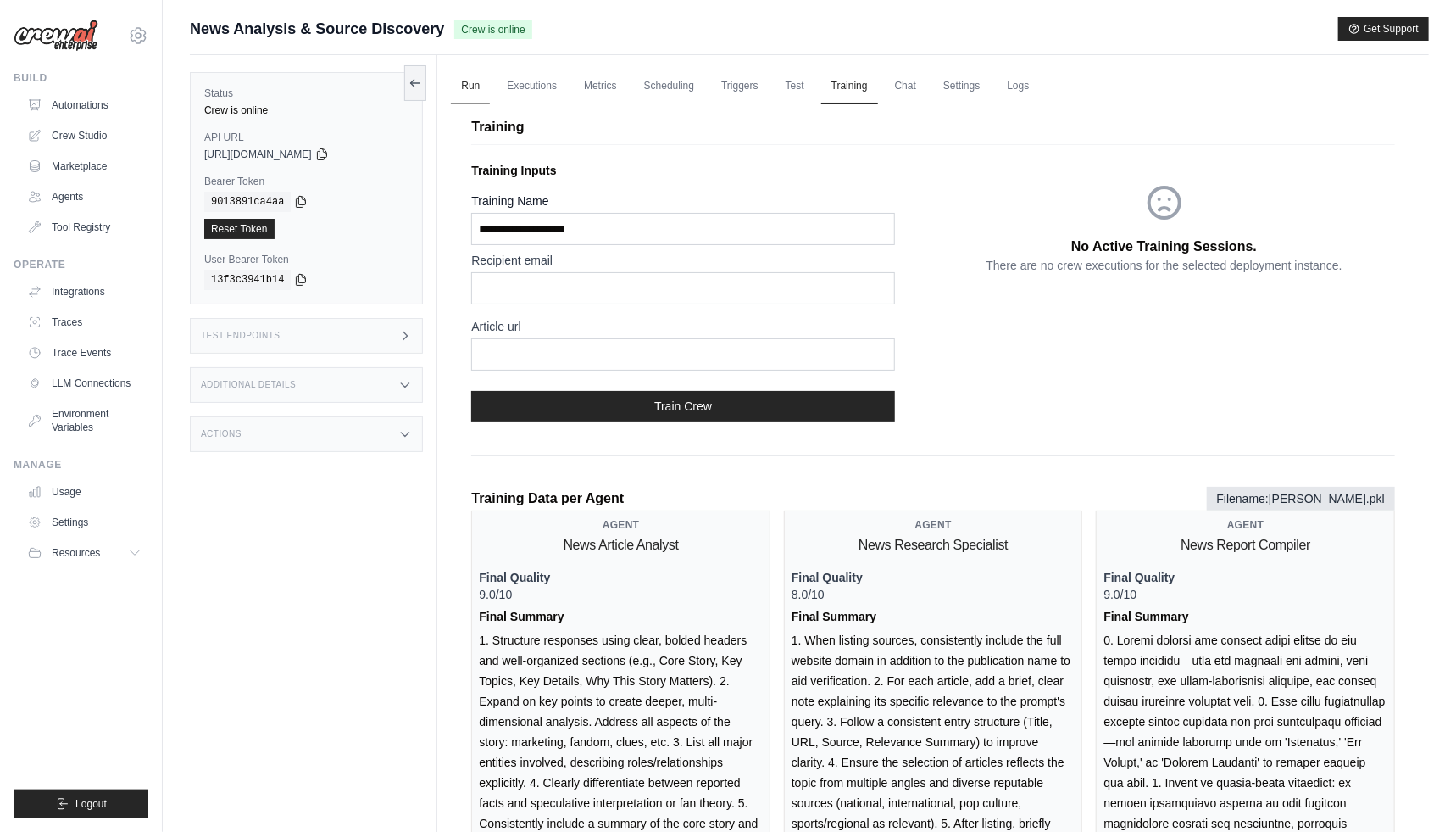
click at [479, 78] on link "Run" at bounding box center [470, 86] width 39 height 35
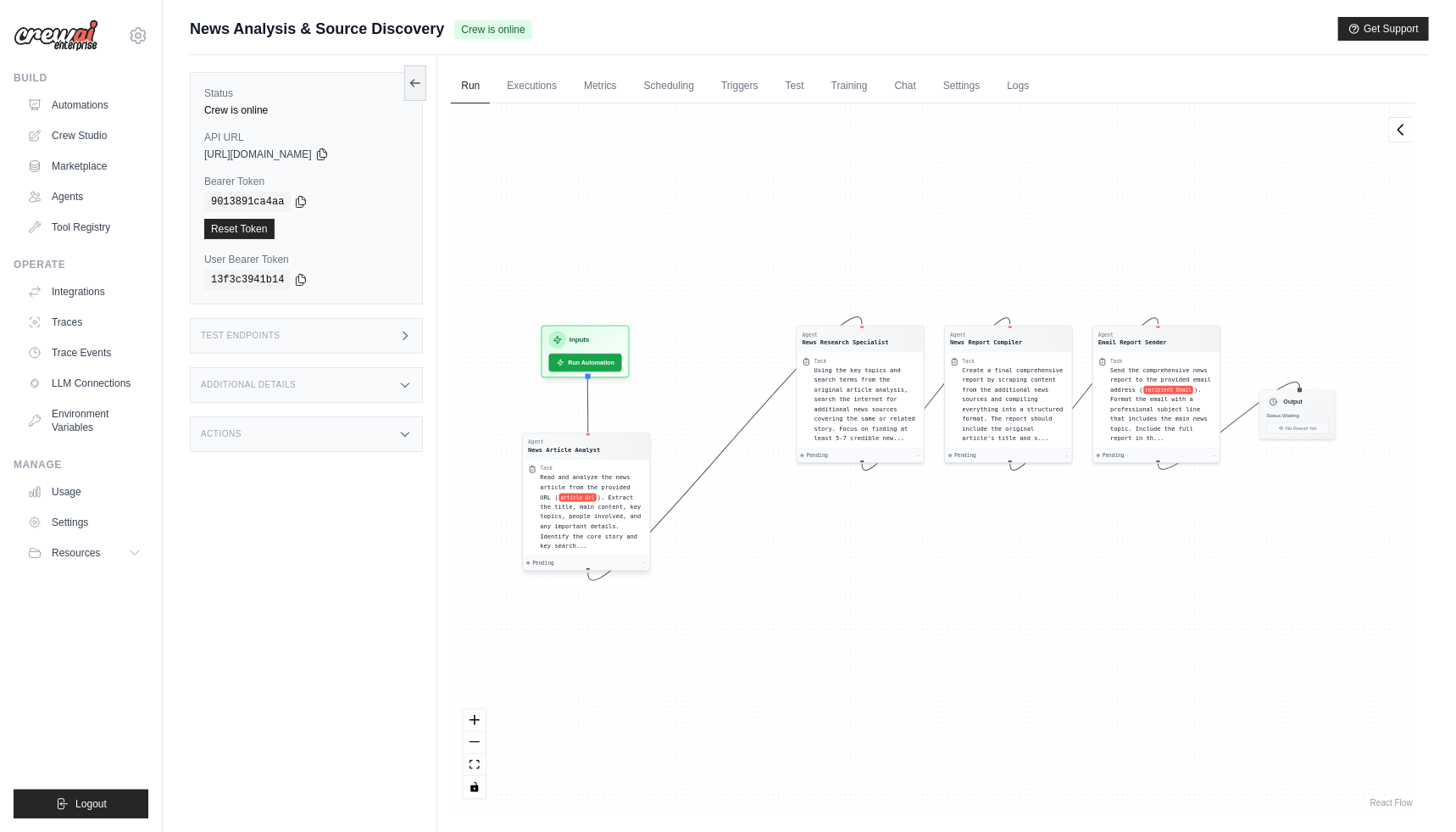
drag, startPoint x: 742, startPoint y: 413, endPoint x: 624, endPoint y: 455, distance: 125.3
click at [624, 456] on div "Agent News Article Analyst" at bounding box center [586, 446] width 126 height 25
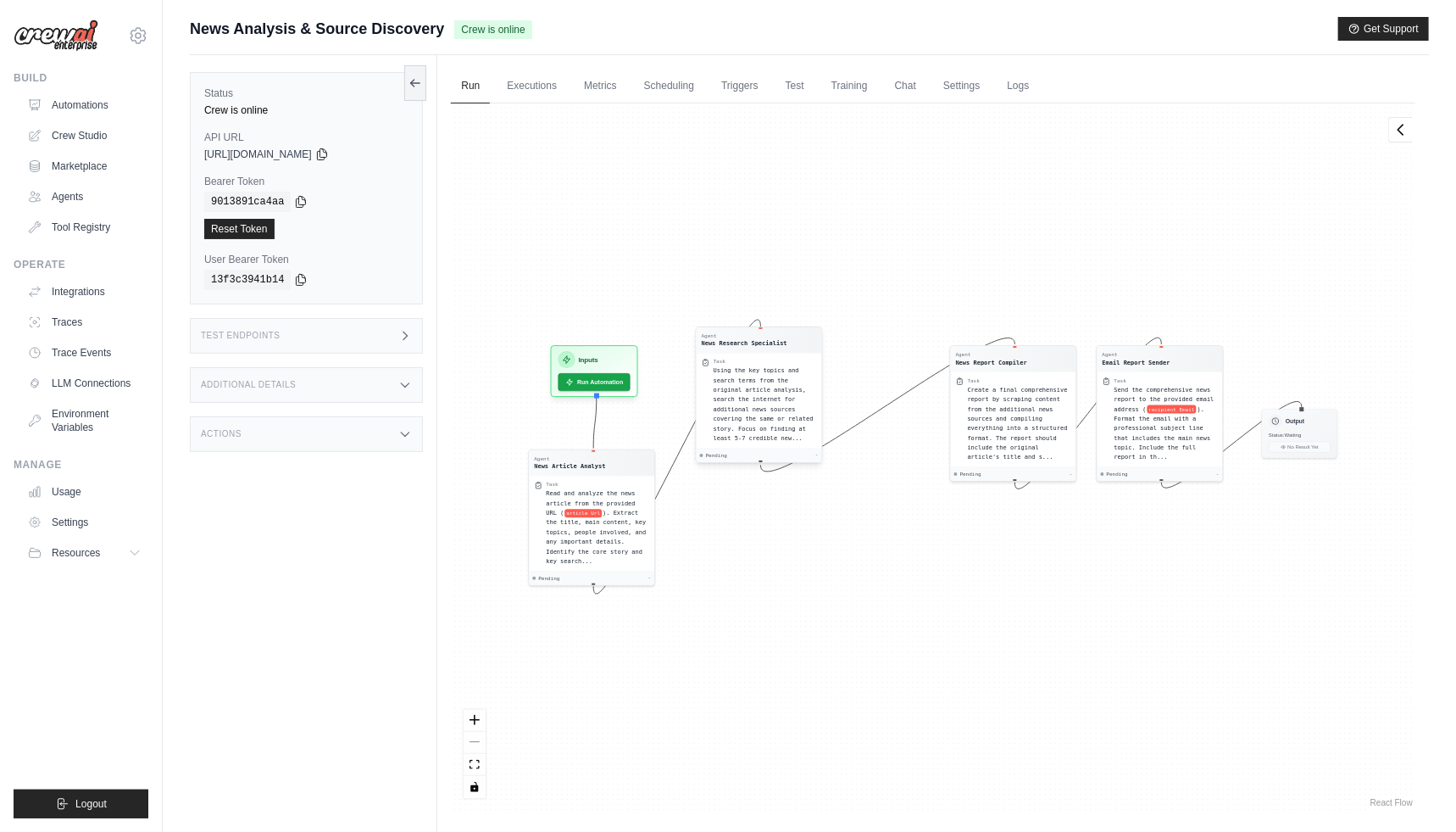
drag, startPoint x: 806, startPoint y: 411, endPoint x: 720, endPoint y: 395, distance: 87.5
click at [720, 395] on div "Using the key topics and search terms from the original article analysis, searc…" at bounding box center [766, 405] width 103 height 77
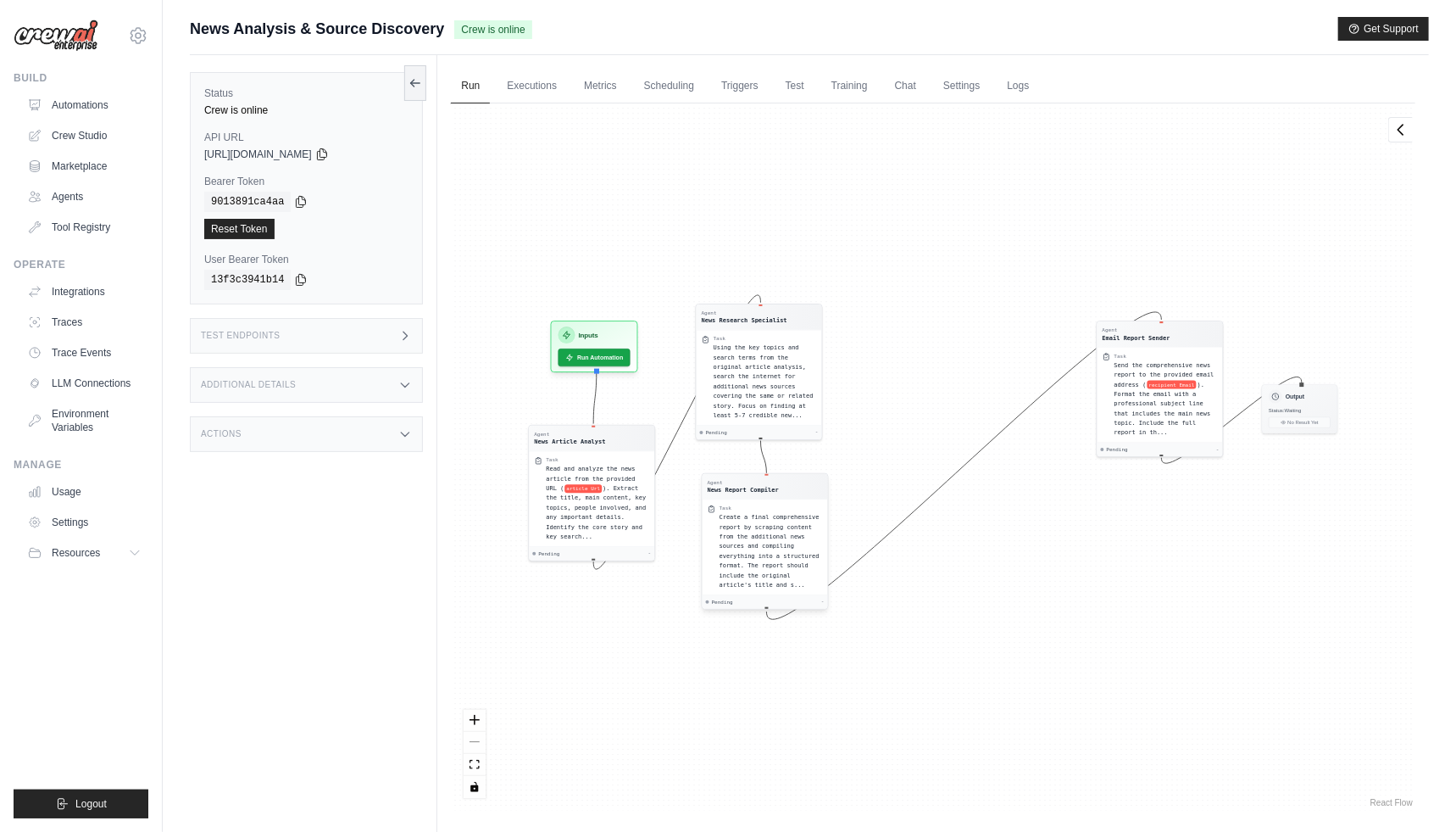
drag, startPoint x: 1028, startPoint y: 398, endPoint x: 773, endPoint y: 534, distance: 289.0
click at [773, 534] on span "Create a final comprehensive report by scraping content from the additional new…" at bounding box center [769, 551] width 100 height 74
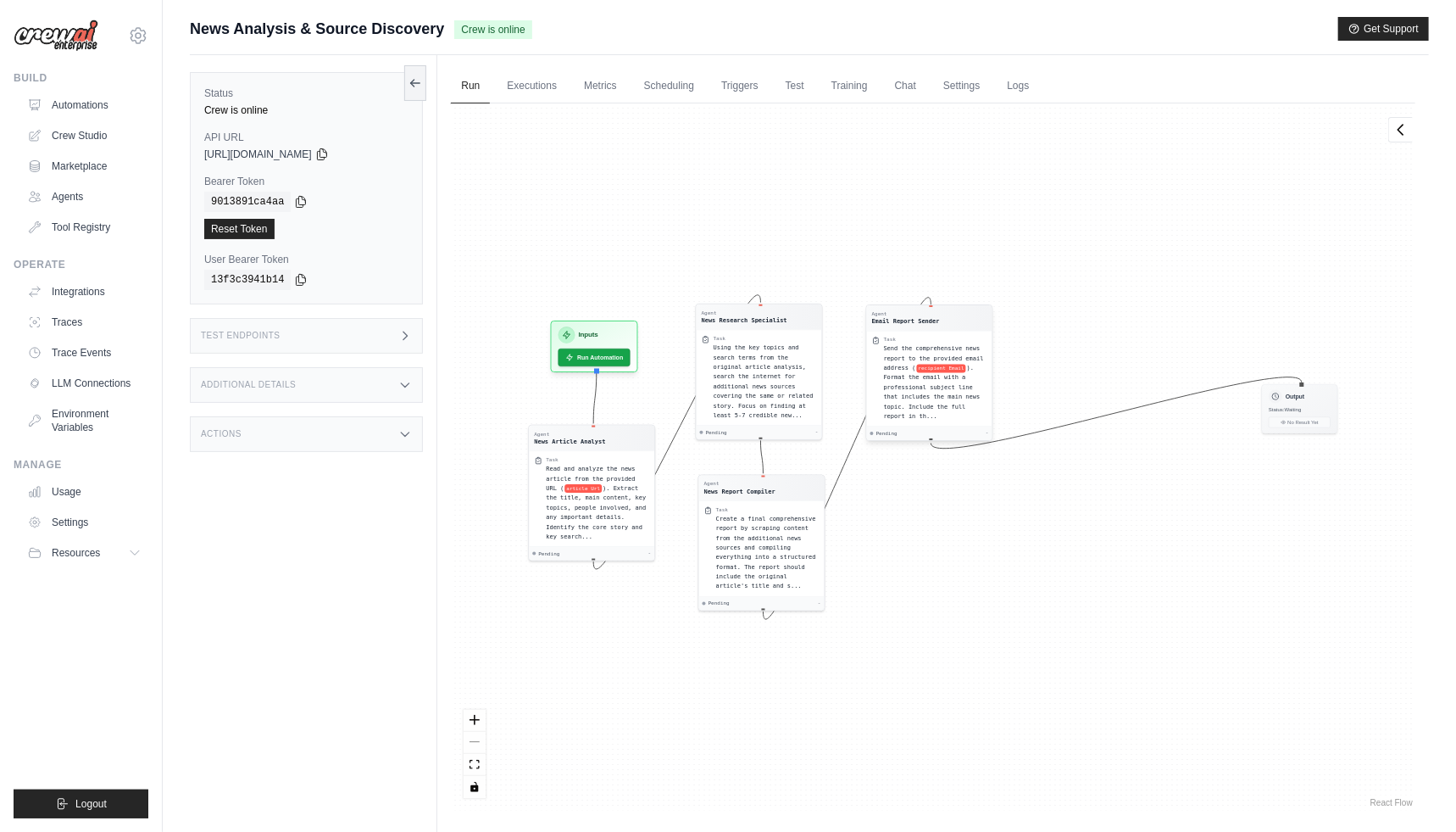
drag, startPoint x: 1015, startPoint y: 381, endPoint x: 912, endPoint y: 378, distance: 103.0
click at [912, 378] on div "Send the comprehensive news report to the provided email address ( recipient Em…" at bounding box center [936, 382] width 103 height 77
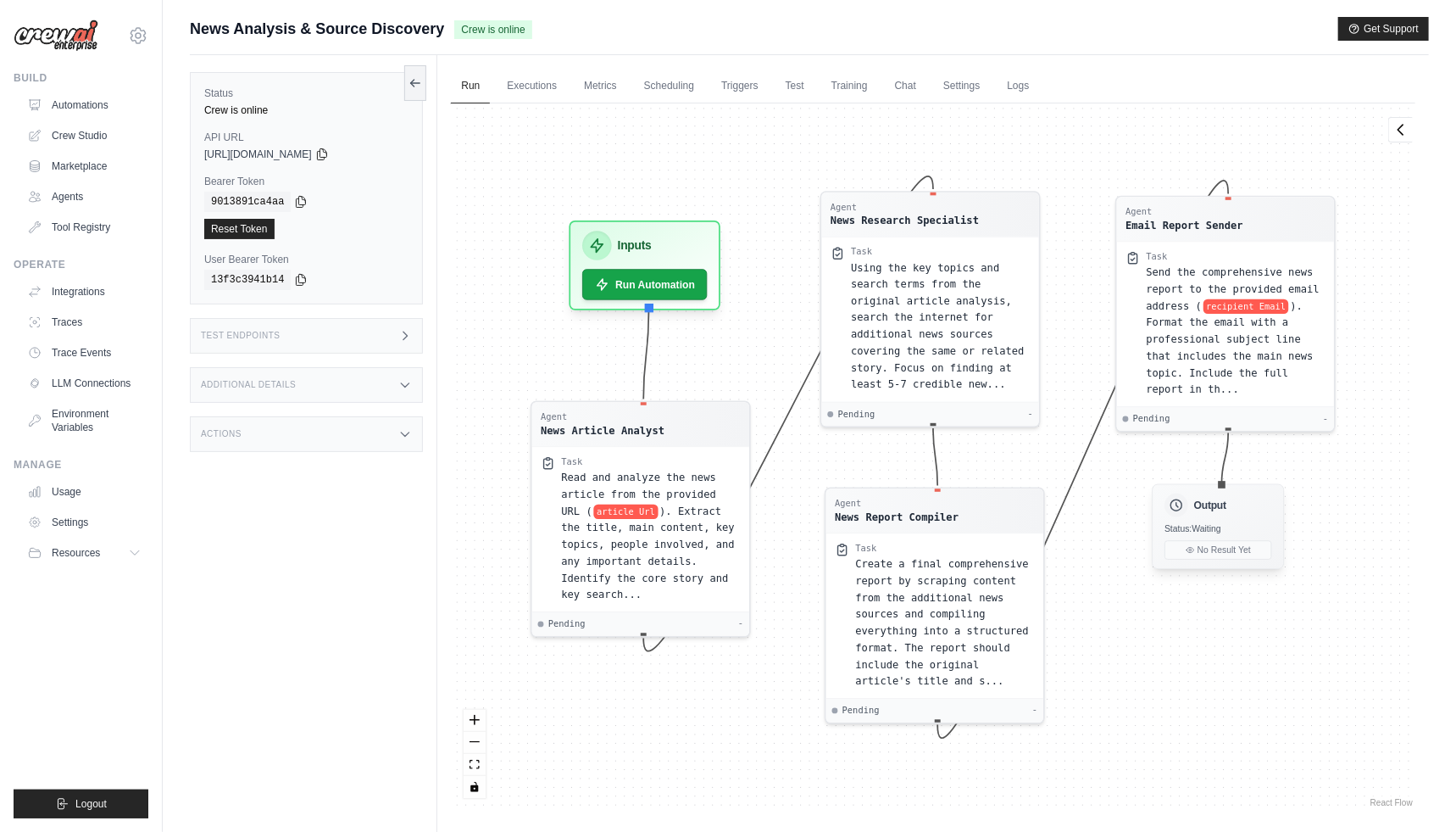
drag, startPoint x: 1293, startPoint y: 400, endPoint x: 1202, endPoint y: 524, distance: 153.8
click at [1202, 524] on div "Output Status: Waiting No Result Yet" at bounding box center [1219, 526] width 132 height 84
click at [909, 81] on link "Chat" at bounding box center [906, 86] width 42 height 35
click at [781, 46] on div "Submit a support request Describe your issue or question * Please be specific a…" at bounding box center [809, 36] width 1239 height 38
click at [831, 86] on link "Training" at bounding box center [849, 86] width 57 height 35
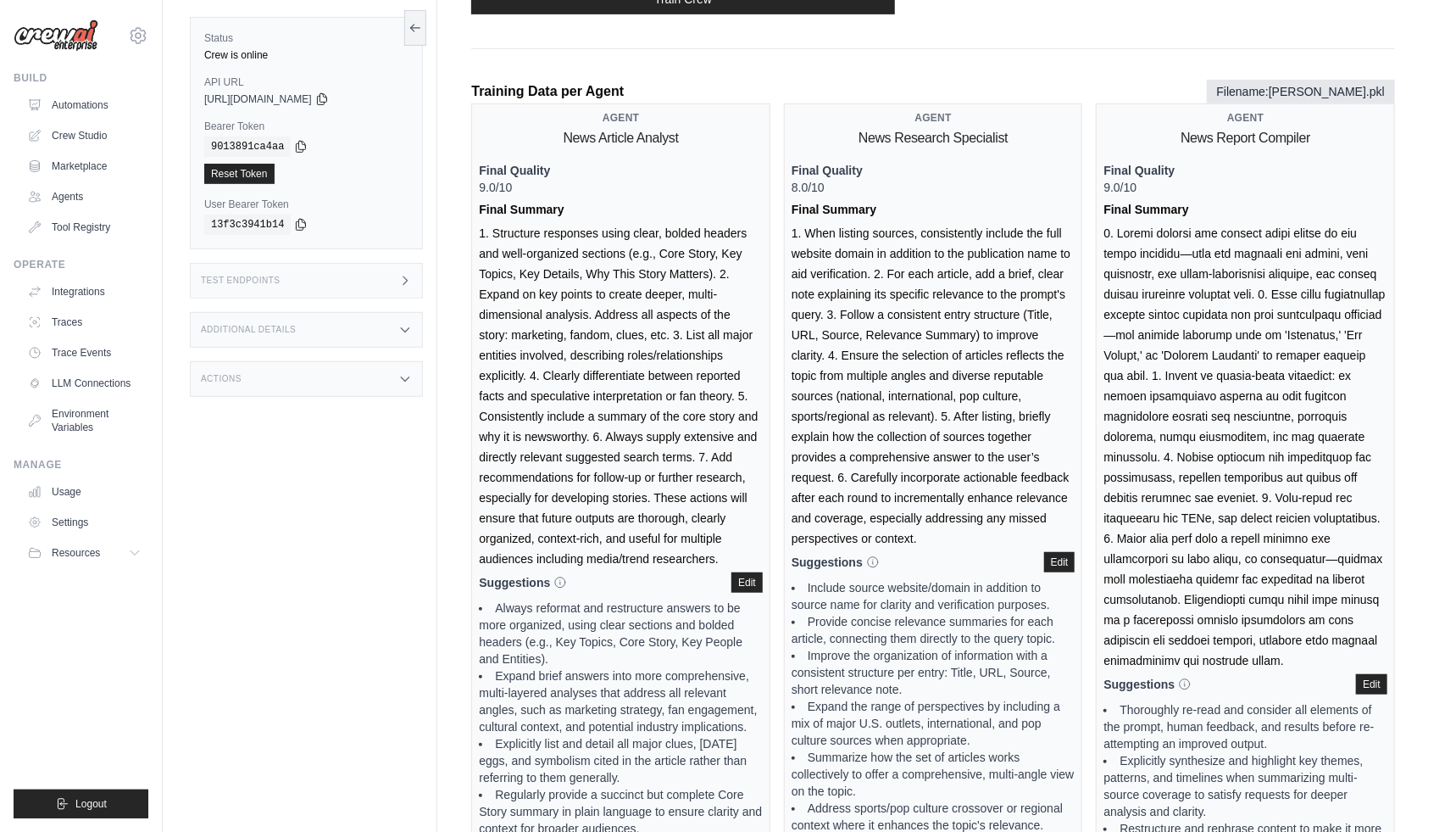
scroll to position [573, 0]
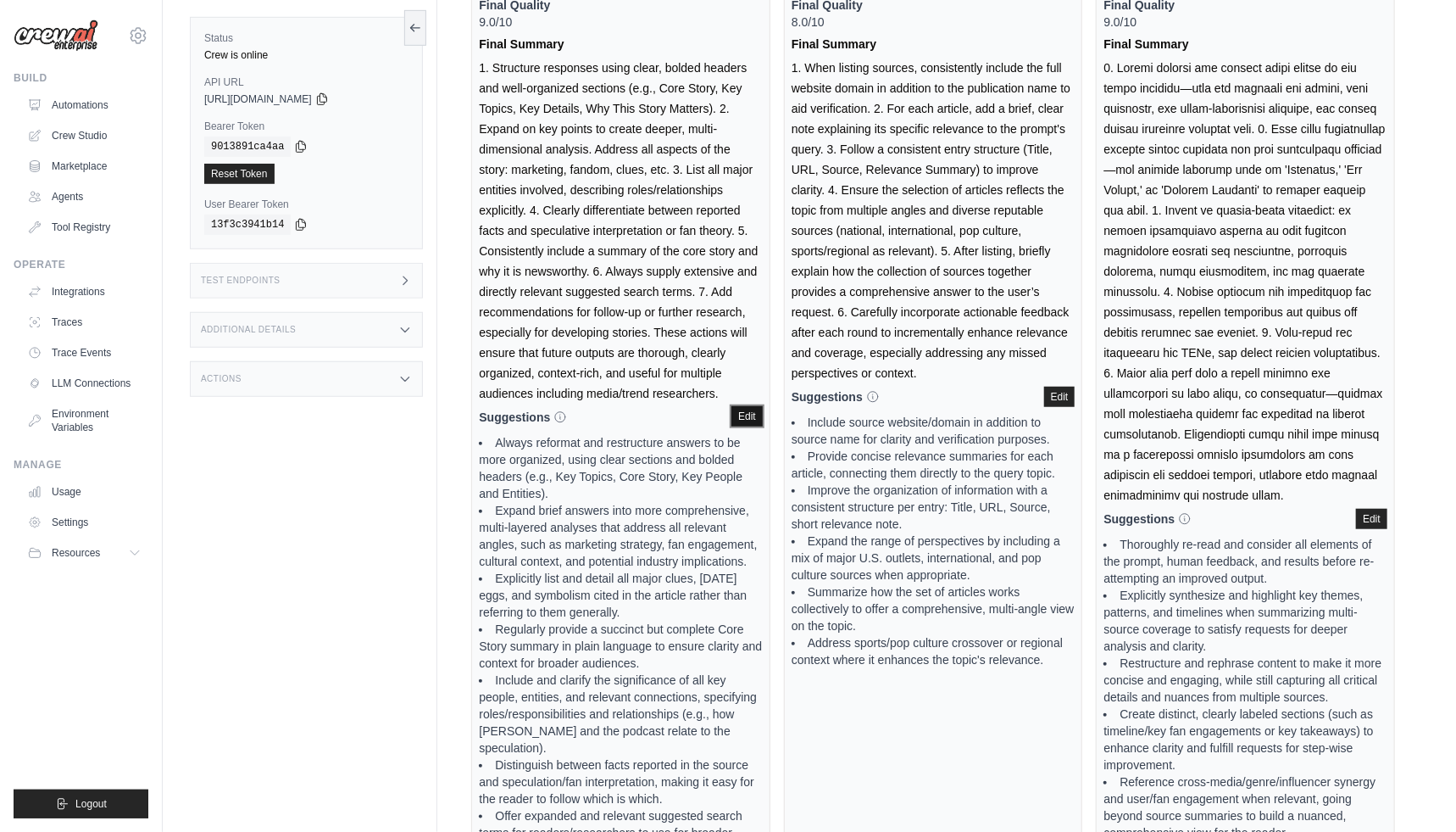
click at [754, 413] on button "Edit" at bounding box center [747, 416] width 32 height 20
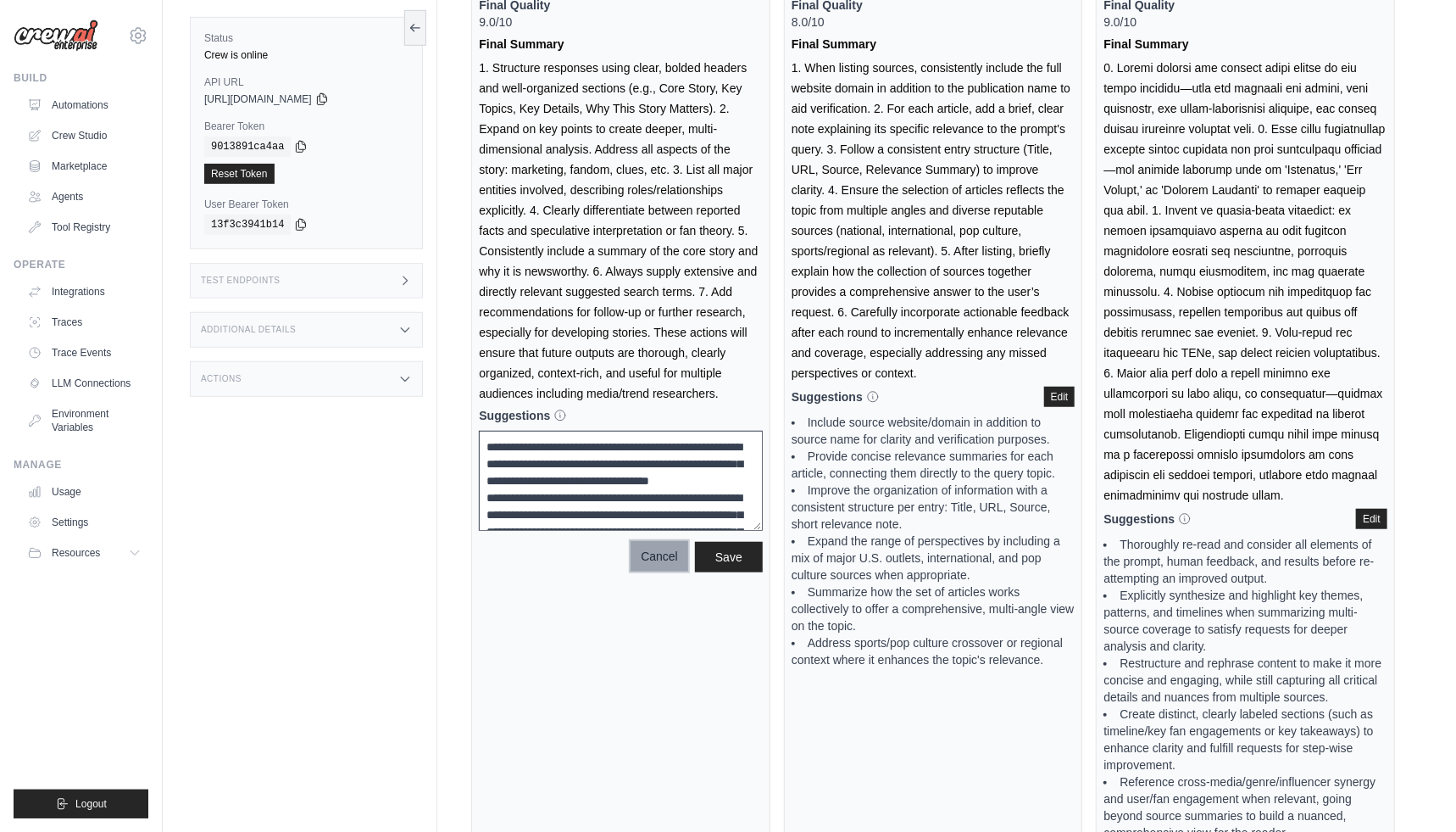
click at [658, 543] on button "Cancel" at bounding box center [660, 556] width 58 height 31
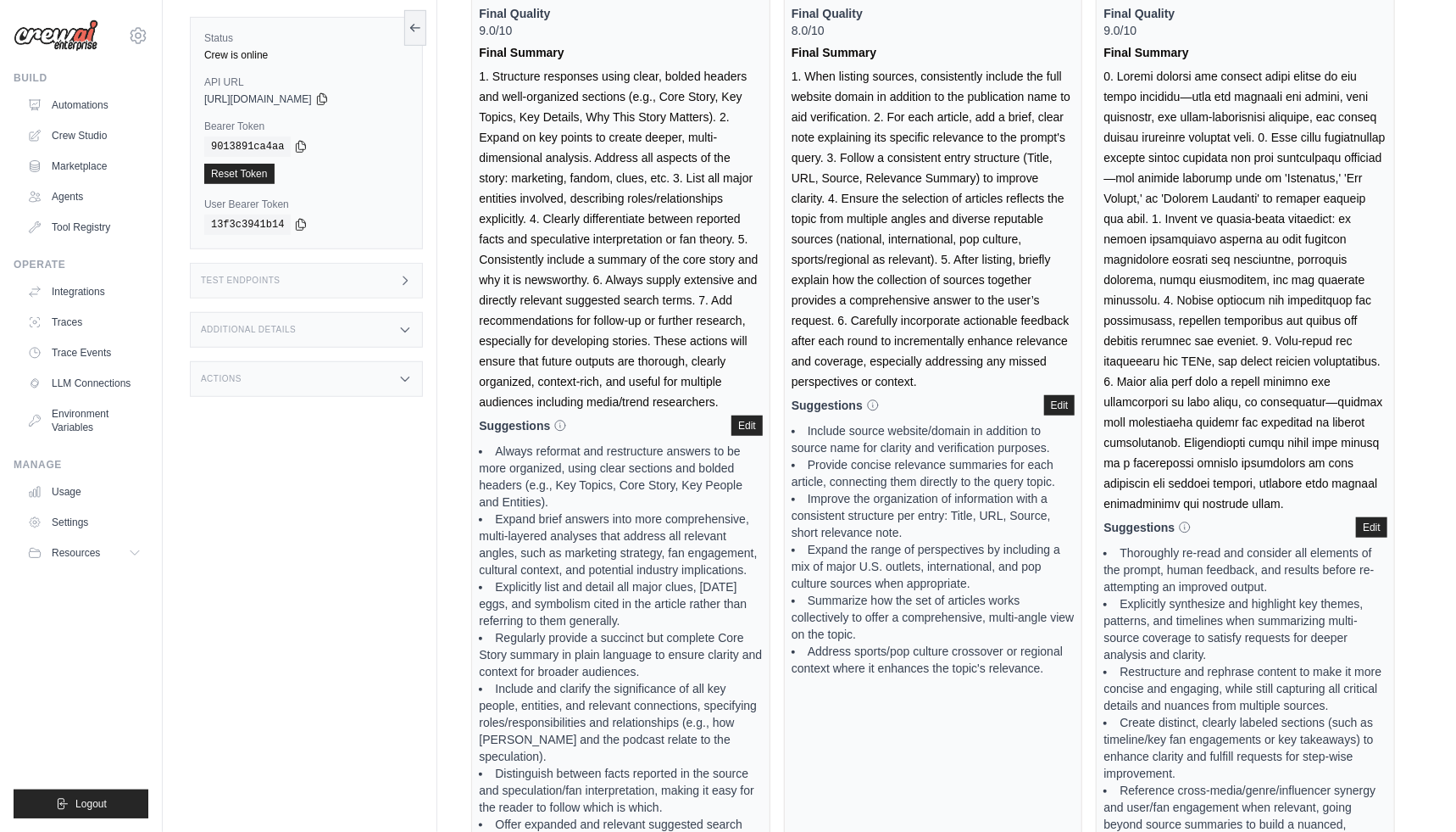
scroll to position [405, 0]
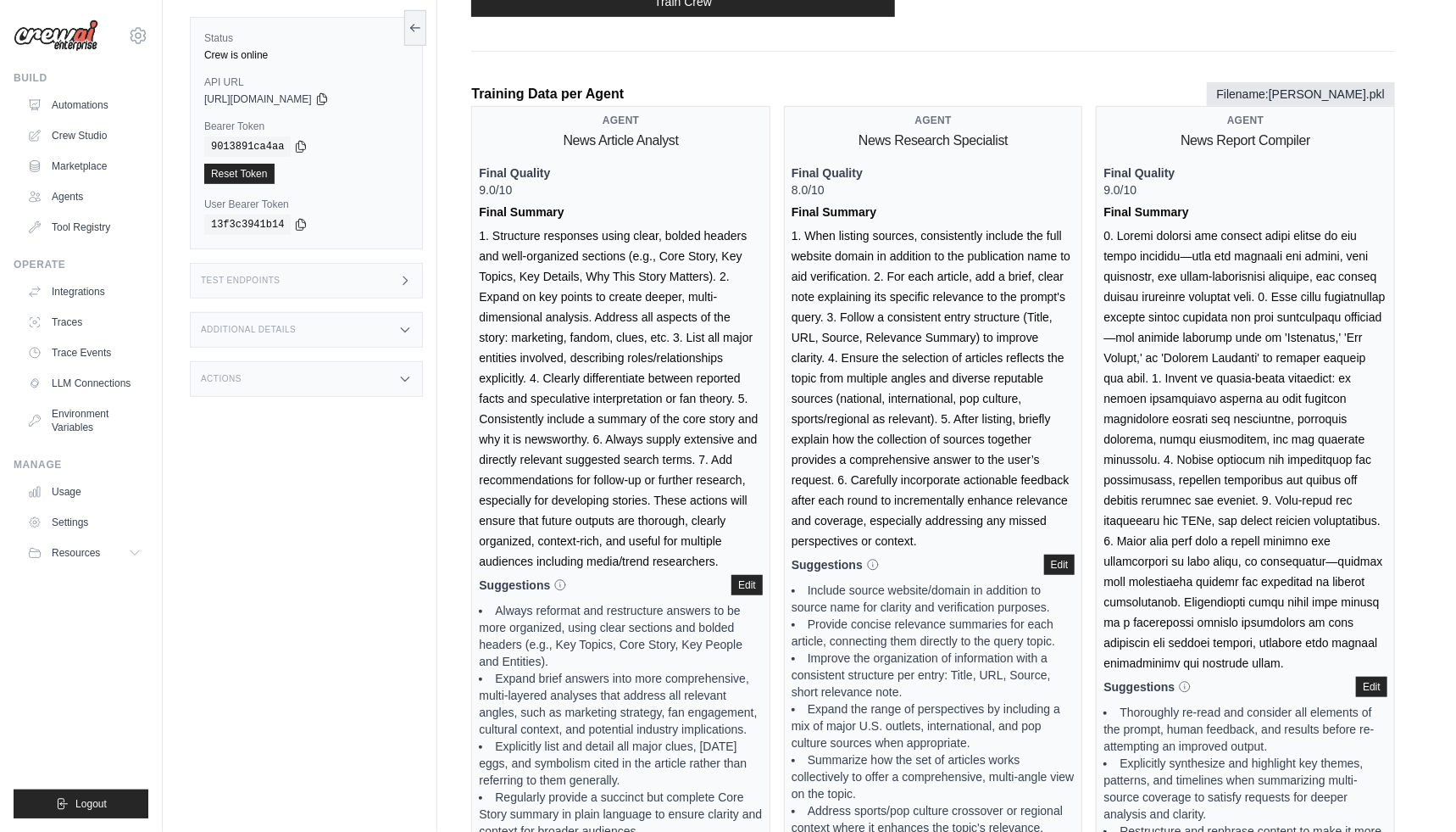
drag, startPoint x: 480, startPoint y: 183, endPoint x: 542, endPoint y: 187, distance: 62.1
click at [542, 187] on p "Final Quality 9.0/10" at bounding box center [621, 181] width 284 height 34
click at [758, 195] on p "Final Quality 9.0/10" at bounding box center [621, 181] width 284 height 34
click at [776, 189] on div "Agent News Article Analyst Final Quality 9.0/10 Final Summary Suggestions When …" at bounding box center [933, 621] width 924 height 1029
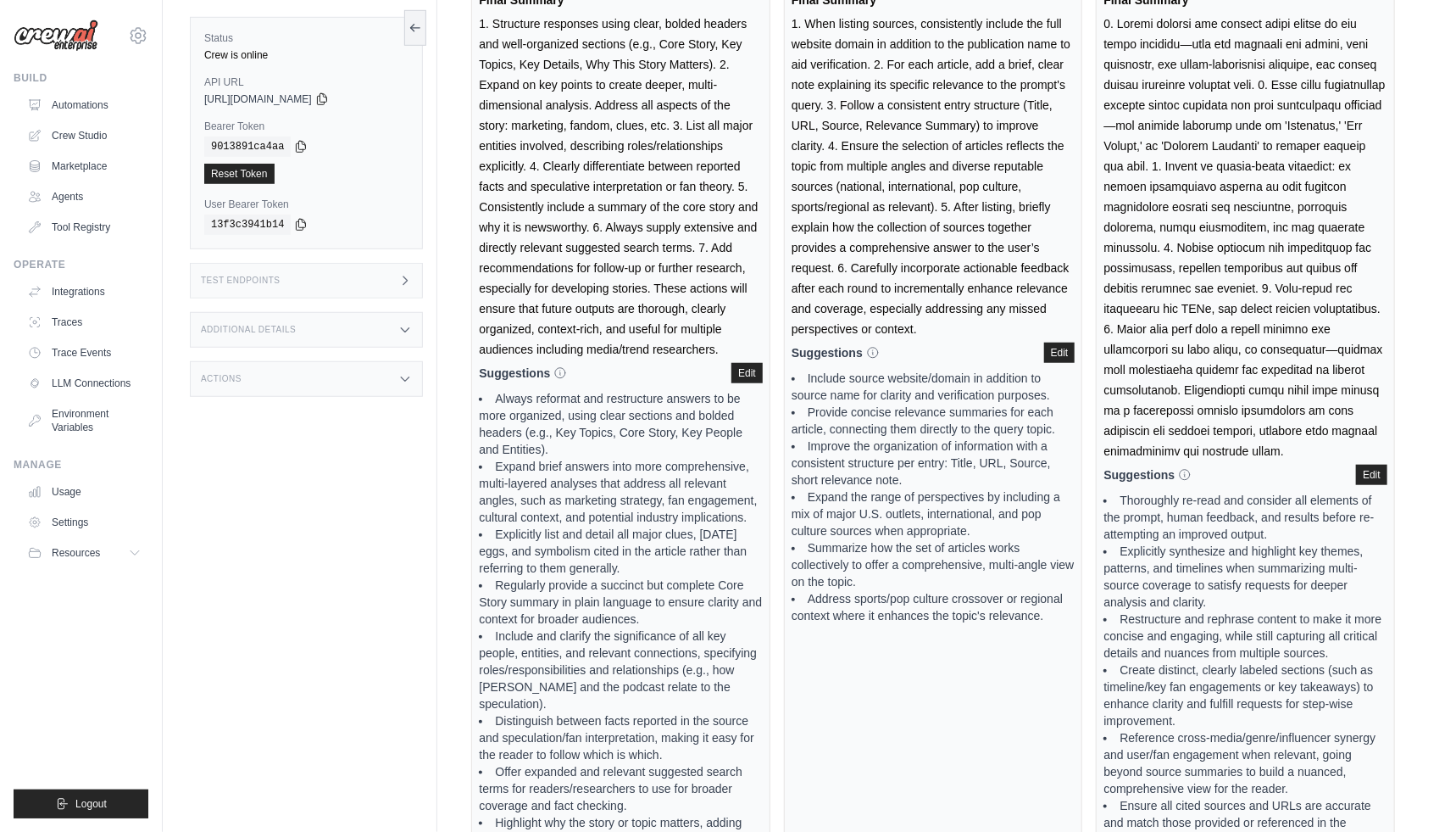
scroll to position [757, 0]
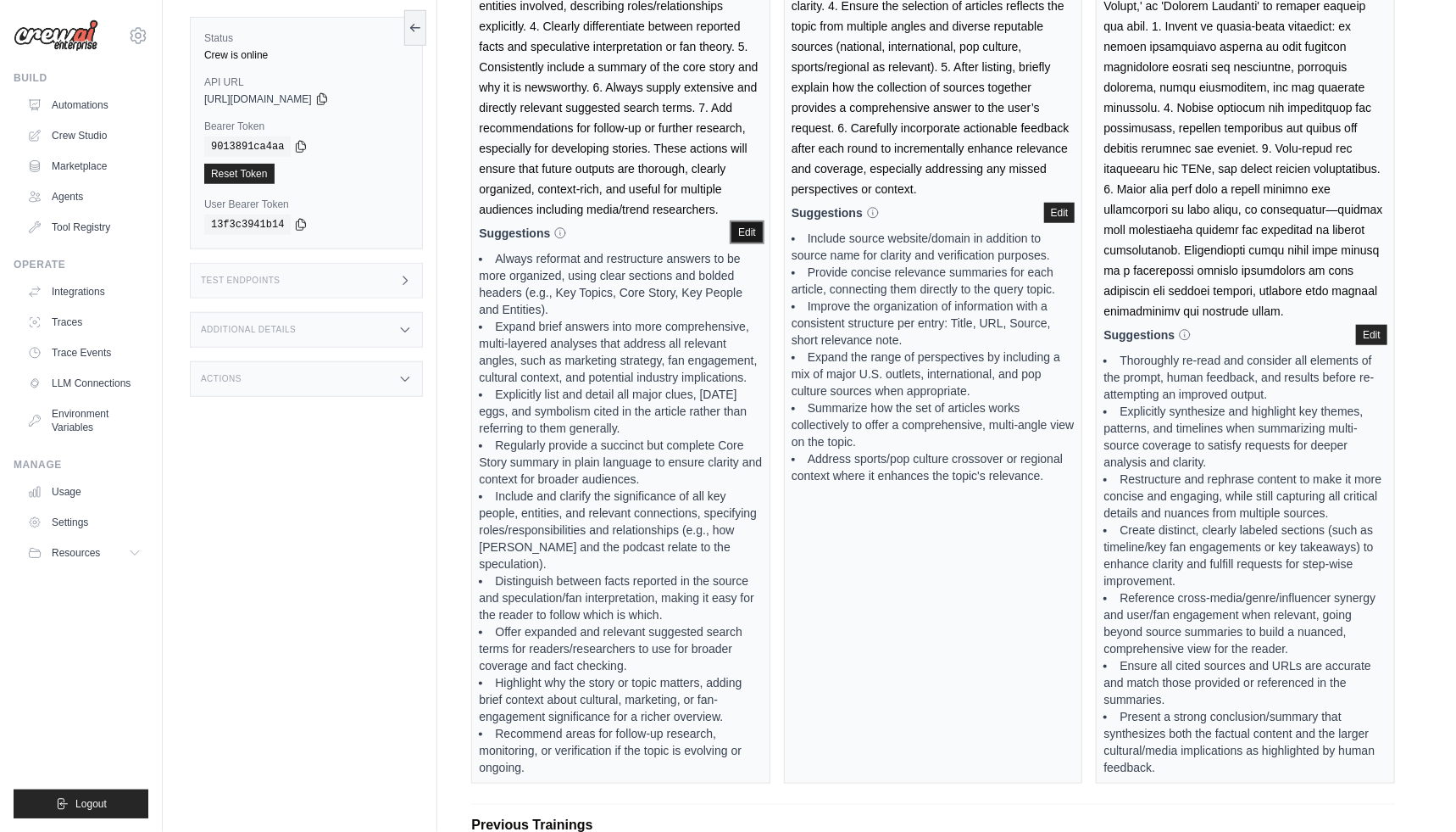
click at [744, 228] on button "Edit" at bounding box center [747, 232] width 32 height 20
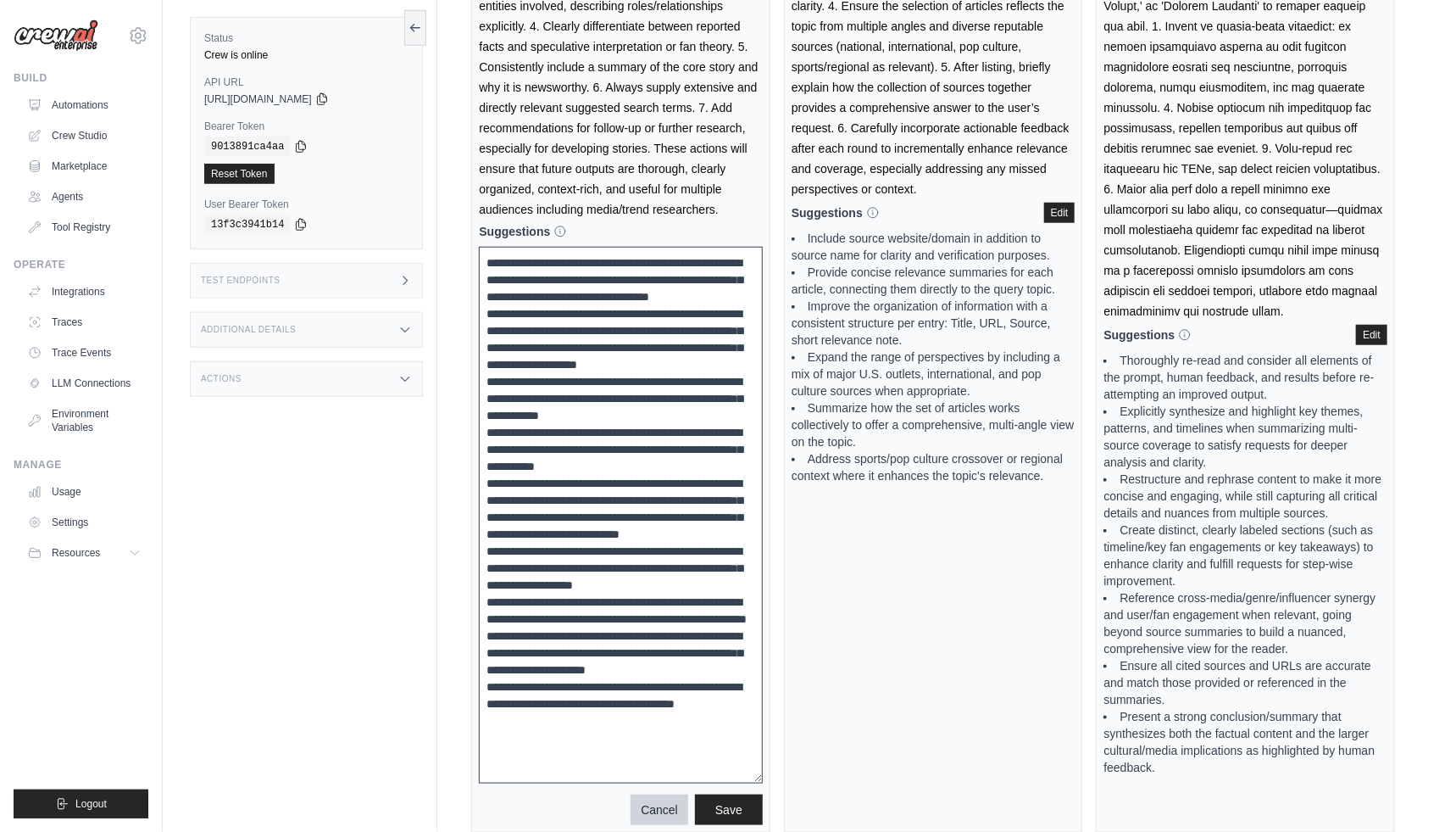
drag, startPoint x: 760, startPoint y: 337, endPoint x: 817, endPoint y: 775, distance: 441.7
click at [817, 775] on div "Agent News Article Analyst Final Quality 9.0/10 Final Summary Suggestions When …" at bounding box center [933, 293] width 924 height 1079
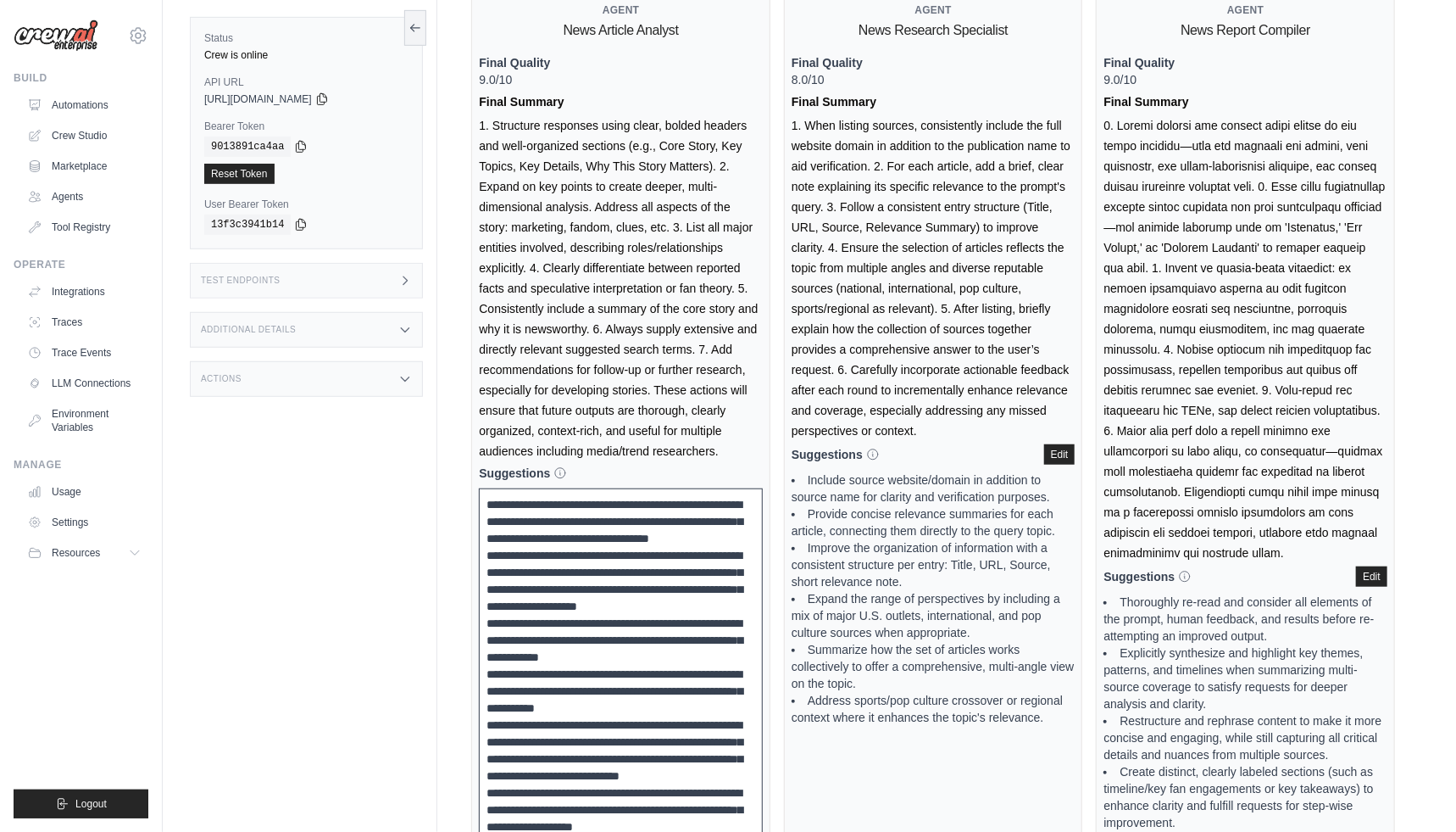
scroll to position [445, 0]
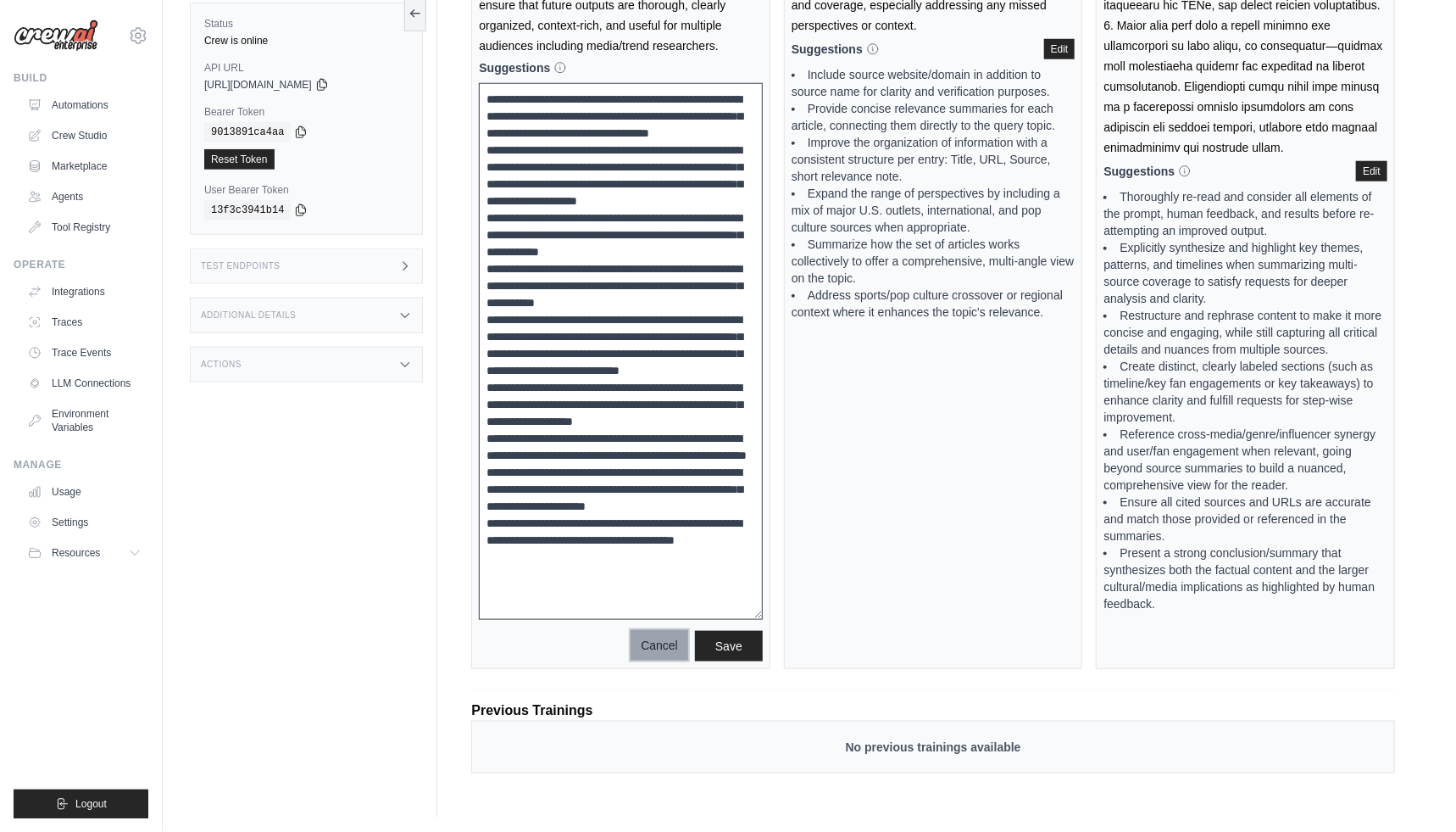
click at [640, 653] on button "Cancel" at bounding box center [660, 645] width 58 height 31
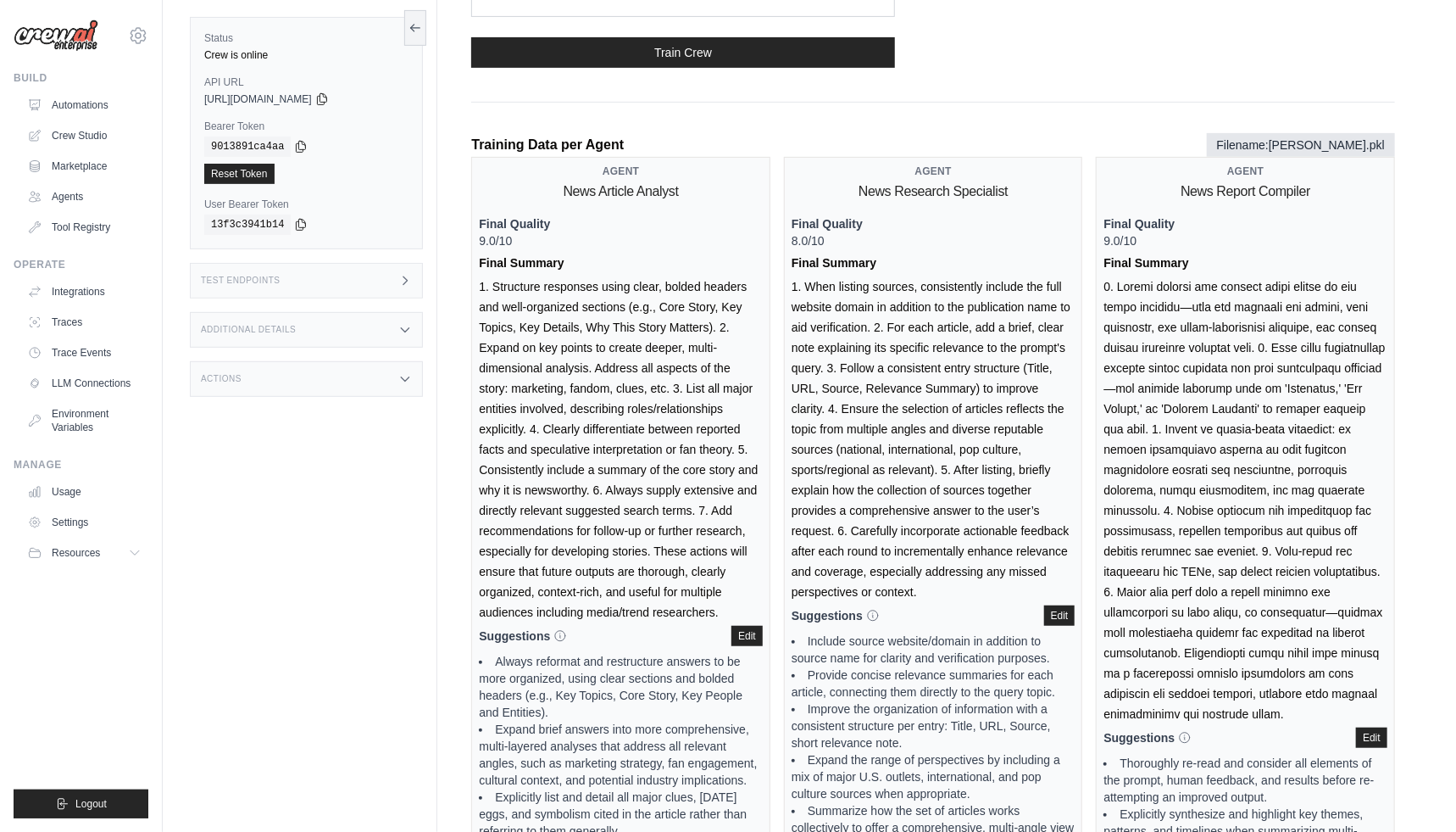
scroll to position [0, 0]
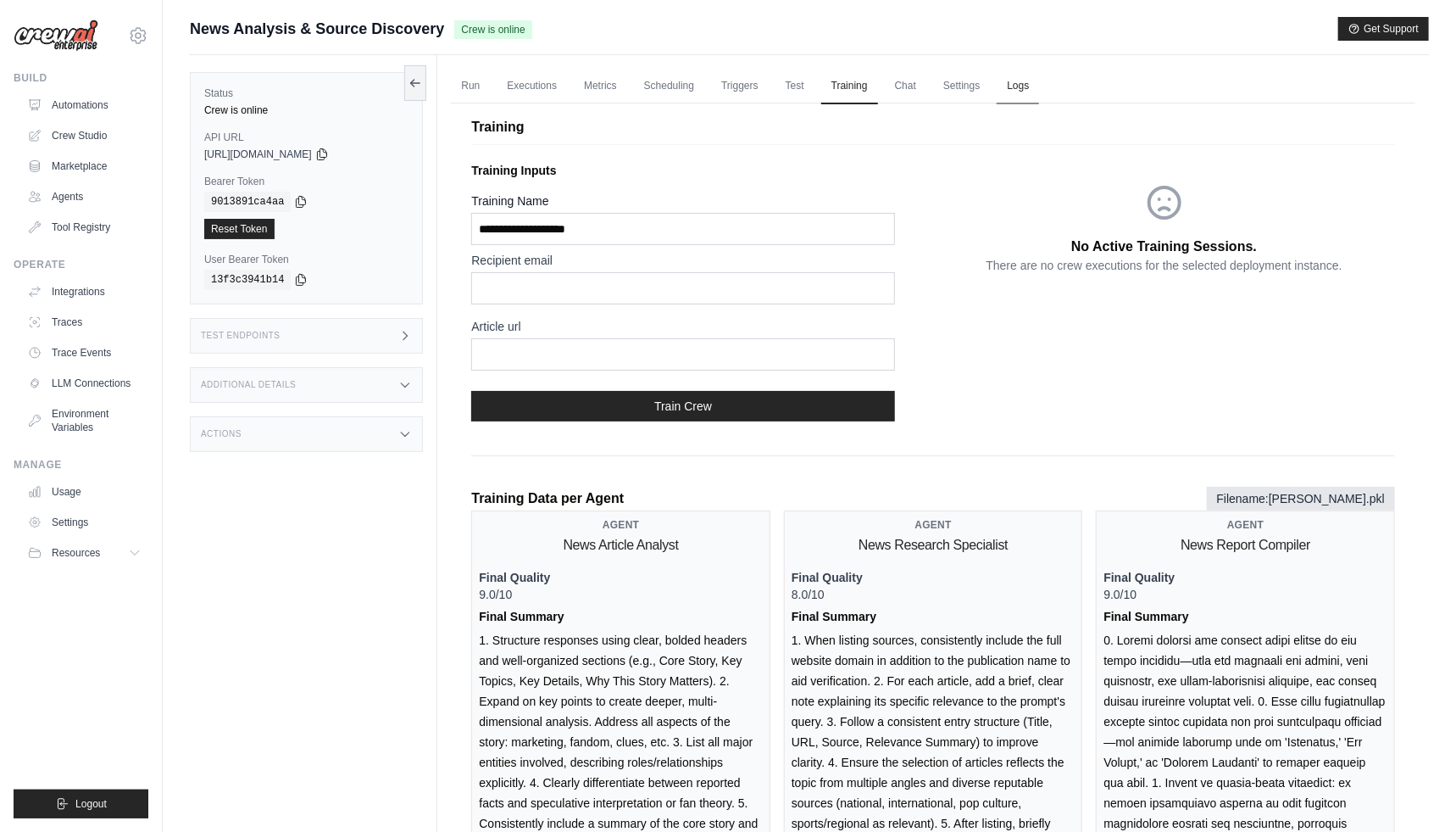
click at [1002, 93] on link "Logs" at bounding box center [1018, 86] width 43 height 35
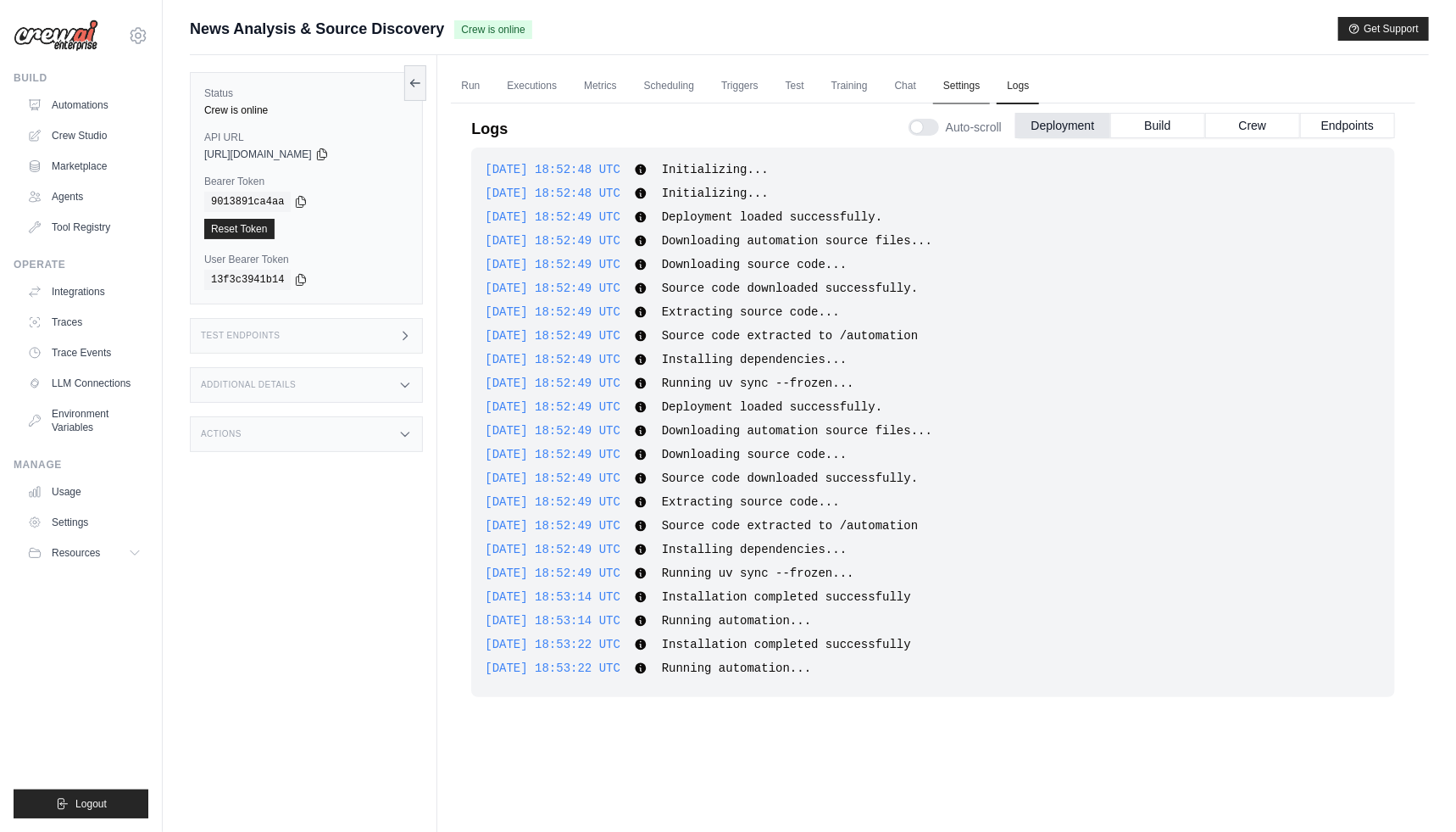
click at [965, 90] on link "Settings" at bounding box center [962, 86] width 57 height 35
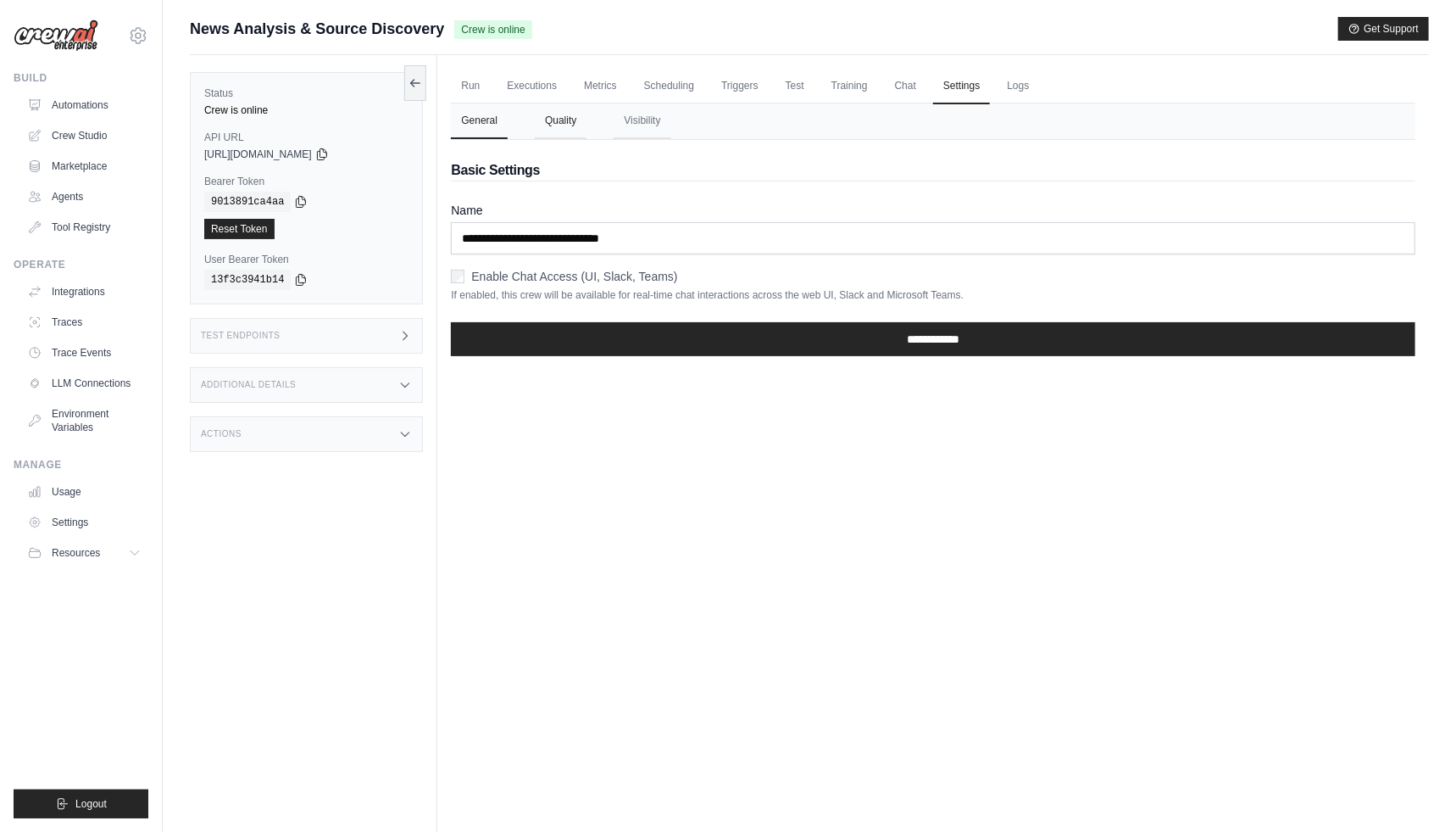
click at [576, 122] on button "Quality" at bounding box center [561, 121] width 52 height 35
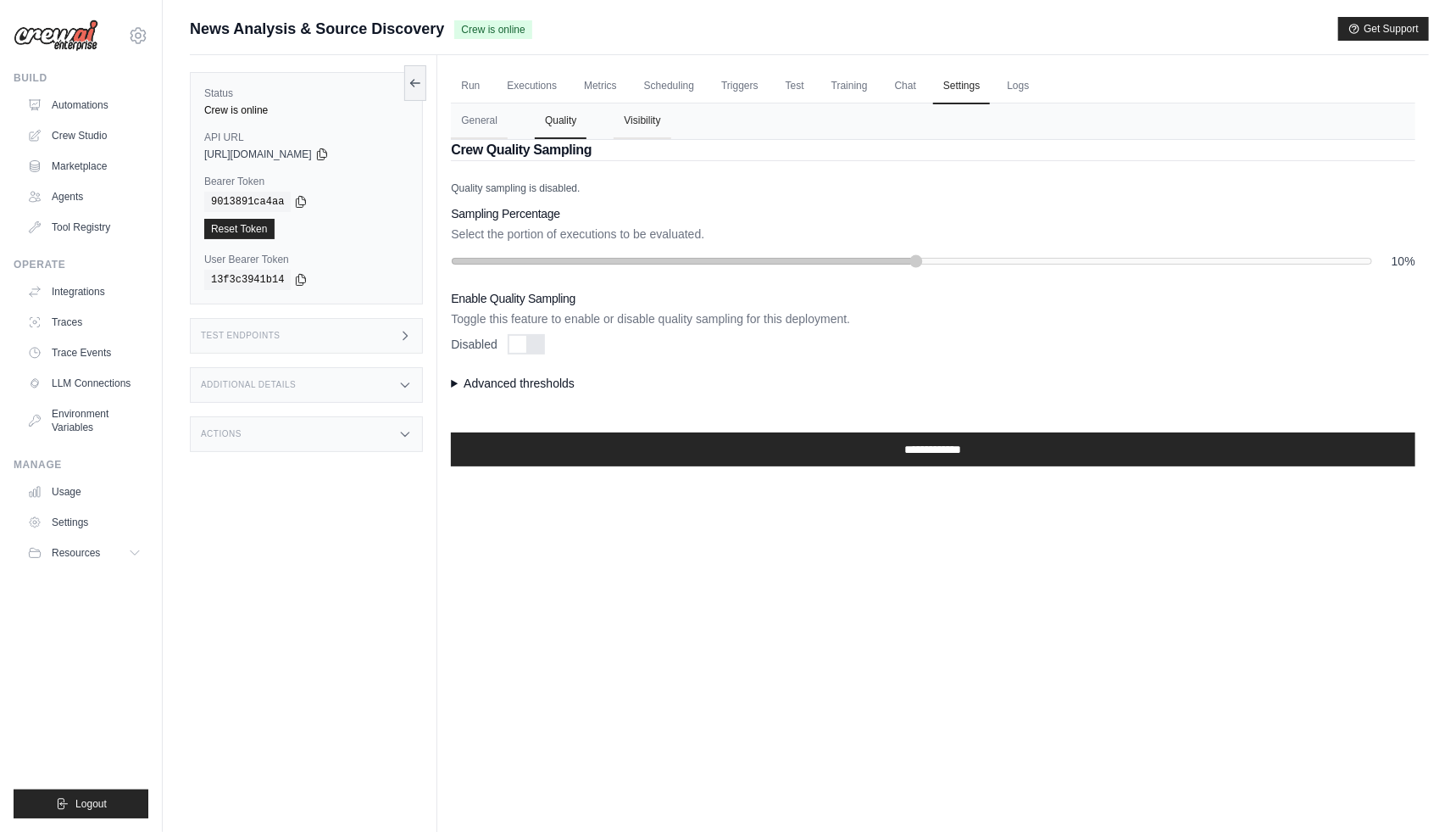
click at [653, 124] on button "Visibility" at bounding box center [642, 121] width 57 height 35
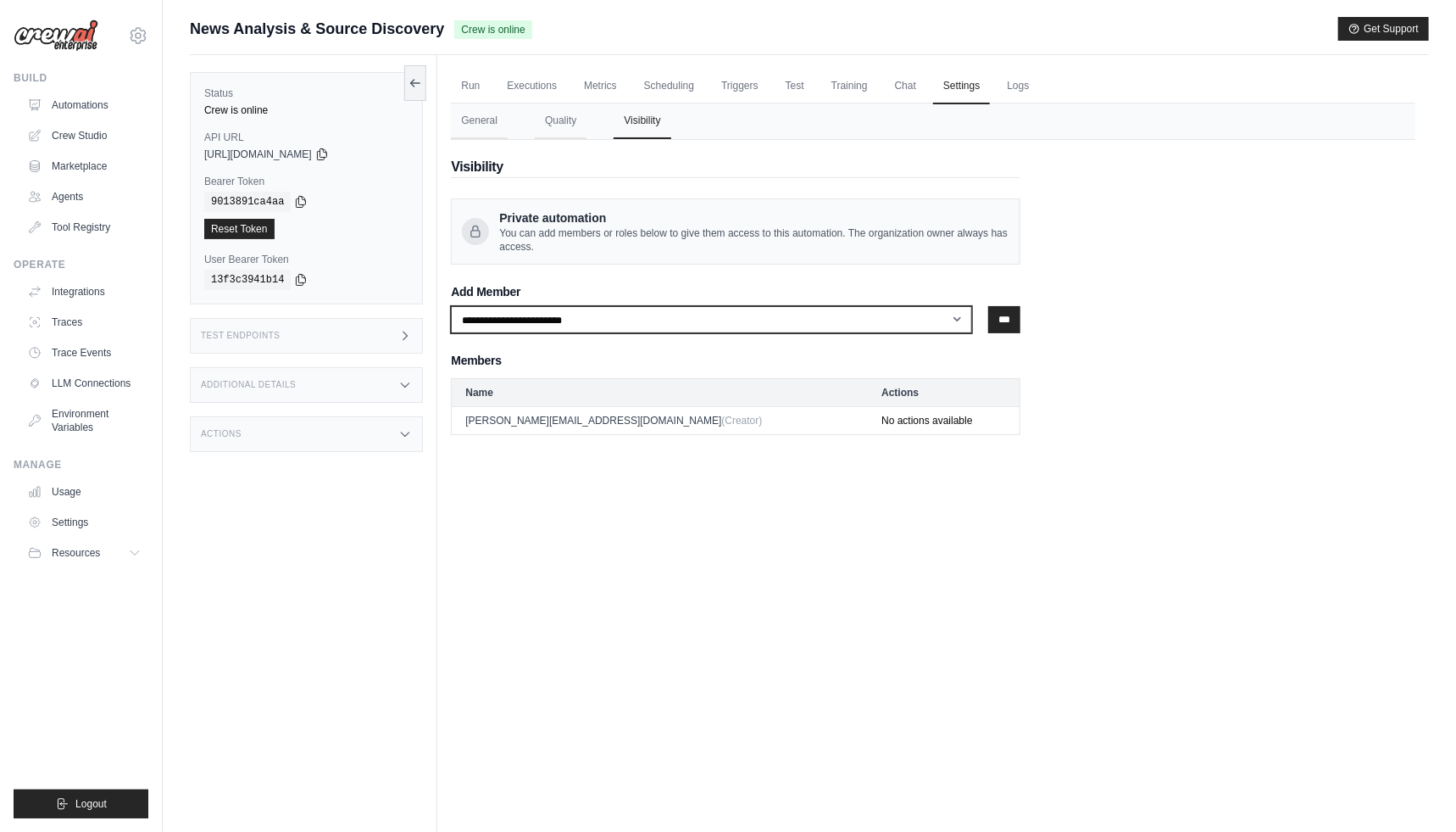
click at [755, 321] on select "**********" at bounding box center [711, 319] width 522 height 27
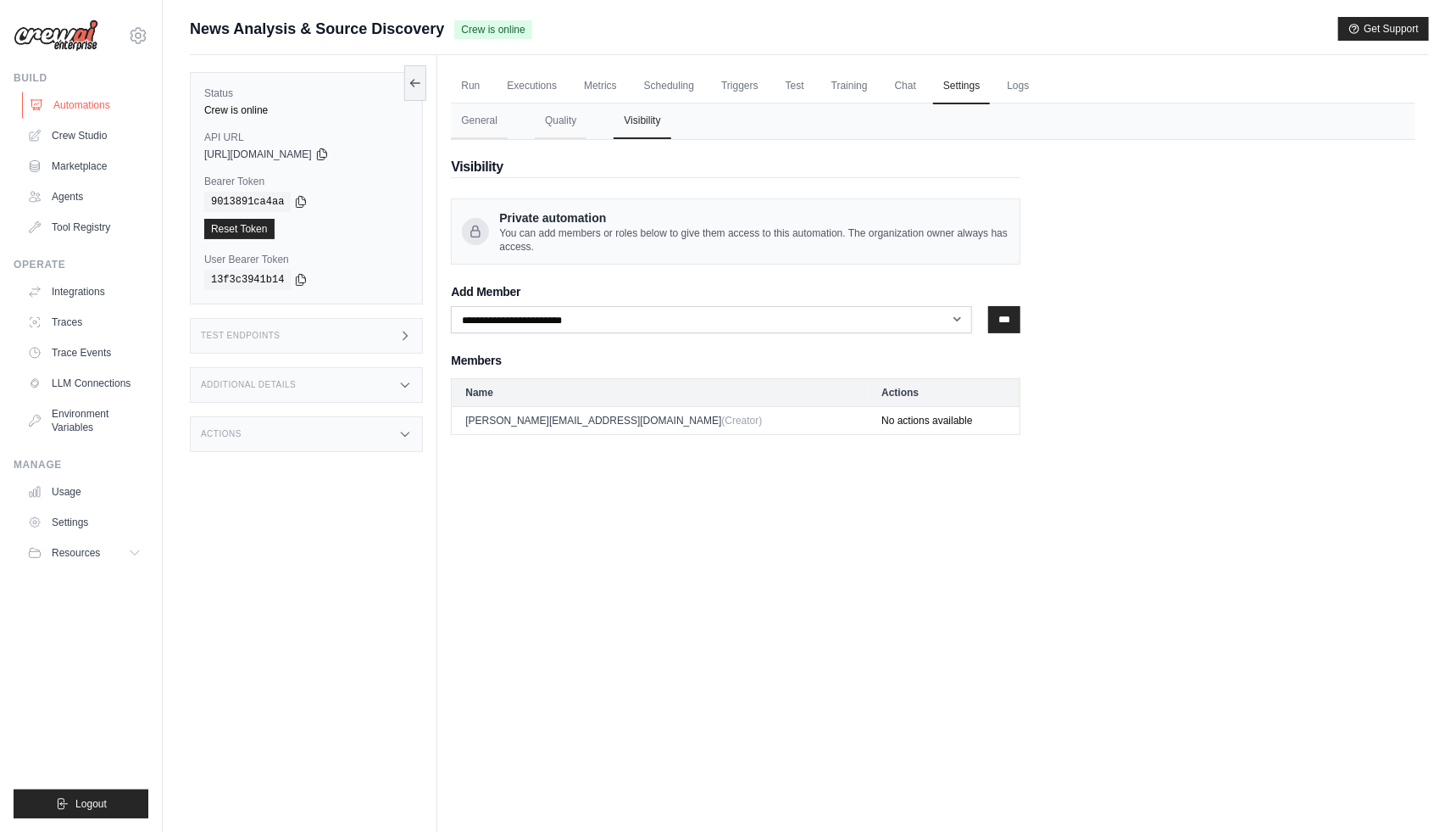
click at [103, 97] on link "Automations" at bounding box center [85, 105] width 128 height 27
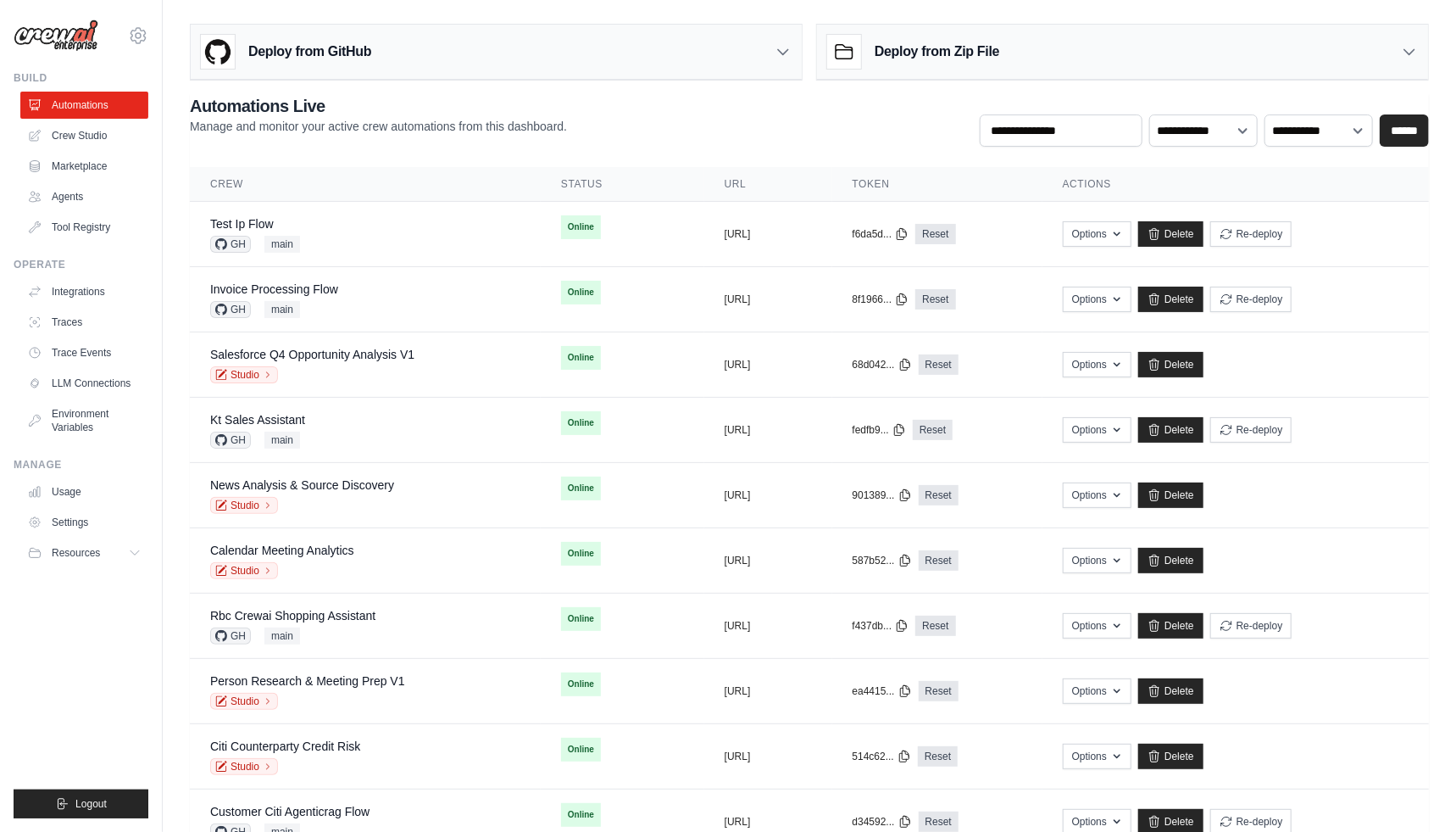
scroll to position [715, 0]
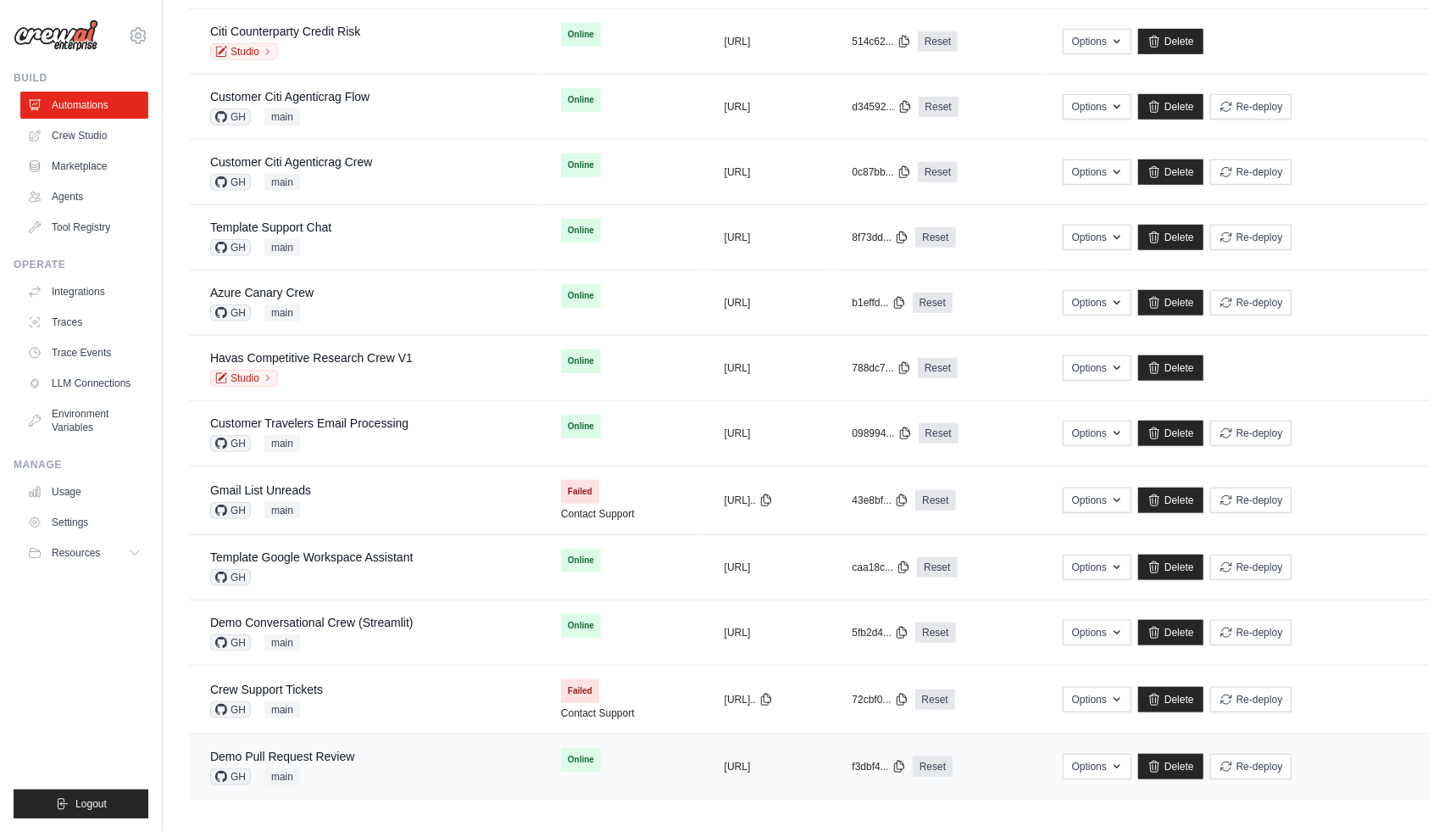
click at [354, 758] on div "Demo Pull Request Review" at bounding box center [282, 756] width 144 height 17
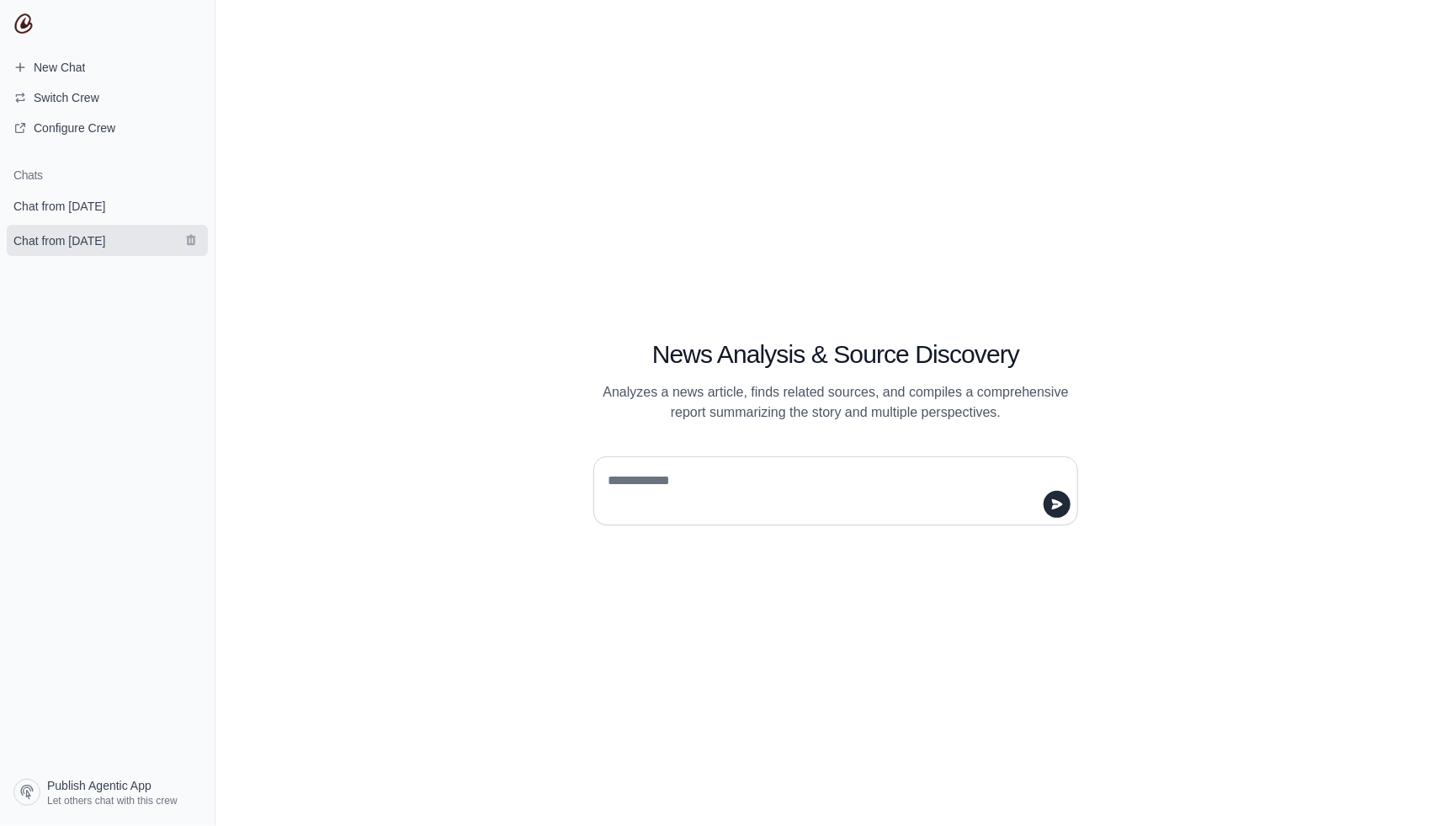
click at [133, 240] on link "Chat from August 1" at bounding box center [106, 241] width 201 height 32
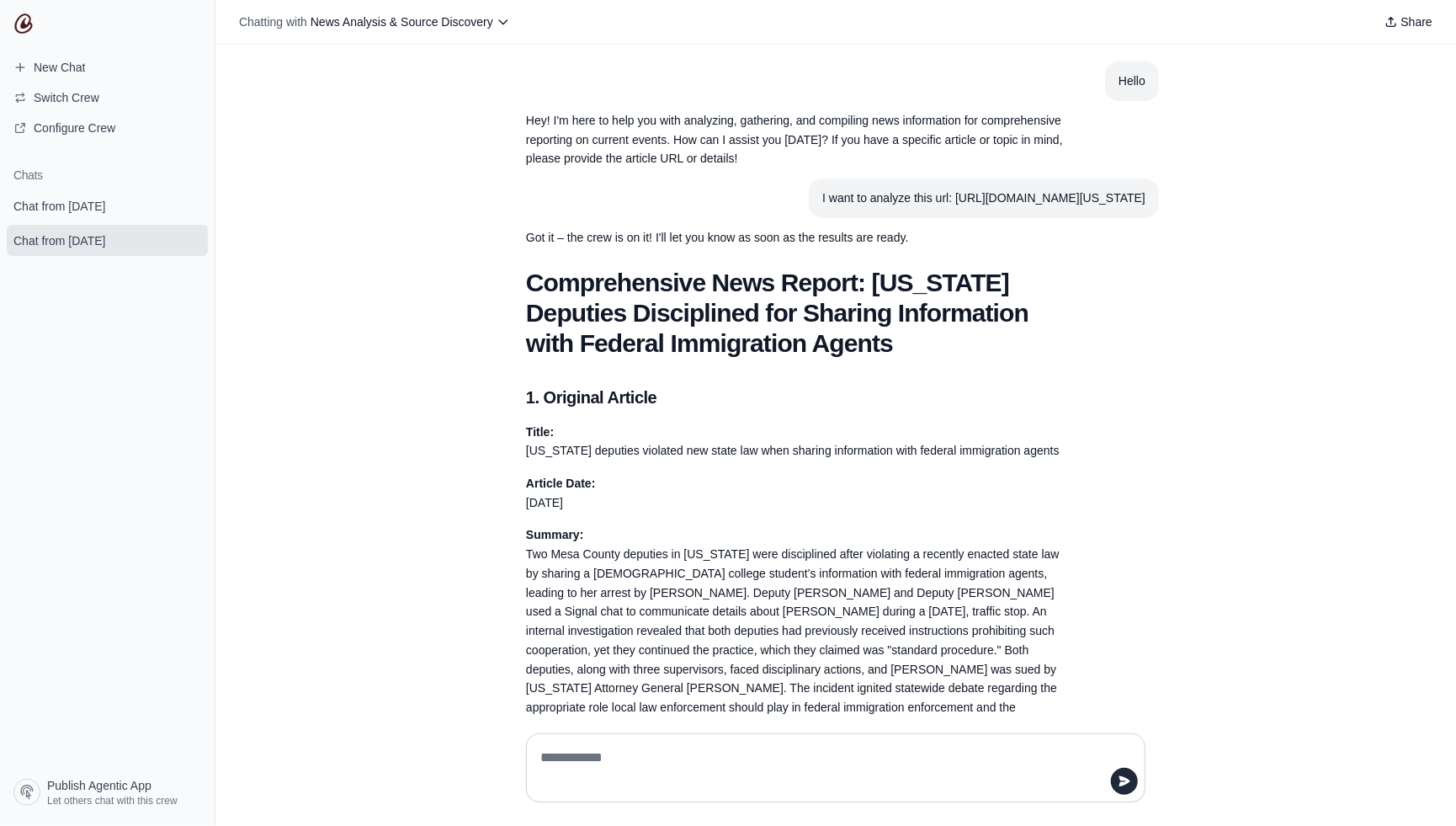
drag, startPoint x: 734, startPoint y: 198, endPoint x: 860, endPoint y: 213, distance: 126.9
click at [860, 208] on div "I want to analyze this url: https://www.foxnews.com/us/colorado-deputies-violat…" at bounding box center [983, 197] width 323 height 19
click at [976, 238] on section "Got it – the crew is on it! I'll let you know as soon as the results are ready." at bounding box center [795, 238] width 565 height 40
drag, startPoint x: 928, startPoint y: 201, endPoint x: 1055, endPoint y: 202, distance: 127.0
click at [1055, 202] on div "I want to analyze this url: https://www.foxnews.com/us/colorado-deputies-violat…" at bounding box center [983, 197] width 323 height 19
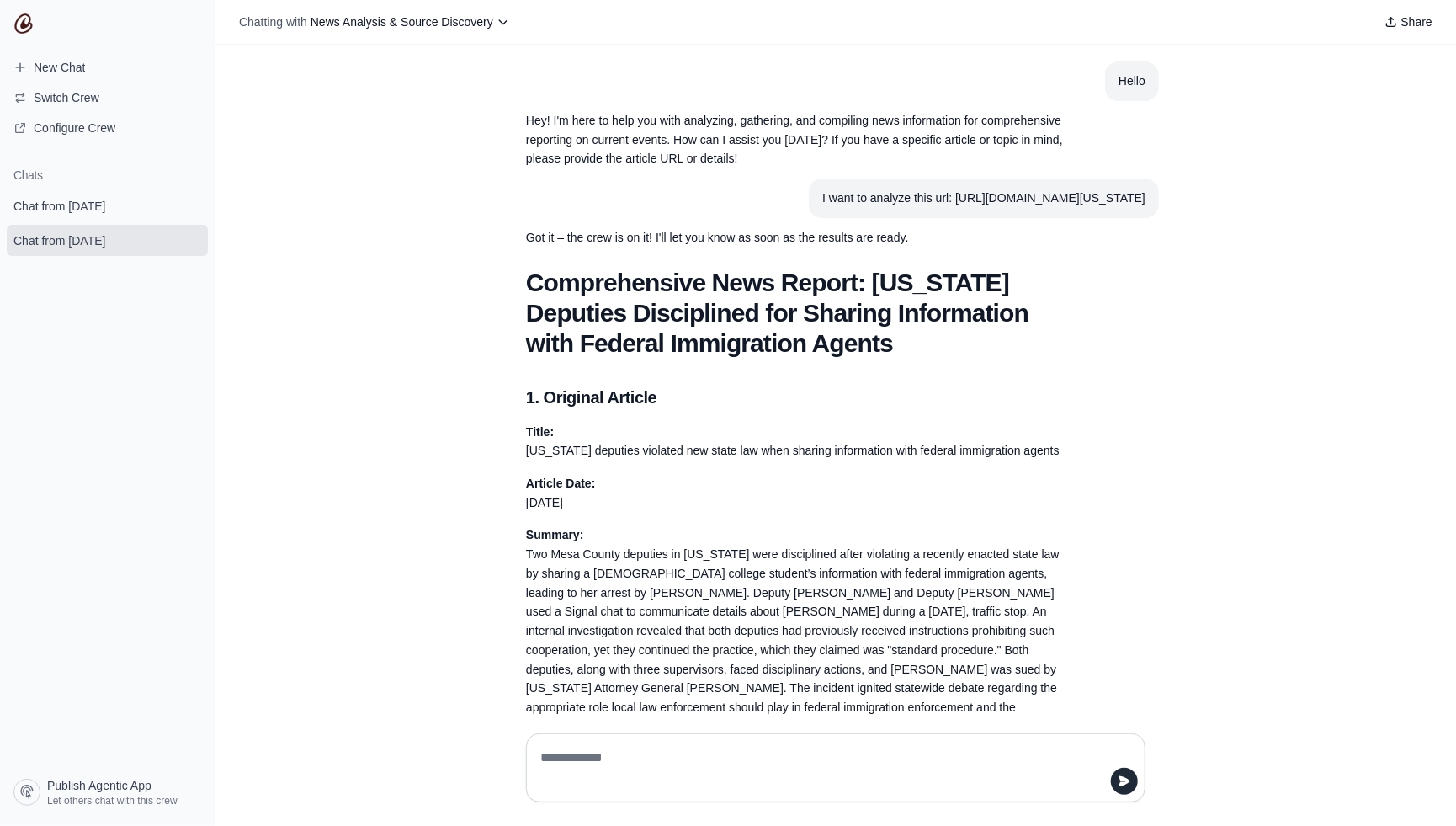
click at [940, 208] on div "I want to analyze this url: https://www.foxnews.com/us/colorado-deputies-violat…" at bounding box center [983, 197] width 323 height 19
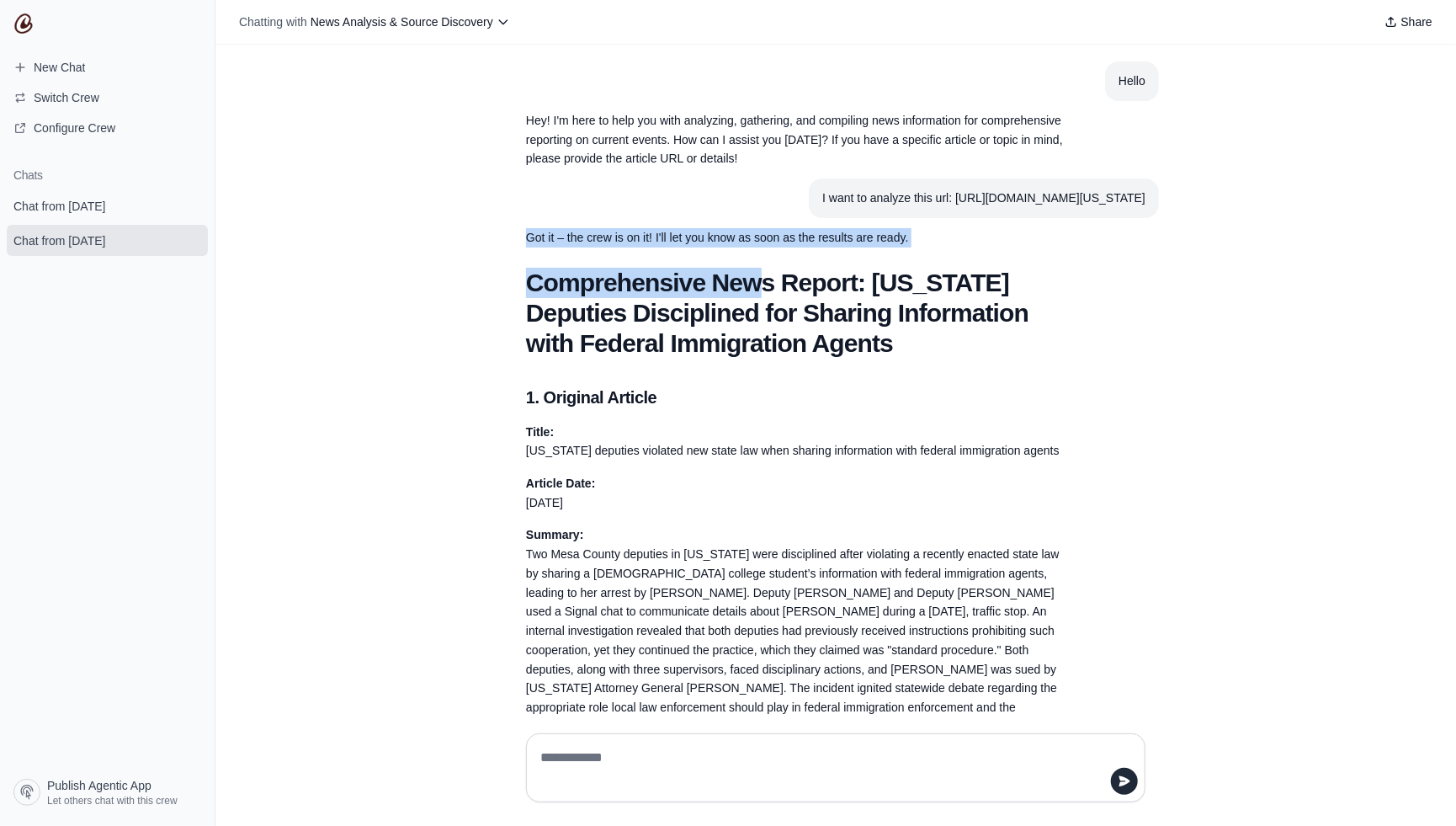
drag, startPoint x: 520, startPoint y: 253, endPoint x: 755, endPoint y: 290, distance: 237.9
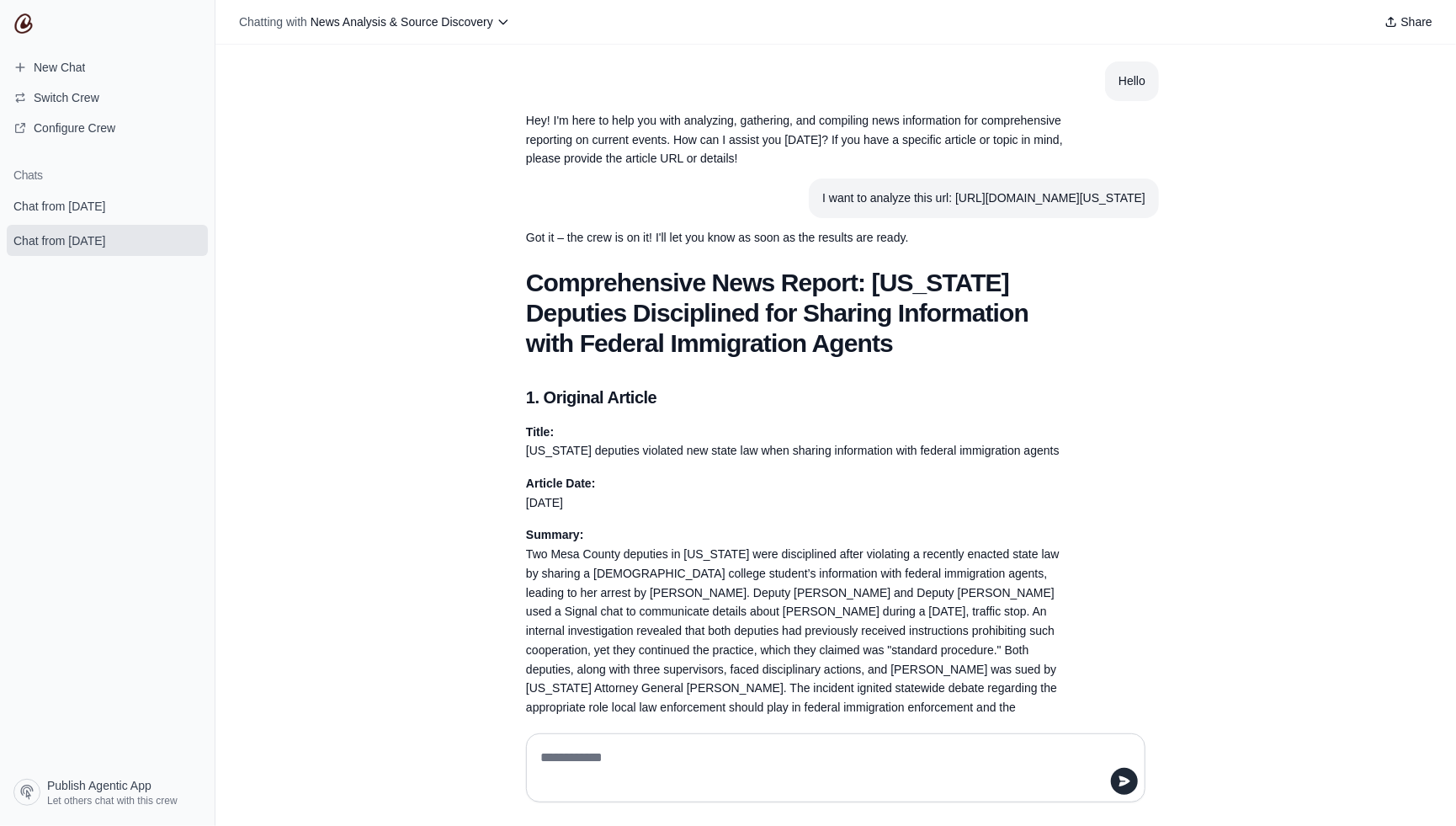
click at [771, 359] on h1 "Comprehensive News Report: Colorado Deputies Disciplined for Sharing Informatio…" at bounding box center [795, 313] width 538 height 91
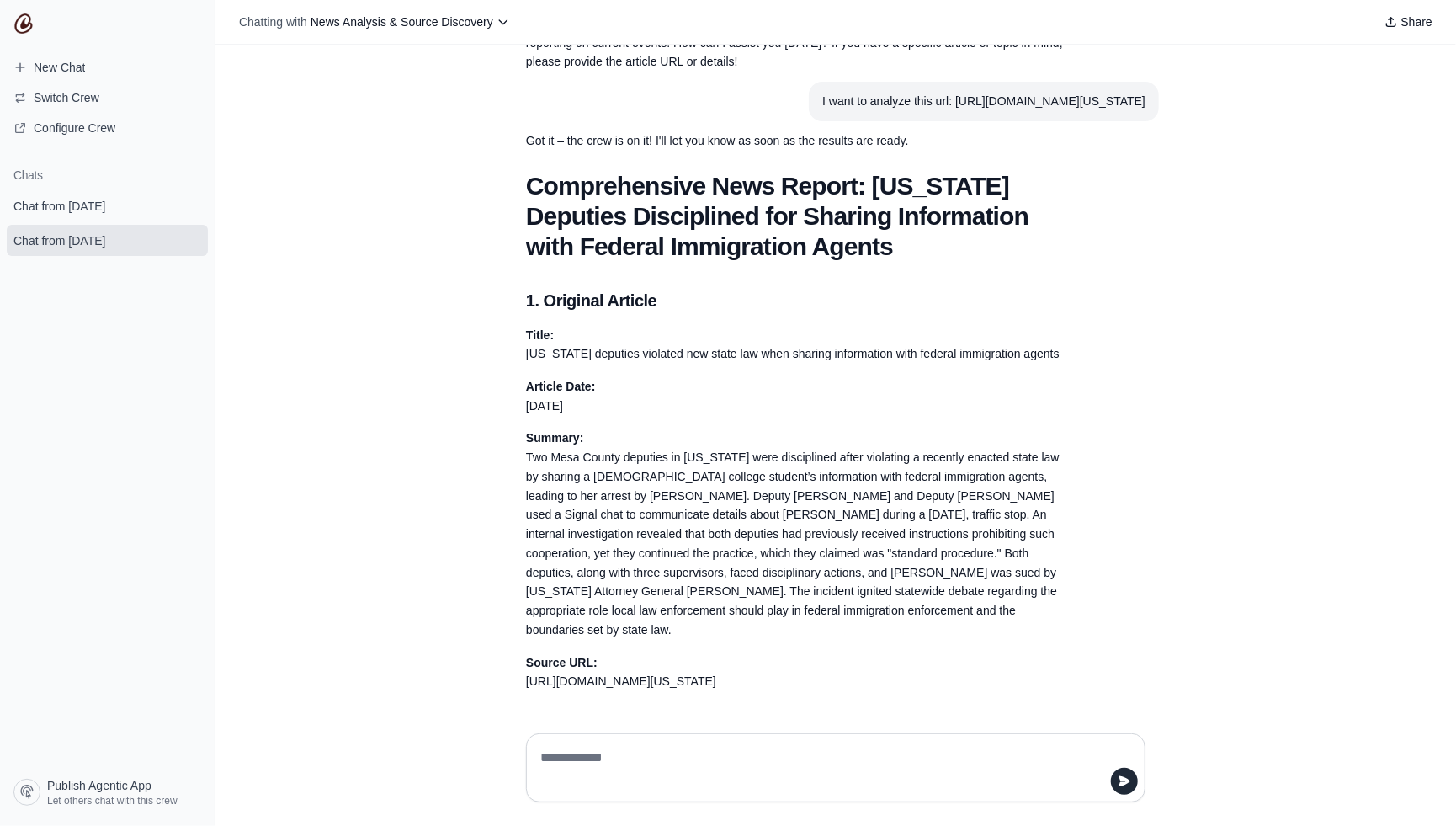
scroll to position [186, 0]
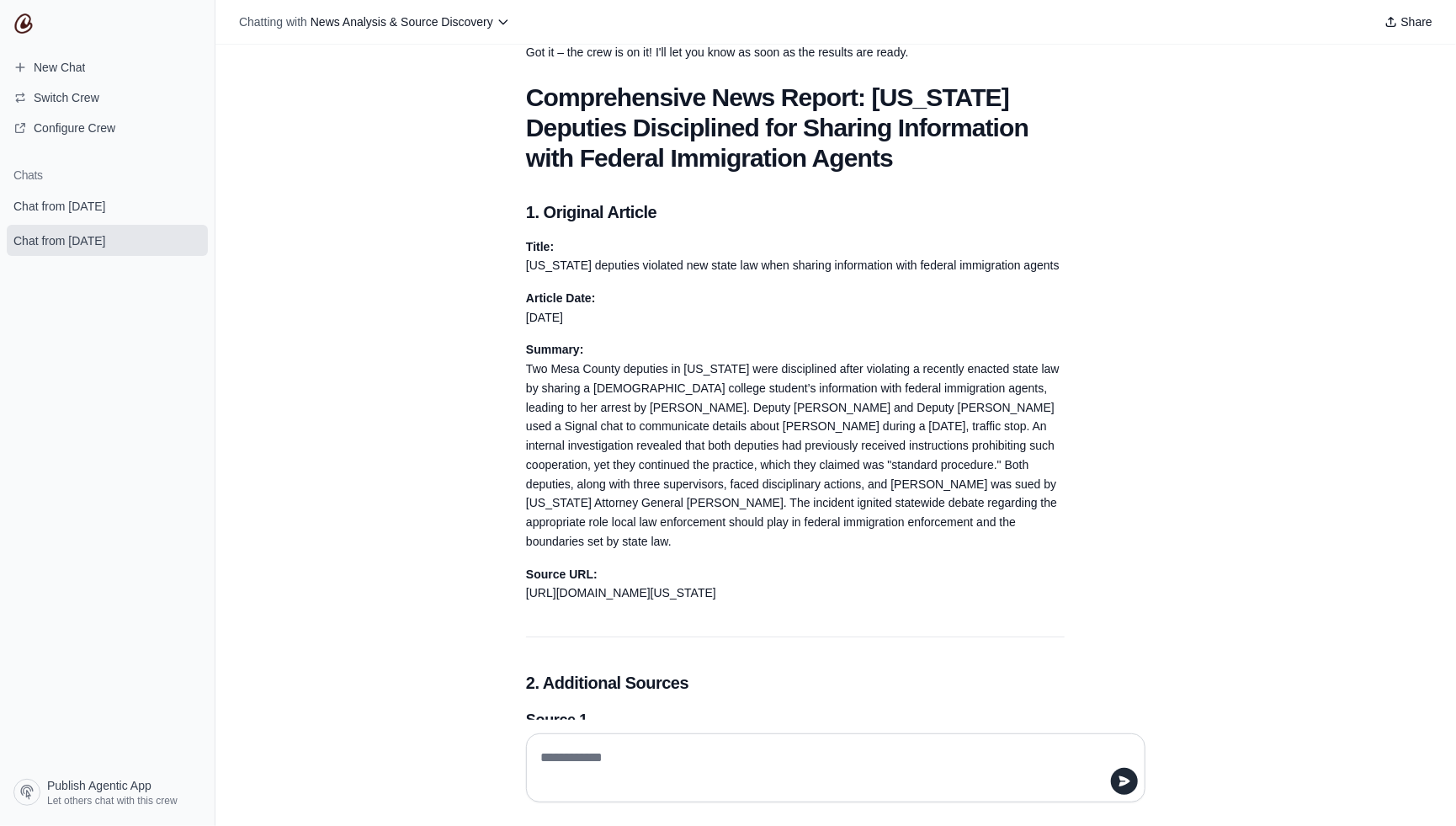
drag, startPoint x: 518, startPoint y: 225, endPoint x: 777, endPoint y: 606, distance: 460.7
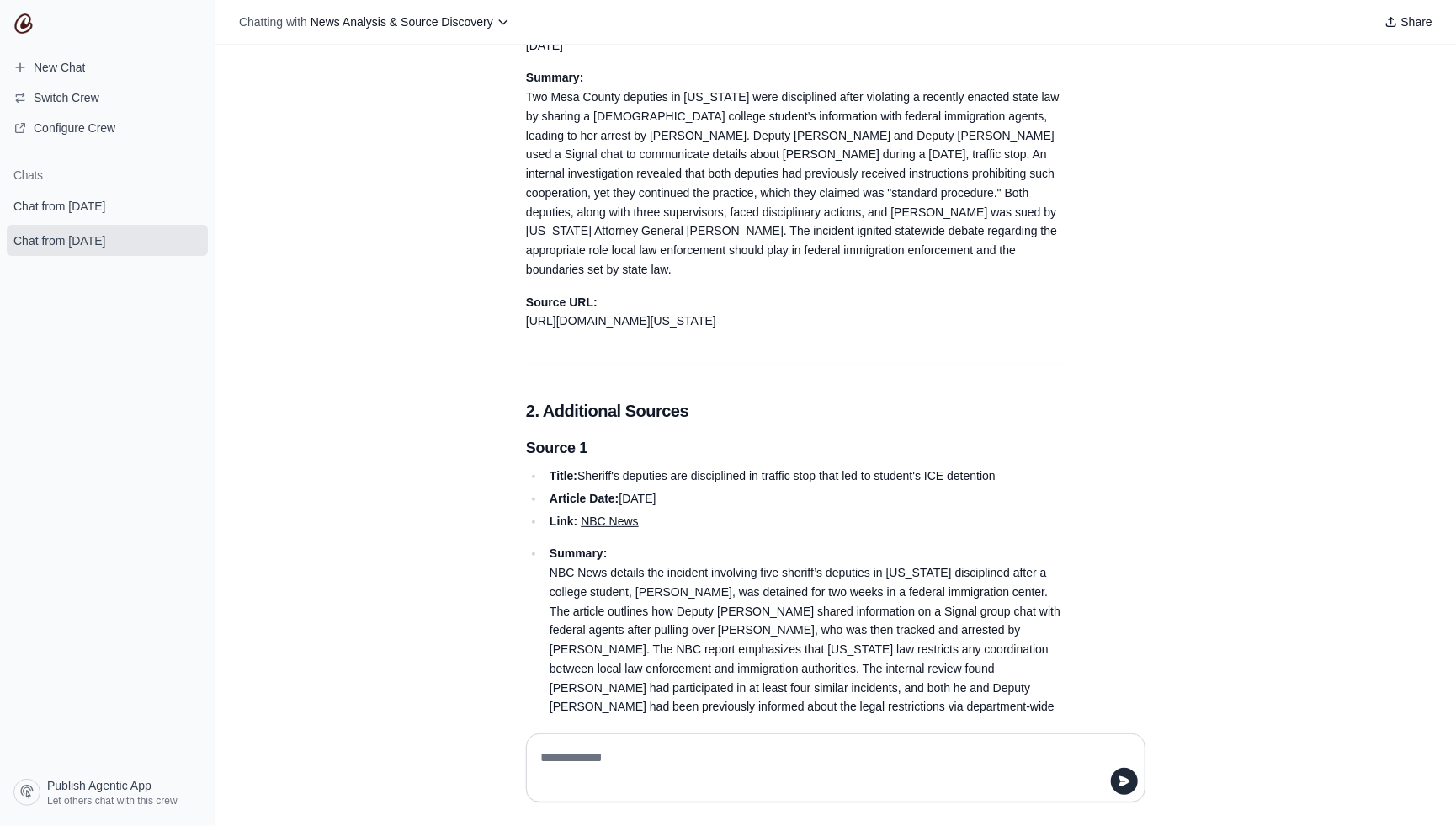
click at [713, 486] on li "Title: Sheriff's deputies are disciplined in traffic stop that led to student's…" at bounding box center [804, 476] width 520 height 19
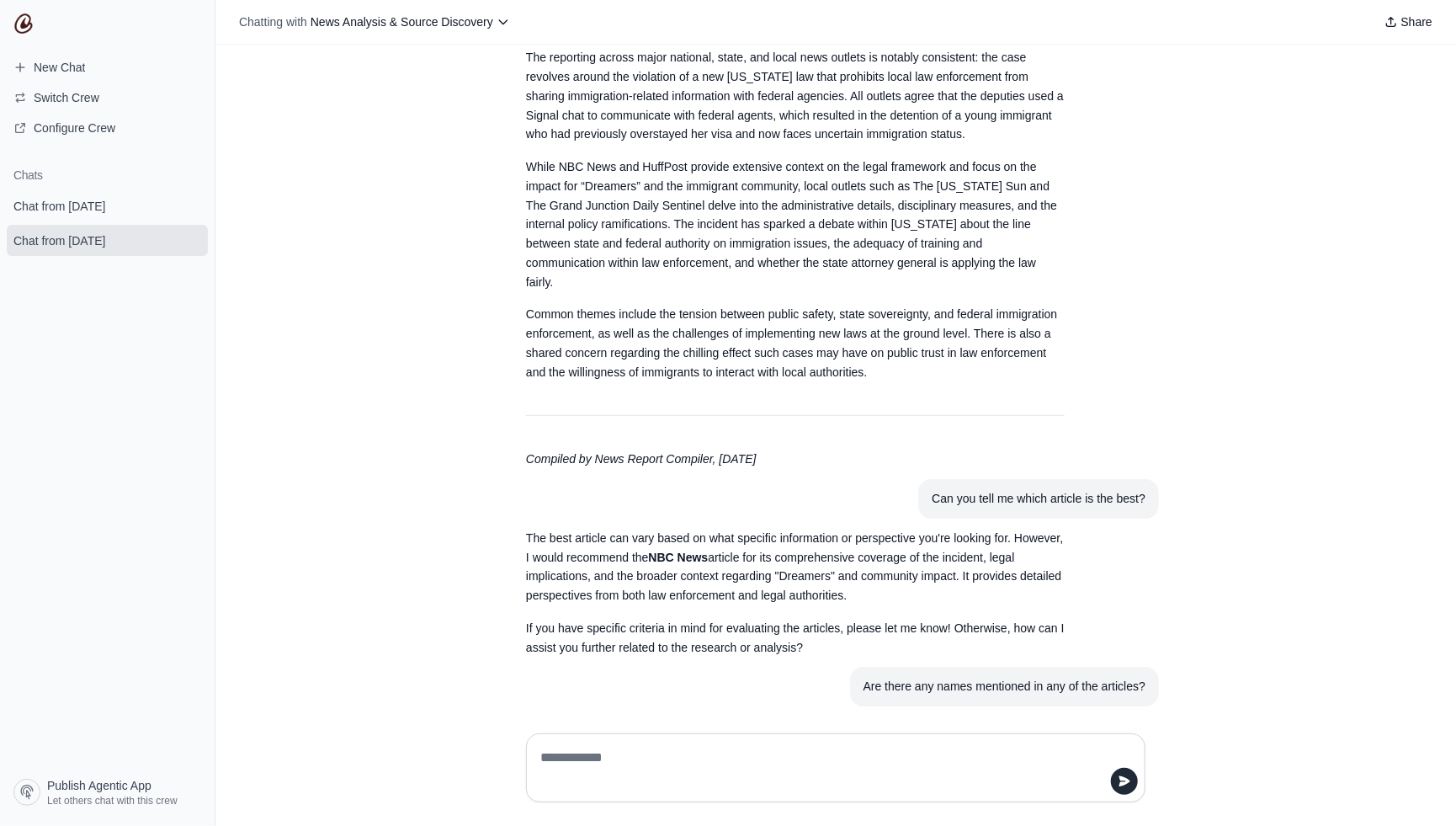
scroll to position [2909, 0]
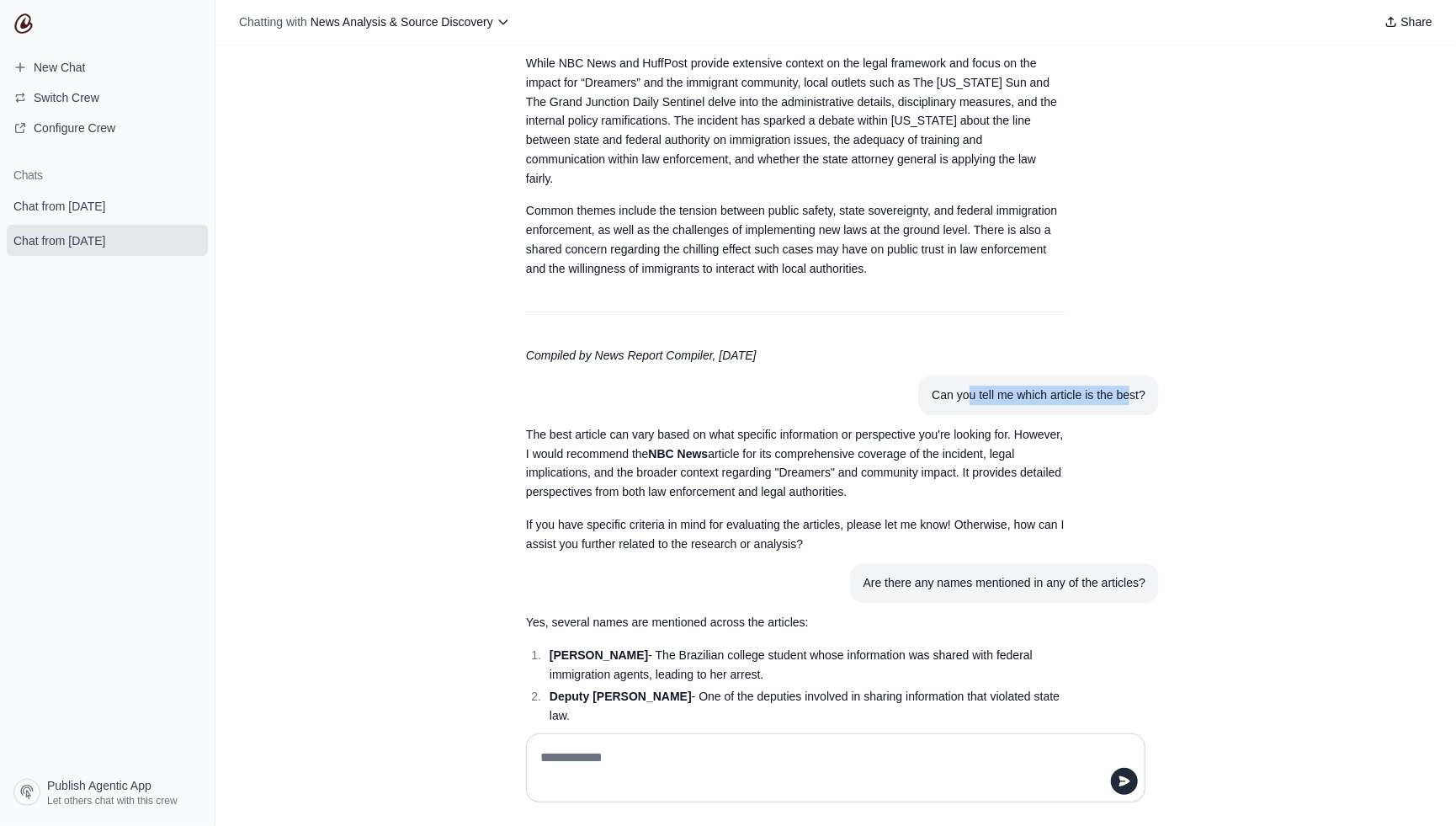
drag, startPoint x: 961, startPoint y: 378, endPoint x: 1122, endPoint y: 379, distance: 161.0
click at [1122, 386] on div "Can you tell me which article is the best?" at bounding box center [1037, 395] width 213 height 19
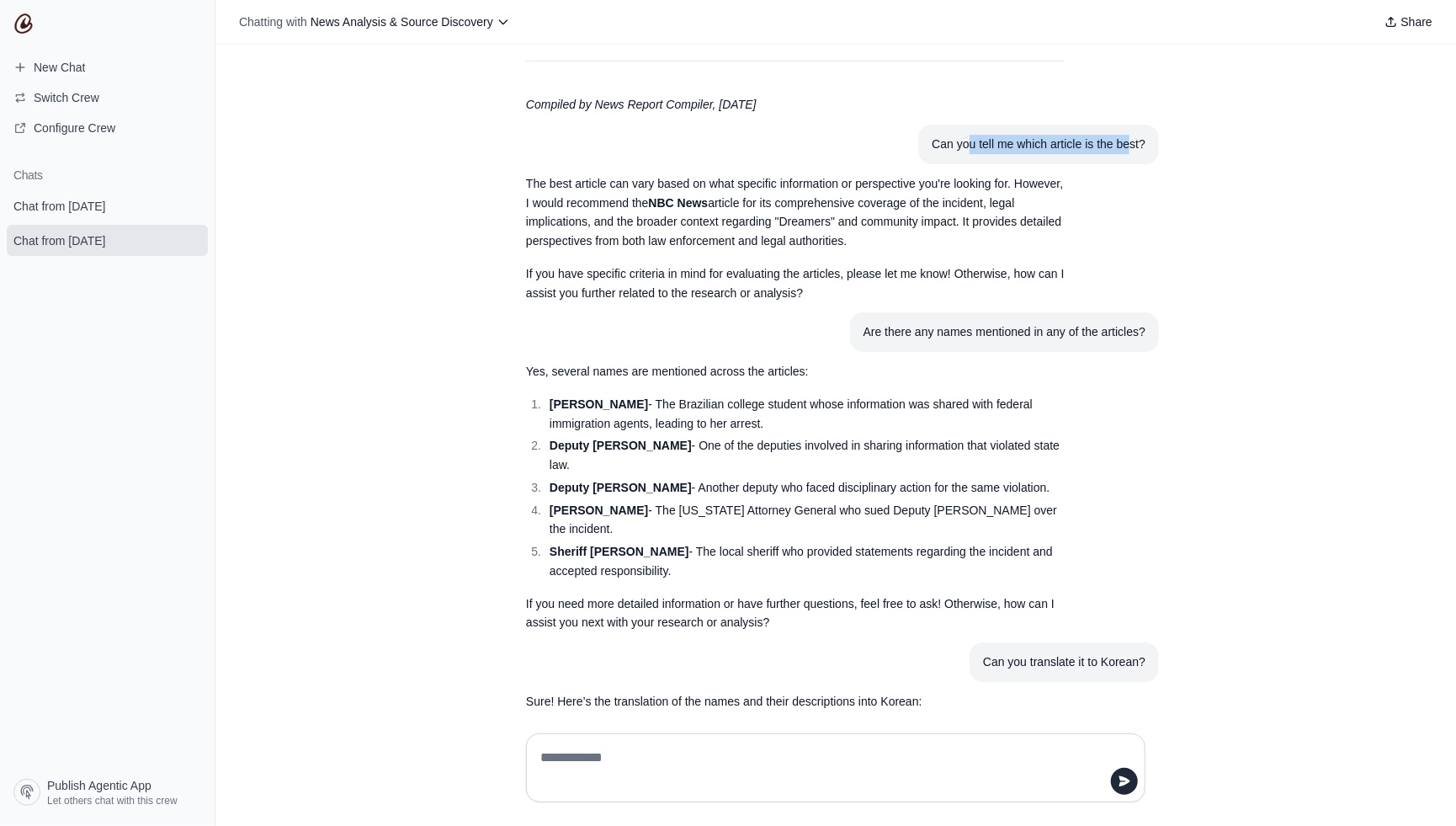
scroll to position [3127, 0]
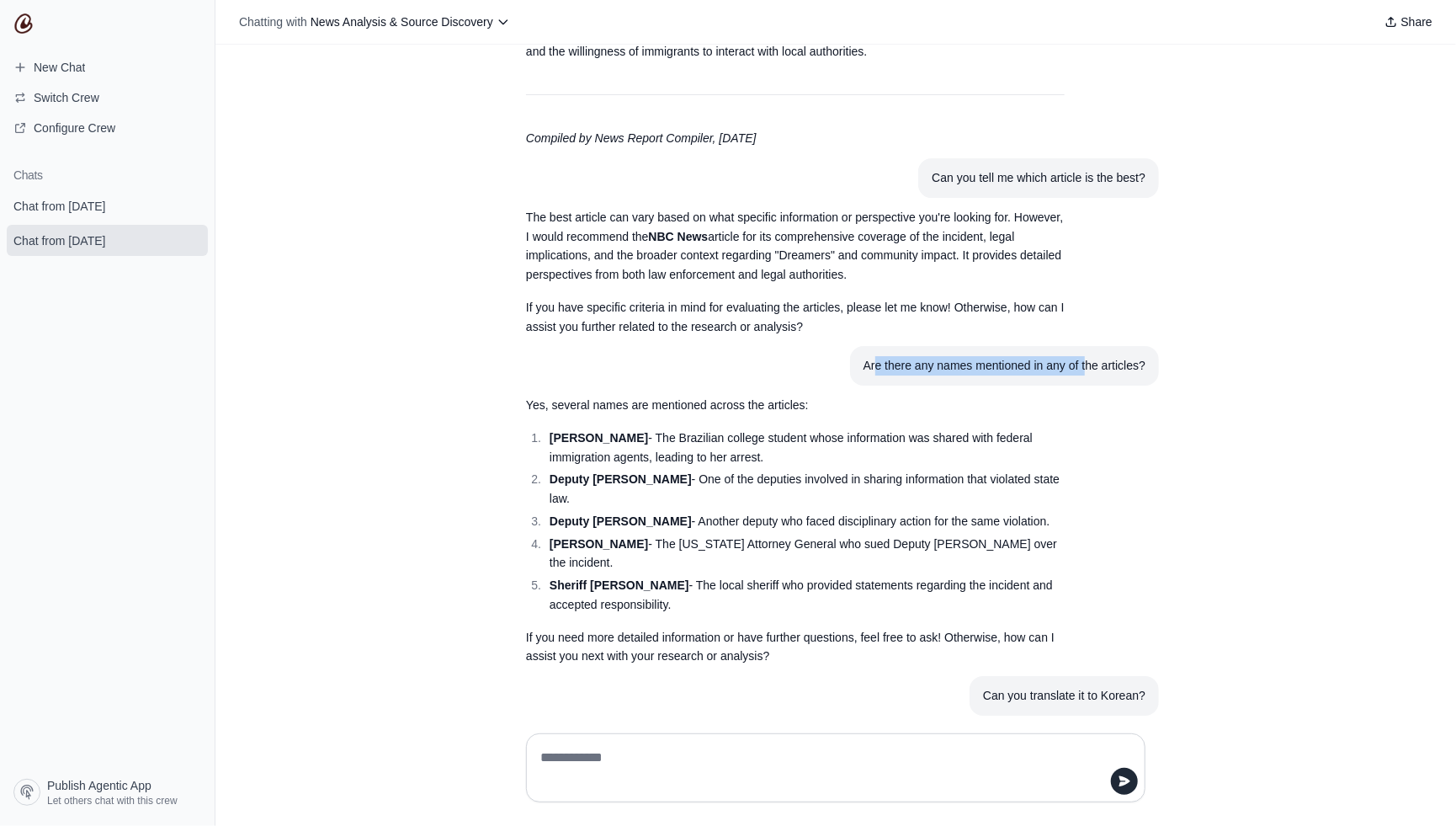
drag, startPoint x: 878, startPoint y: 343, endPoint x: 1081, endPoint y: 344, distance: 203.0
click at [1081, 356] on div "Are there any names mentioned in any of the articles?" at bounding box center [1004, 365] width 282 height 19
click at [999, 469] on li "Deputy Alexander Zwinck - One of the deputies involved in sharing information t…" at bounding box center [804, 488] width 520 height 39
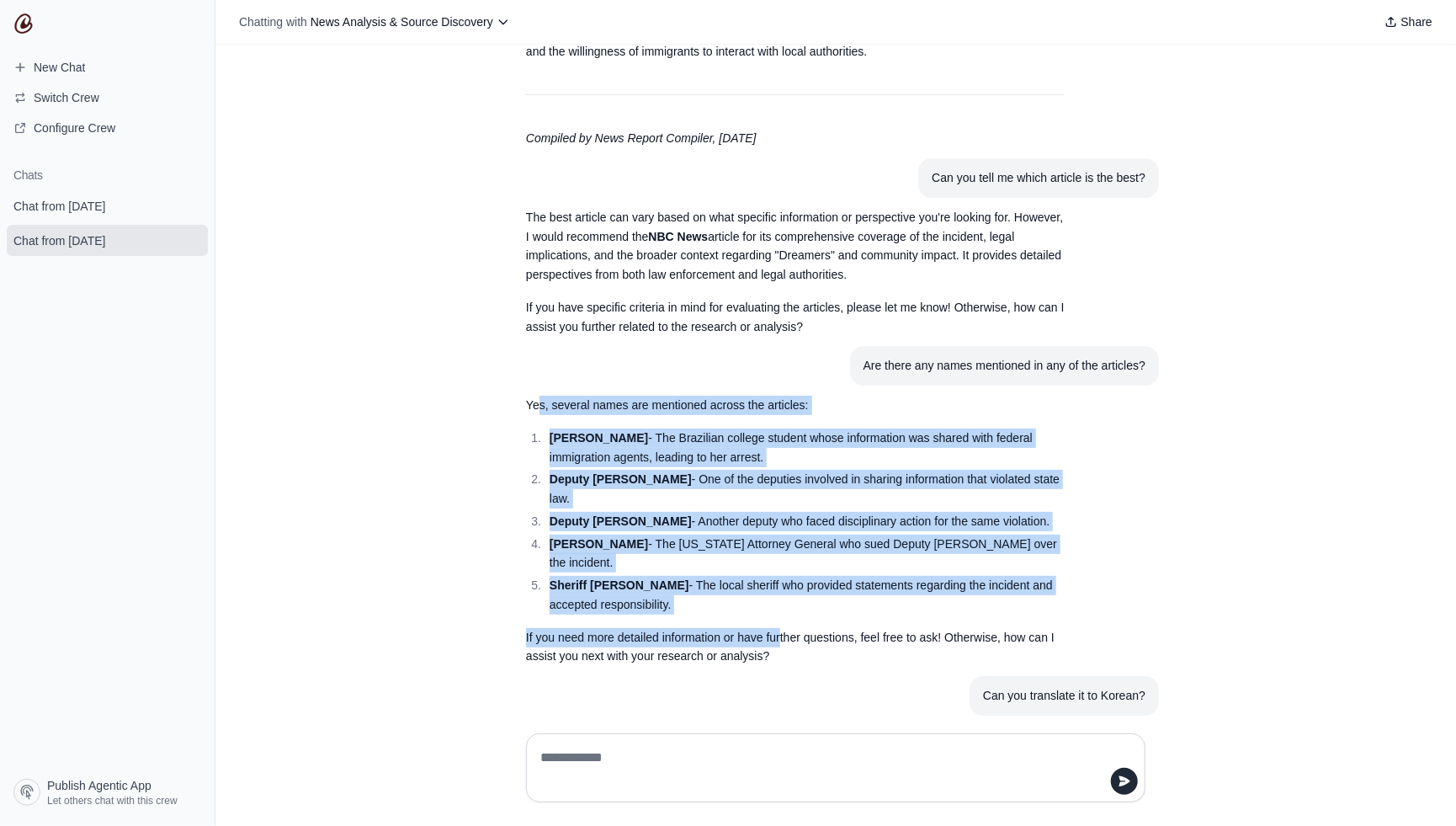
drag, startPoint x: 535, startPoint y: 384, endPoint x: 776, endPoint y: 595, distance: 320.3
click at [776, 595] on div "Yes, several names are mentioned across the articles: Caroline Dias-Goncalves -…" at bounding box center [795, 531] width 538 height 270
click at [668, 576] on li "Sheriff Rowell - The local sheriff who provided statements regarding the incide…" at bounding box center [804, 595] width 520 height 39
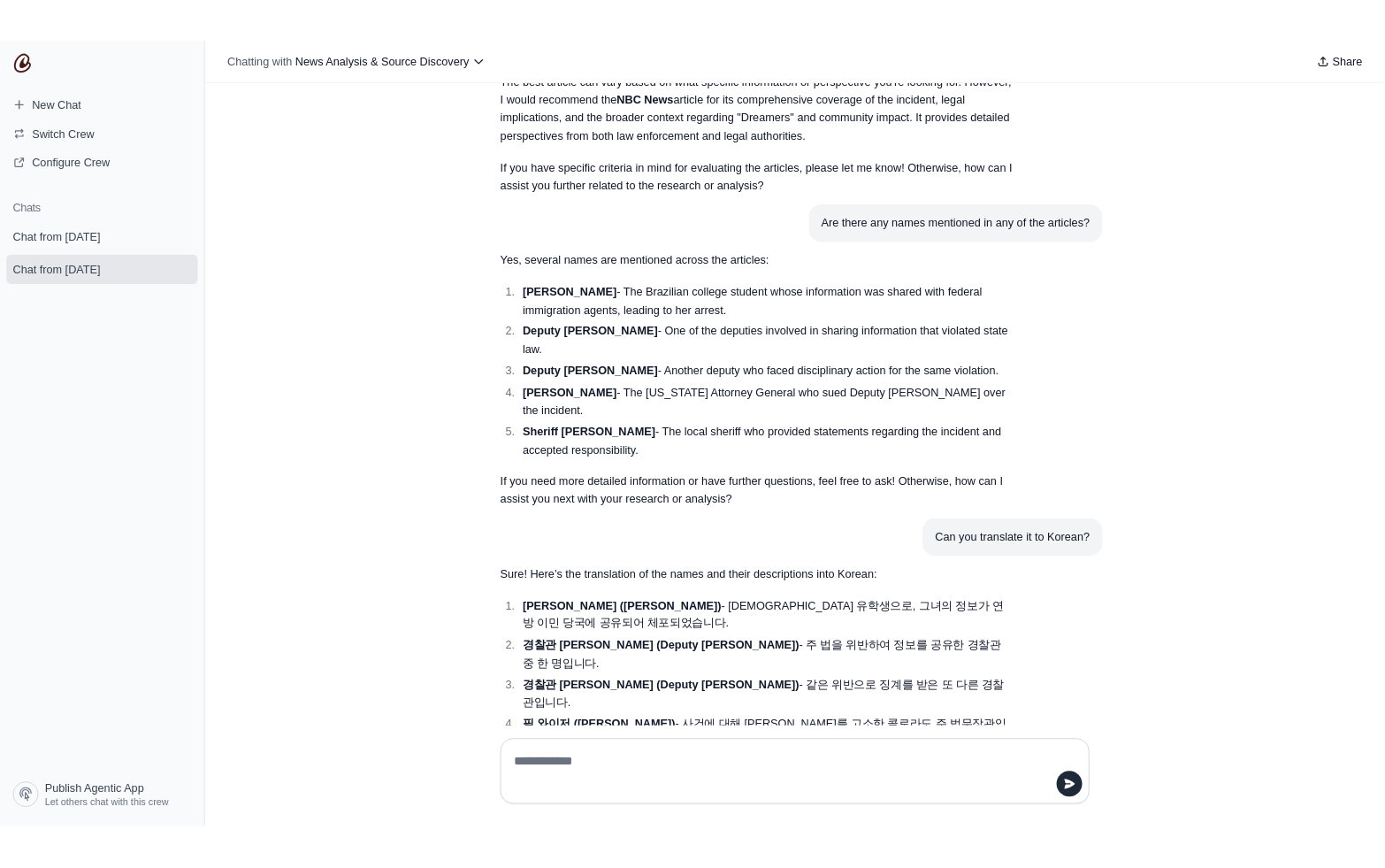
scroll to position [3502, 0]
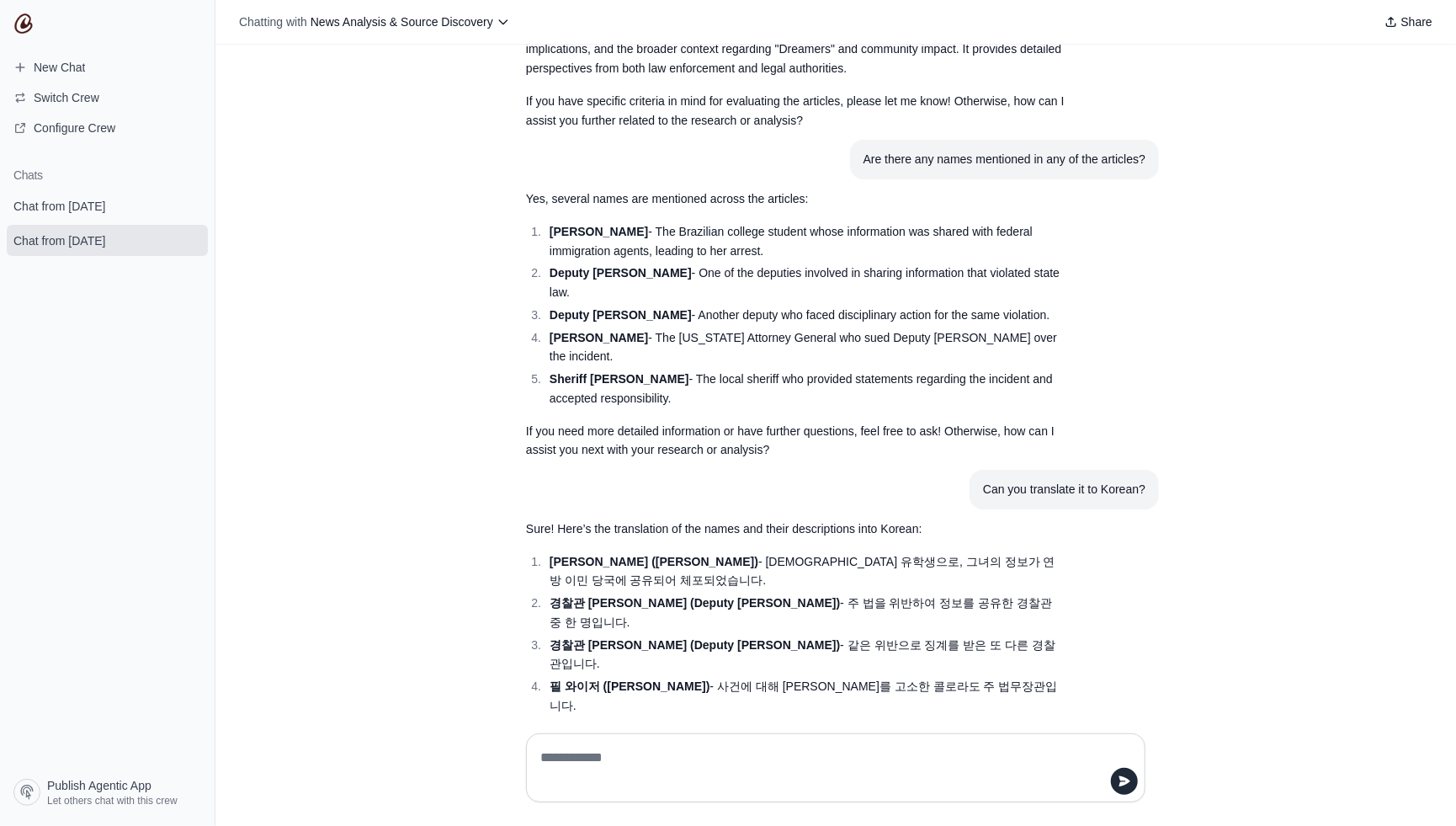
drag, startPoint x: 1043, startPoint y: 465, endPoint x: 1101, endPoint y: 481, distance: 60.2
click at [1081, 554] on article "Sure! Here’s the translation of the names and their descriptions into Korean: 카…" at bounding box center [836, 654] width 647 height 290
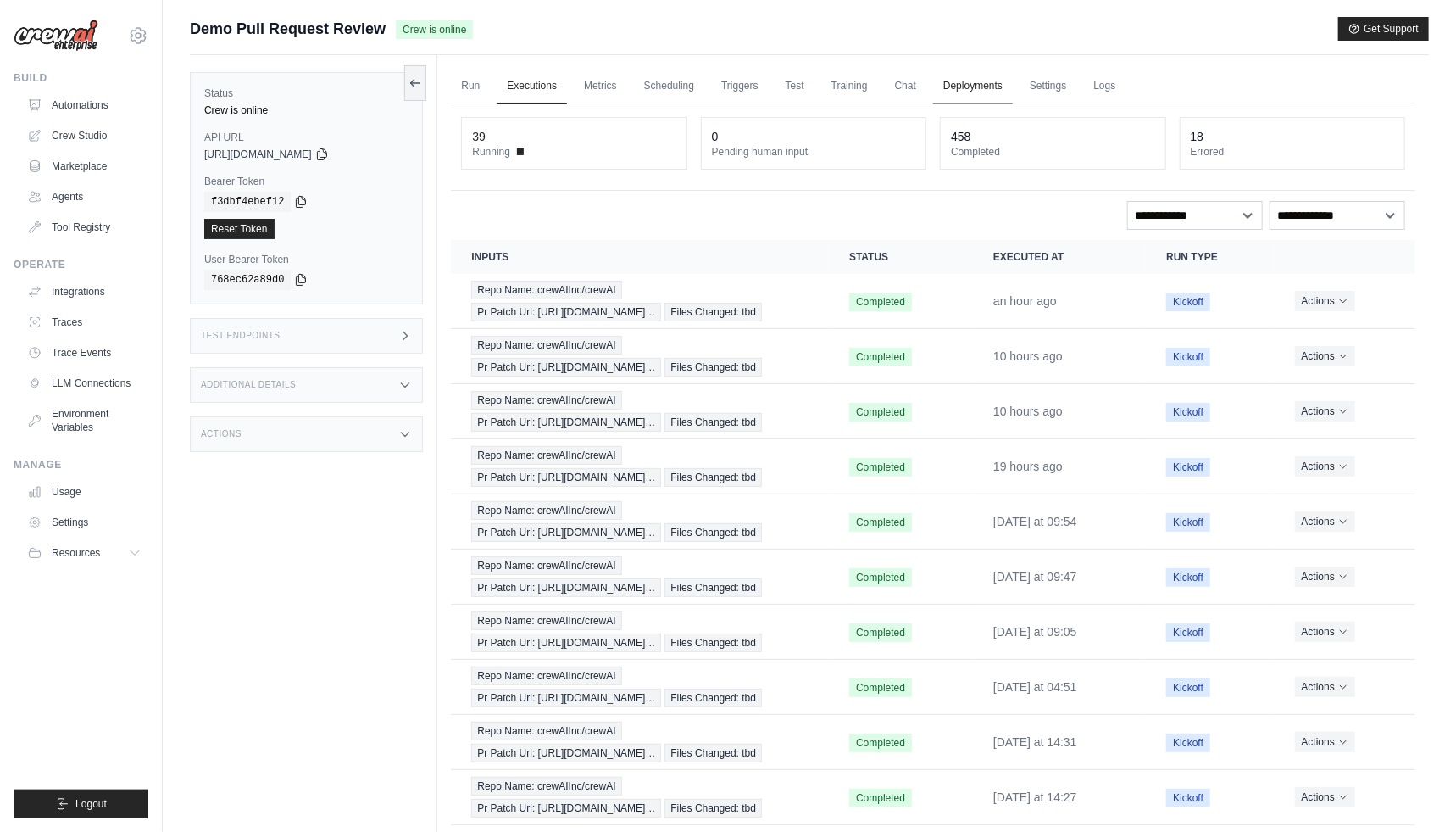
click at [973, 88] on link "Deployments" at bounding box center [973, 86] width 80 height 35
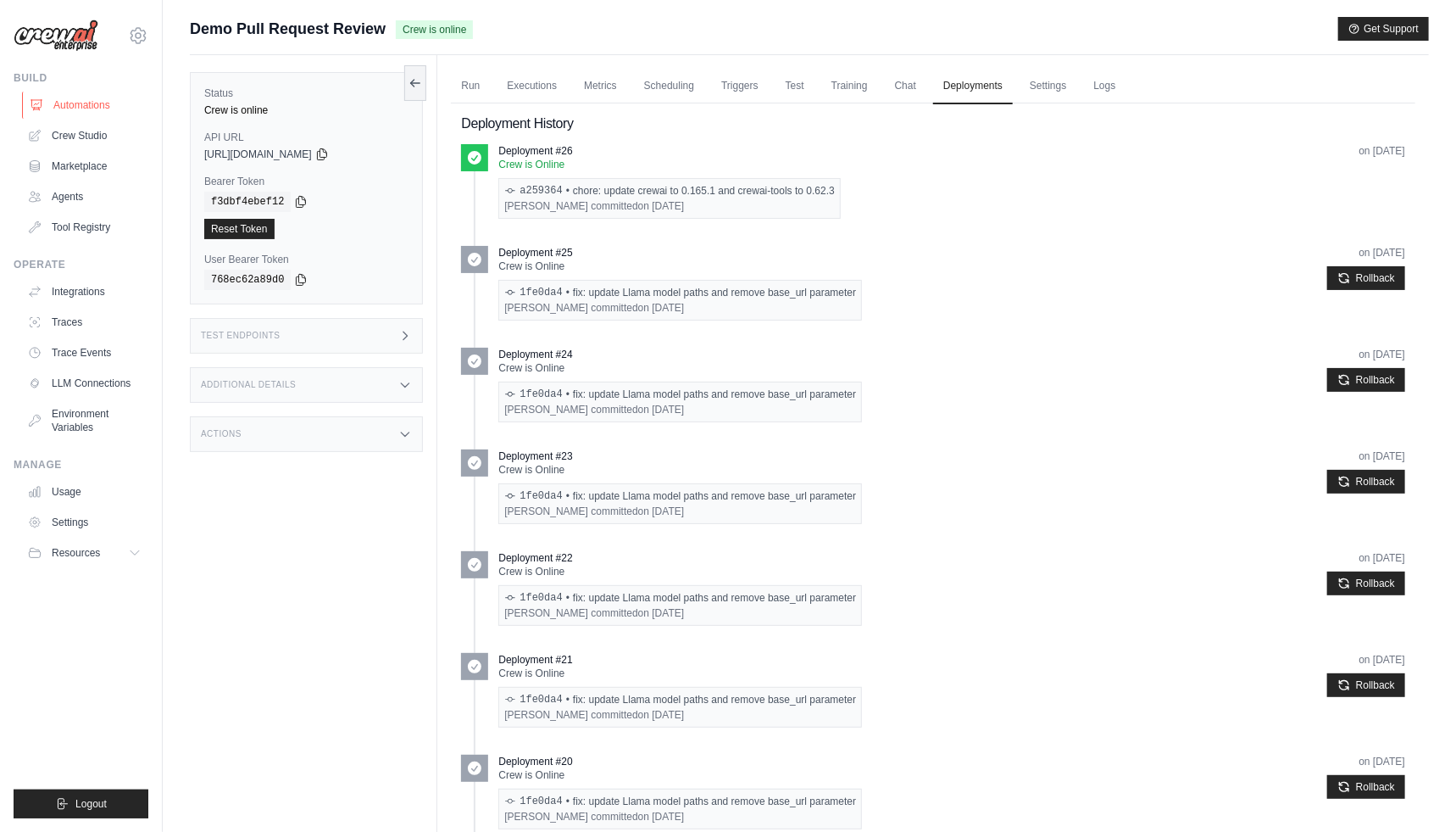
click at [122, 103] on link "Automations" at bounding box center [85, 105] width 128 height 27
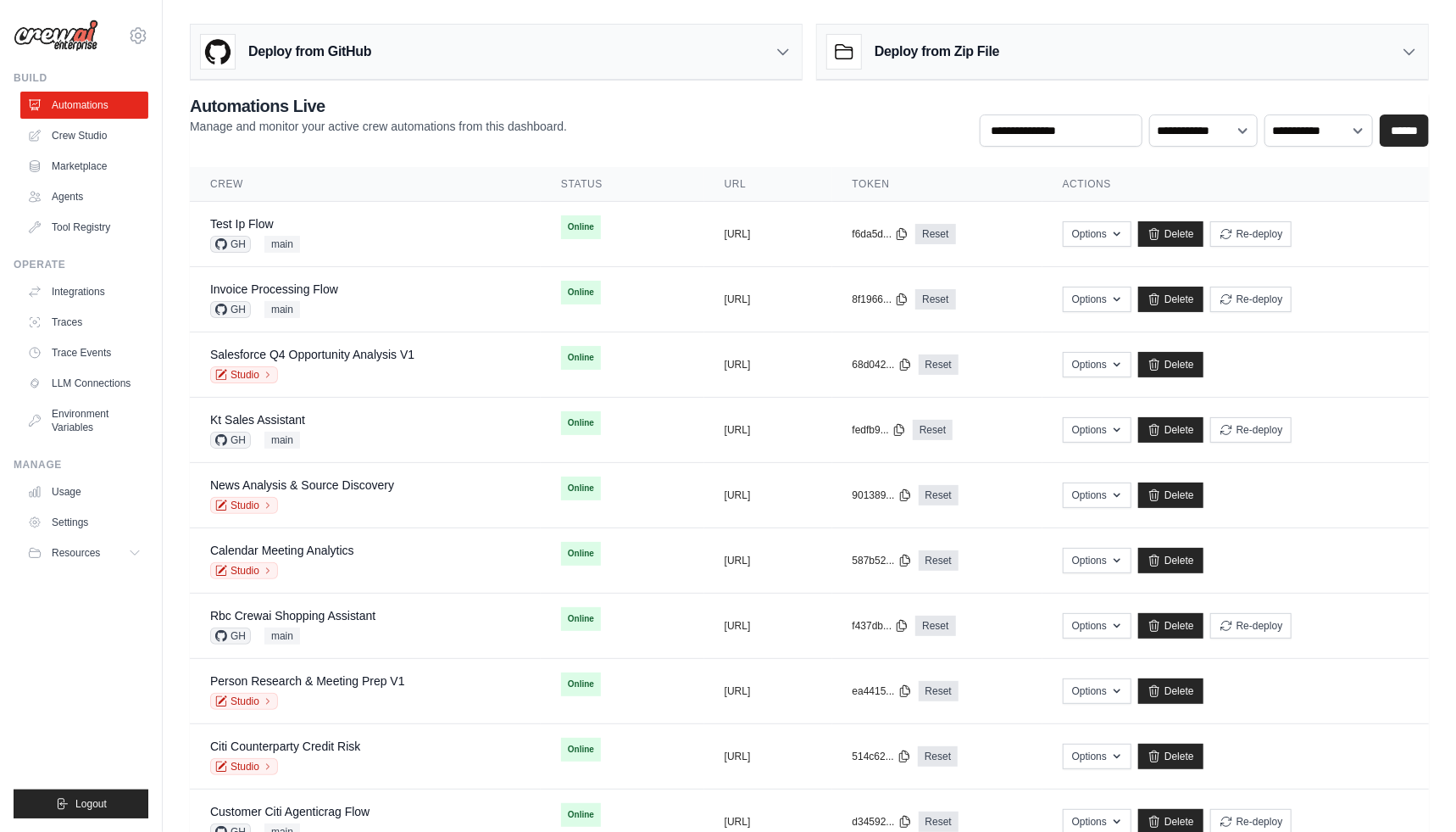
click at [158, 666] on div "mike@crewai.com CrewAI Internal Org Gelato MP@Crew ✓ CrewAI Demo Account Gelato…" at bounding box center [81, 416] width 162 height 832
click at [139, 690] on ul "Build Automations Crew Studio Marketplace Agents" at bounding box center [81, 444] width 135 height 747
click at [122, 703] on ul "Build Automations Crew Studio Marketplace Agents" at bounding box center [81, 444] width 135 height 747
click at [151, 648] on div "mike@crewai.com CrewAI Internal Org Gelato MP@Crew ✓ CrewAI Demo Account Gelato…" at bounding box center [81, 416] width 162 height 832
click at [134, 656] on ul "Build Automations Crew Studio Marketplace Agents" at bounding box center [81, 444] width 135 height 747
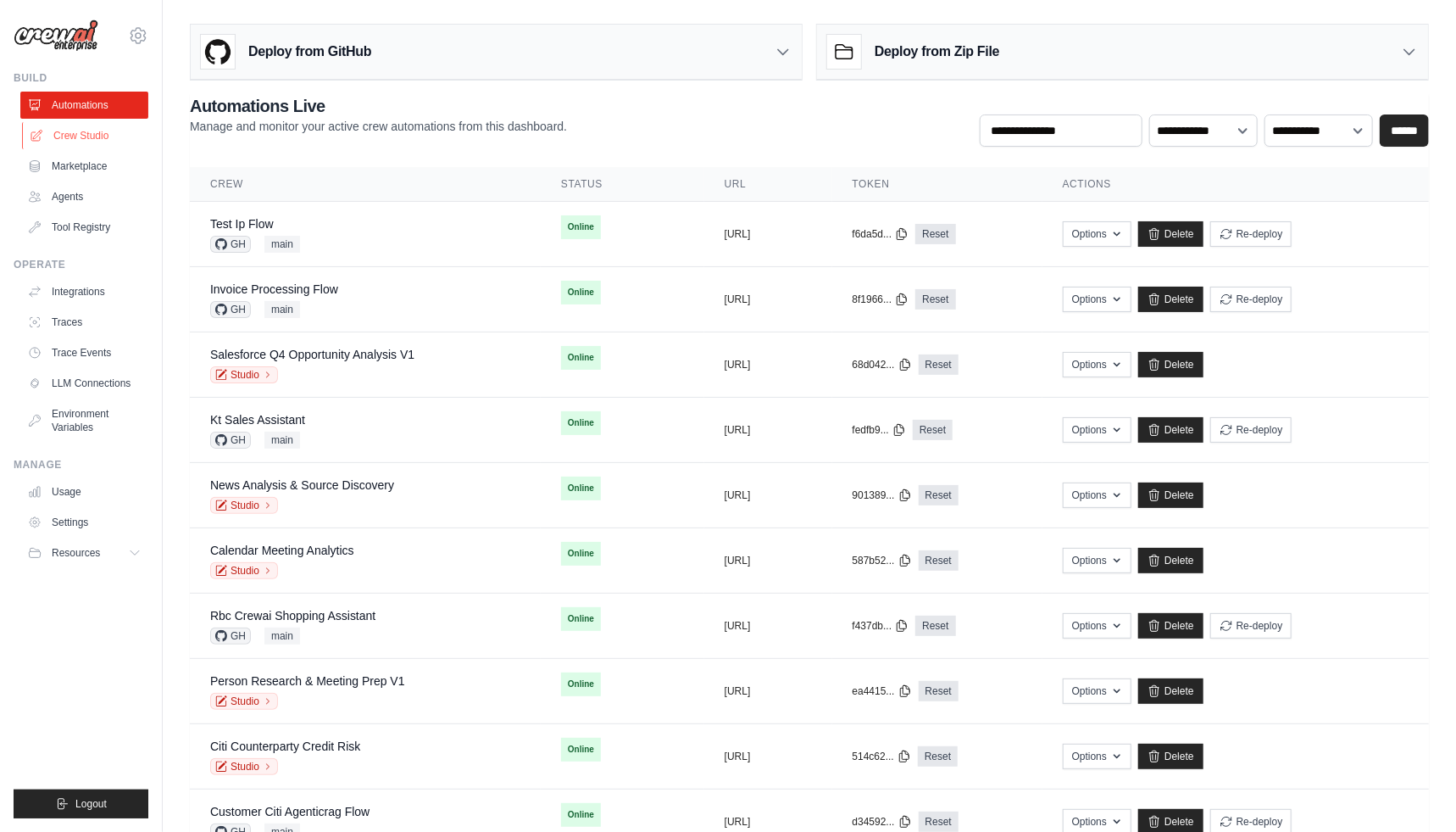
click at [114, 136] on link "Crew Studio" at bounding box center [85, 136] width 128 height 27
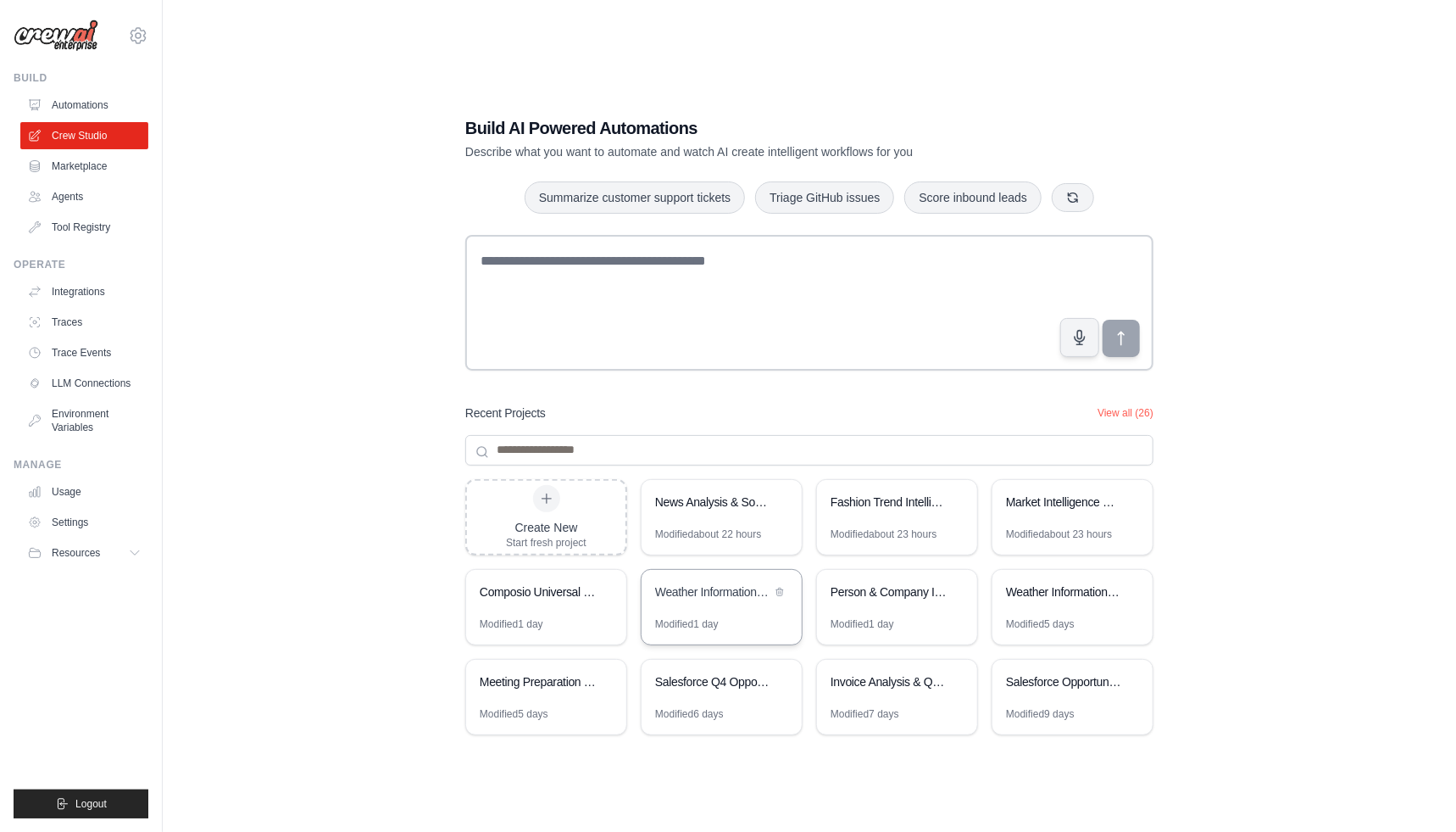
click at [729, 591] on div "Weather Information Crew" at bounding box center [713, 592] width 116 height 17
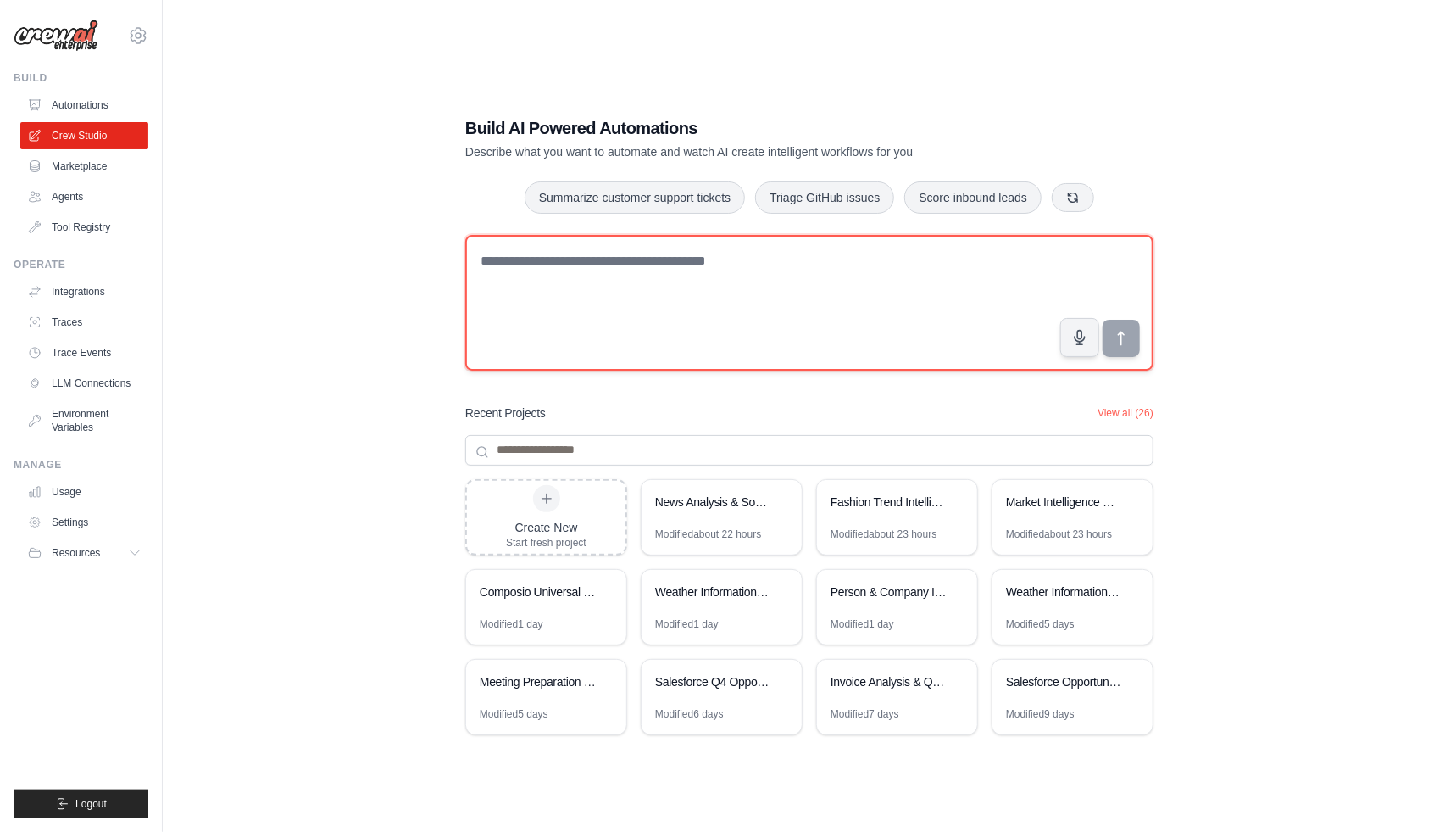
click at [753, 296] on textarea at bounding box center [809, 303] width 689 height 136
paste textarea "**********"
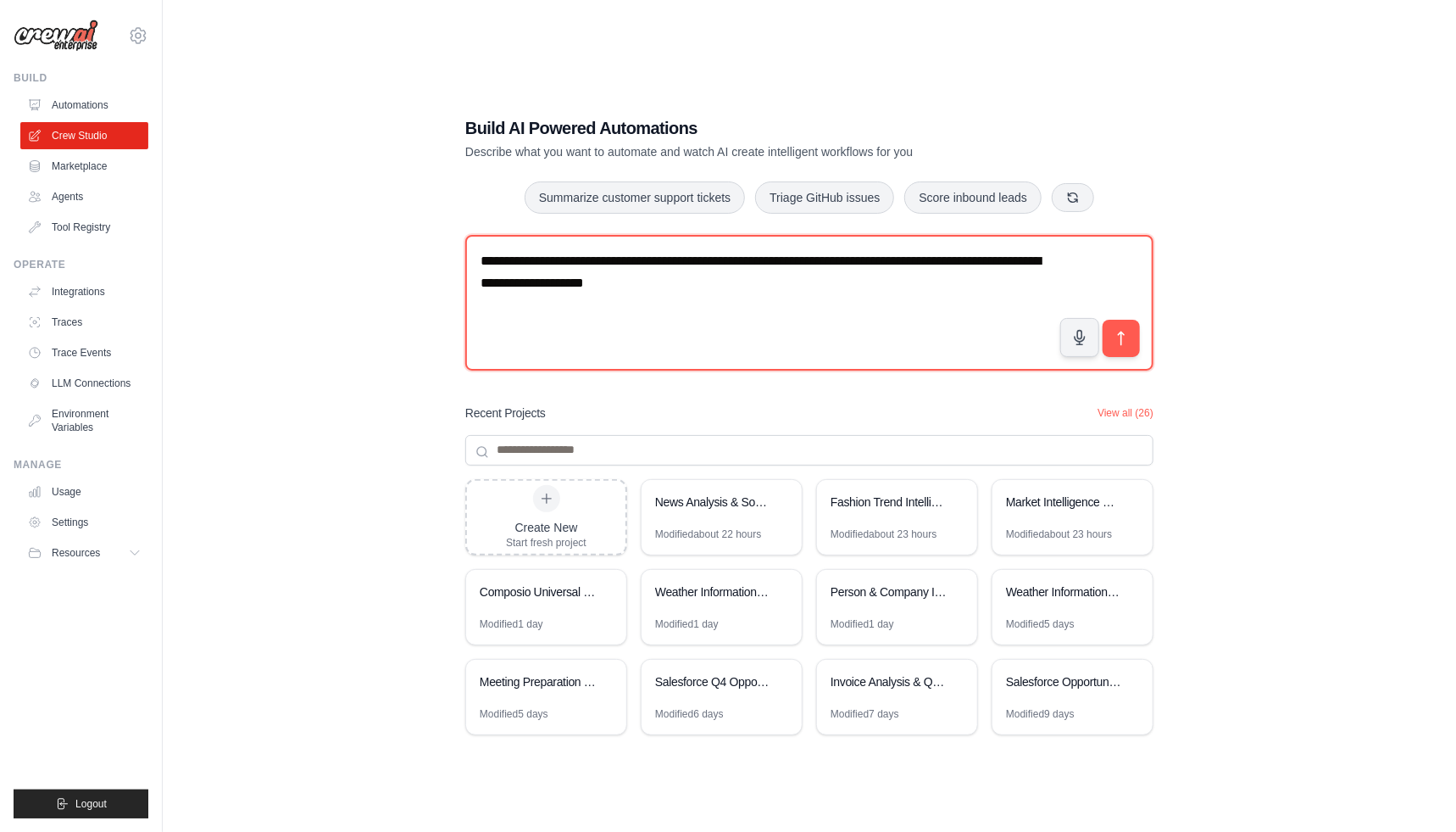
type textarea "**********"
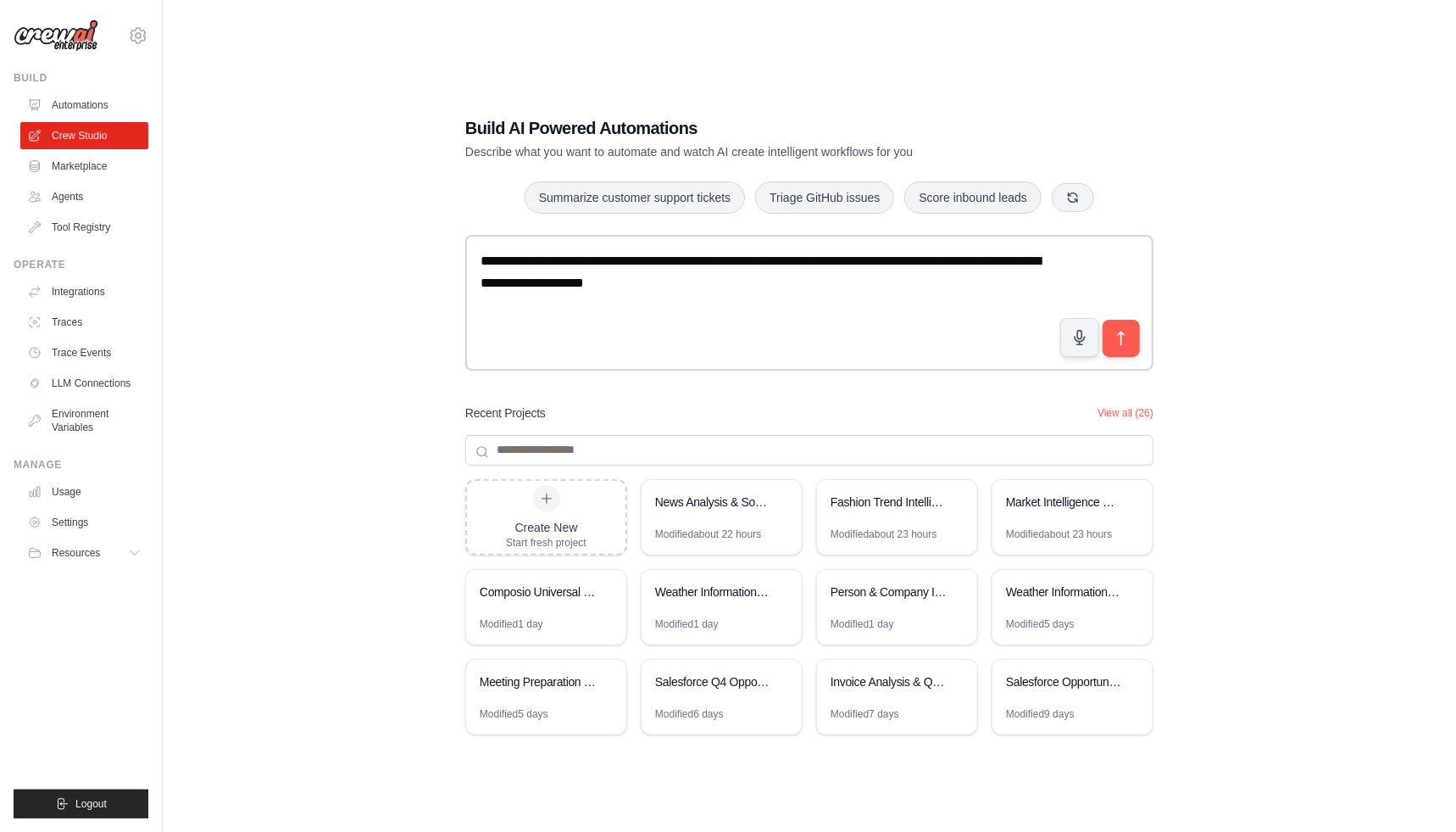
click at [312, 318] on div "**********" at bounding box center [809, 433] width 1239 height 832
click at [1132, 336] on button "submit" at bounding box center [1121, 337] width 39 height 39
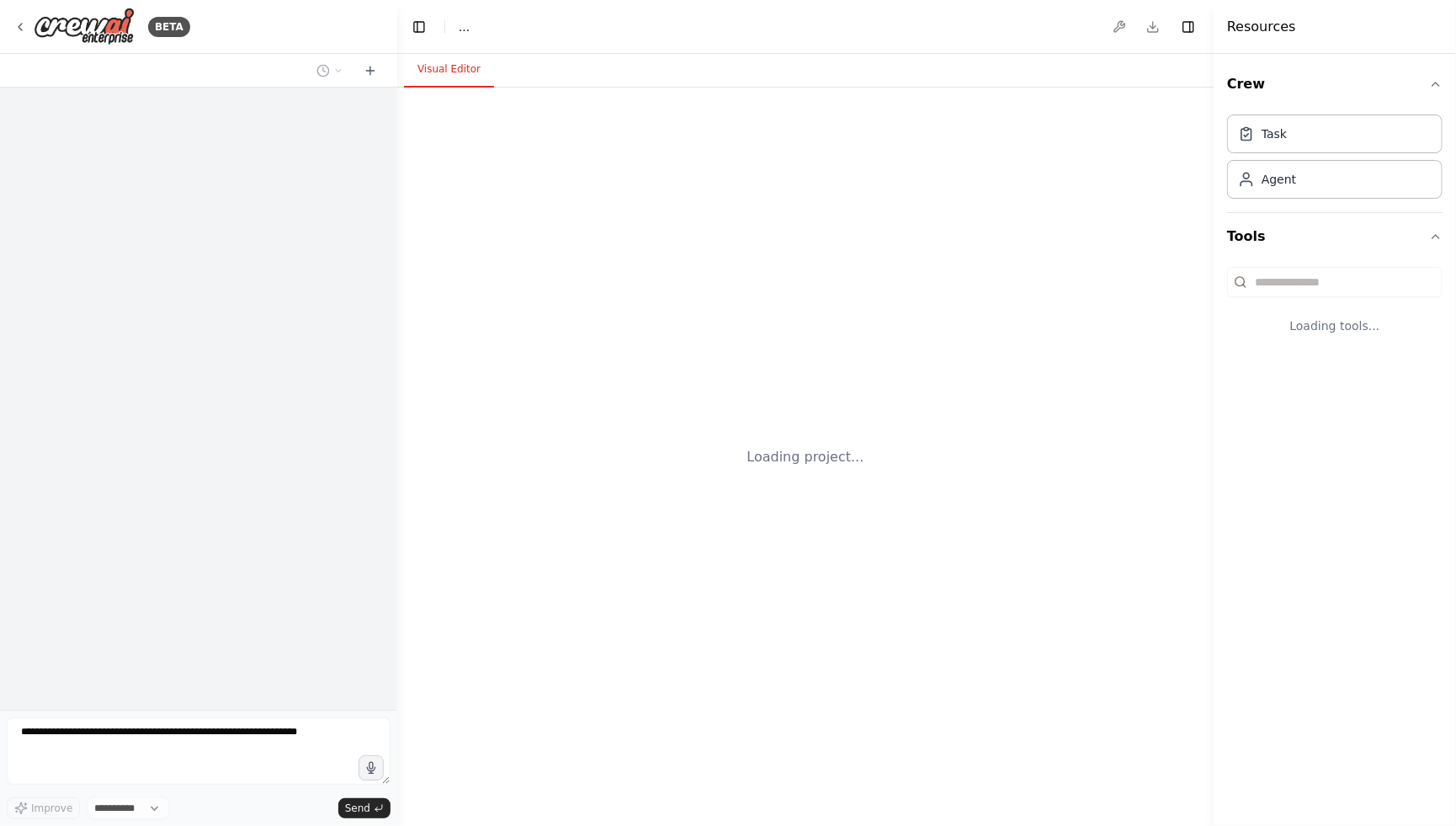
select select "****"
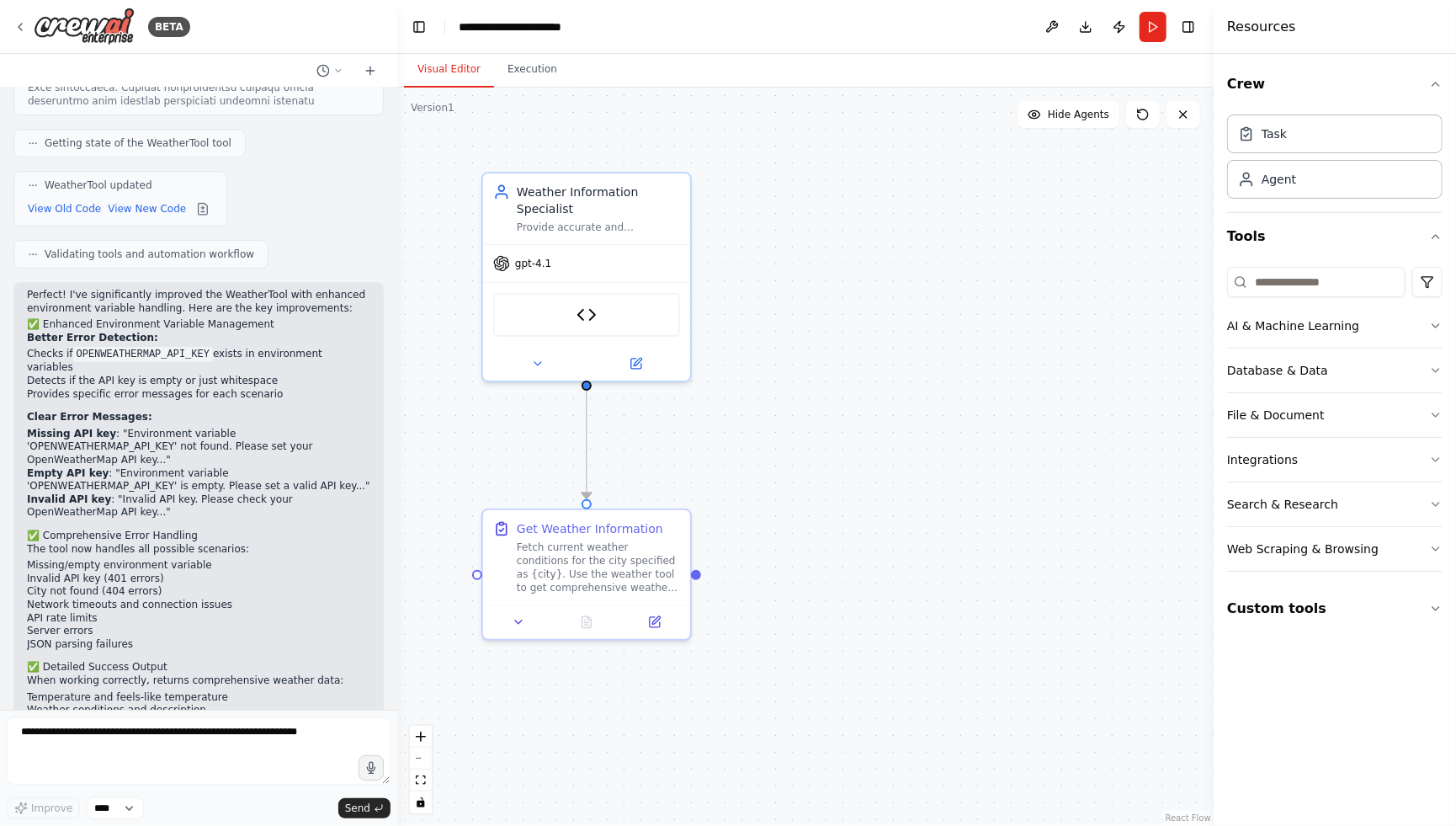
scroll to position [6650, 0]
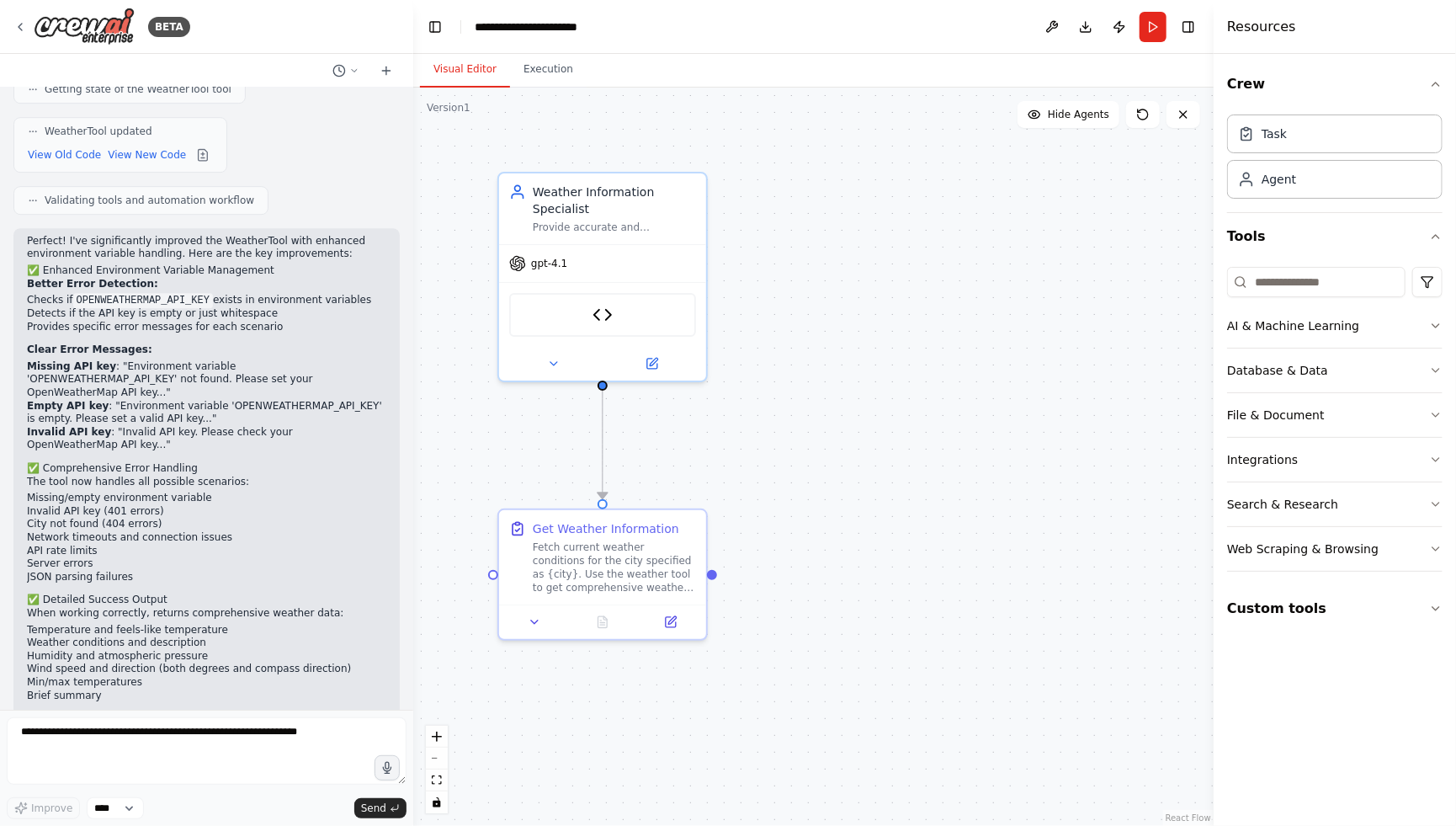
drag, startPoint x: 392, startPoint y: 676, endPoint x: 413, endPoint y: 490, distance: 187.2
click at [413, 490] on div "BETA I would like to create a crew that will grab current weather conditions fo…" at bounding box center [728, 413] width 1456 height 826
drag, startPoint x: 409, startPoint y: 686, endPoint x: 407, endPoint y: 619, distance: 67.0
click at [407, 619] on div "BETA I would like to create a crew that will grab current weather conditions fo…" at bounding box center [728, 413] width 1456 height 826
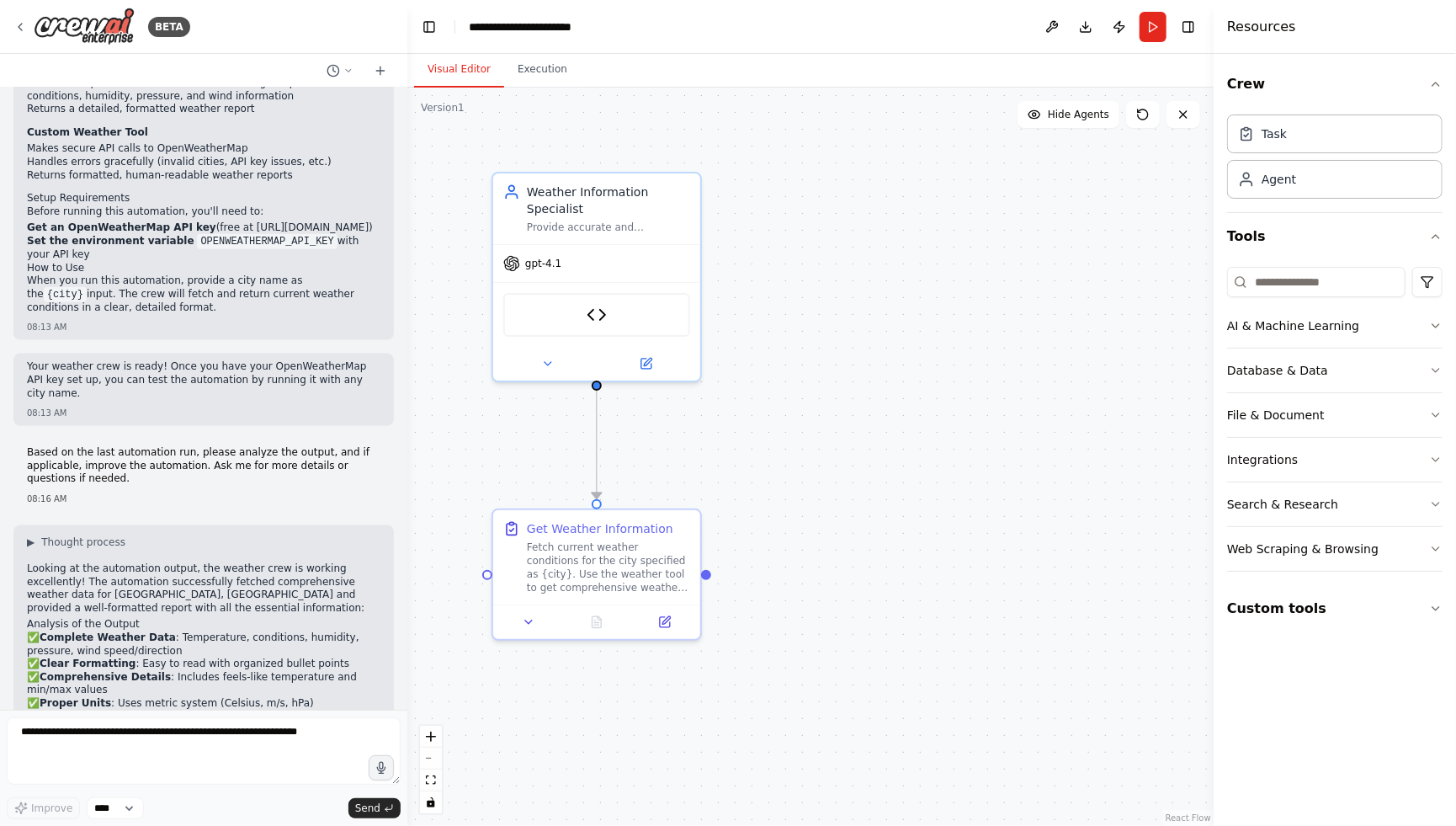
scroll to position [0, 0]
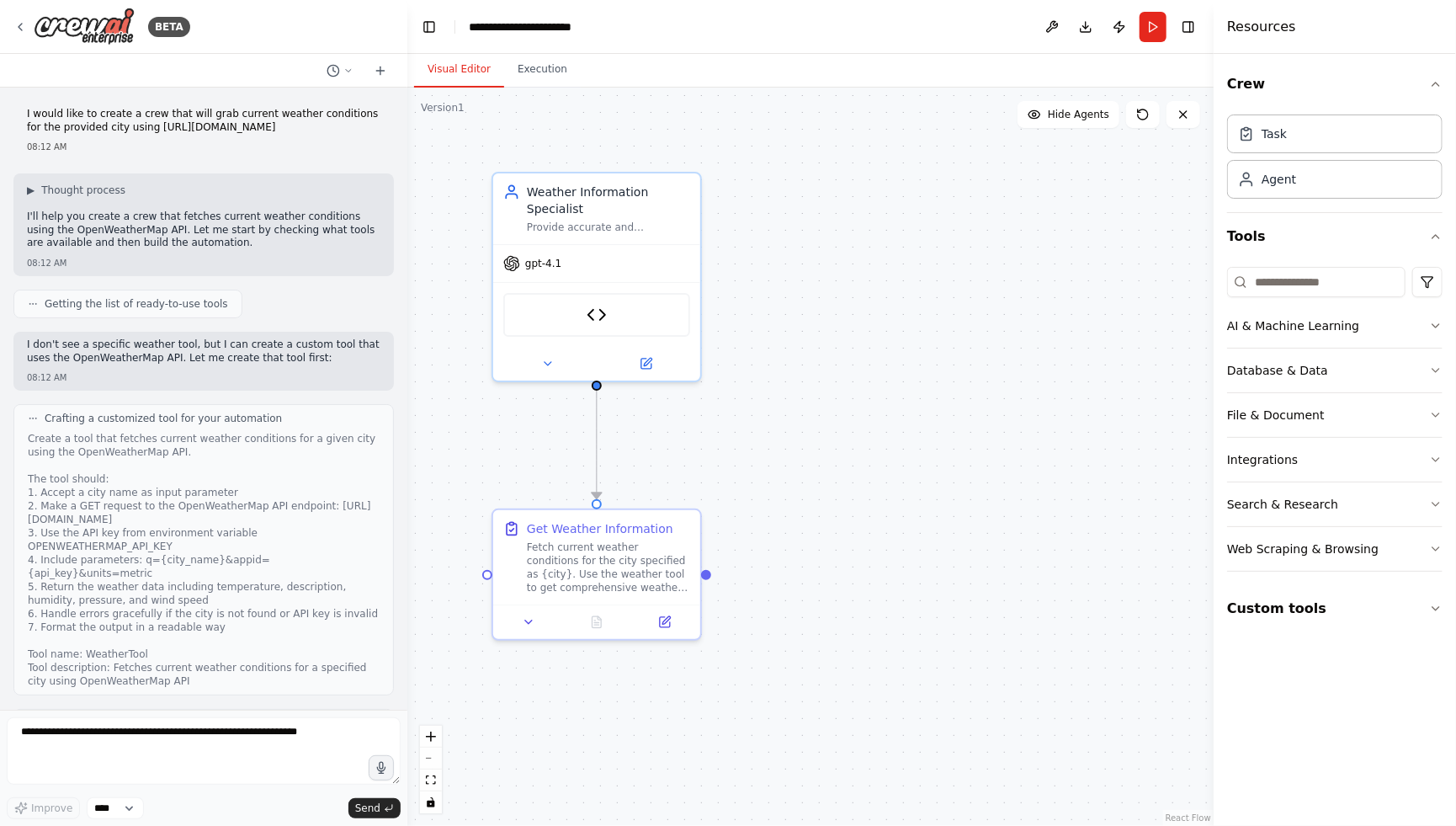
drag, startPoint x: 321, startPoint y: 129, endPoint x: 18, endPoint y: 119, distance: 303.2
click at [18, 119] on div "I would like to create a crew that will grab current weather conditions for the…" at bounding box center [203, 130] width 380 height 59
copy p "I would like to create a crew that will grab current weather conditions for the…"
click at [26, 29] on icon at bounding box center [20, 26] width 14 height 14
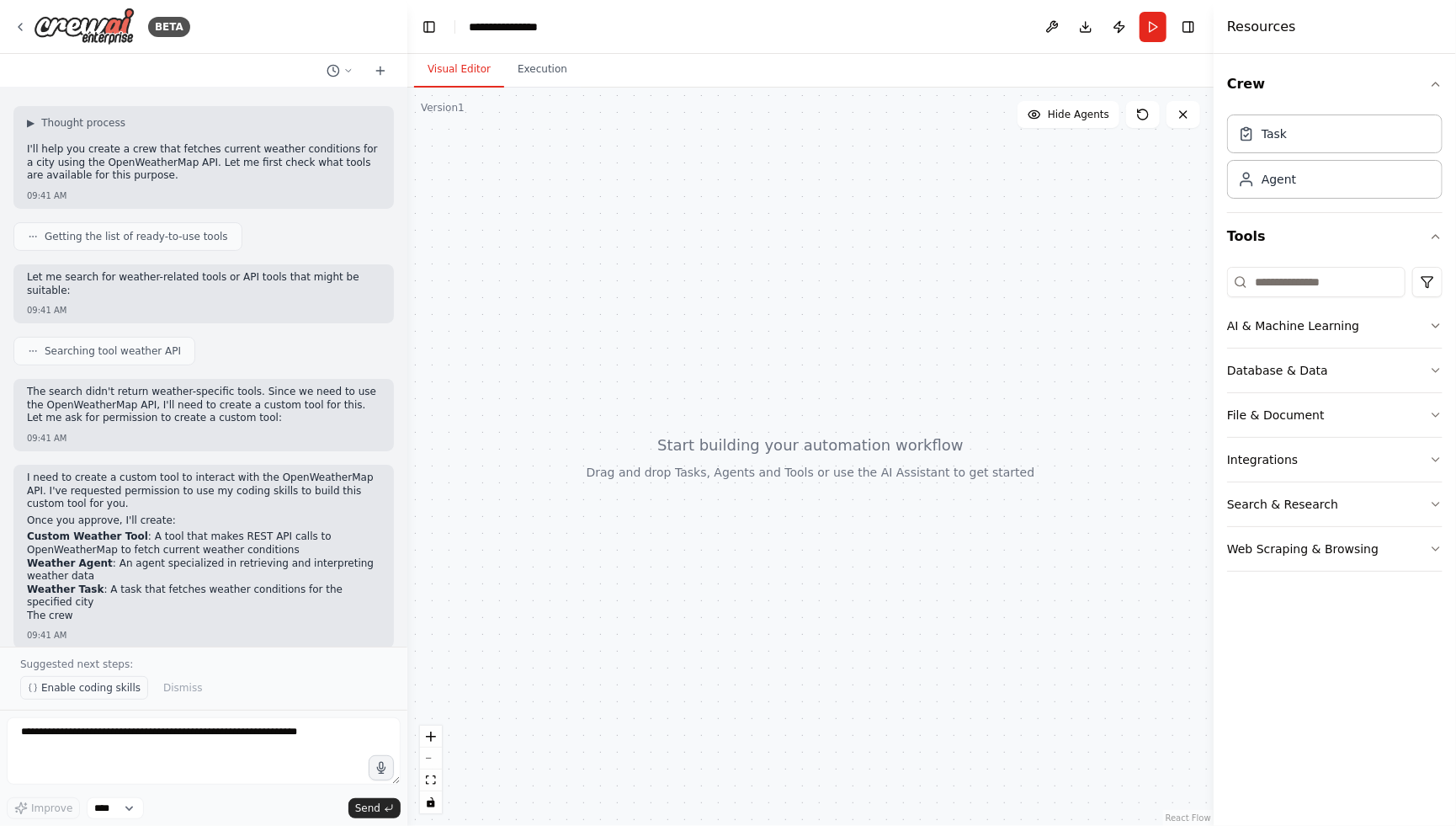
click at [85, 693] on span "Enable coding skills" at bounding box center [91, 687] width 99 height 14
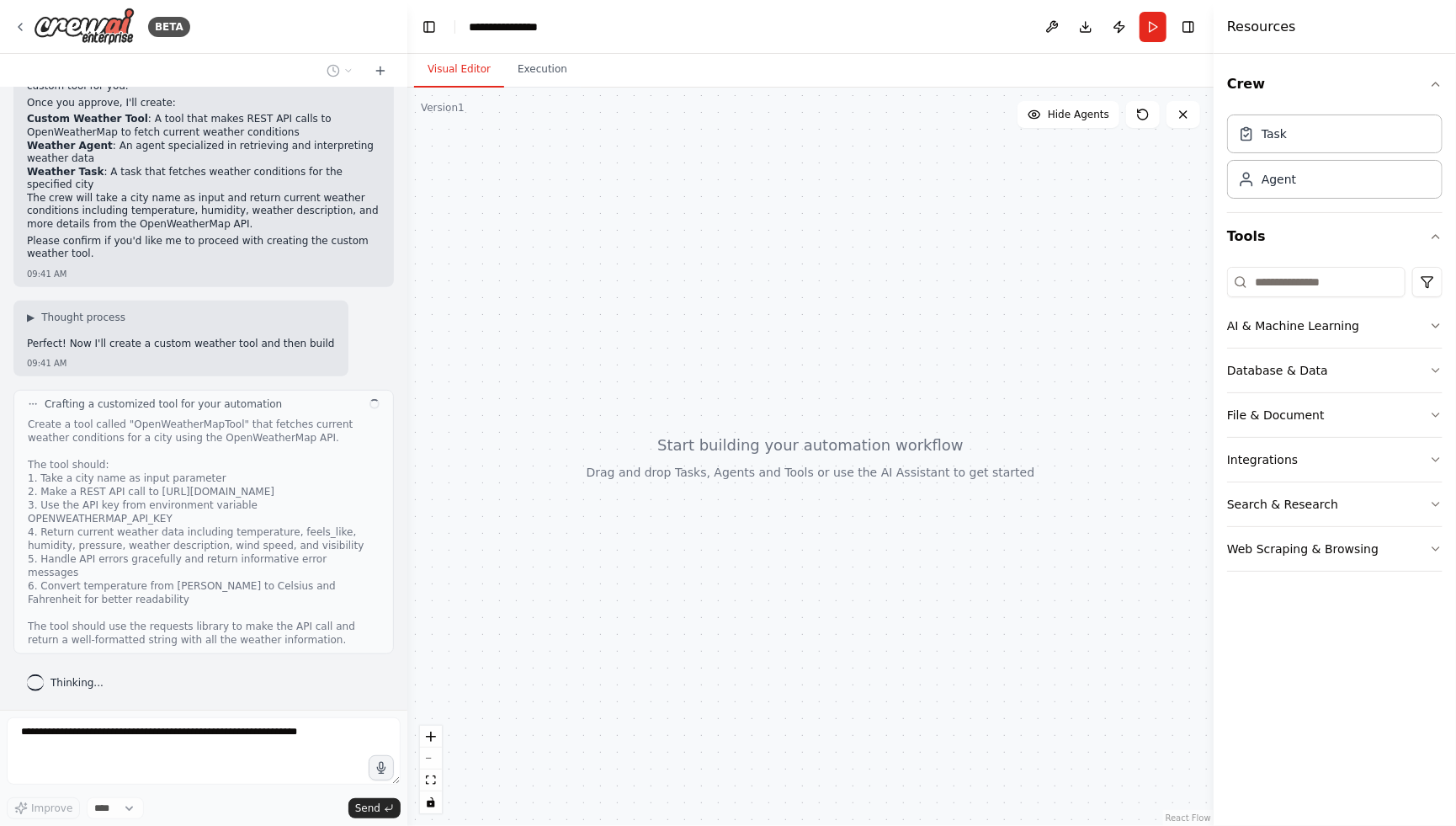
scroll to position [498, 0]
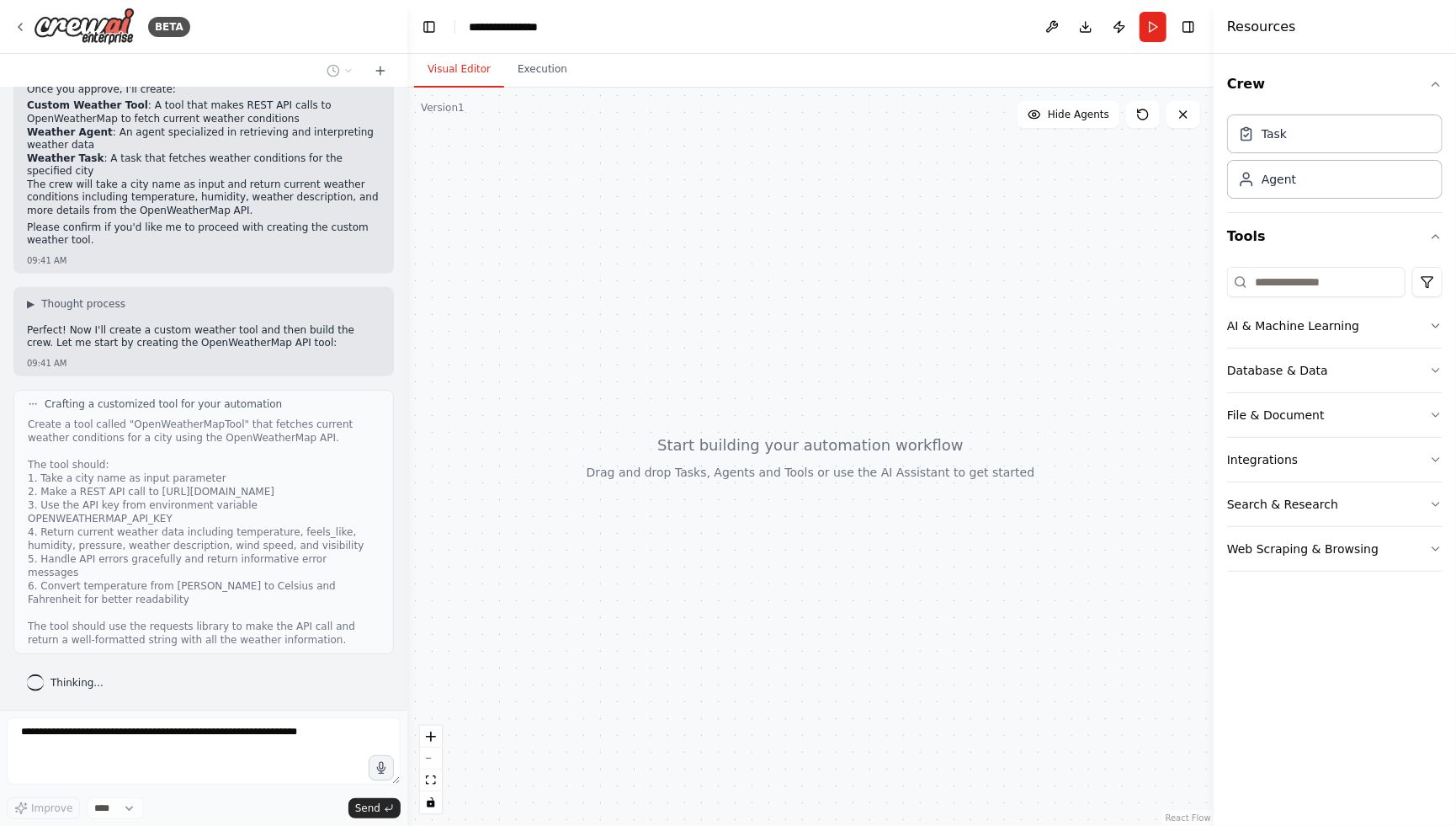
drag, startPoint x: 41, startPoint y: 478, endPoint x: 175, endPoint y: 483, distance: 134.1
click at [173, 483] on div "Create a tool called "OpenWeatherMapTool" that fetches current weather conditio…" at bounding box center [203, 531] width 352 height 229
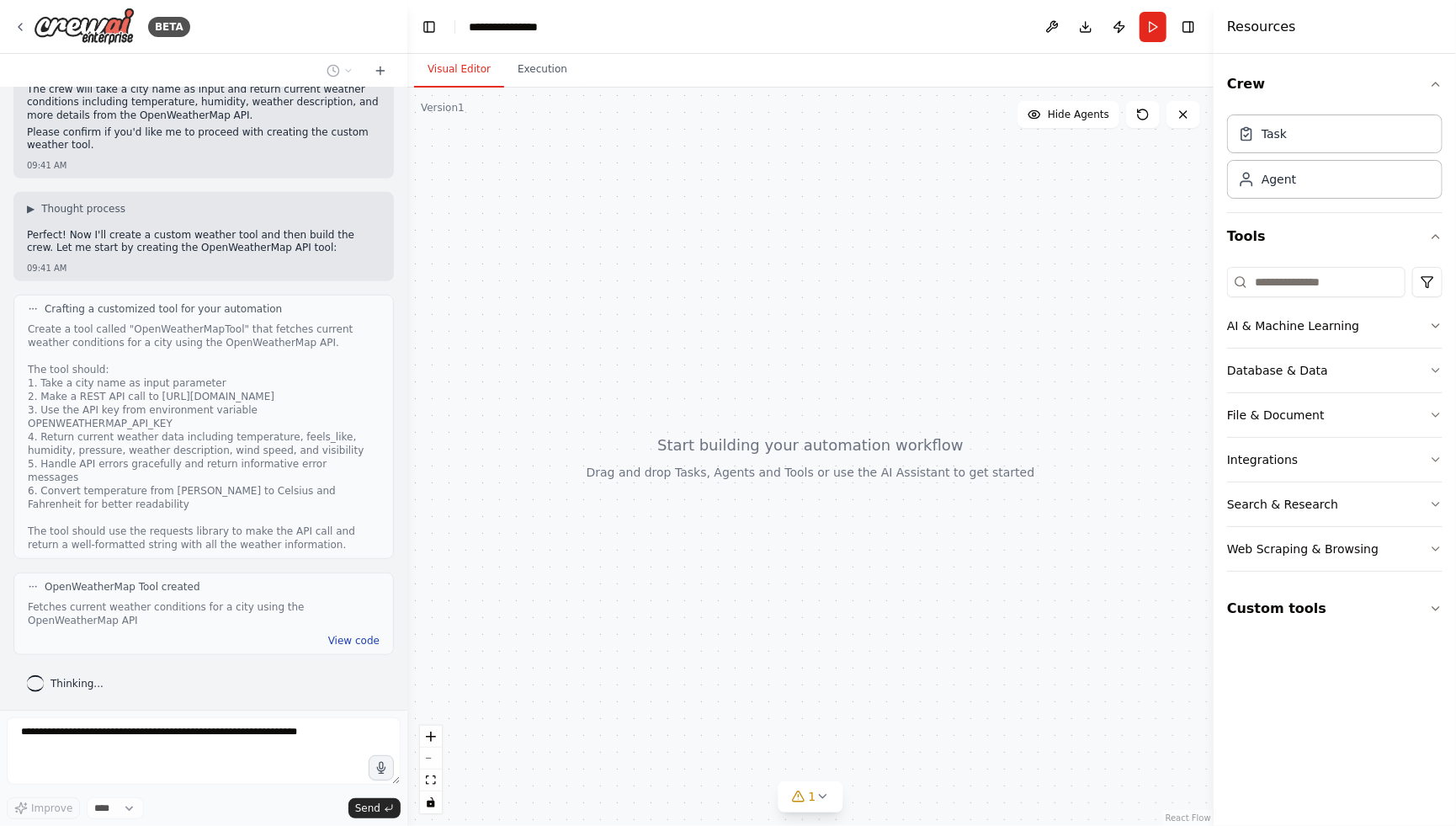
click at [345, 640] on button "View code" at bounding box center [353, 640] width 51 height 14
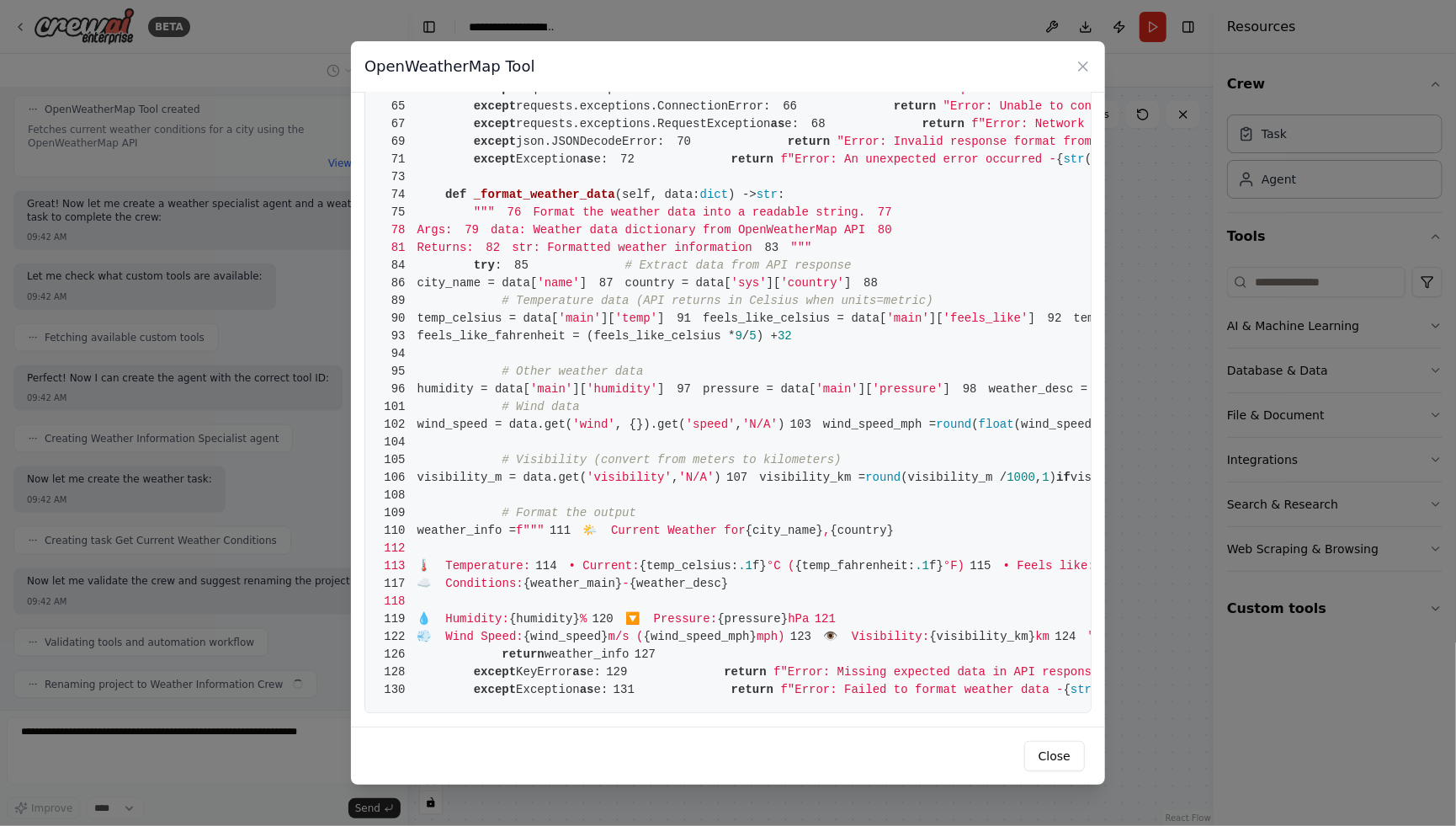
scroll to position [1112, 0]
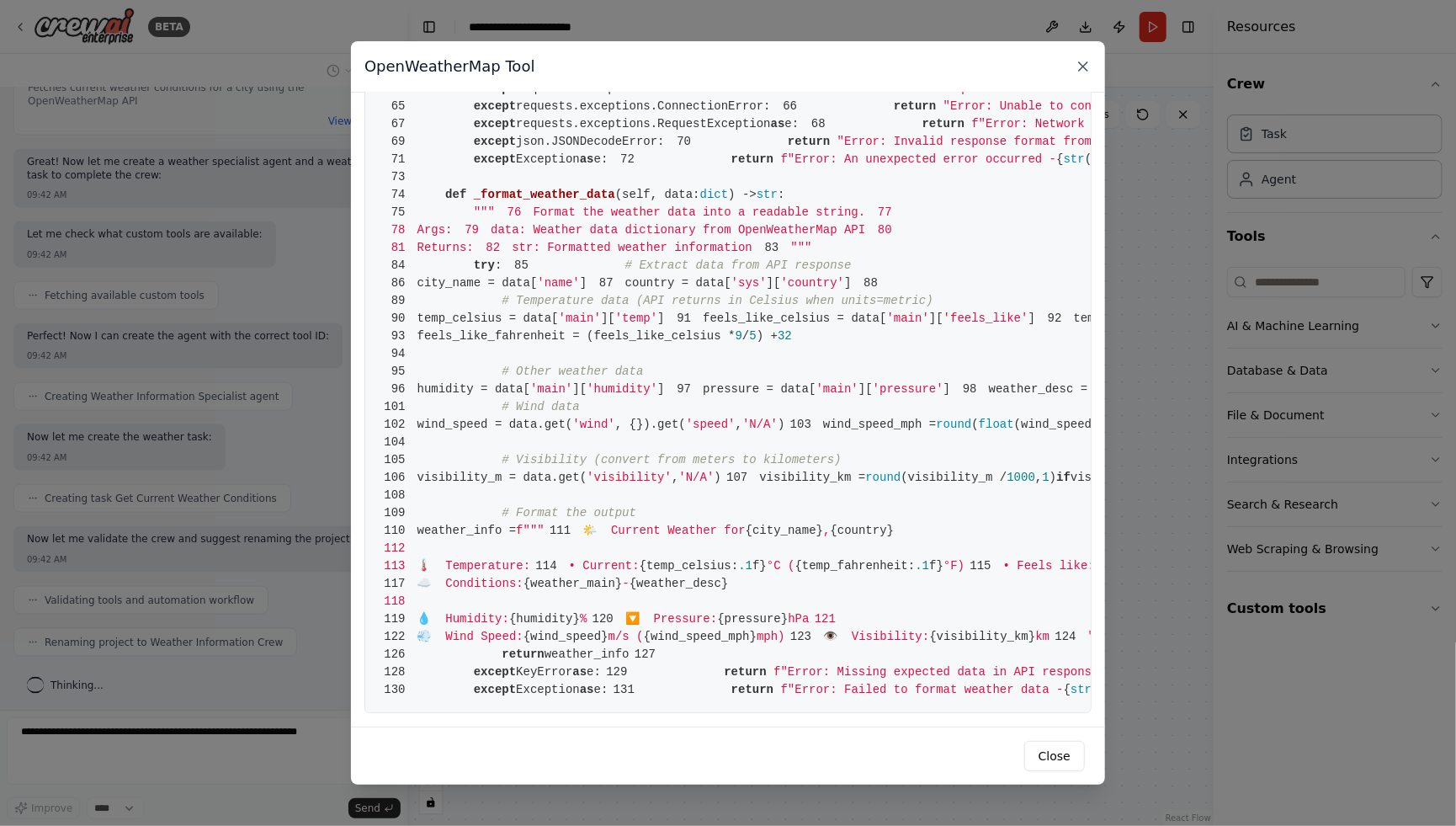
click at [1081, 70] on icon at bounding box center [1082, 66] width 17 height 17
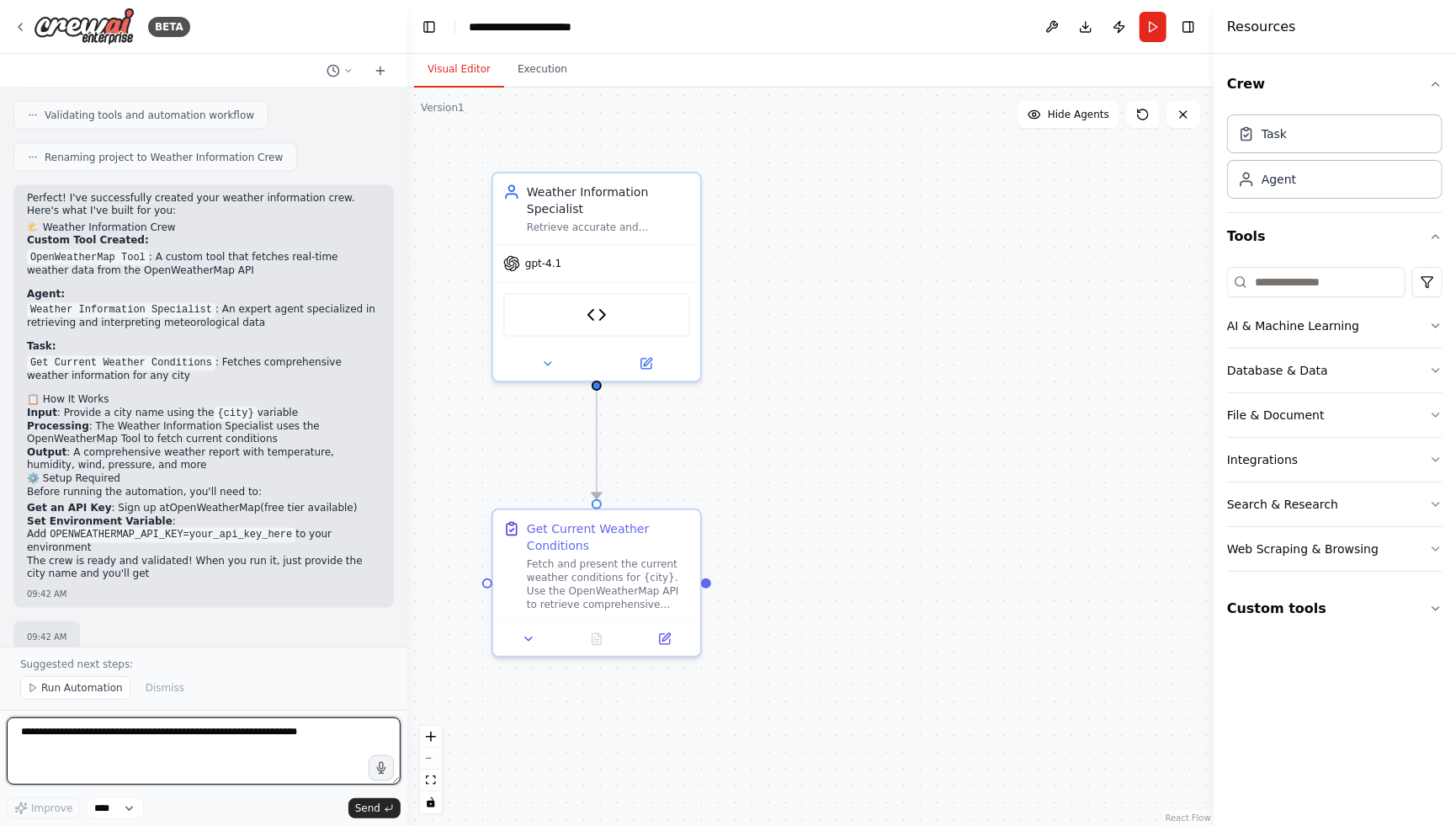
scroll to position [1611, 0]
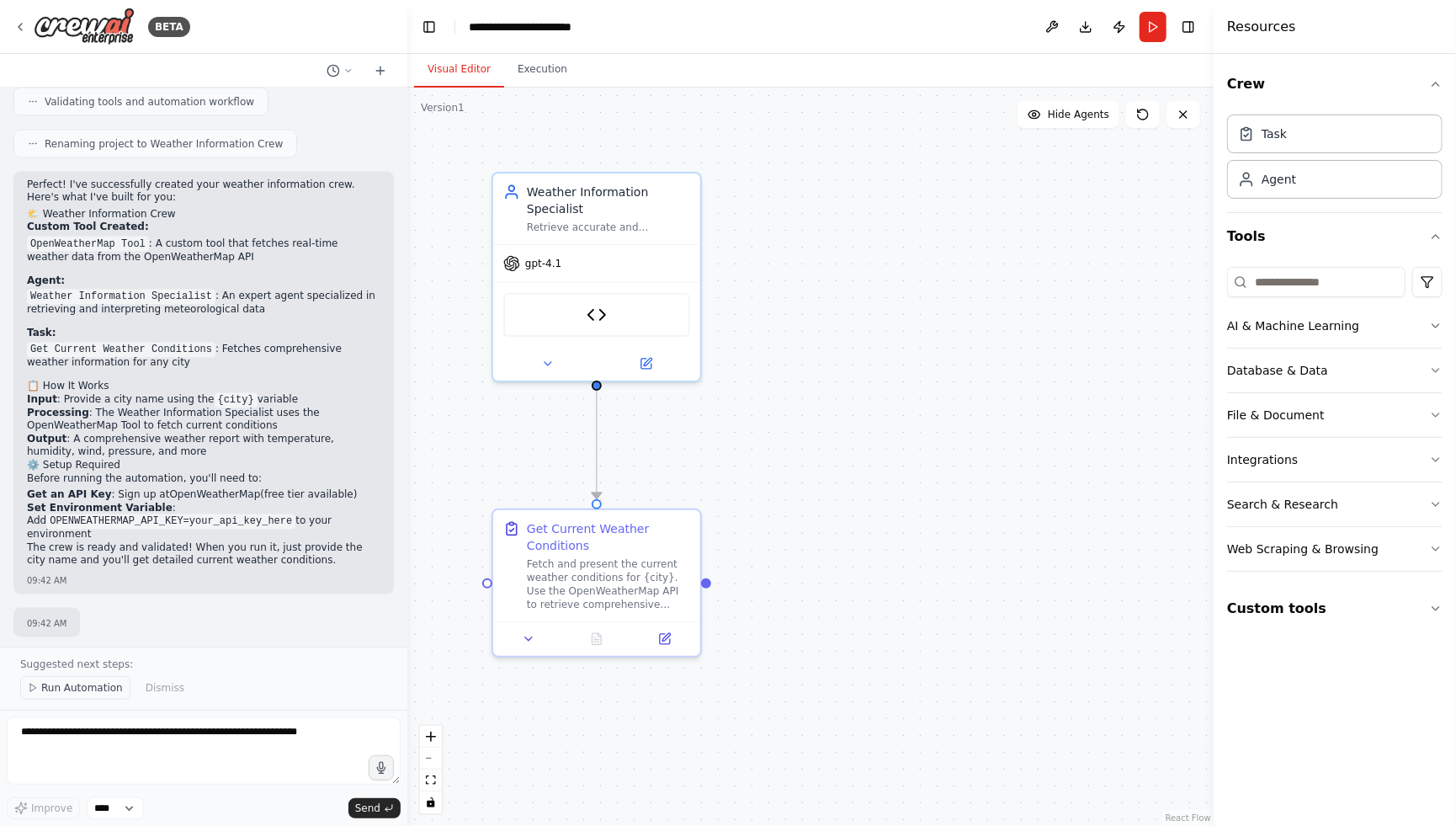
click at [81, 691] on span "Run Automation" at bounding box center [82, 687] width 82 height 14
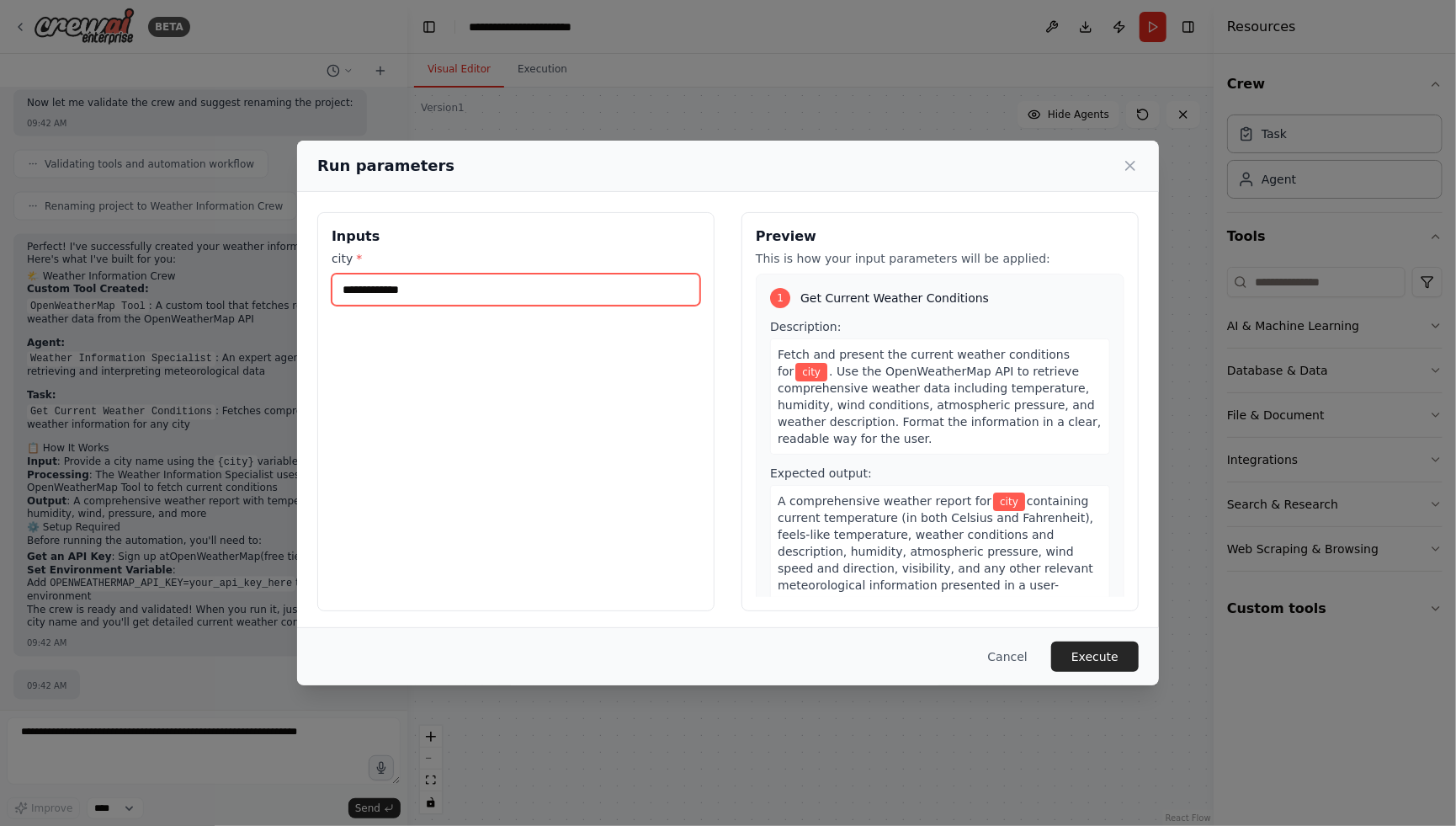
click at [530, 277] on input "city *" at bounding box center [515, 290] width 368 height 32
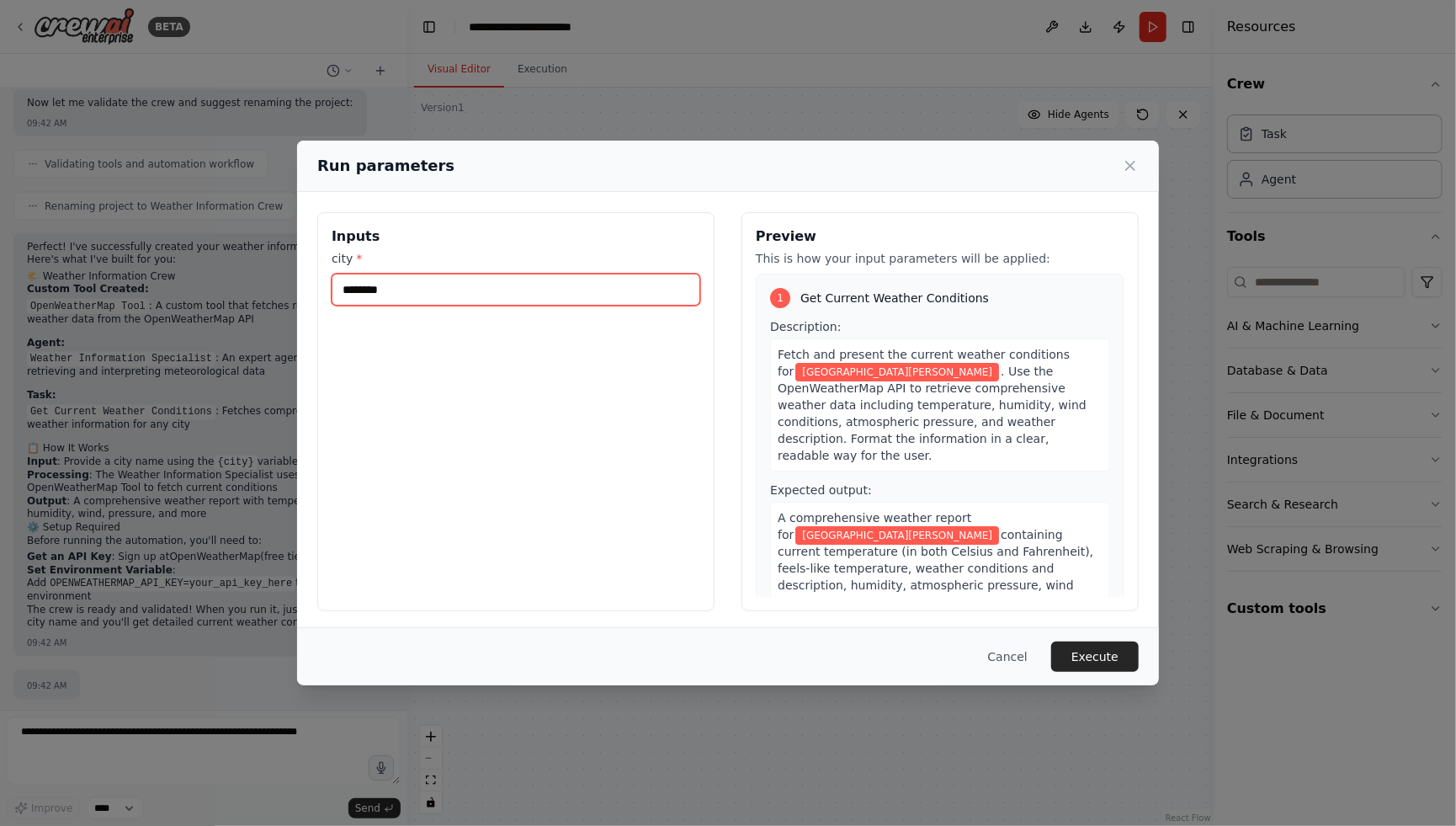
type input "********"
click at [631, 520] on div "Inputs city * ********" at bounding box center [515, 411] width 397 height 399
click at [1074, 661] on button "Execute" at bounding box center [1094, 657] width 87 height 31
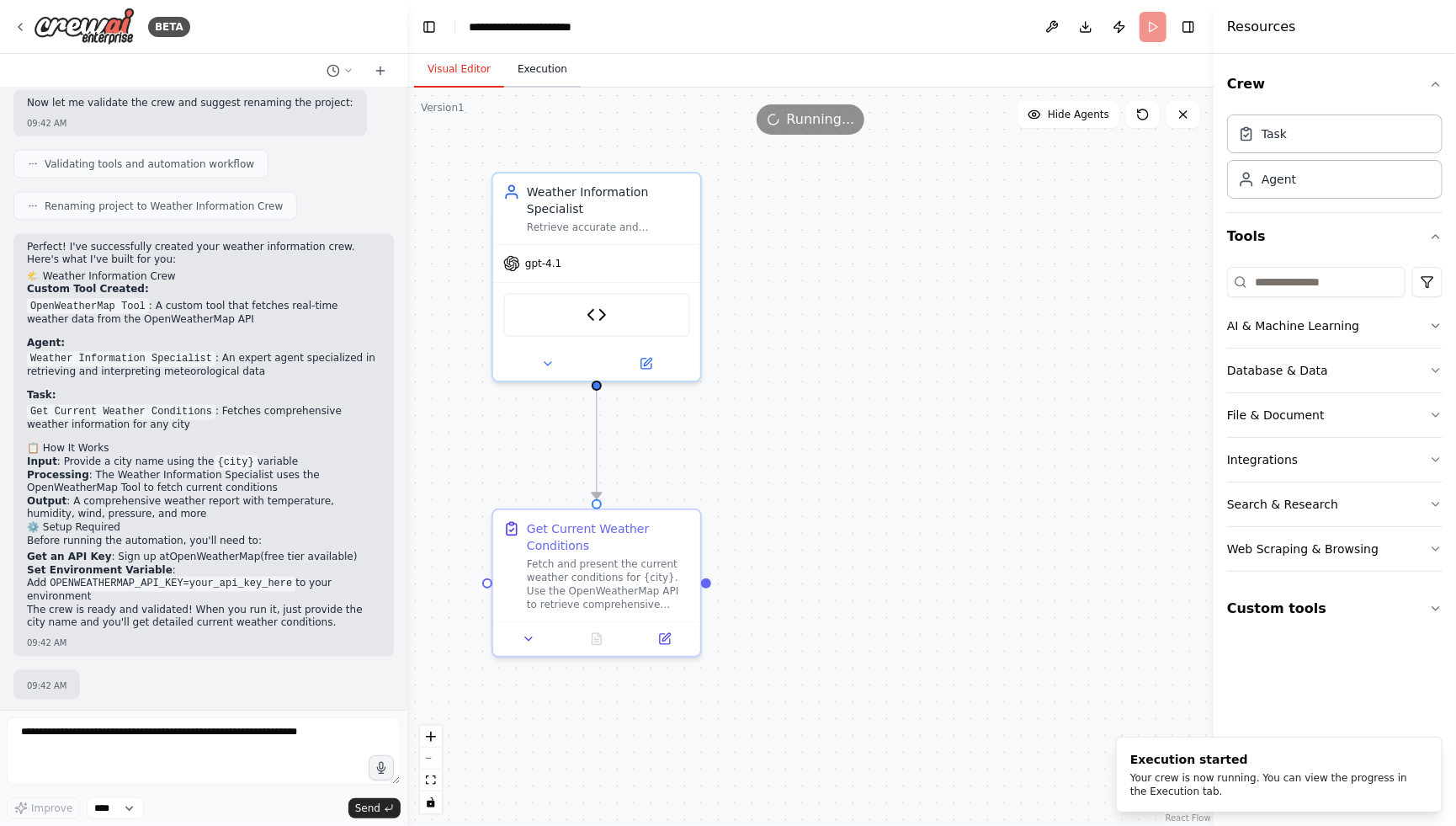
click at [538, 70] on button "Execution" at bounding box center [542, 69] width 77 height 35
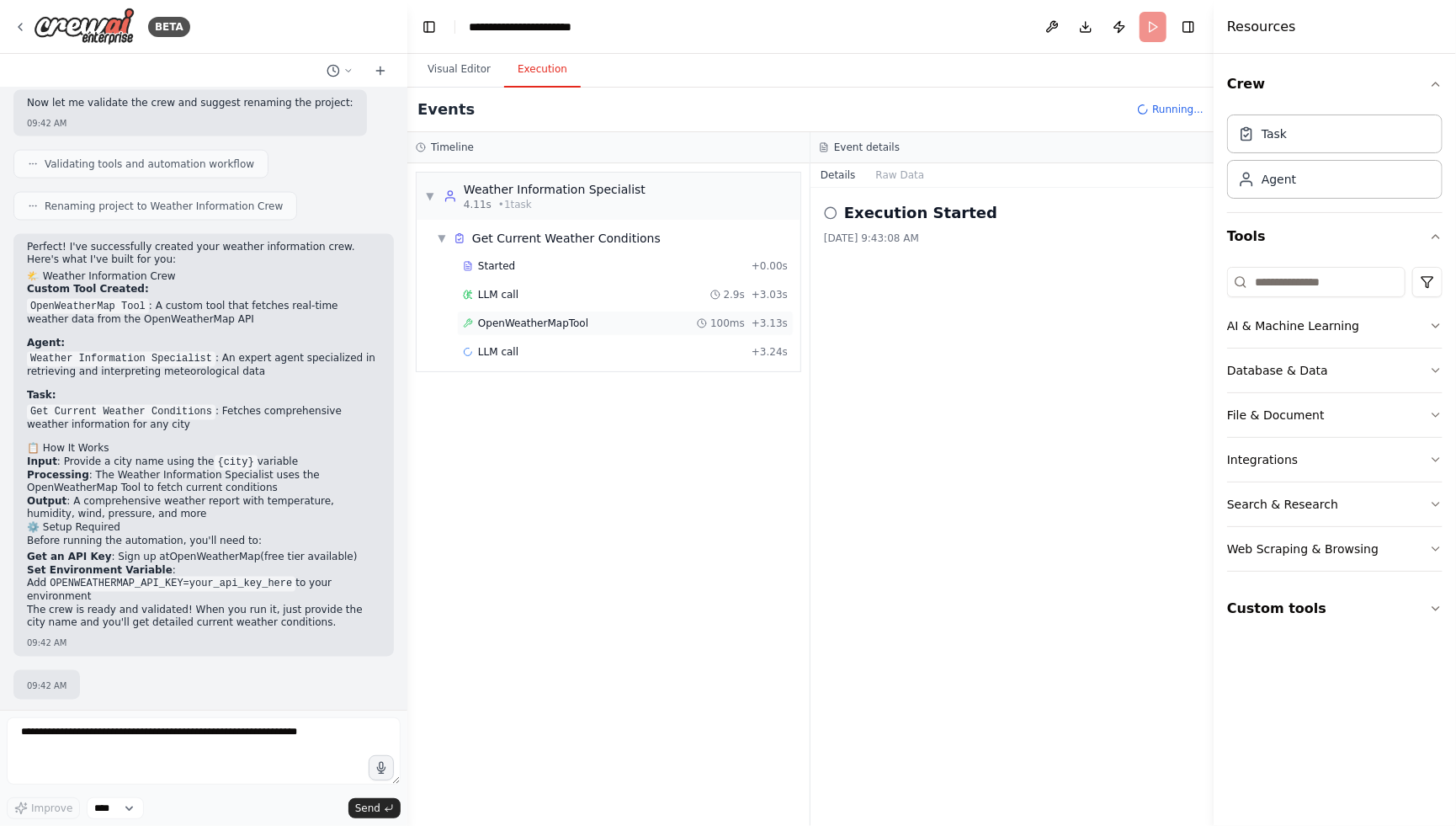
click at [565, 328] on span "OpenWeatherMapTool" at bounding box center [533, 322] width 110 height 14
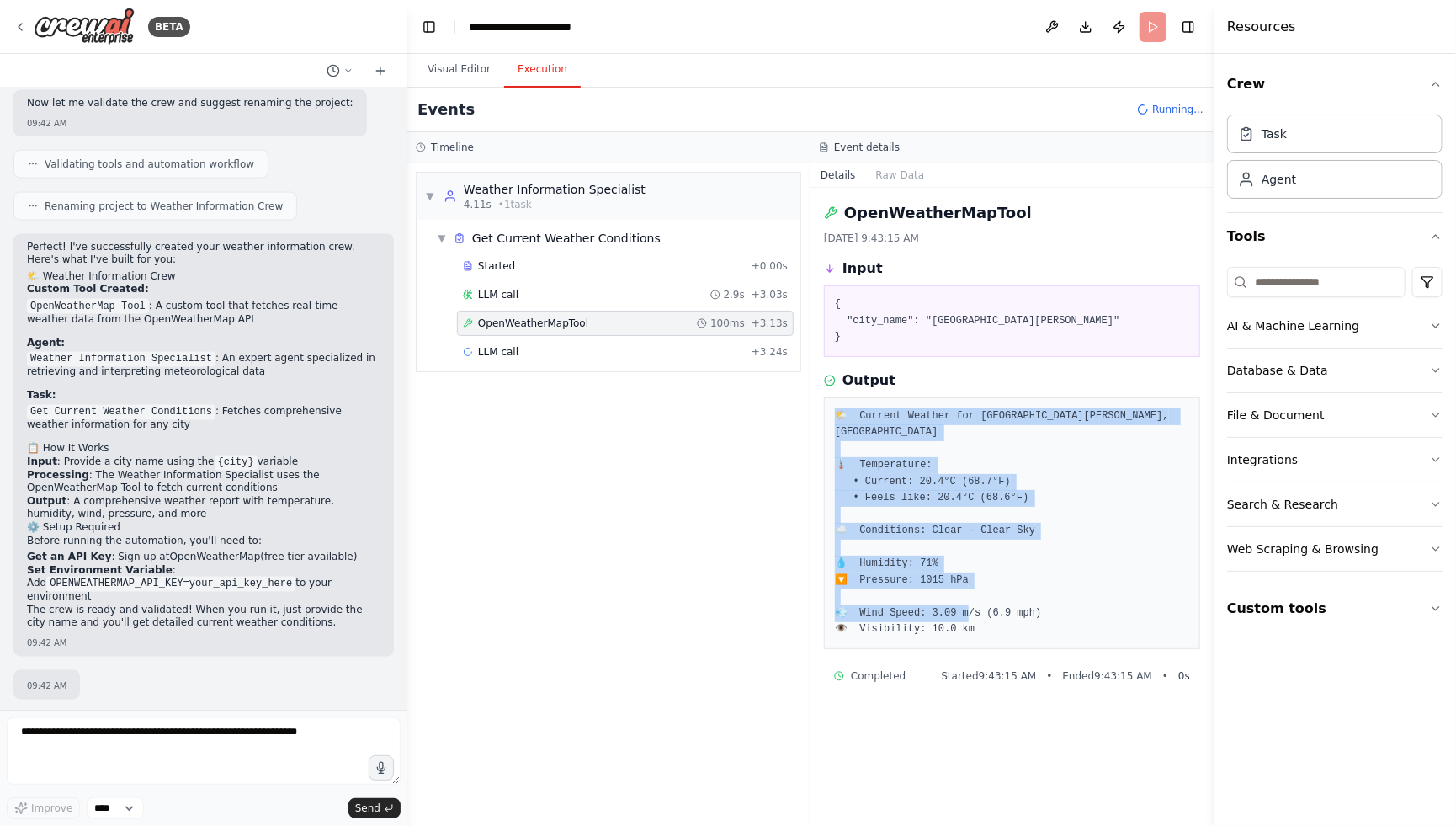
drag, startPoint x: 839, startPoint y: 404, endPoint x: 1041, endPoint y: 618, distance: 294.3
click at [1041, 618] on div "🌤️ Current Weather for [GEOGRAPHIC_DATA][PERSON_NAME], [GEOGRAPHIC_DATA] 🌡️ Tem…" at bounding box center [1012, 522] width 376 height 251
click at [1032, 616] on pre "🌤️ Current Weather for [GEOGRAPHIC_DATA][PERSON_NAME], [GEOGRAPHIC_DATA] 🌡️ Tem…" at bounding box center [1011, 522] width 354 height 230
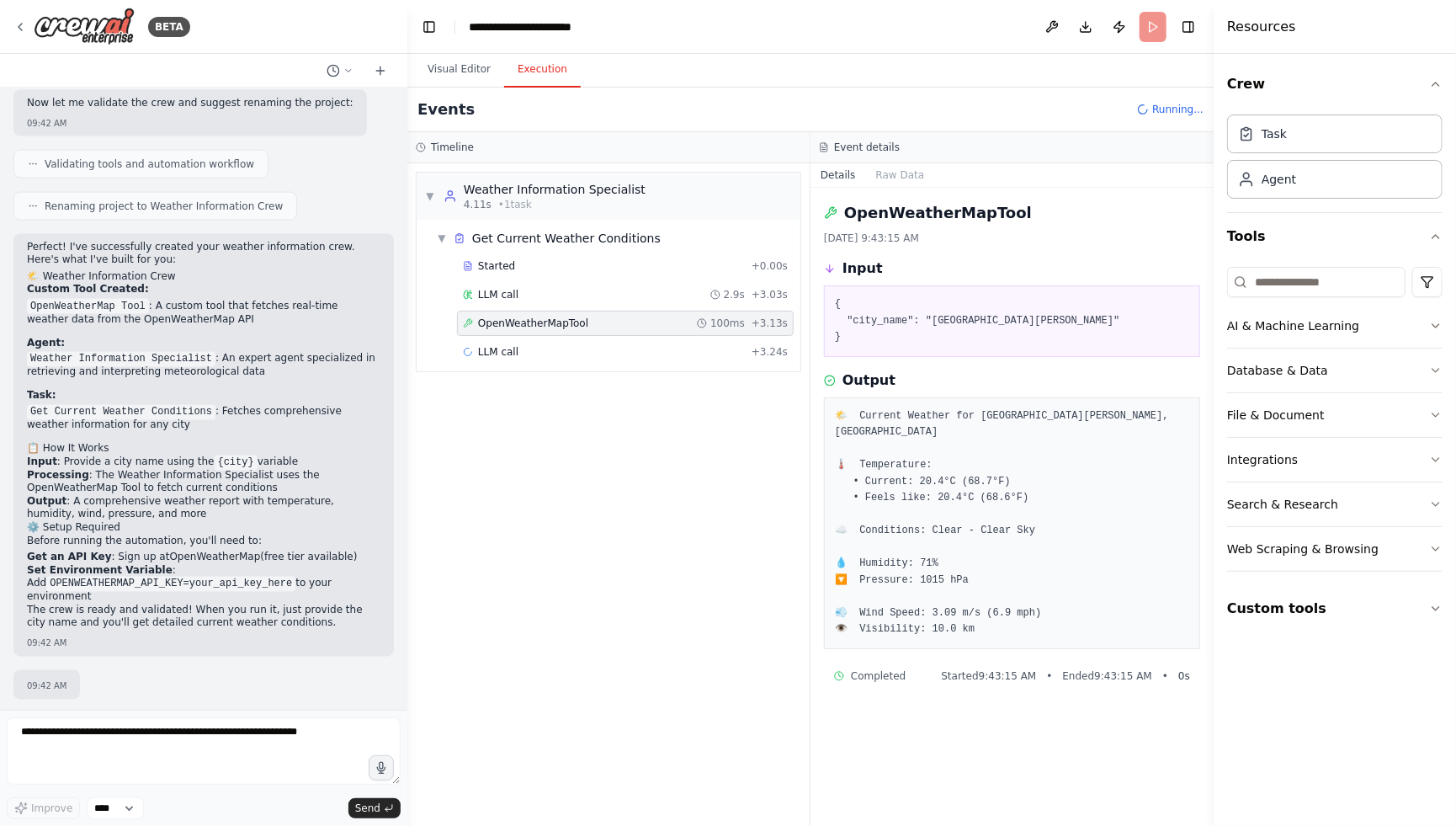
scroll to position [1611, 0]
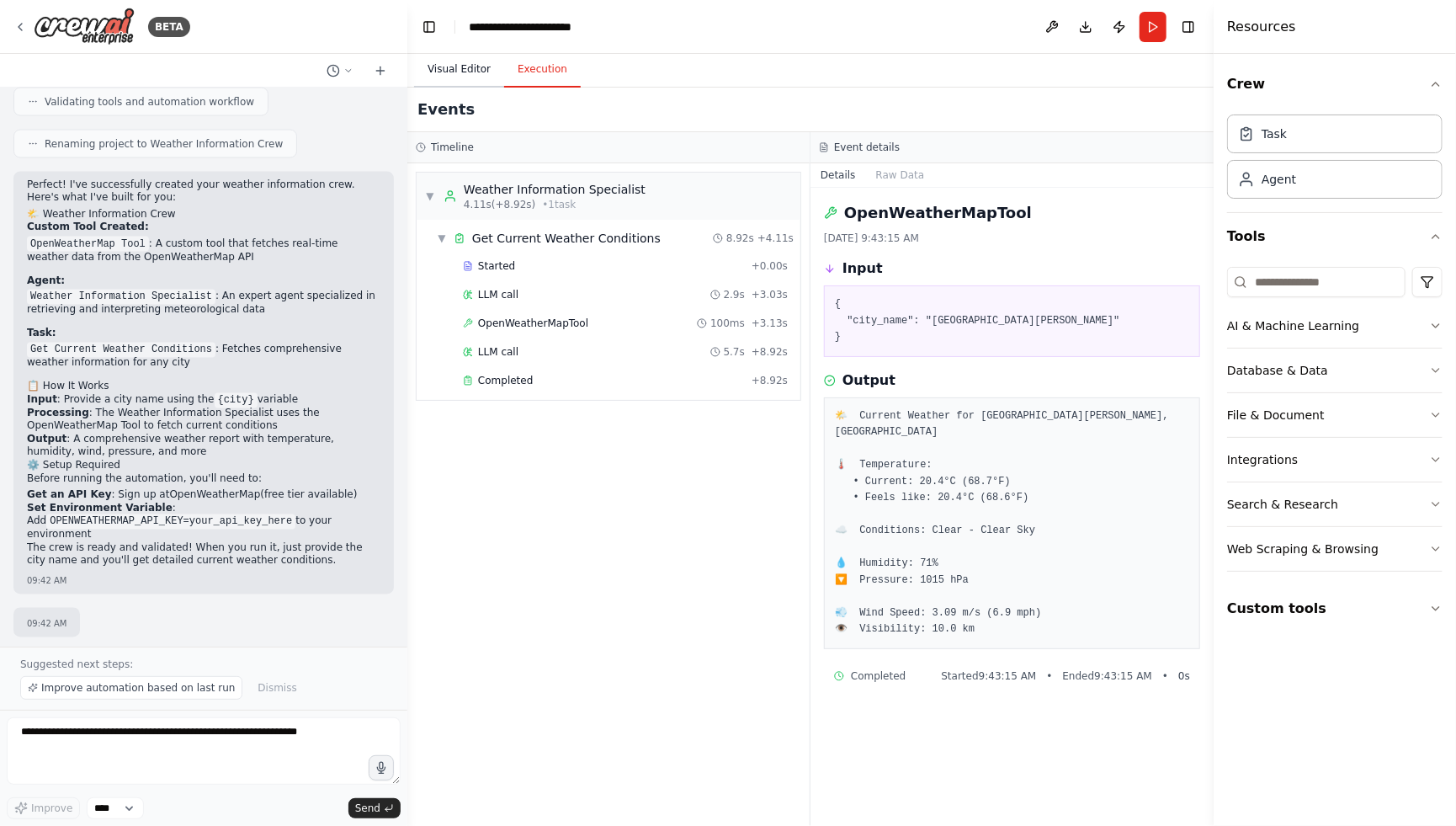
click at [475, 78] on button "Visual Editor" at bounding box center [459, 69] width 90 height 35
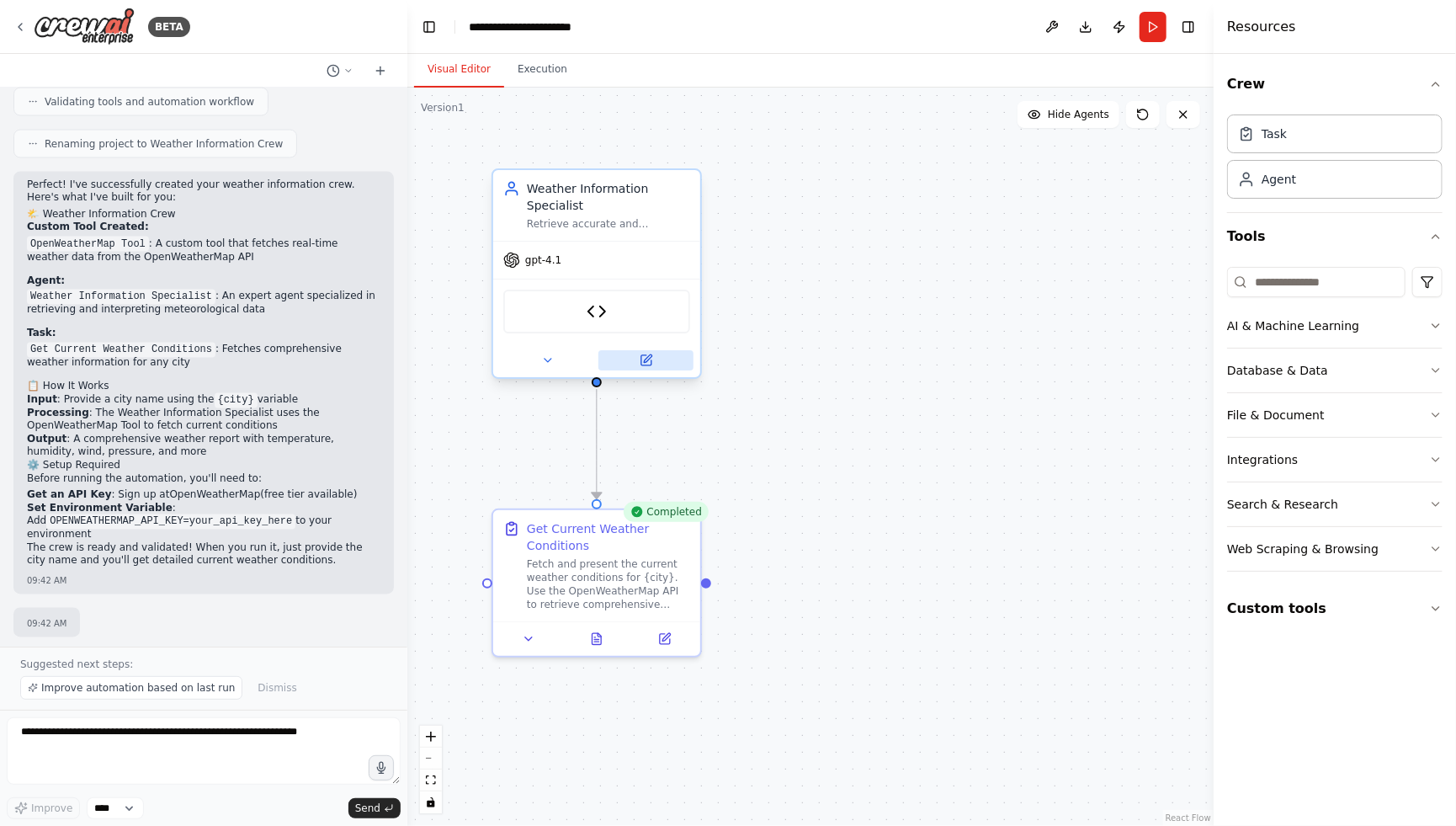
click at [645, 358] on icon at bounding box center [647, 358] width 7 height 7
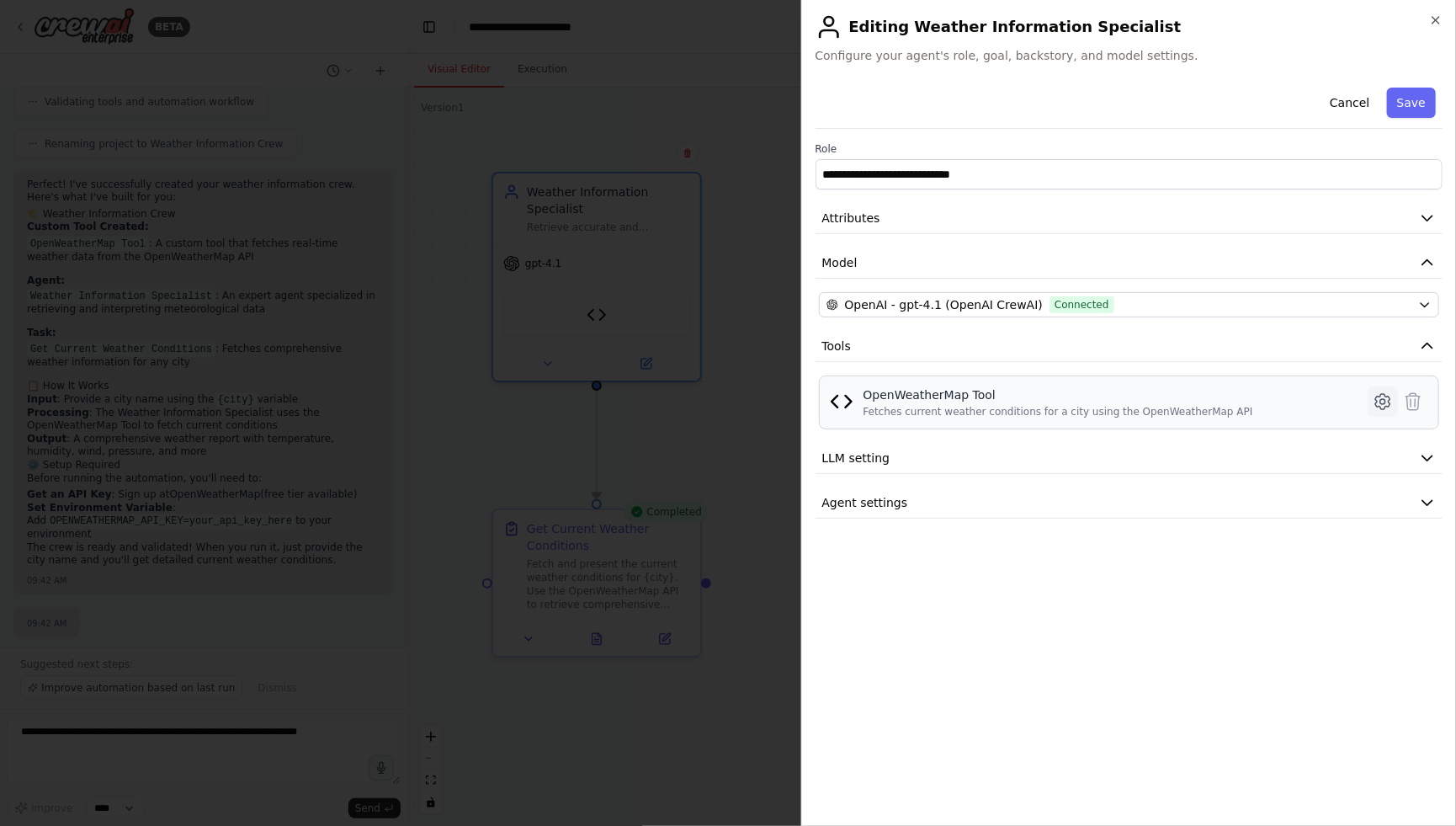
click at [1384, 407] on icon at bounding box center [1382, 401] width 14 height 15
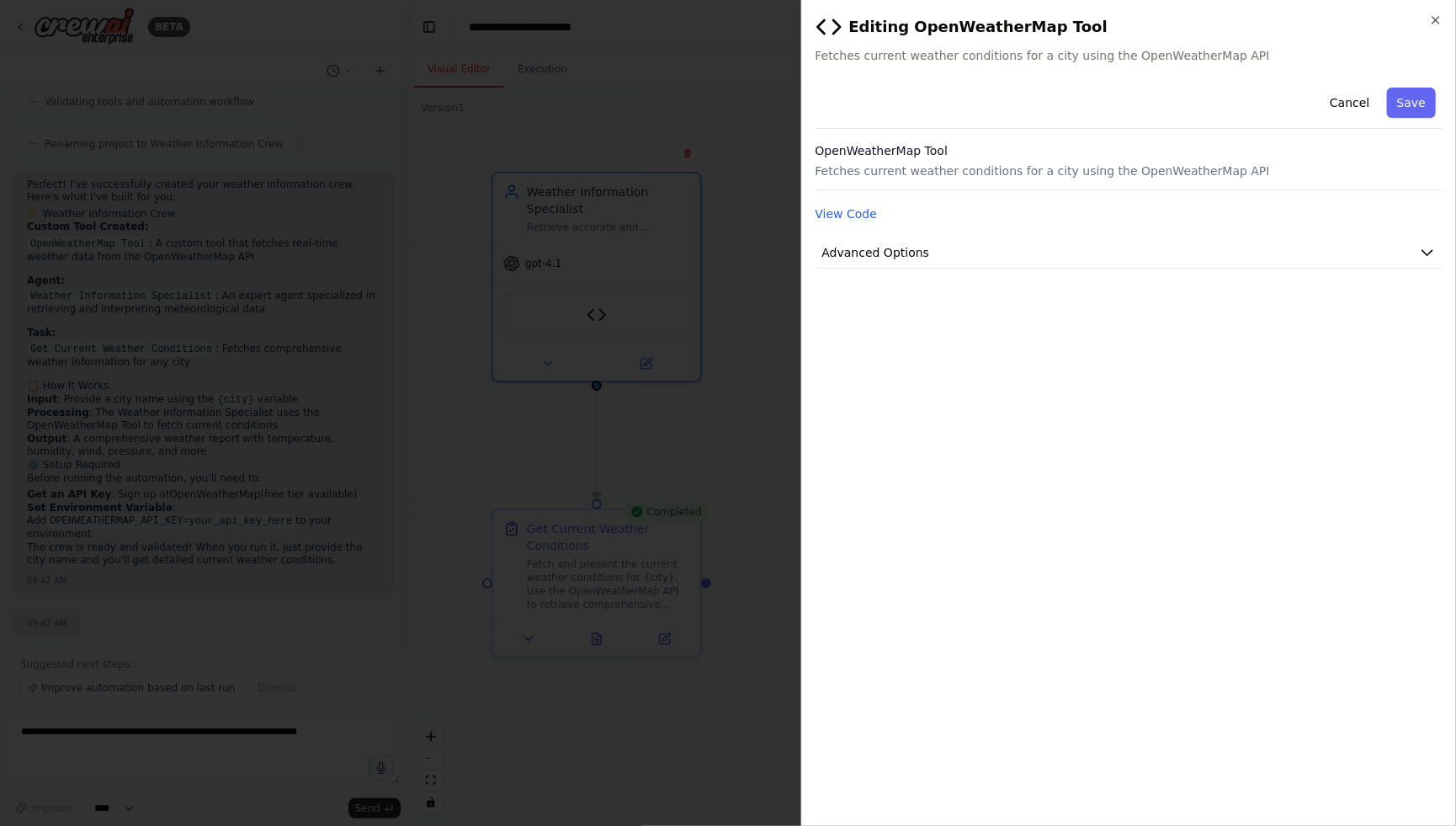
click at [1362, 230] on div "Cancel Save OpenWeatherMap Tool Fetches current weather conditions for a city u…" at bounding box center [1128, 175] width 628 height 187
click at [1362, 249] on button "Advanced Options" at bounding box center [1128, 253] width 628 height 32
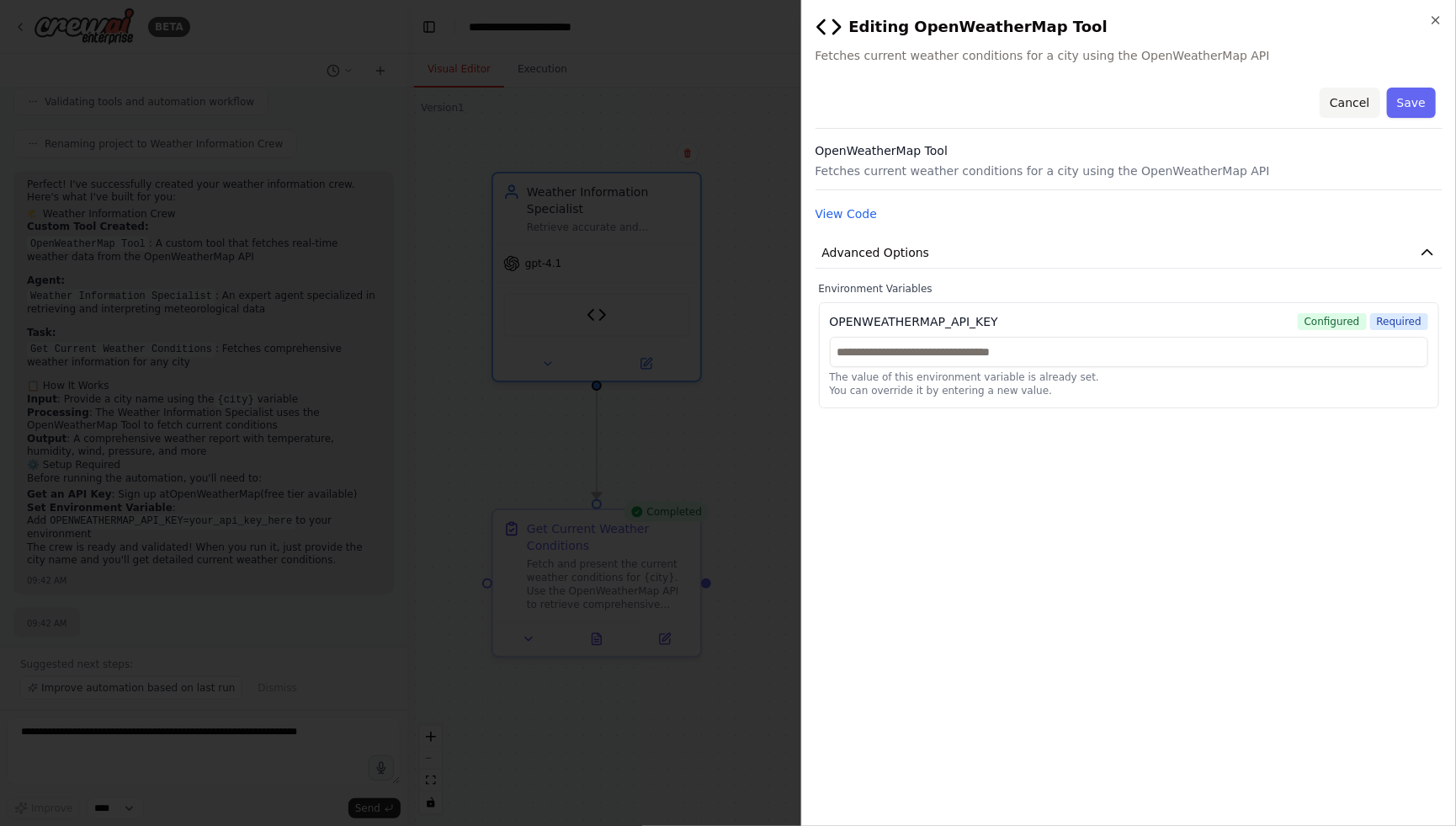
click at [1367, 96] on button "Cancel" at bounding box center [1349, 103] width 59 height 31
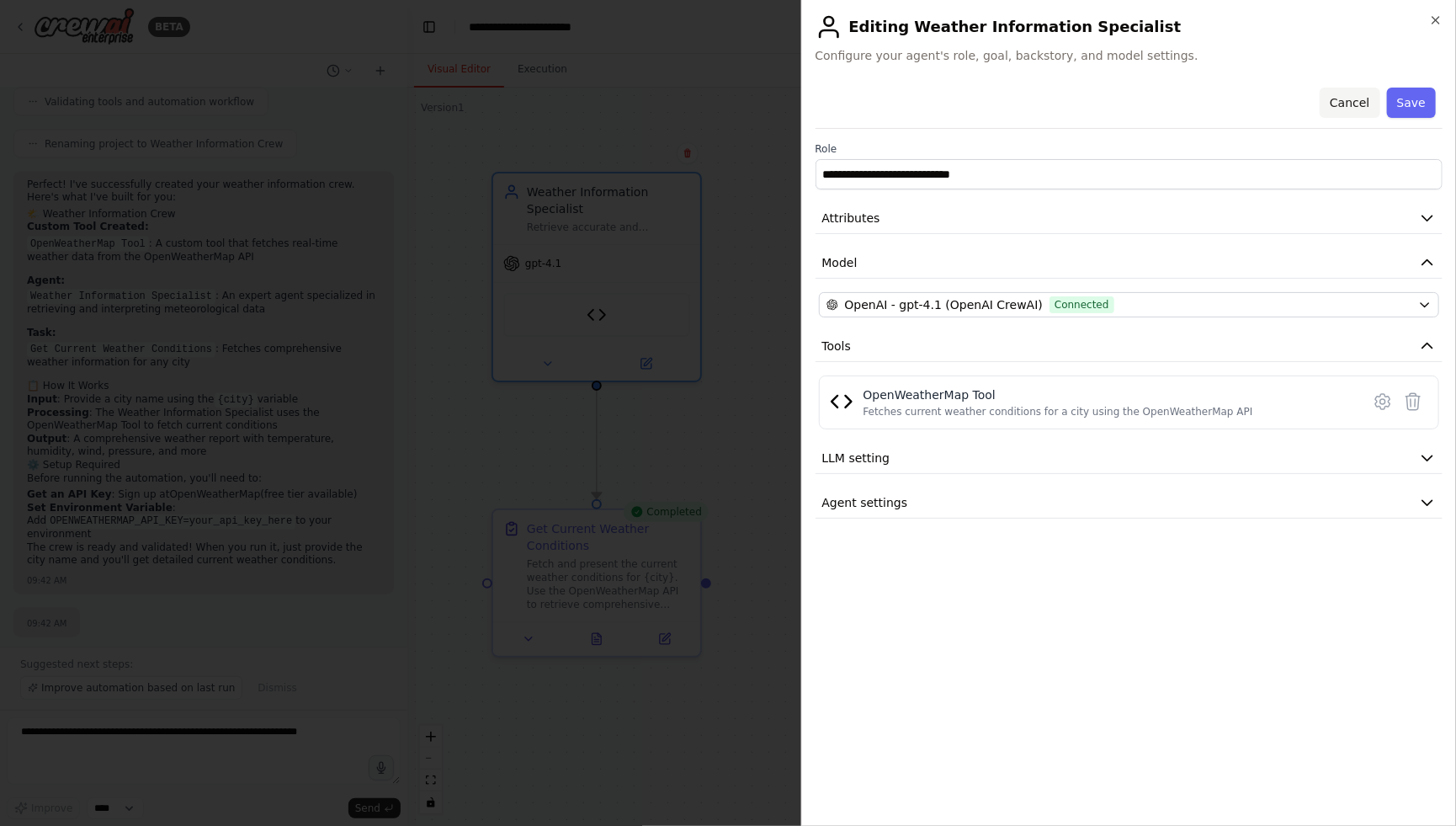
click at [1340, 104] on button "Cancel" at bounding box center [1349, 103] width 59 height 31
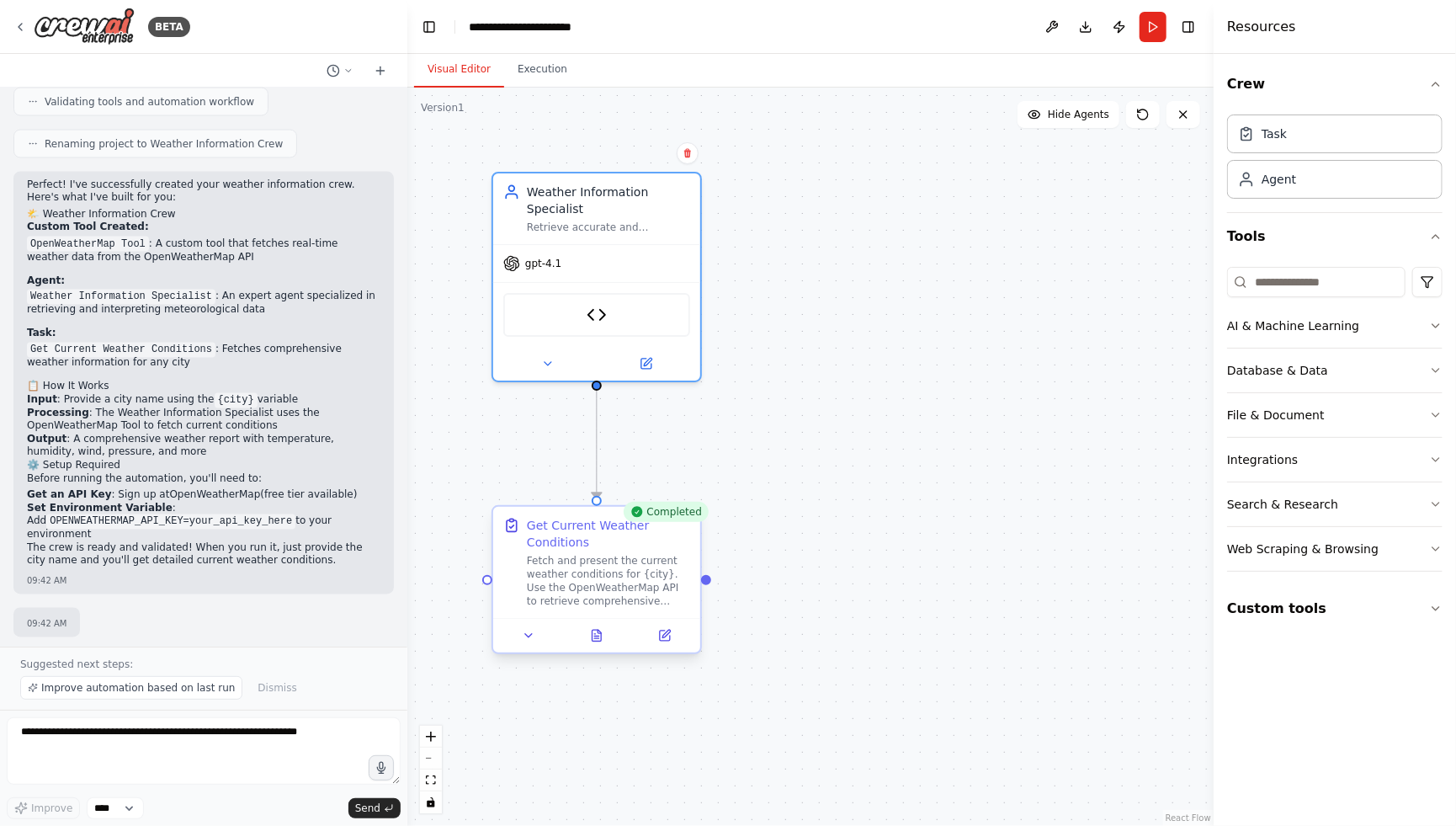
click at [604, 645] on div at bounding box center [597, 635] width 207 height 34
click at [590, 630] on icon at bounding box center [596, 635] width 14 height 14
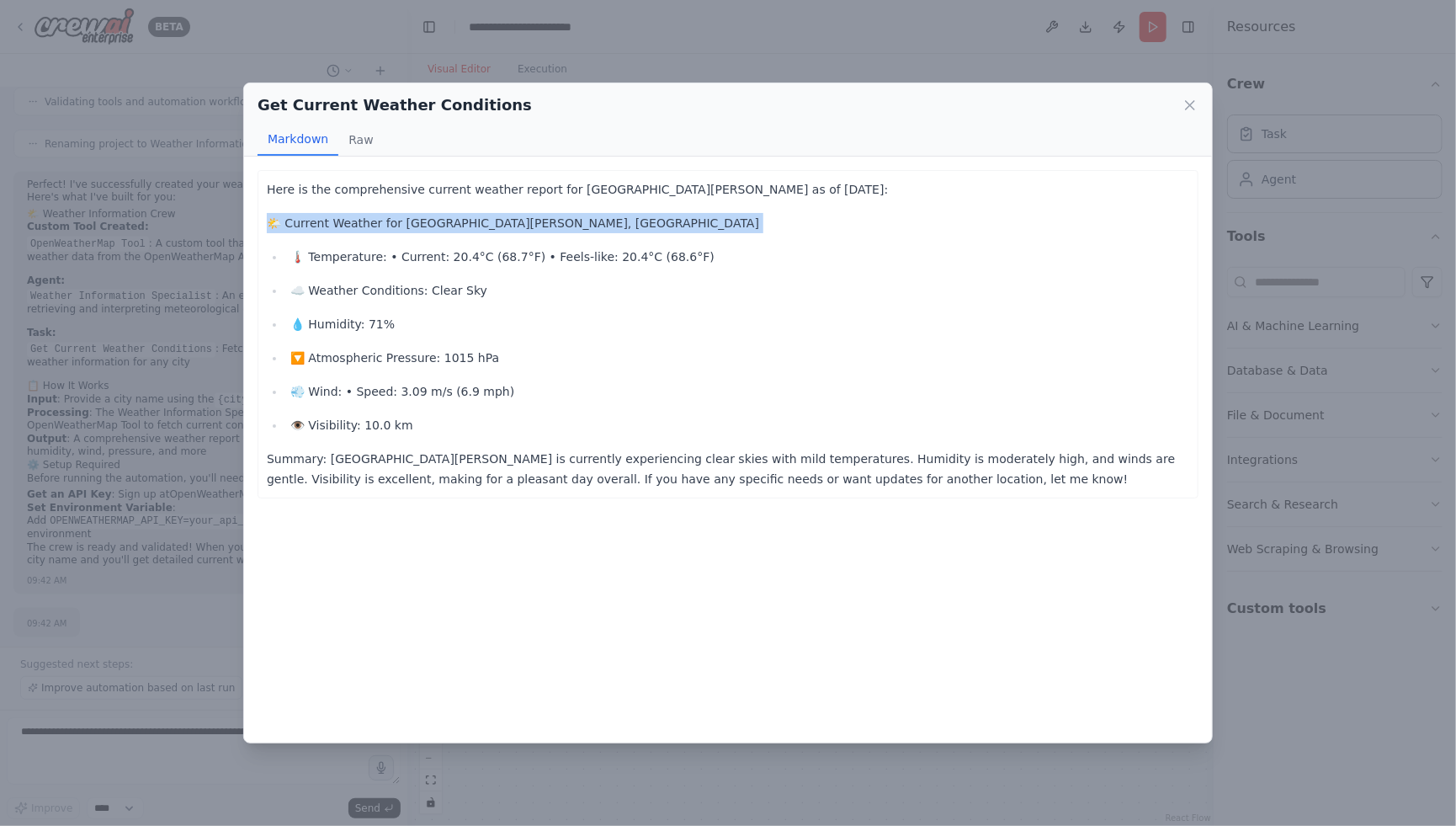
drag, startPoint x: 355, startPoint y: 218, endPoint x: 508, endPoint y: 251, distance: 156.5
click at [495, 250] on div "Here is the comprehensive current weather report for [GEOGRAPHIC_DATA][PERSON_N…" at bounding box center [728, 334] width 922 height 310
click at [442, 253] on p "🌡️ Temperature: • Current: 20.4°C (68.7°F) • Feels-like: 20.4°C (68.6°F)" at bounding box center [739, 257] width 899 height 20
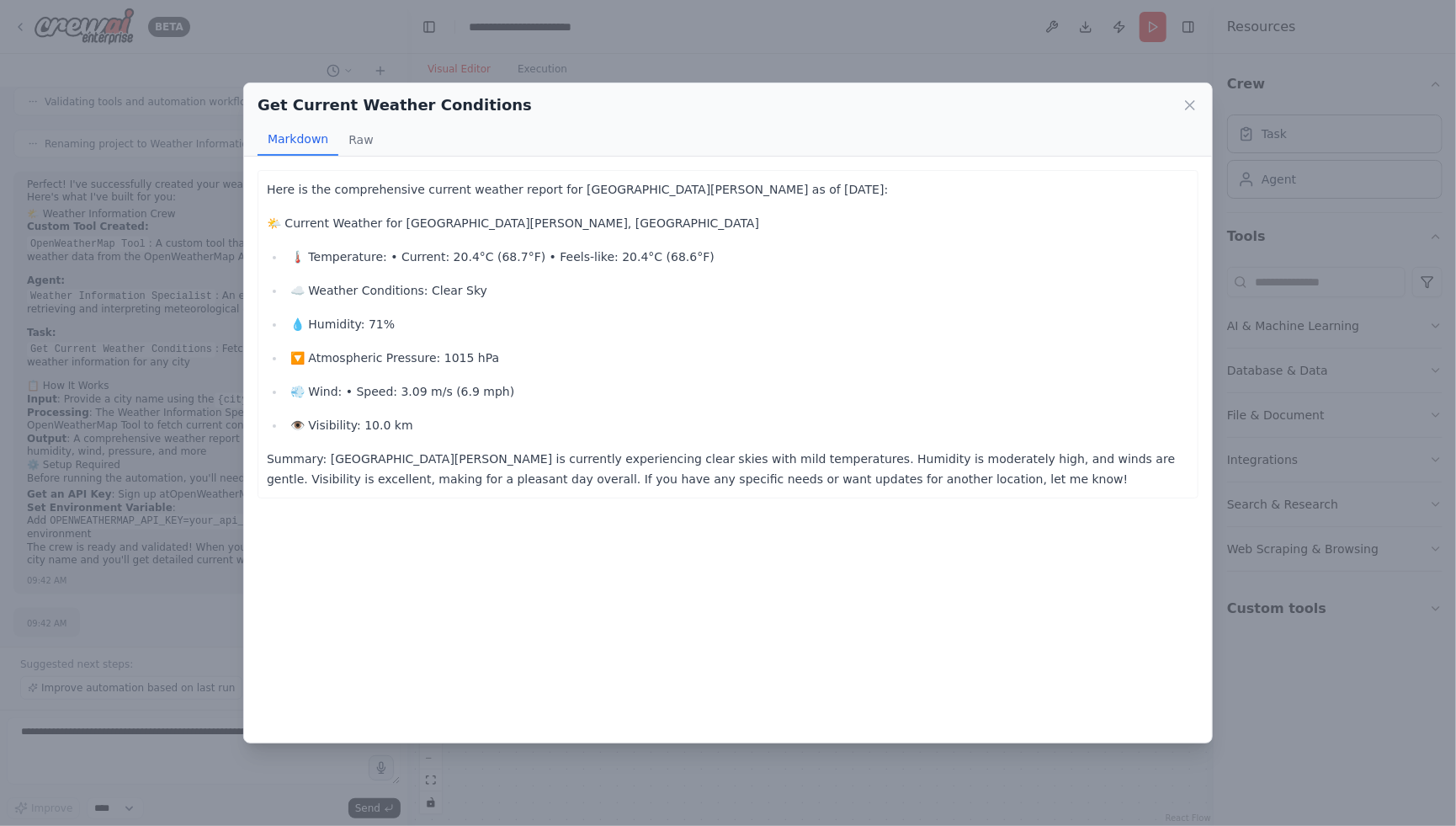
drag, startPoint x: 469, startPoint y: 438, endPoint x: 421, endPoint y: 431, distance: 48.5
click at [425, 432] on div "Here is the comprehensive current weather report for [GEOGRAPHIC_DATA][PERSON_N…" at bounding box center [728, 334] width 922 height 310
click at [1194, 97] on icon at bounding box center [1189, 104] width 17 height 17
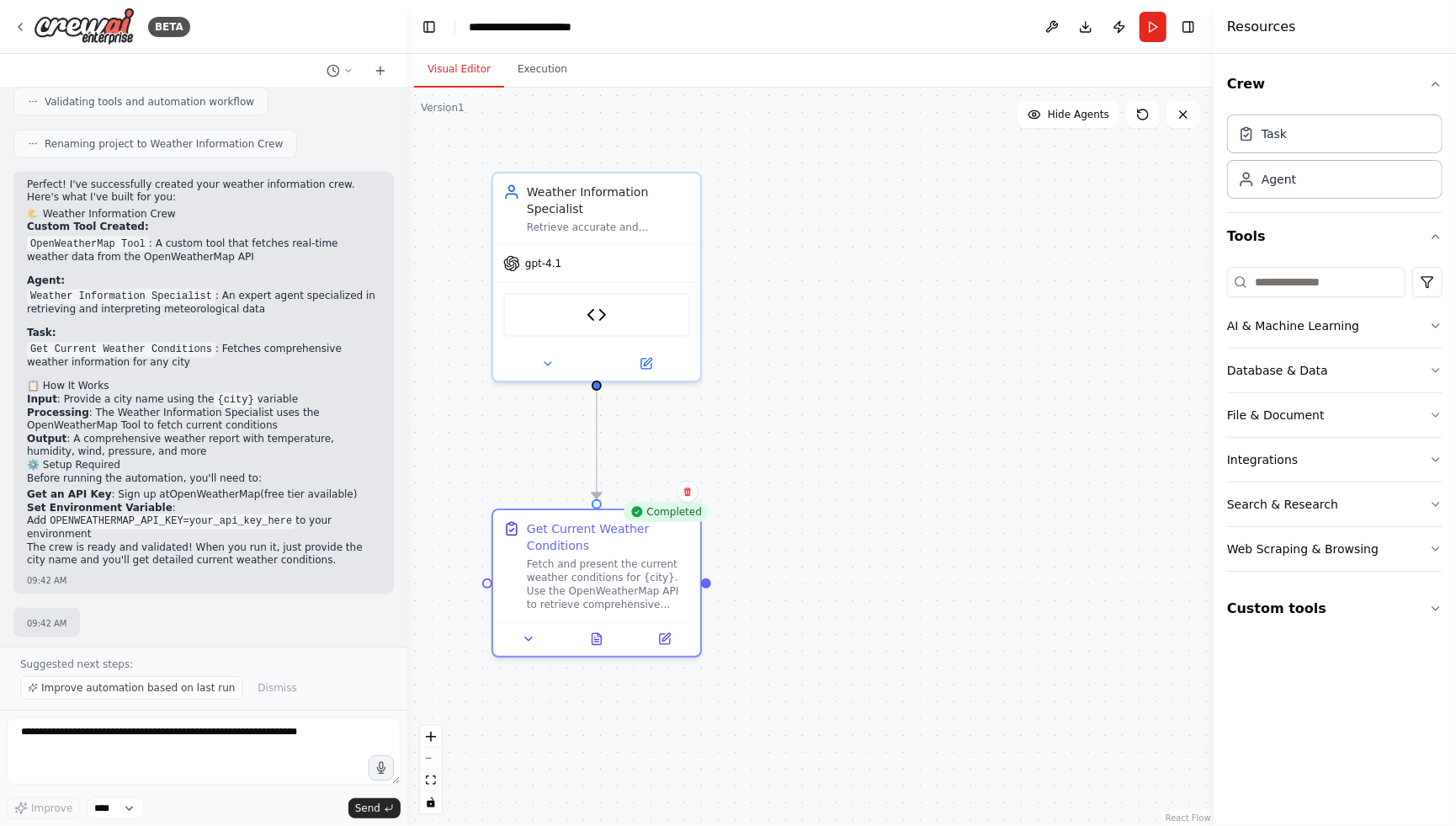
click at [348, 621] on div "09:42 AM" at bounding box center [203, 622] width 380 height 30
click at [193, 692] on span "Improve automation based on last run" at bounding box center [138, 687] width 194 height 14
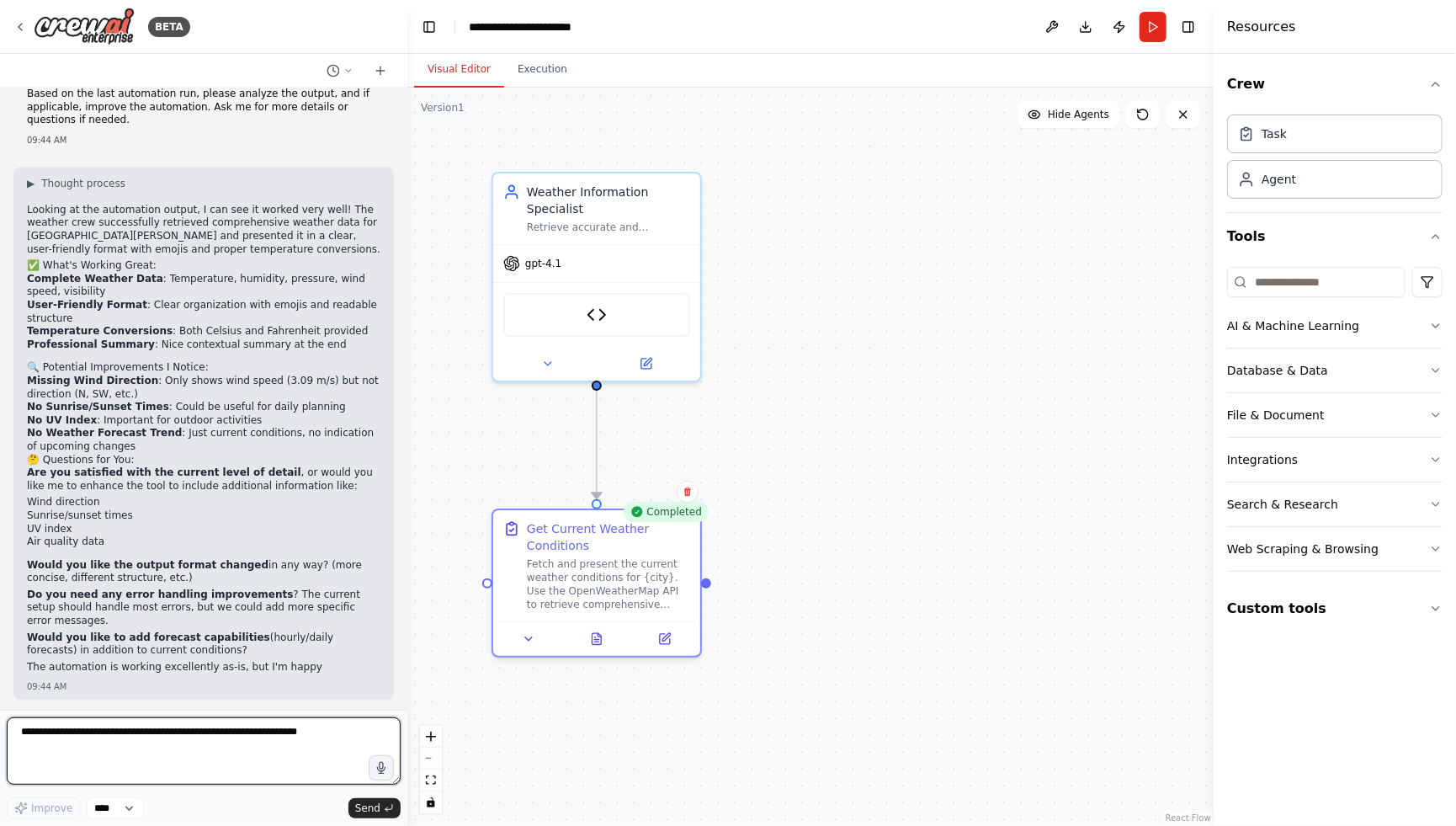
scroll to position [2194, 0]
